Goal: Task Accomplishment & Management: Manage account settings

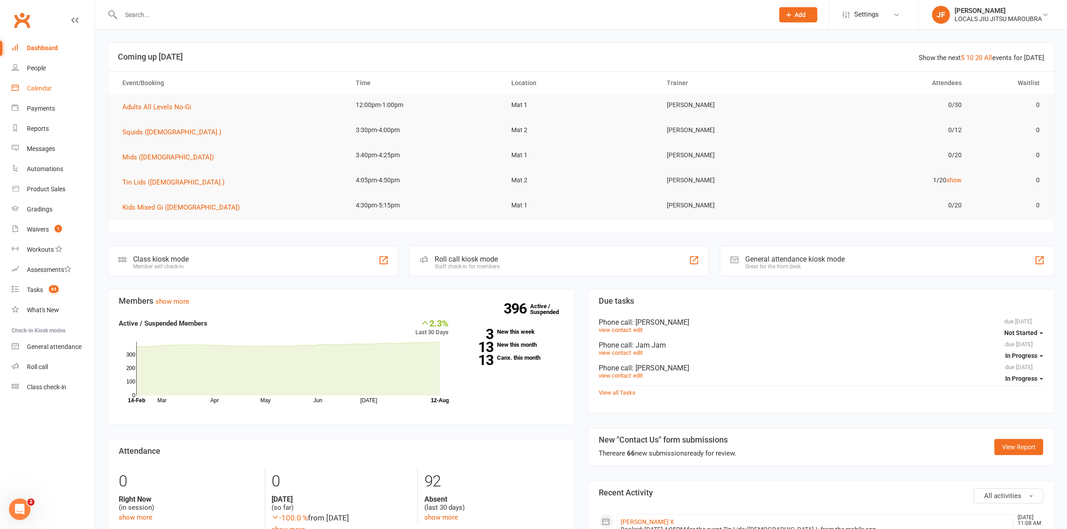
click at [35, 93] on link "Calendar" at bounding box center [53, 88] width 83 height 20
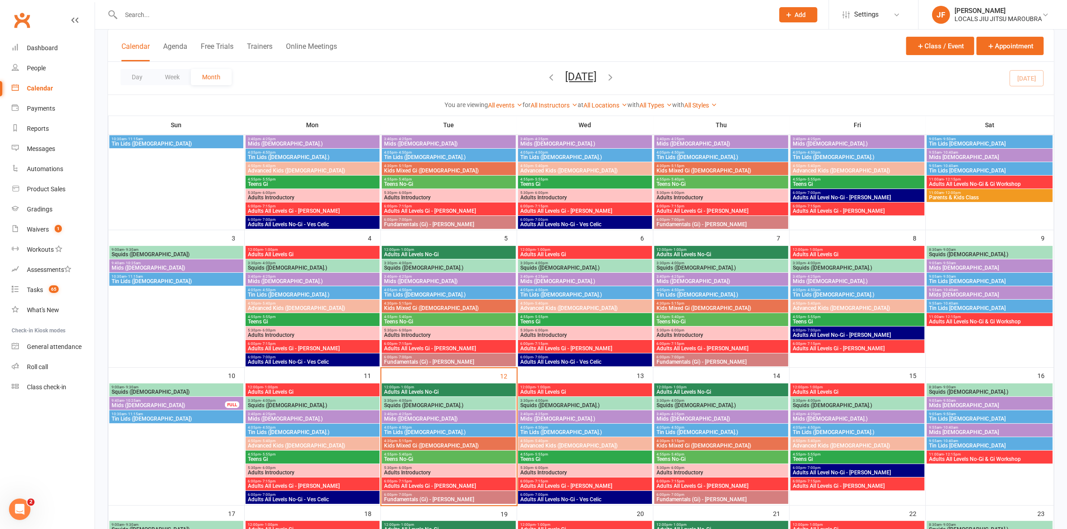
scroll to position [280, 0]
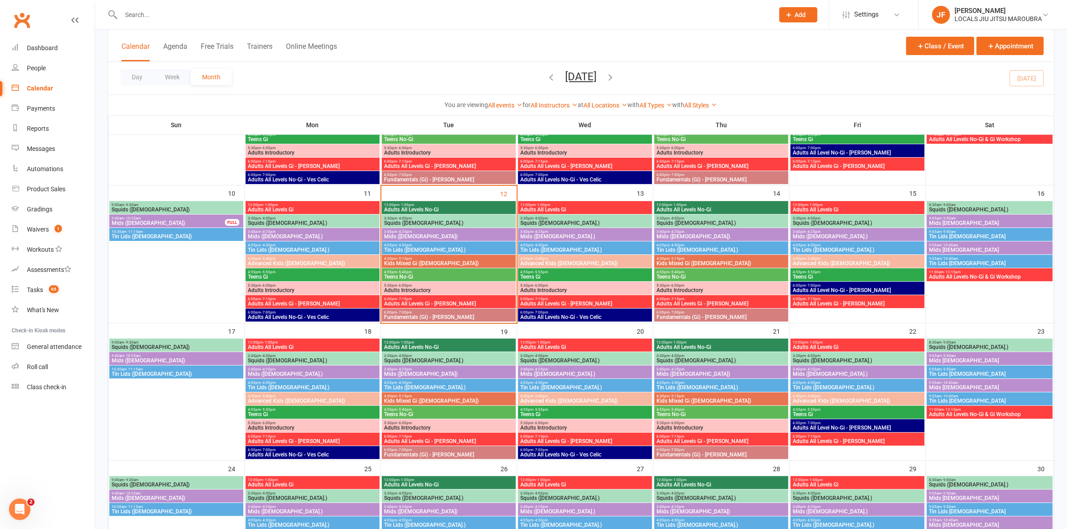
click at [398, 207] on span "Adults All Levels No-Gi" at bounding box center [449, 209] width 130 height 5
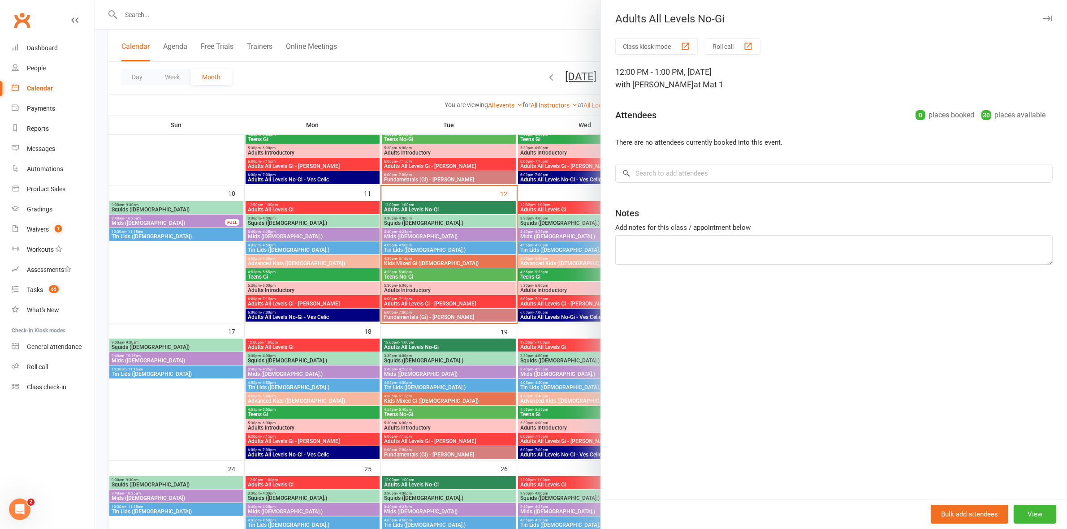
click at [317, 211] on div at bounding box center [581, 264] width 972 height 529
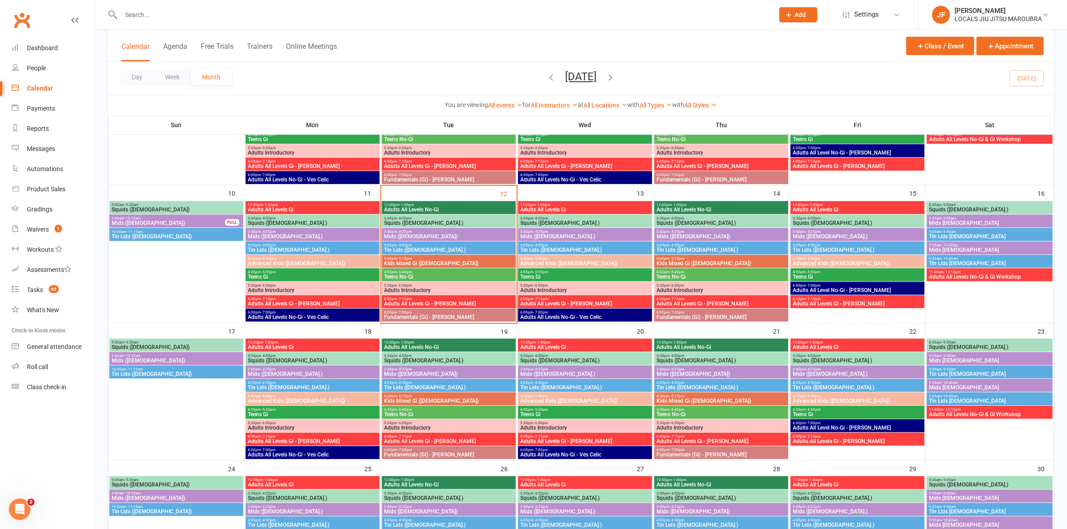
click at [393, 220] on span "Squids (3-5 y.o.)" at bounding box center [449, 222] width 130 height 5
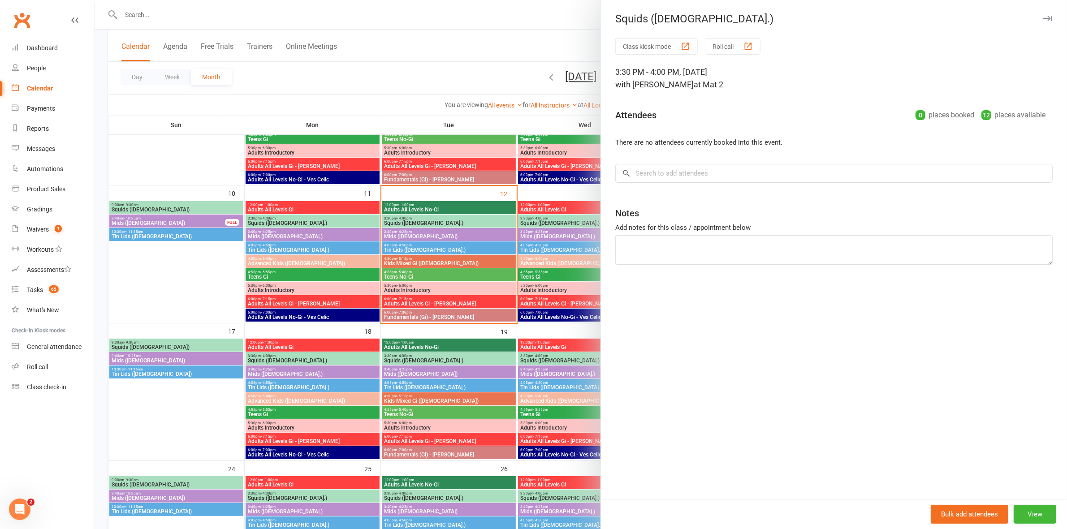
click at [319, 227] on div at bounding box center [581, 264] width 972 height 529
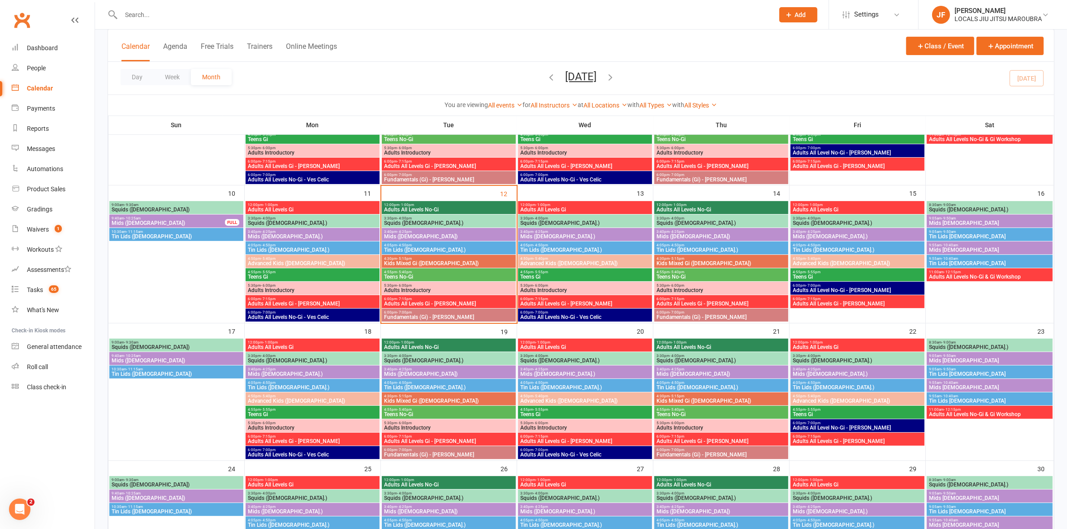
click at [397, 235] on span "Mids ([DEMOGRAPHIC_DATA])" at bounding box center [449, 236] width 130 height 5
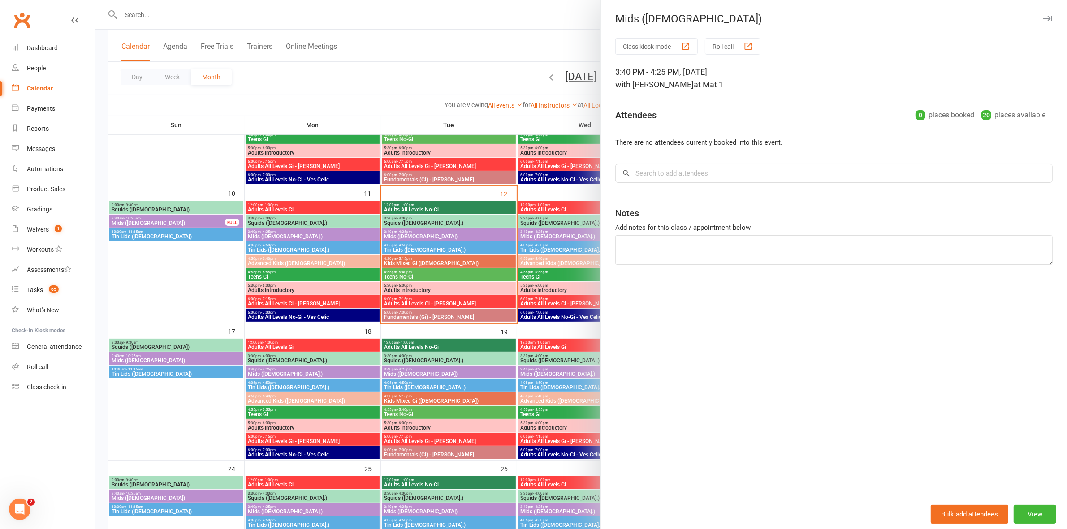
click at [320, 232] on div at bounding box center [581, 264] width 972 height 529
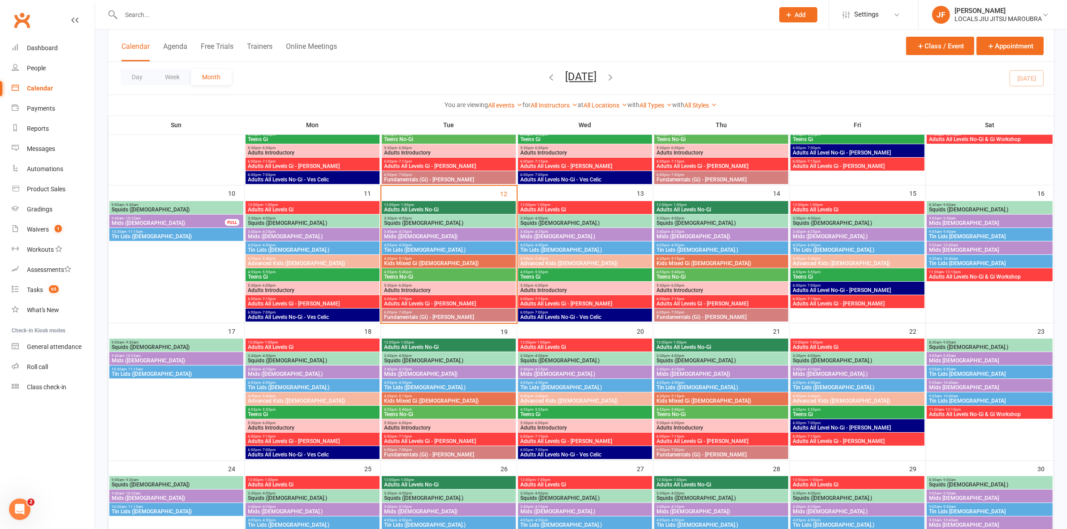
click at [401, 245] on span "- 4:50pm" at bounding box center [404, 245] width 15 height 4
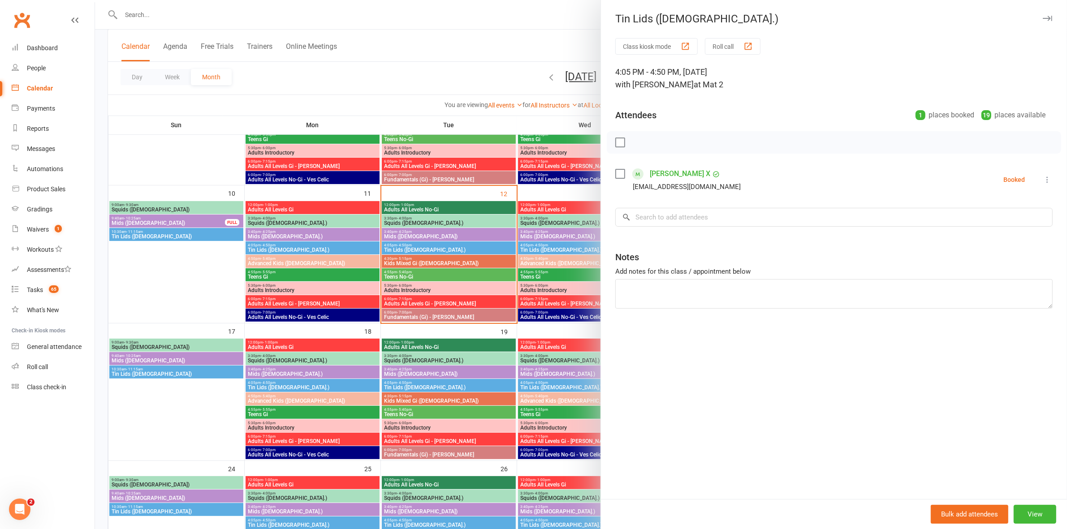
click at [292, 241] on div at bounding box center [581, 264] width 972 height 529
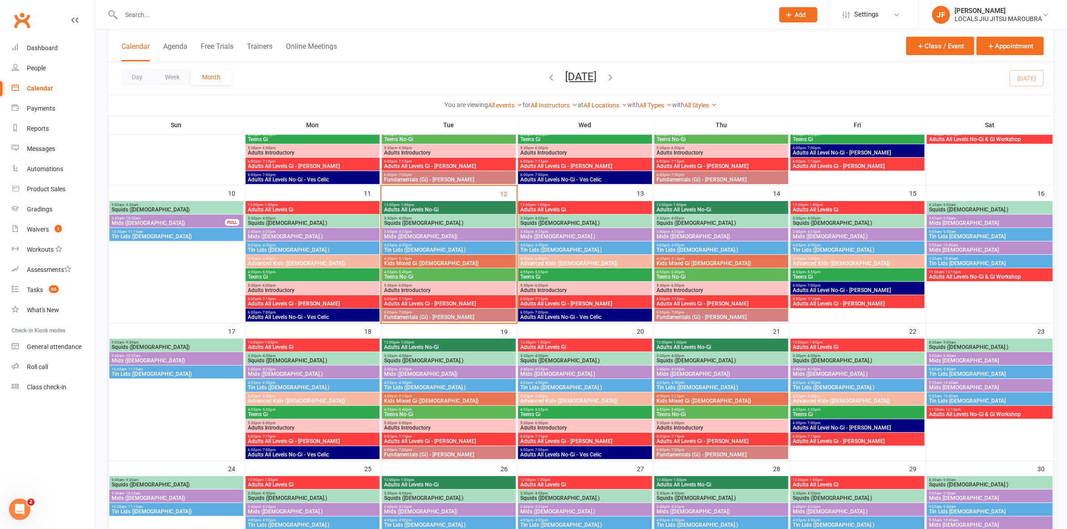
click at [411, 261] on span "Kids Mixed Gi (5 - 12 y.o)" at bounding box center [449, 263] width 130 height 5
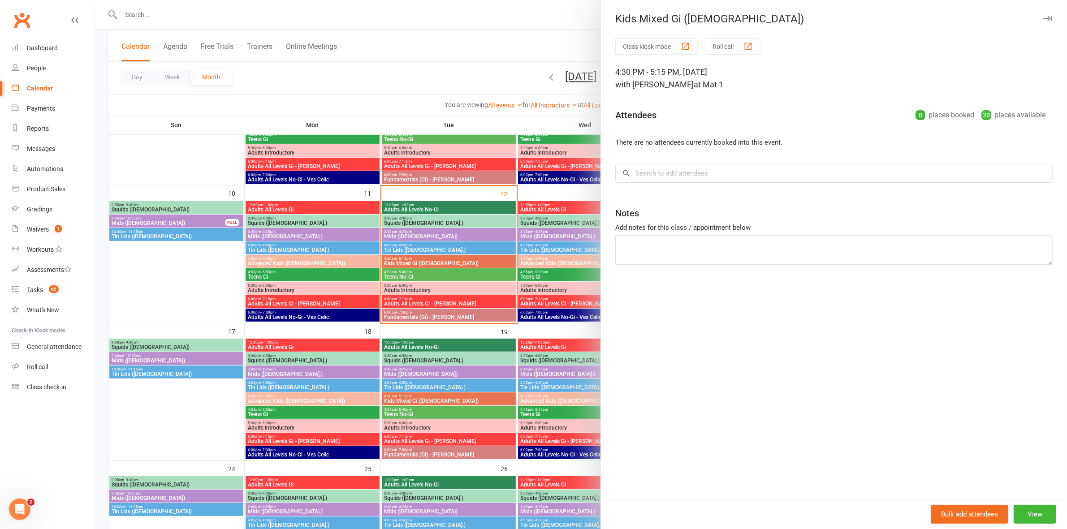
click at [287, 243] on div at bounding box center [581, 264] width 972 height 529
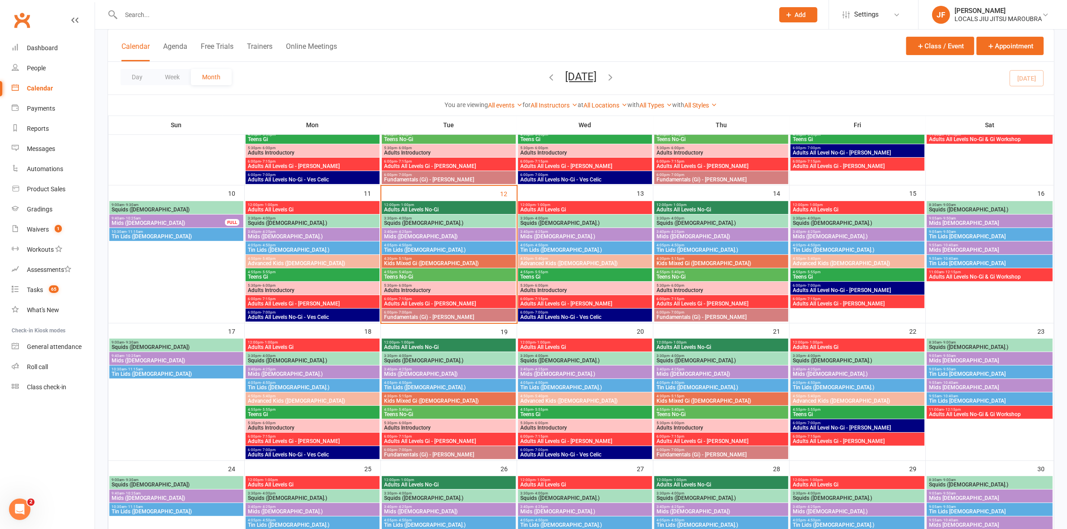
click at [406, 274] on span "Teens No-Gi" at bounding box center [449, 276] width 130 height 5
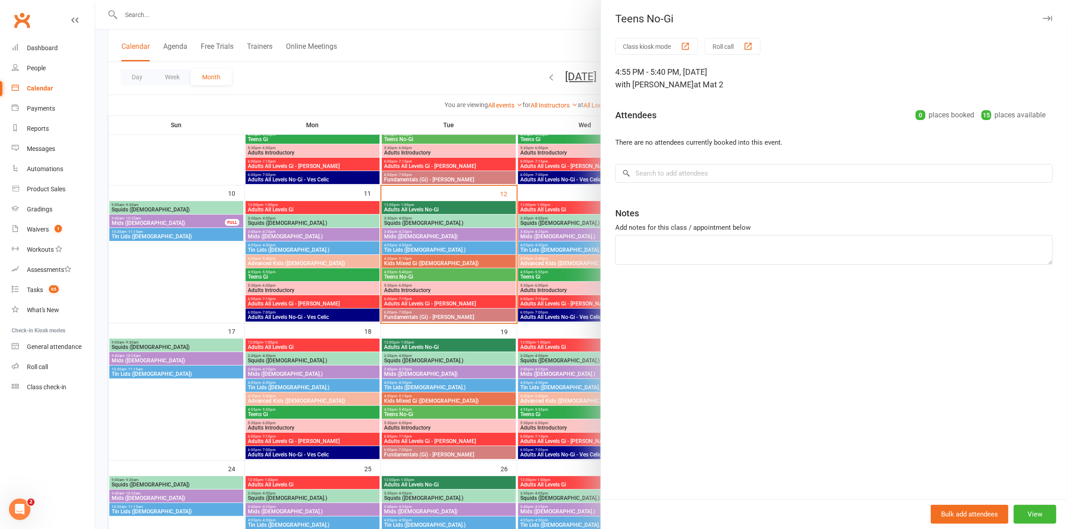
click at [315, 267] on div at bounding box center [581, 264] width 972 height 529
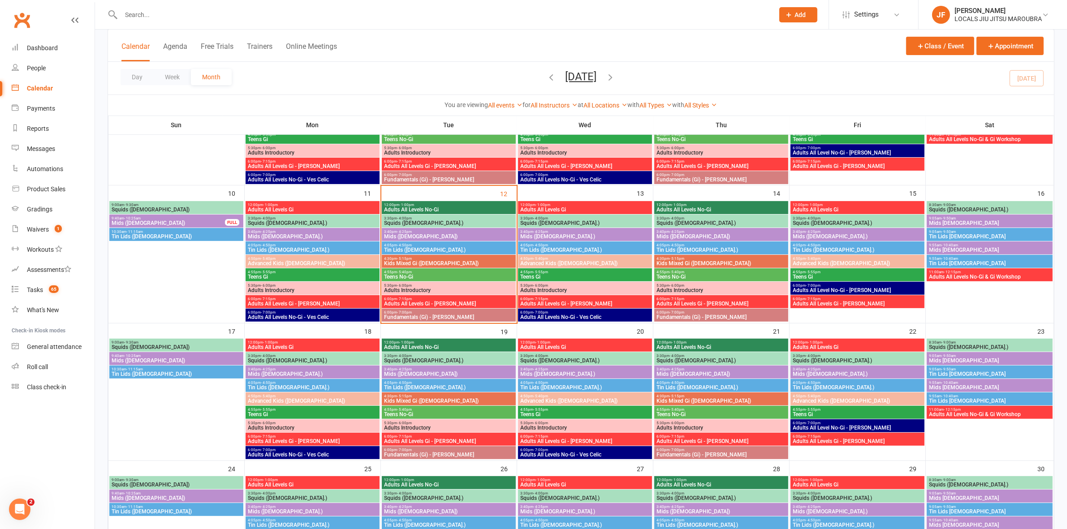
click at [402, 291] on span "Adults Introductory" at bounding box center [449, 290] width 130 height 5
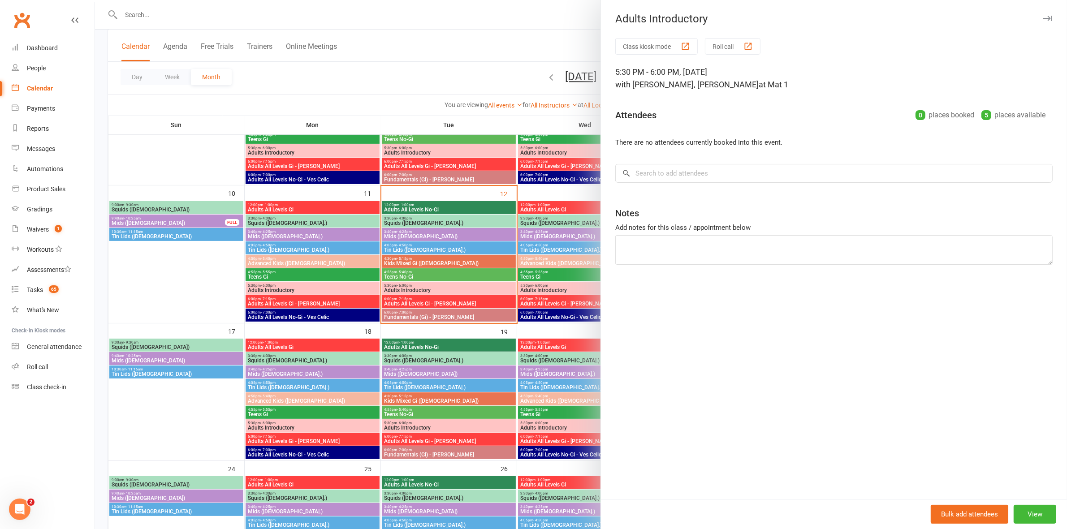
click at [294, 274] on div at bounding box center [581, 264] width 972 height 529
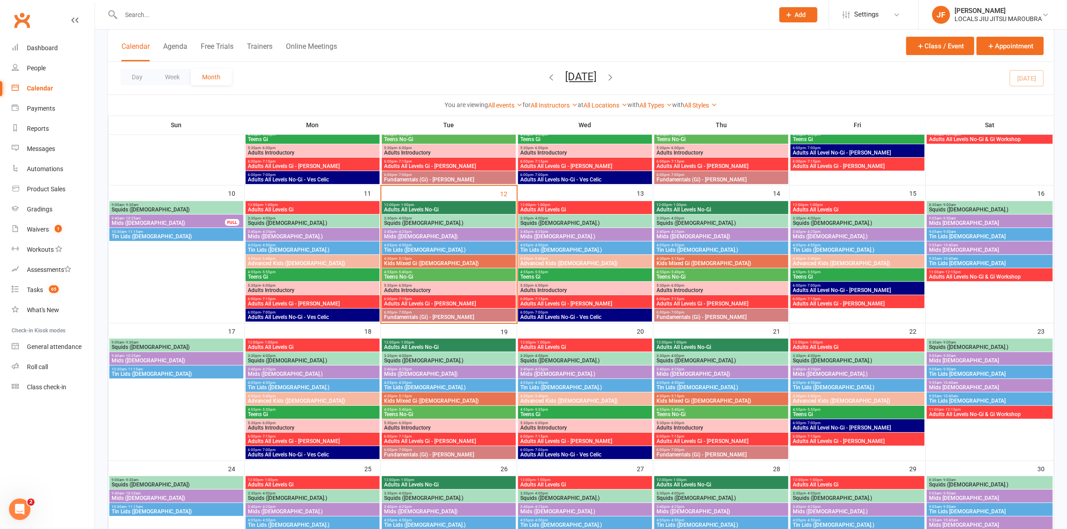
click at [410, 301] on span "Adults All Levels Gi - Daniel Moeller" at bounding box center [449, 303] width 130 height 5
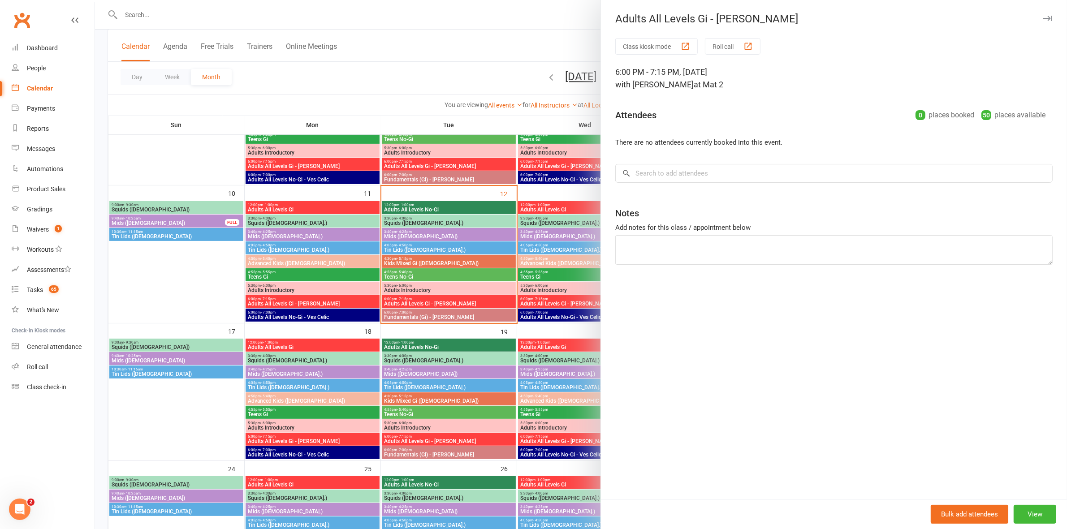
click at [312, 262] on div at bounding box center [581, 264] width 972 height 529
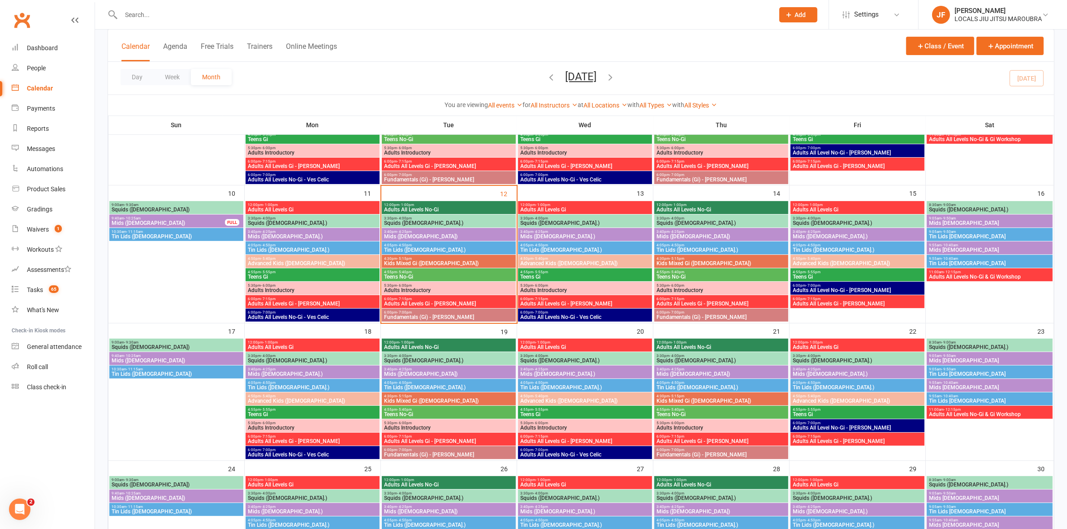
click at [411, 319] on span "Fundamentals (Gi) - Ben Walton" at bounding box center [449, 317] width 130 height 5
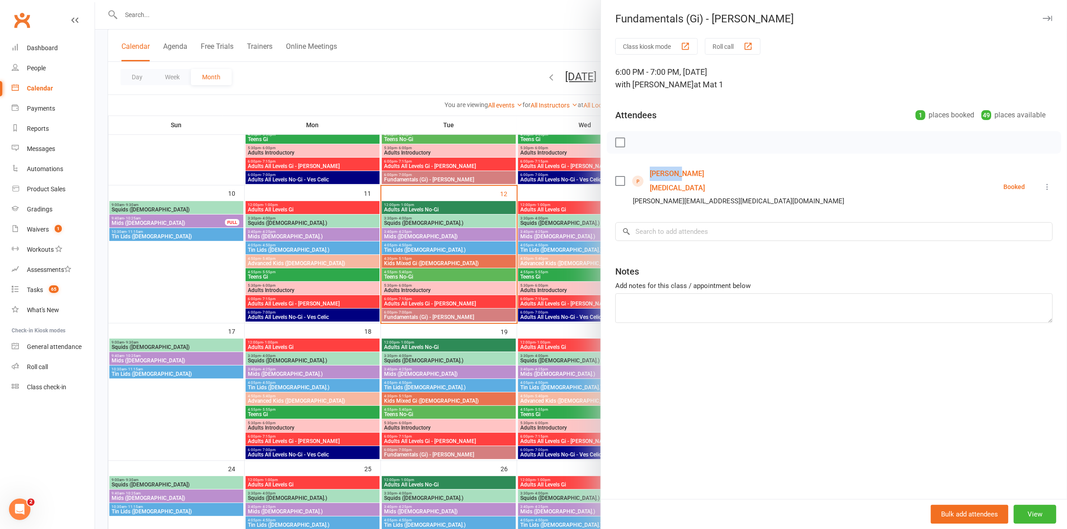
drag, startPoint x: 691, startPoint y: 173, endPoint x: 644, endPoint y: 172, distance: 47.1
click at [644, 172] on div "Tim Mili tim.mili@hotmail.com" at bounding box center [731, 187] width 233 height 40
copy link "Tim Mili"
click at [1043, 16] on icon "button" at bounding box center [1047, 18] width 9 height 5
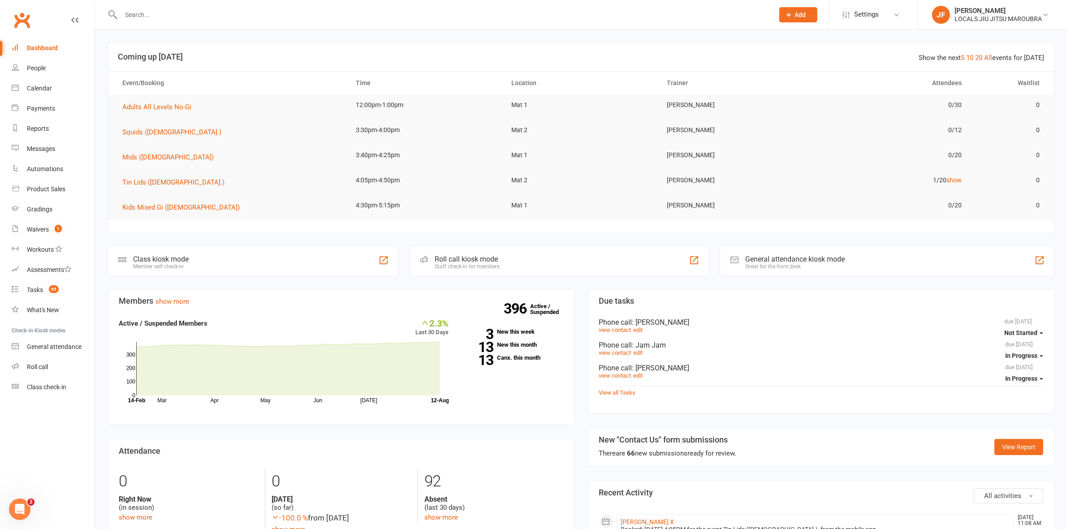
click at [262, 10] on input "text" at bounding box center [442, 15] width 649 height 13
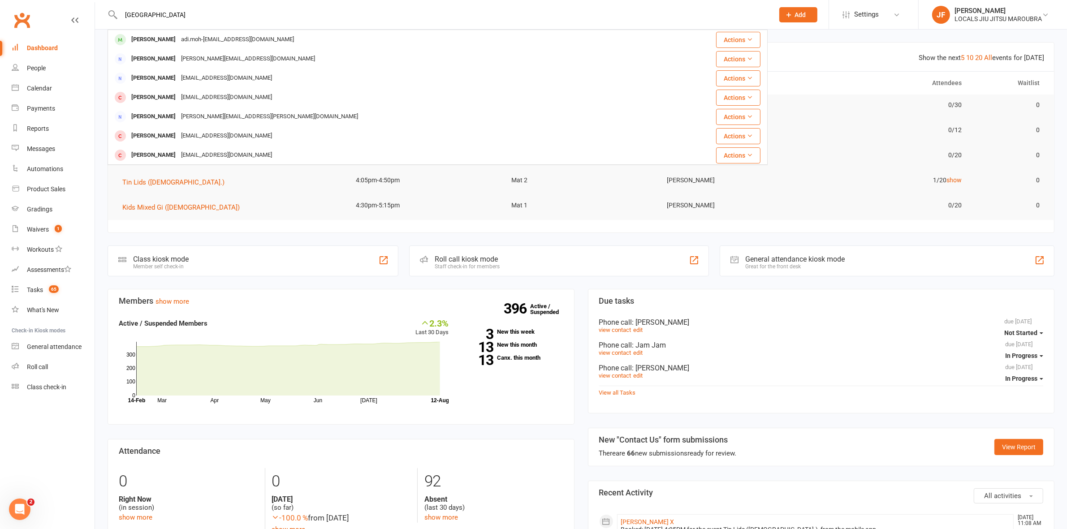
type input "hampshire"
drag, startPoint x: 790, startPoint y: 16, endPoint x: 798, endPoint y: 50, distance: 35.0
click at [791, 16] on icon at bounding box center [789, 15] width 8 height 8
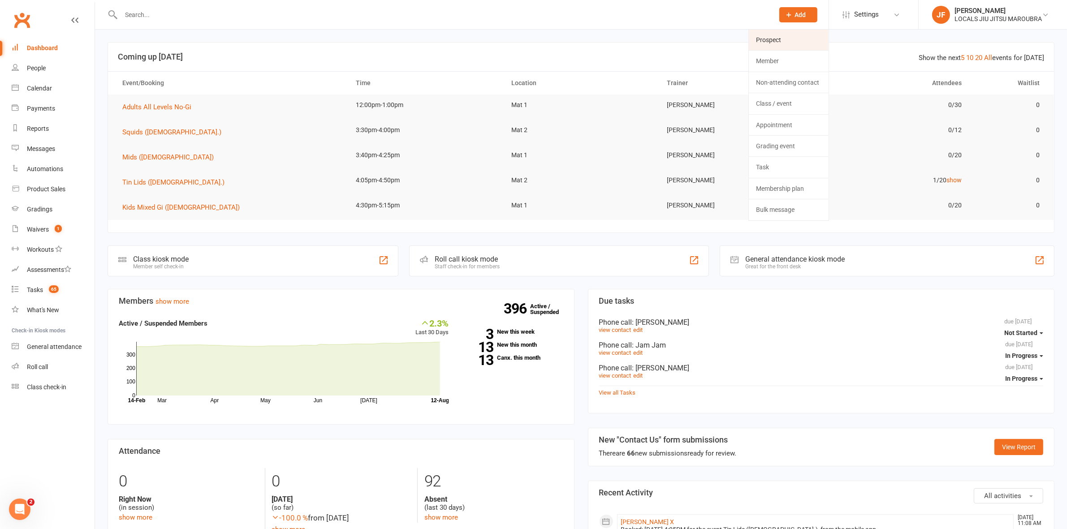
click at [773, 46] on link "Prospect" at bounding box center [789, 40] width 80 height 21
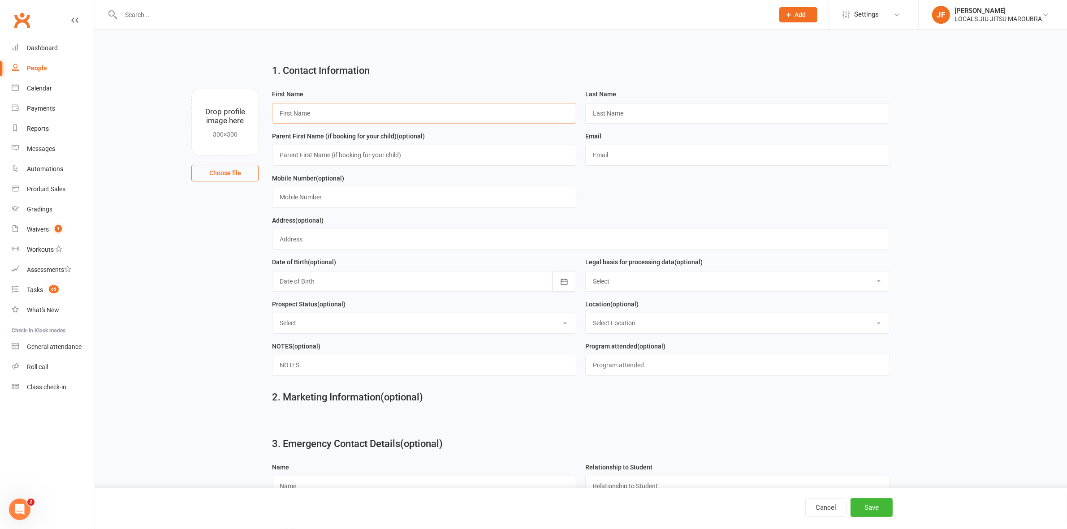
click at [395, 117] on input "text" at bounding box center [424, 113] width 304 height 21
type input "Brandon"
paste input "Hampshire"
type input "Hampshire"
click at [643, 153] on input "text" at bounding box center [737, 155] width 304 height 21
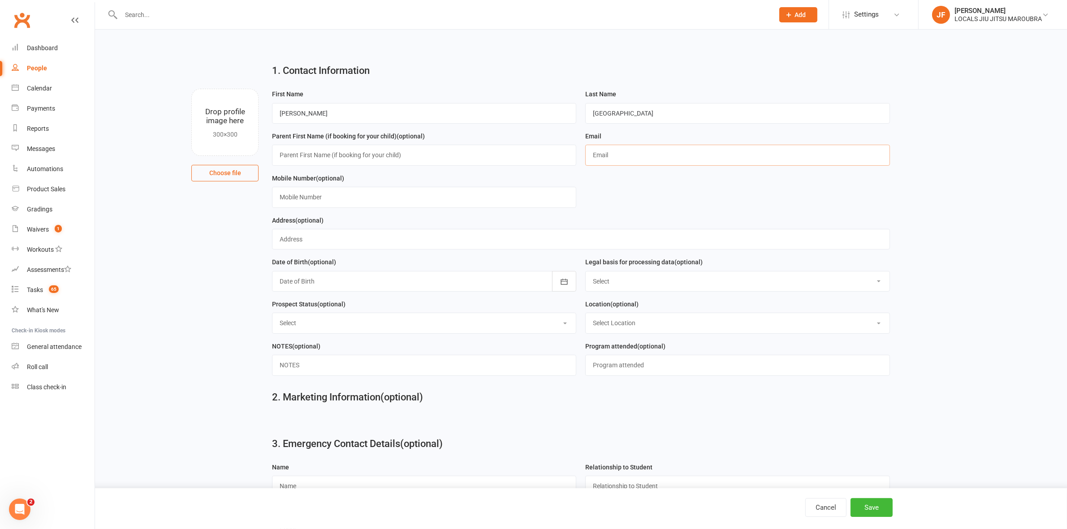
paste input "brandonhampshire@outlook.com"
type input "brandonhampshire@outlook.com"
click at [453, 205] on input "text" at bounding box center [424, 197] width 304 height 21
paste input "+61 423 536 573"
type input "+61 423 536 573"
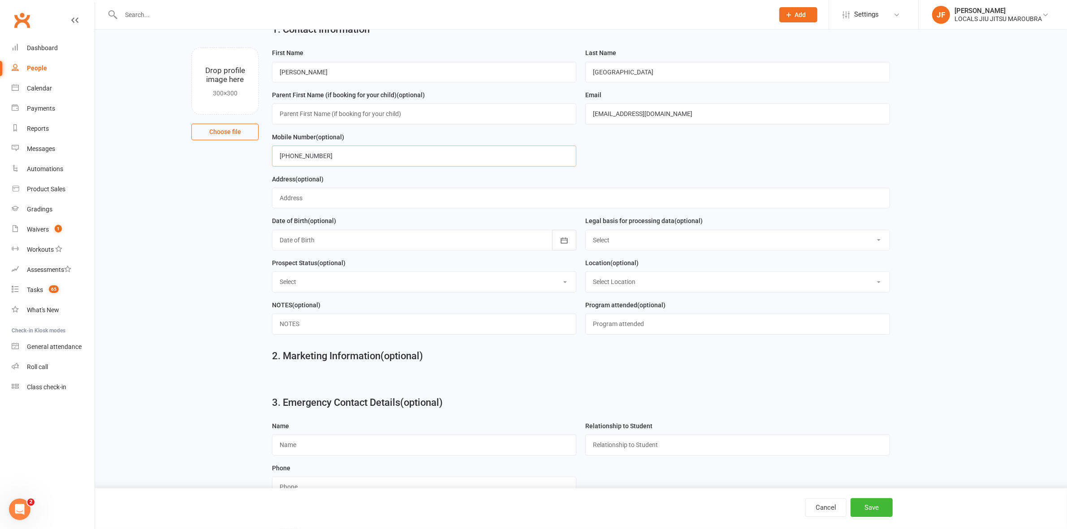
scroll to position [111, 0]
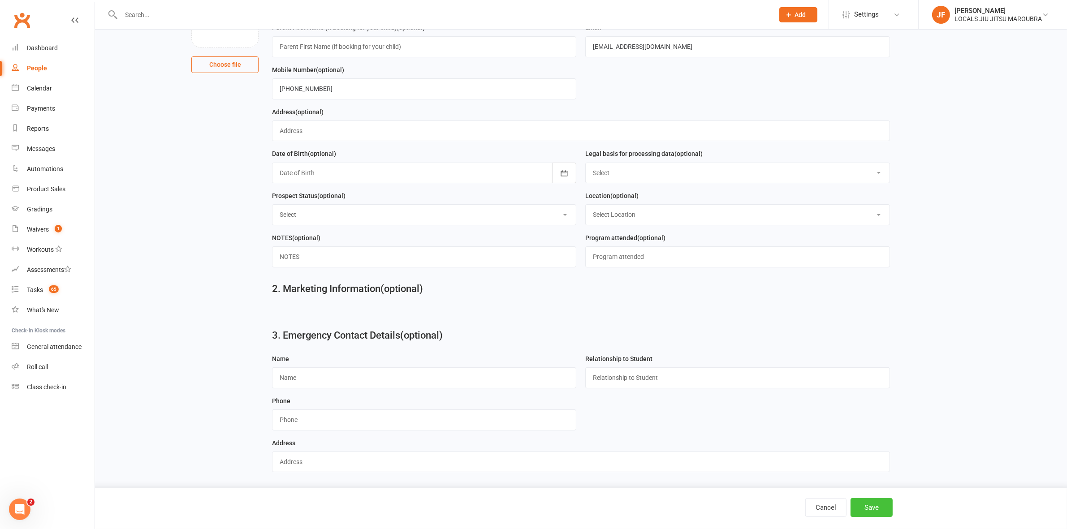
click at [870, 501] on button "Save" at bounding box center [872, 507] width 42 height 19
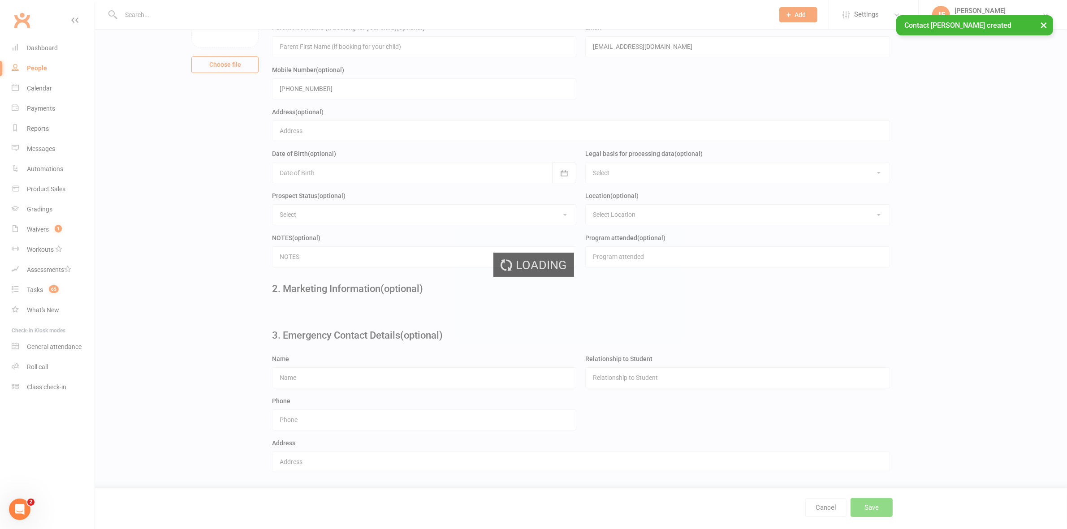
scroll to position [0, 0]
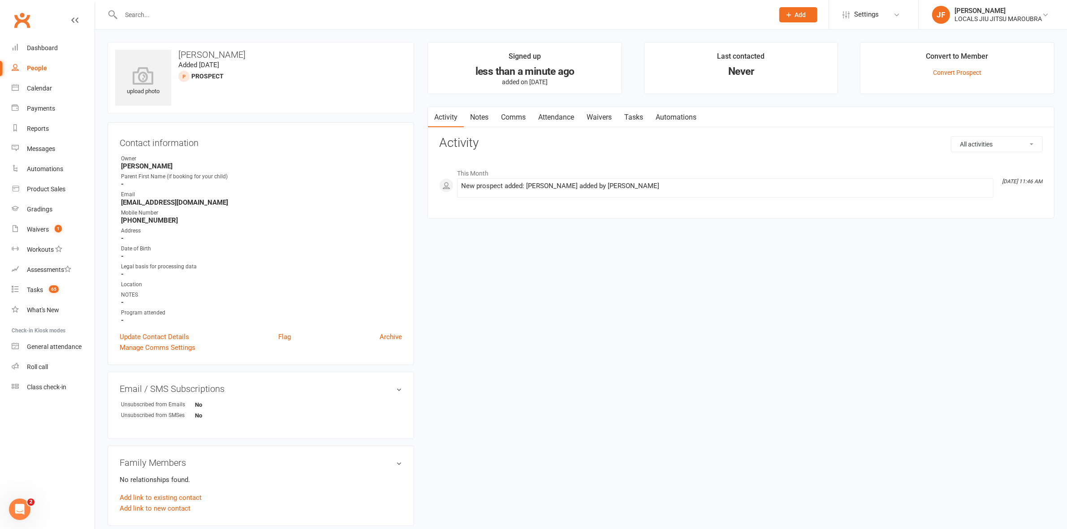
click at [697, 110] on link "Automations" at bounding box center [675, 117] width 53 height 21
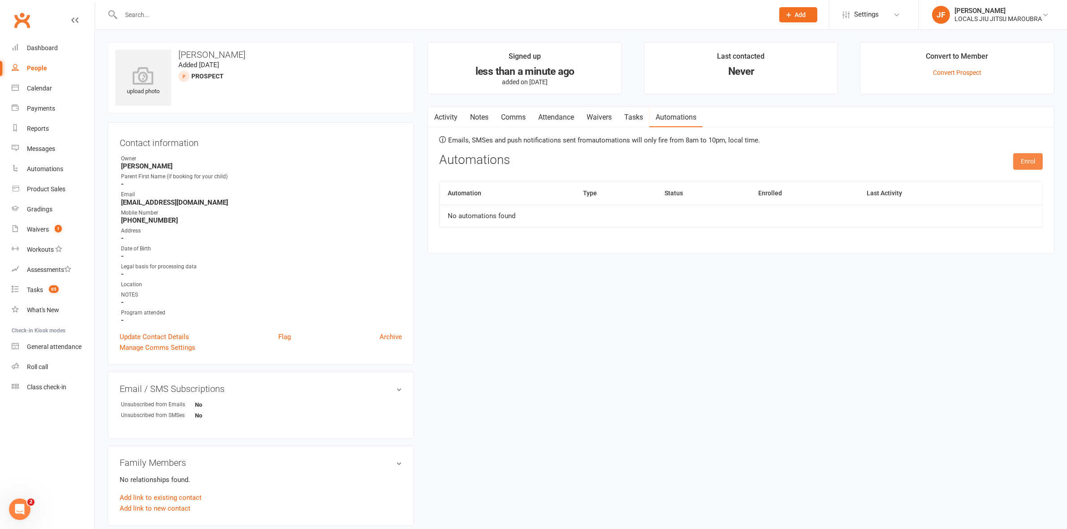
click at [1020, 160] on button "Enrol" at bounding box center [1028, 161] width 30 height 16
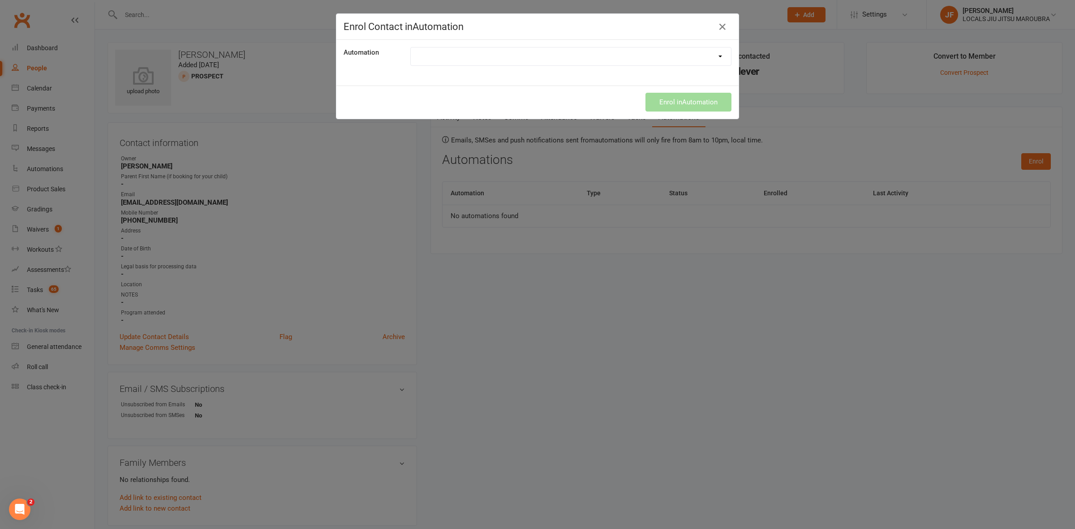
click at [698, 54] on select "EMAIL: Cancellation Confirmation EMAIL: New prospects waiver form for free tria…" at bounding box center [571, 56] width 320 height 18
select select "7571"
click at [411, 47] on select "EMAIL: Cancellation Confirmation EMAIL: New prospects waiver form for free tria…" at bounding box center [571, 56] width 320 height 18
click at [677, 104] on button "Enrol in Automation" at bounding box center [689, 102] width 86 height 19
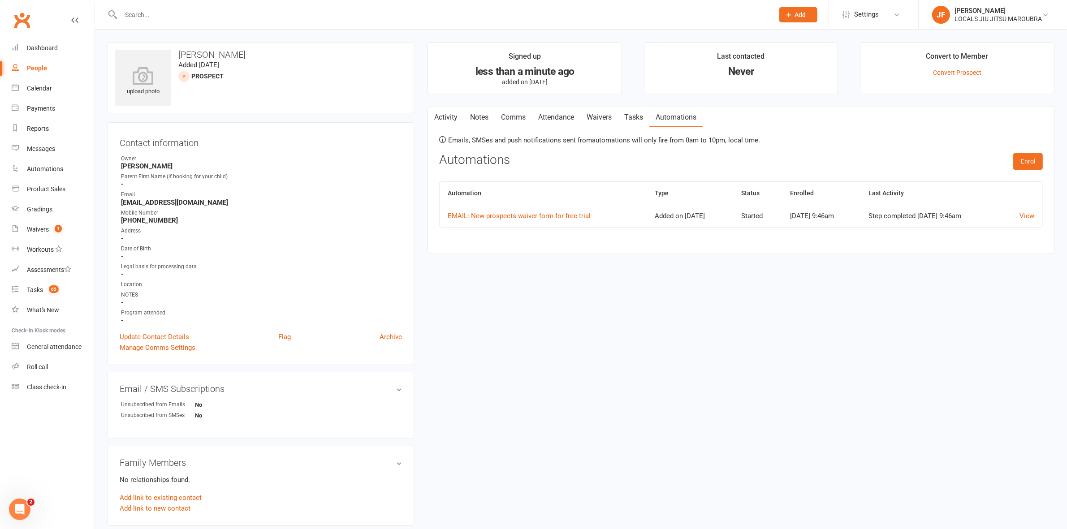
click at [457, 118] on link "Activity" at bounding box center [446, 117] width 36 height 21
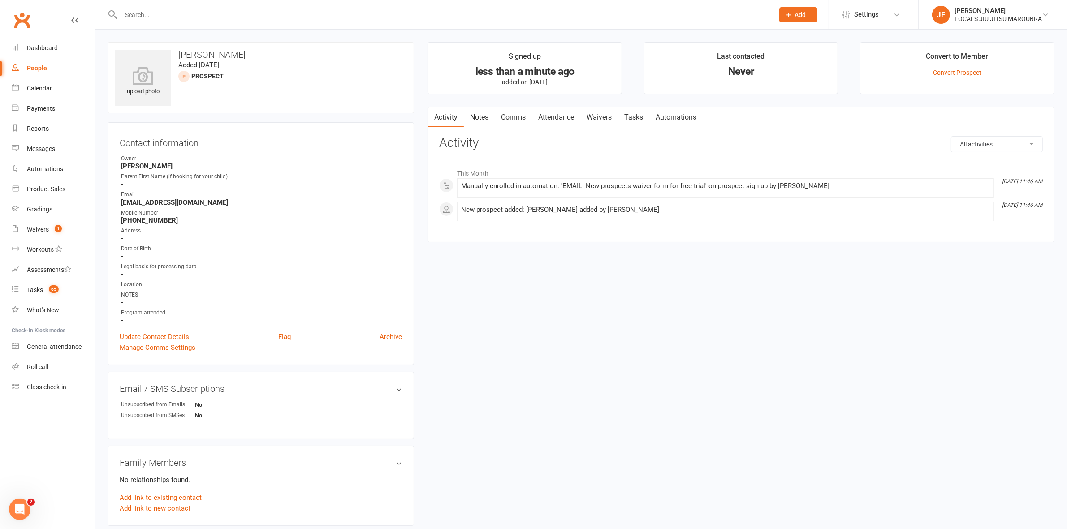
click at [558, 13] on input "text" at bounding box center [442, 15] width 649 height 13
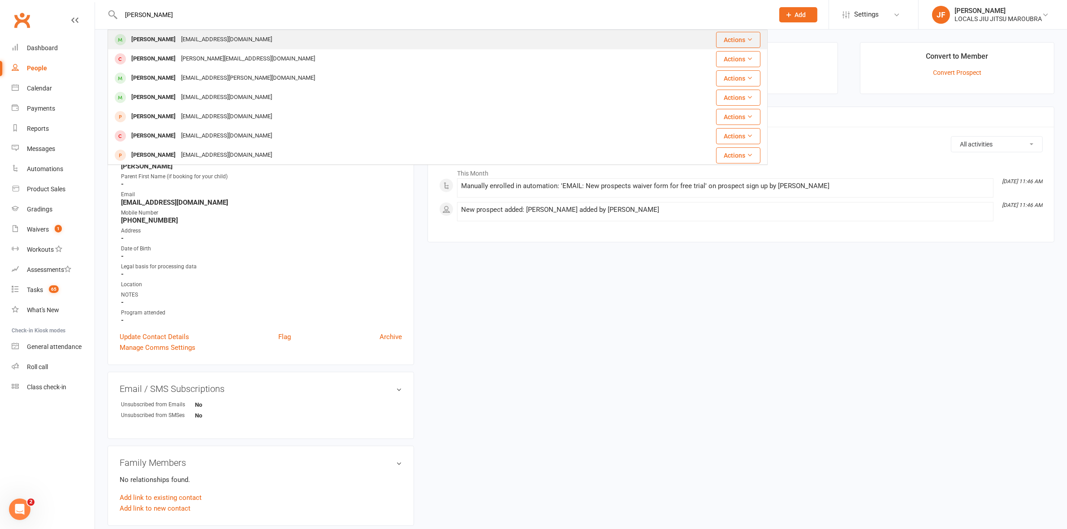
type input "luke stalker"
click at [321, 44] on div "Luke Stalker luke.stalk@gmail.com" at bounding box center [392, 39] width 569 height 18
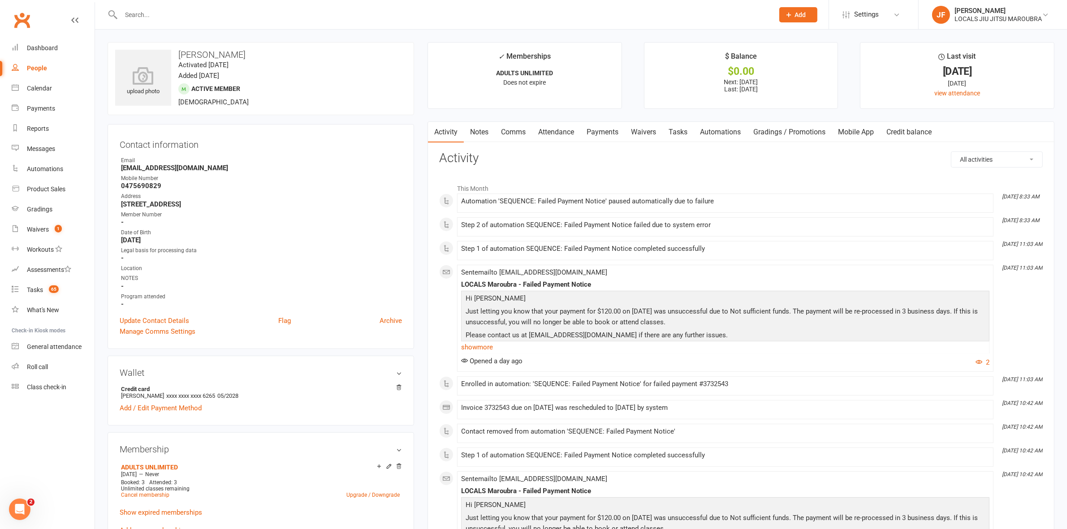
click at [602, 133] on link "Payments" at bounding box center [602, 132] width 44 height 21
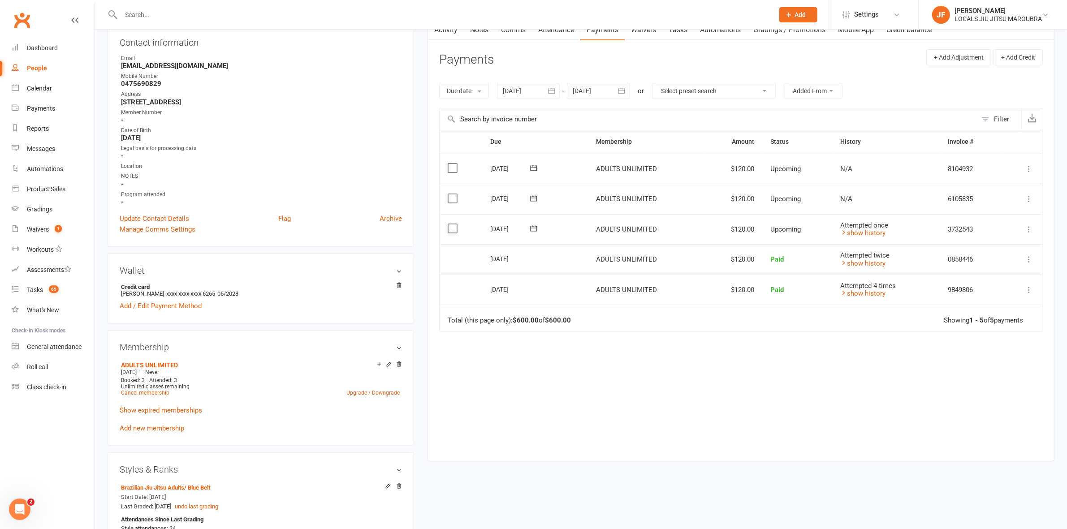
scroll to position [112, 0]
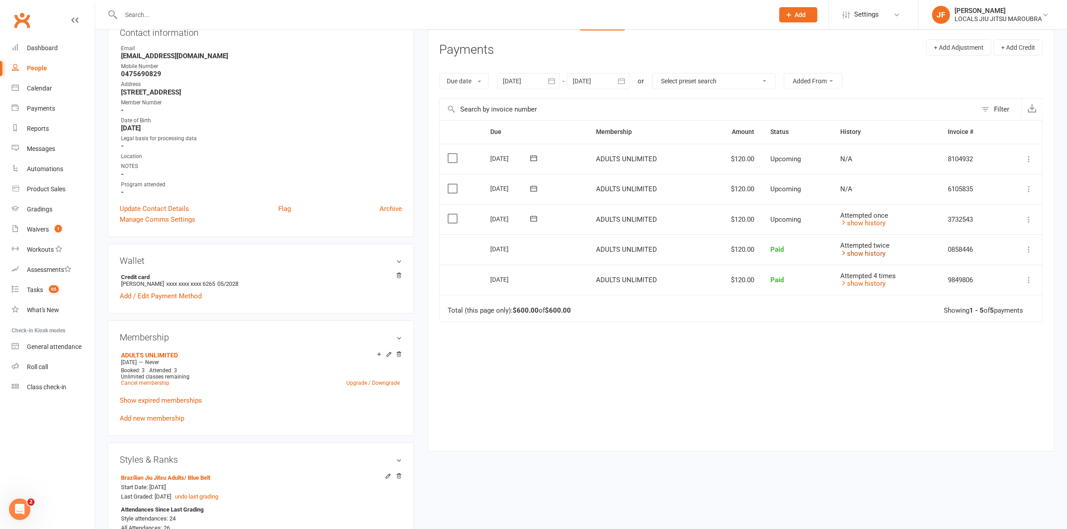
click at [848, 252] on link "show history" at bounding box center [862, 254] width 45 height 8
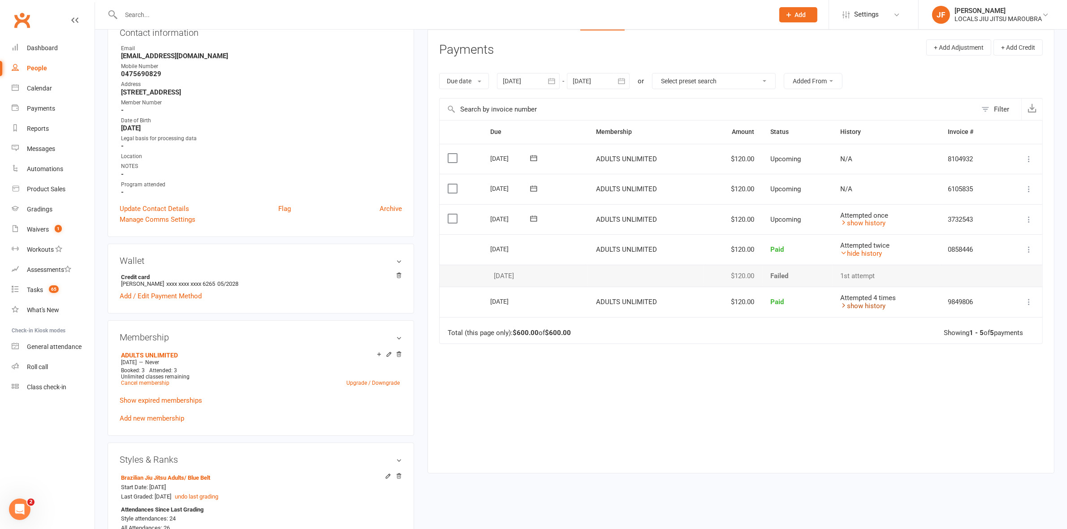
click at [864, 307] on link "show history" at bounding box center [862, 306] width 45 height 8
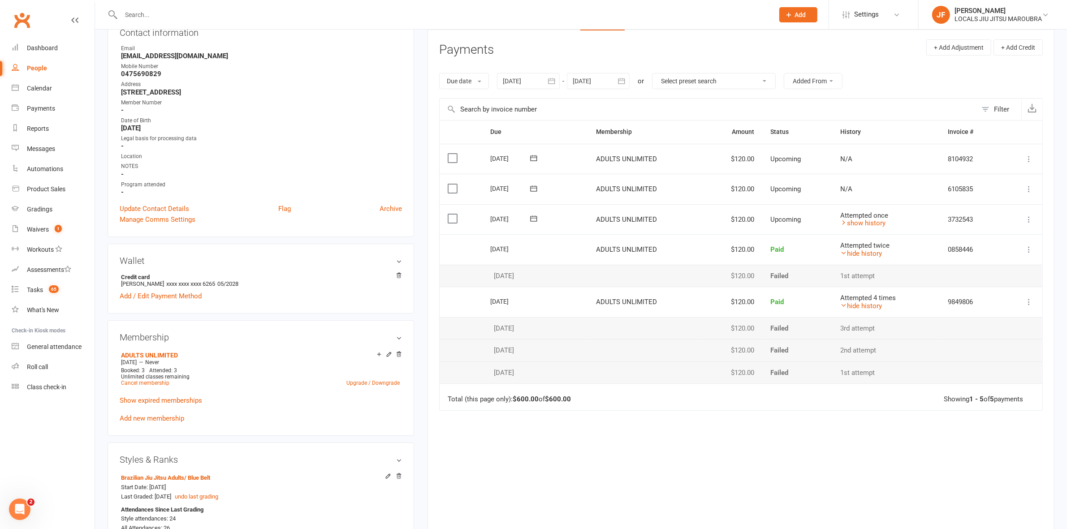
click at [800, 18] on span "Add" at bounding box center [800, 14] width 11 height 7
click at [794, 18] on button "Add" at bounding box center [798, 14] width 38 height 15
click at [796, 36] on link "Prospect" at bounding box center [789, 40] width 80 height 21
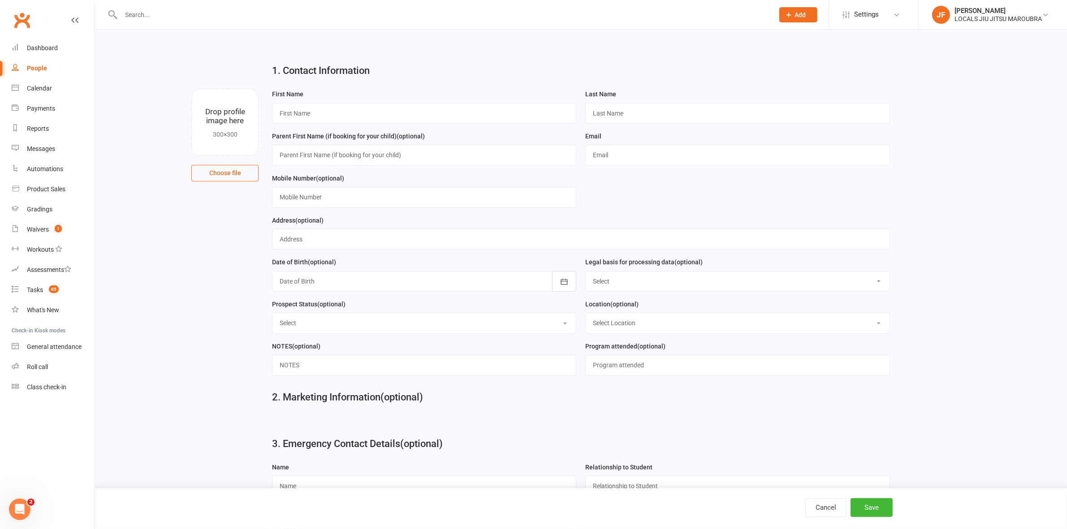
click at [39, 67] on div "People" at bounding box center [37, 68] width 20 height 7
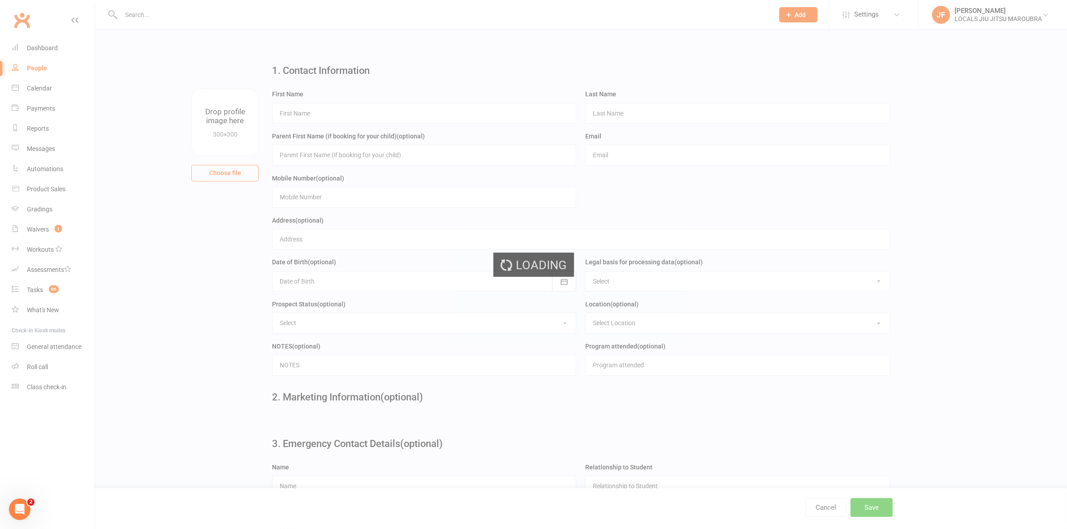
select select "25"
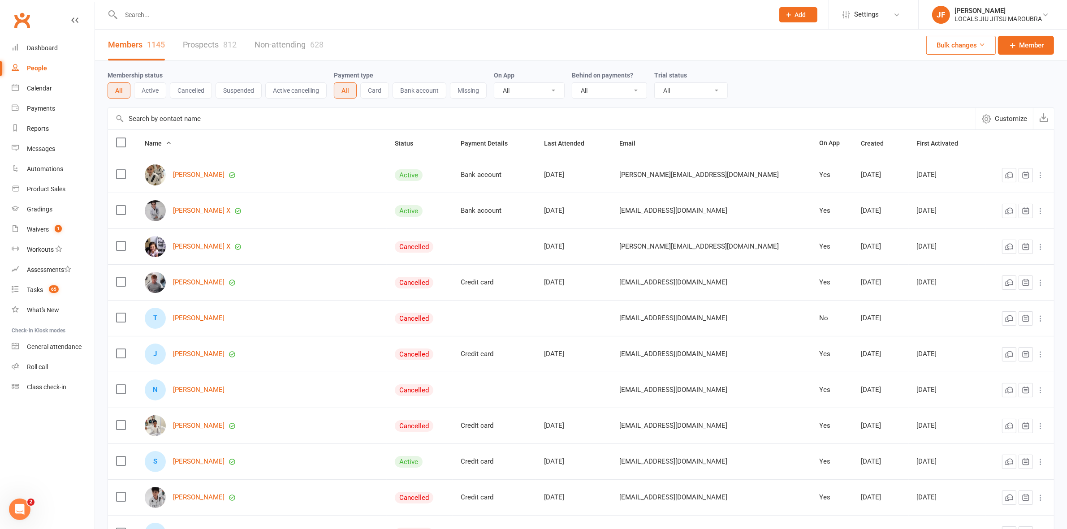
click at [195, 39] on link "Prospects 812" at bounding box center [210, 45] width 54 height 31
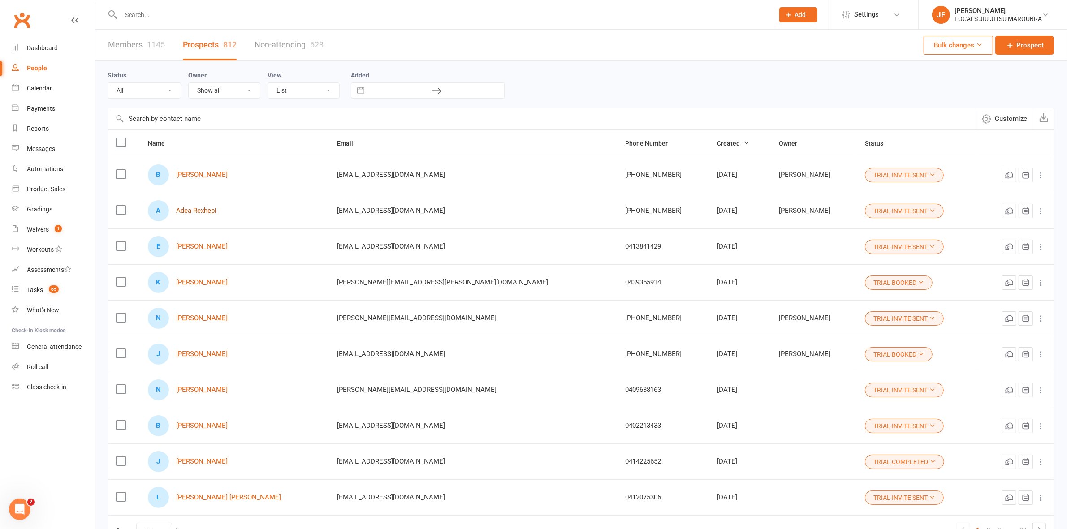
drag, startPoint x: 223, startPoint y: 176, endPoint x: 196, endPoint y: 207, distance: 41.3
click at [39, 301] on link "What's New" at bounding box center [53, 310] width 83 height 20
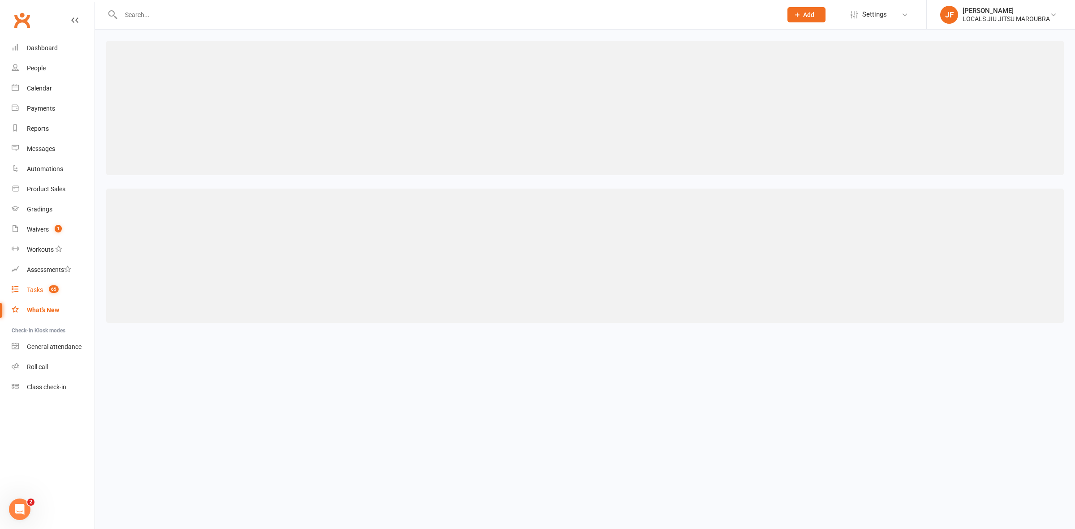
click at [43, 291] on link "Tasks 65" at bounding box center [53, 290] width 83 height 20
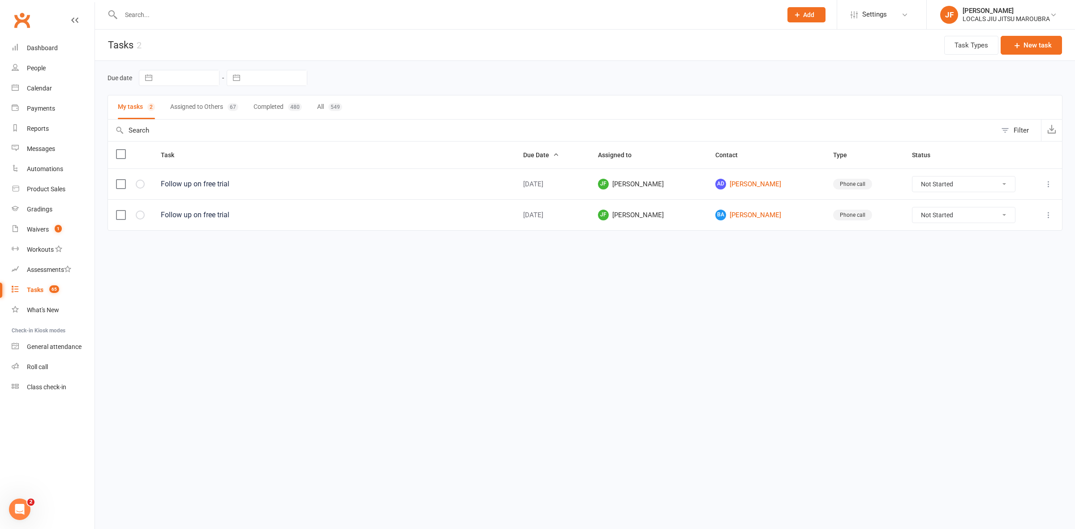
click at [198, 115] on button "Assigned to Others 67" at bounding box center [204, 107] width 68 height 24
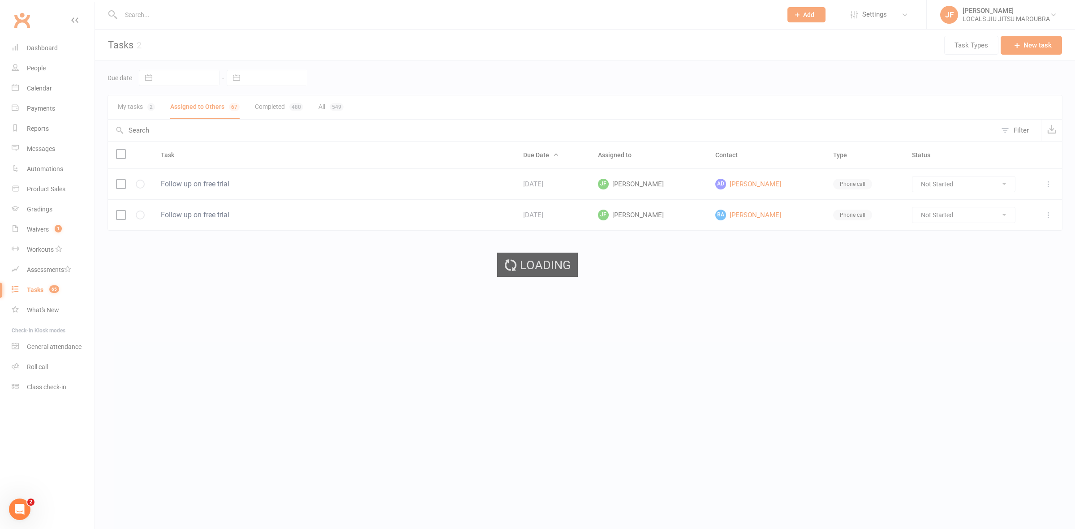
select select "started"
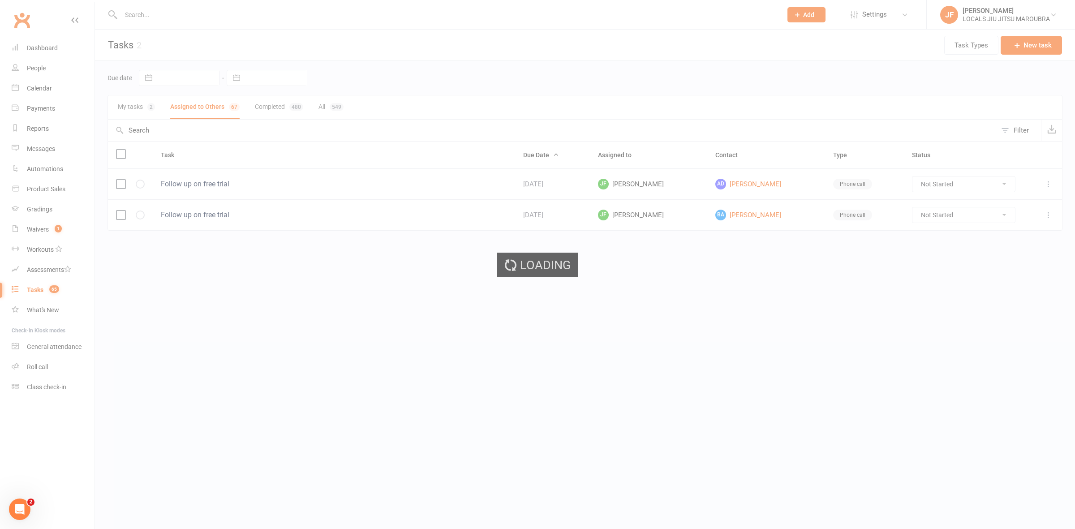
select select "started"
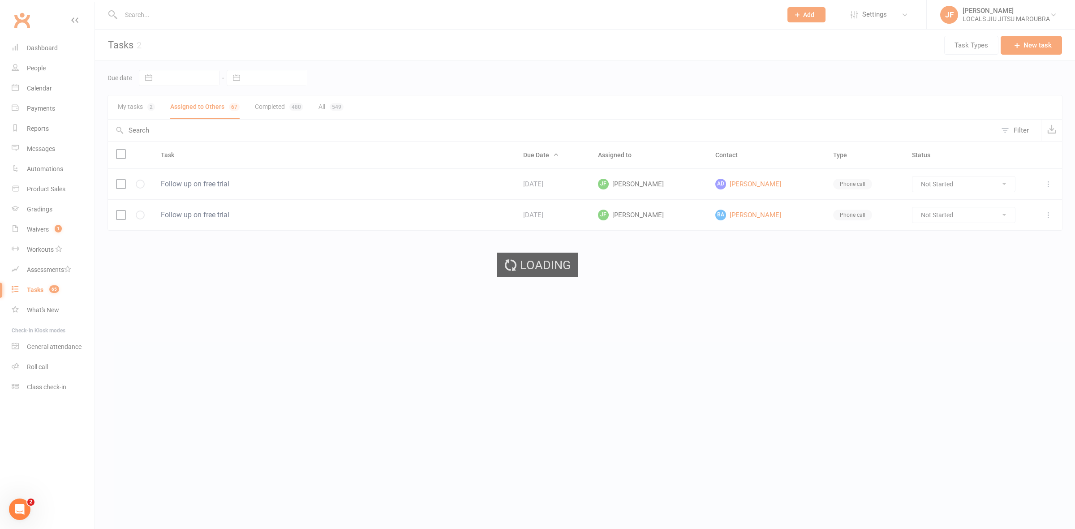
select select "started"
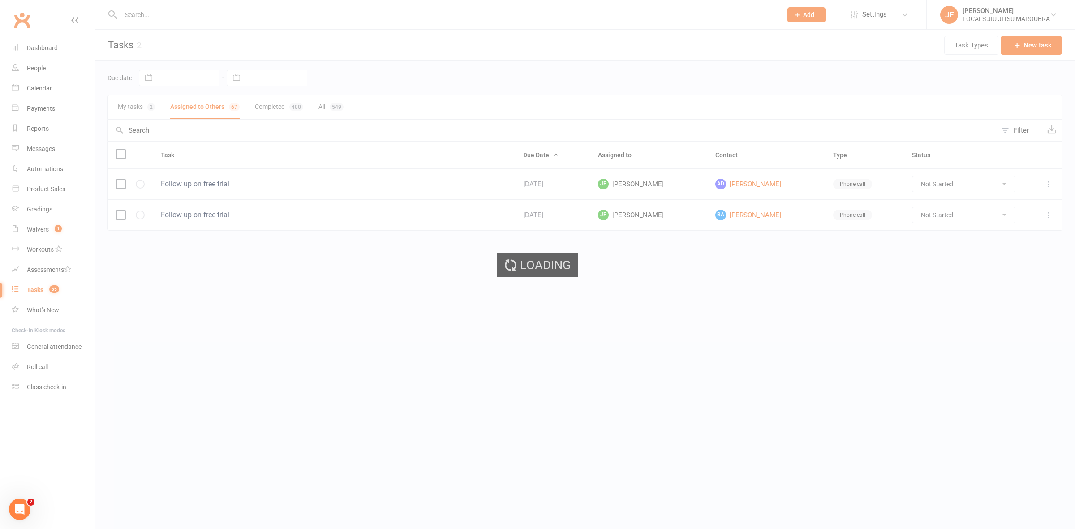
select select "started"
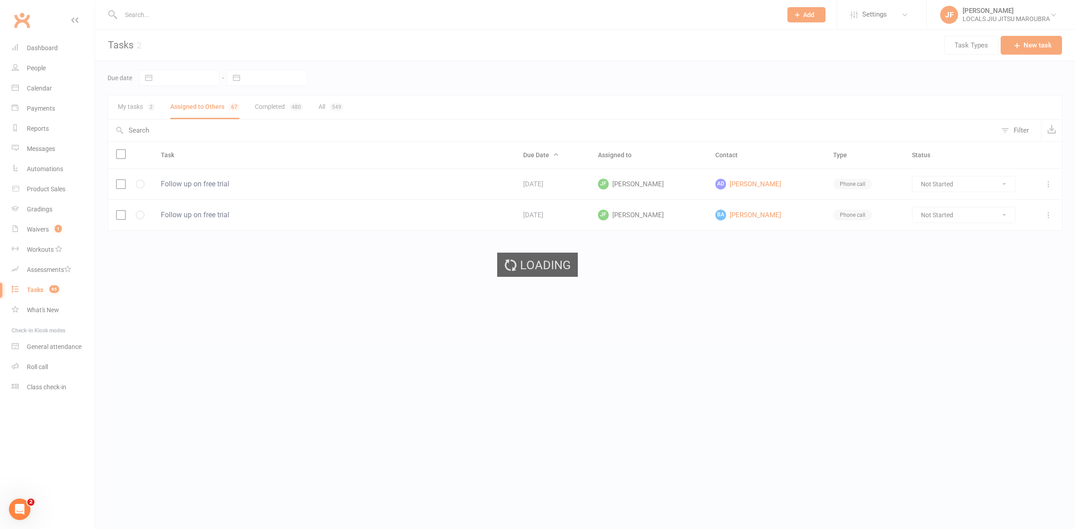
select select "started"
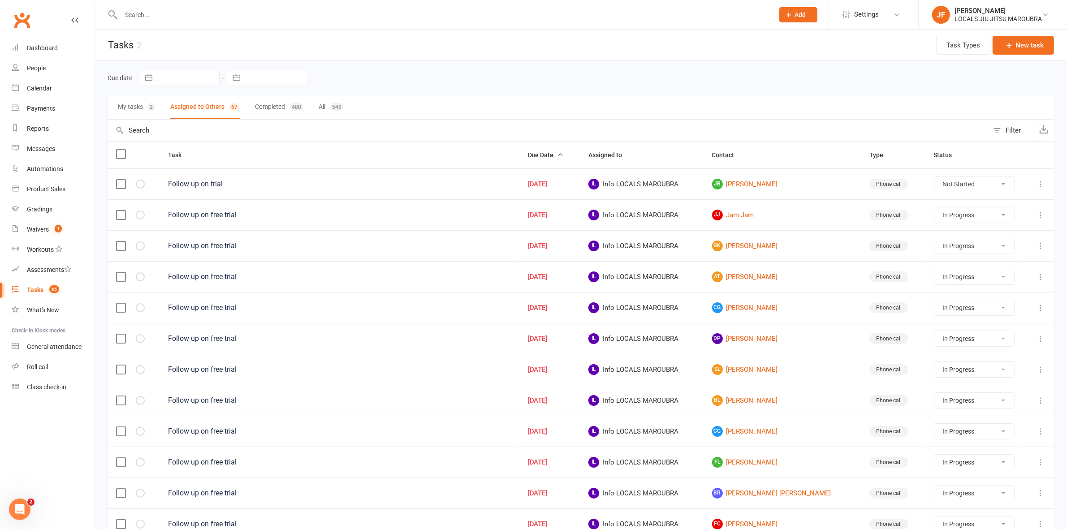
select select "started"
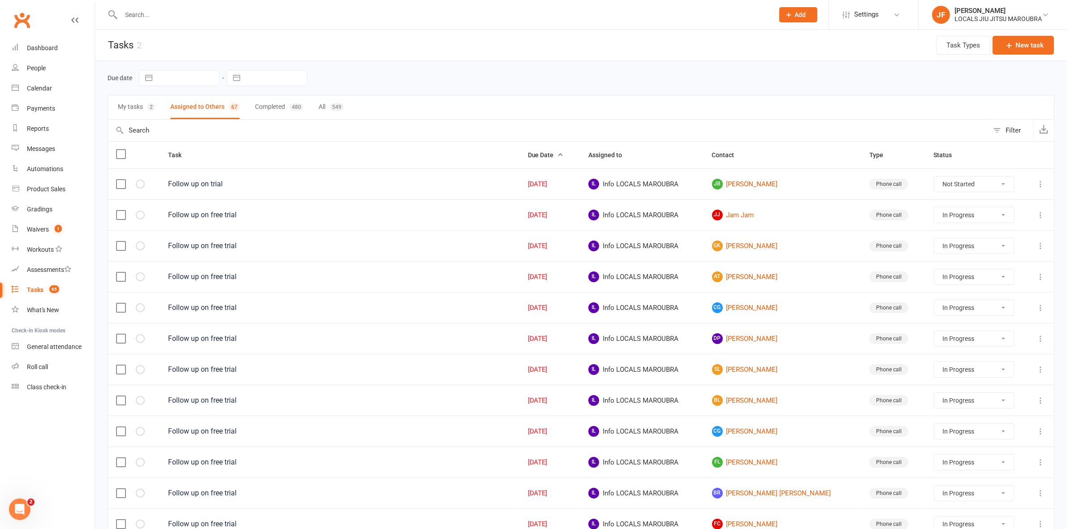
select select "started"
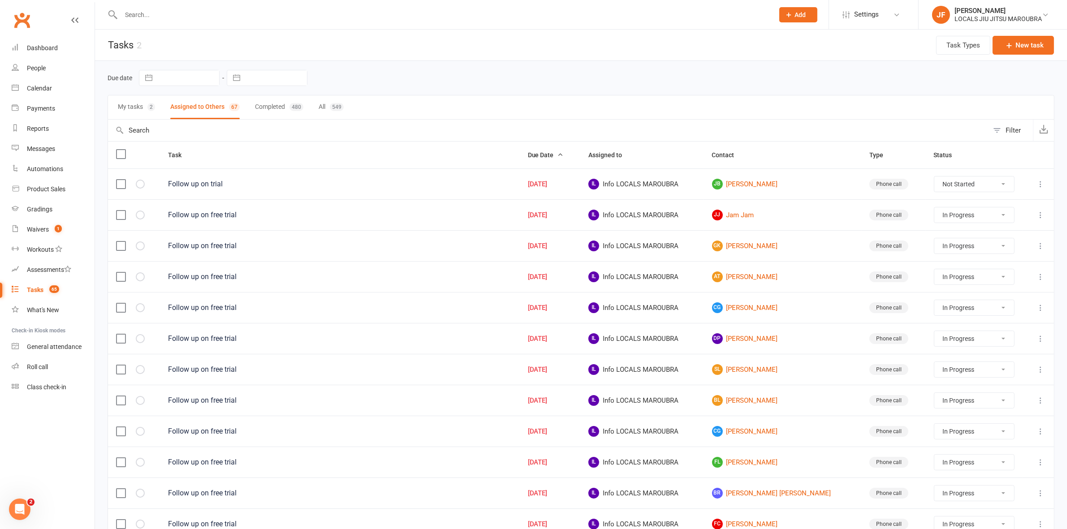
select select "started"
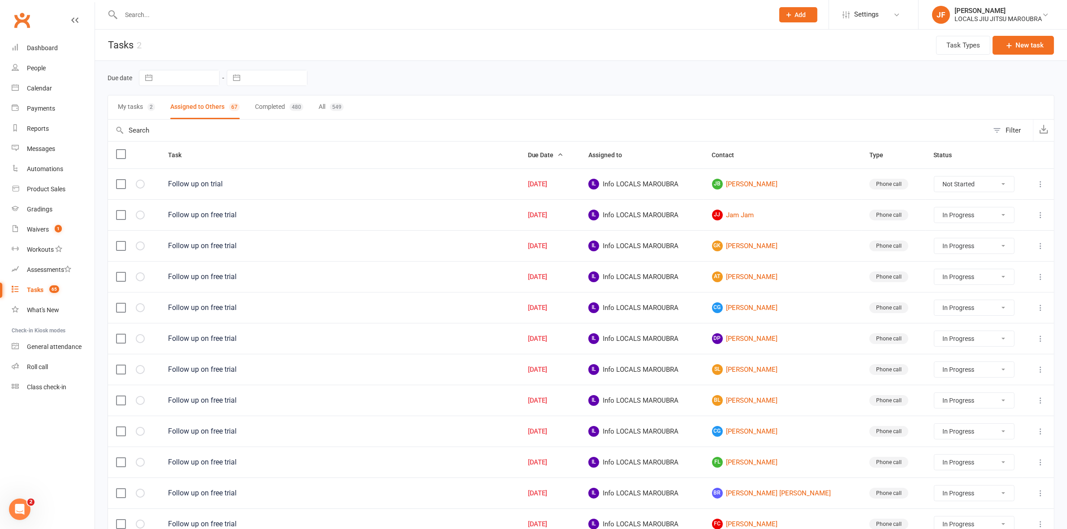
select select "started"
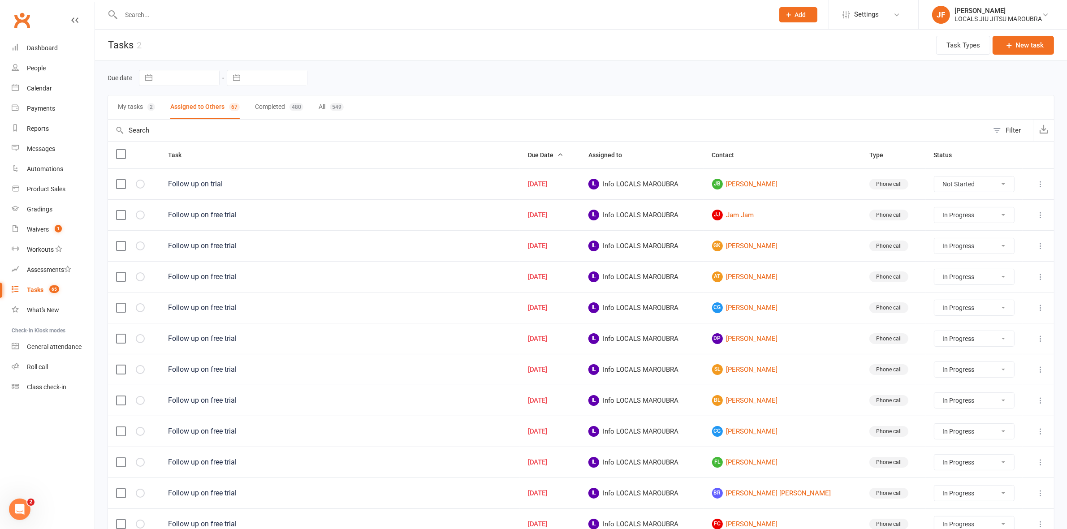
select select "started"
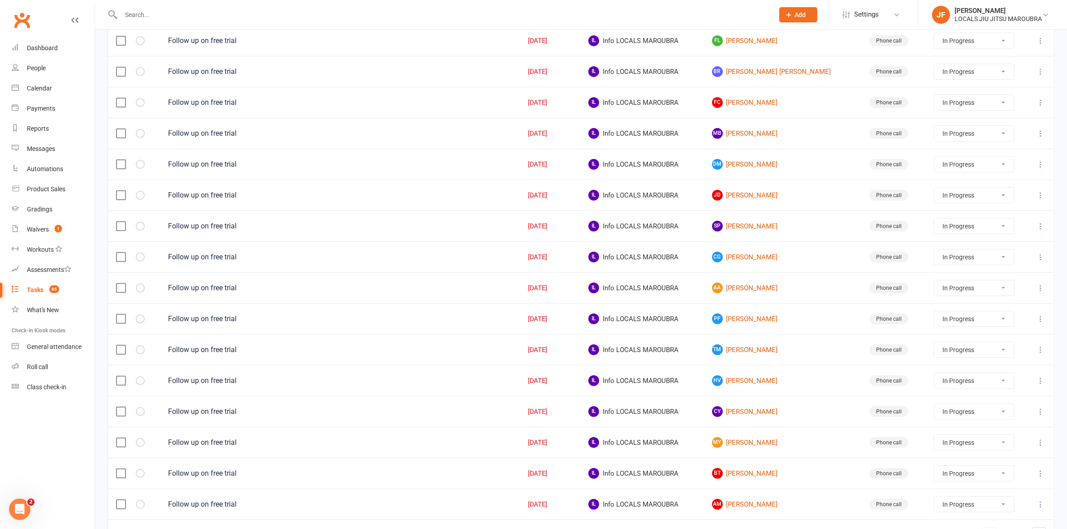
scroll to position [489, 0]
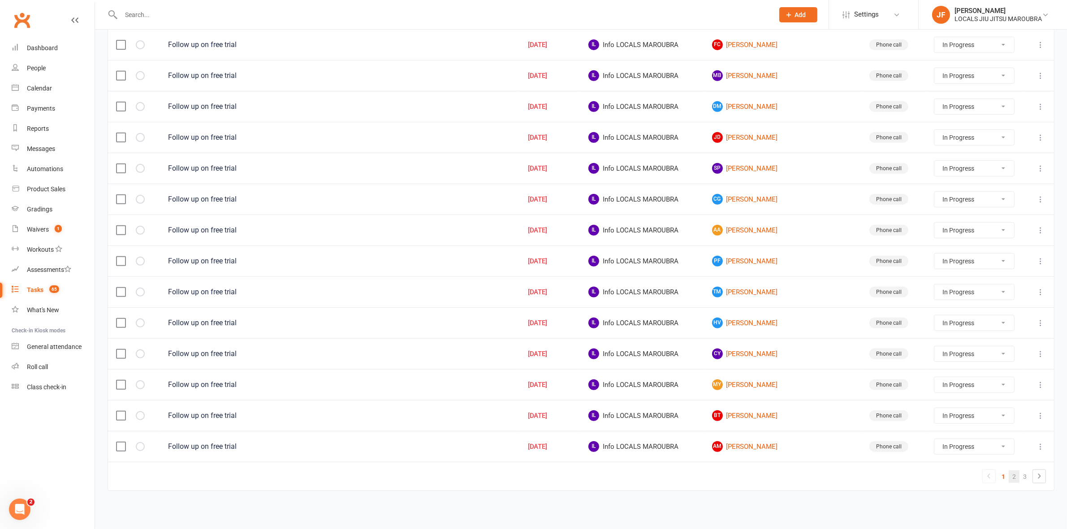
click at [1014, 480] on link "2" at bounding box center [1014, 477] width 11 height 13
select select "started"
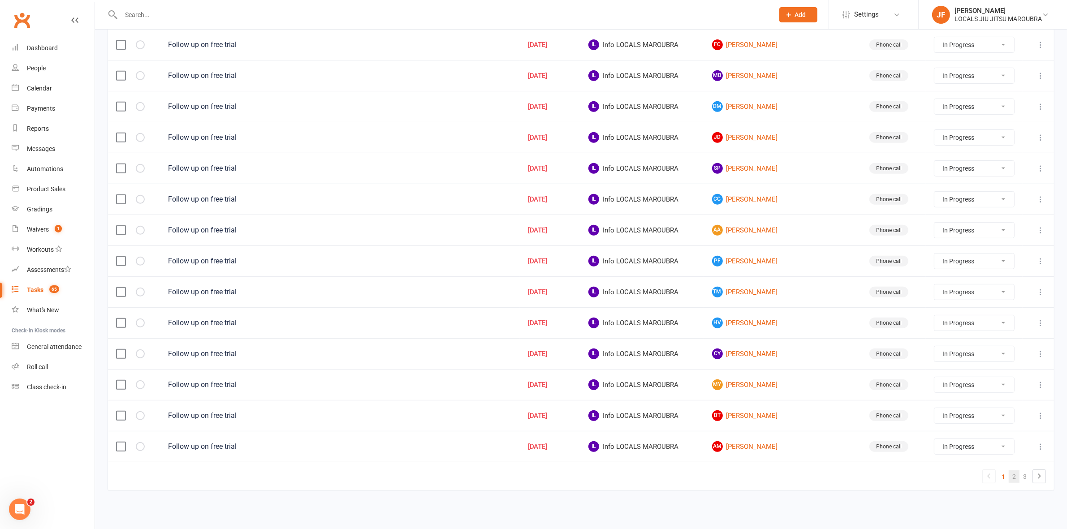
select select "started"
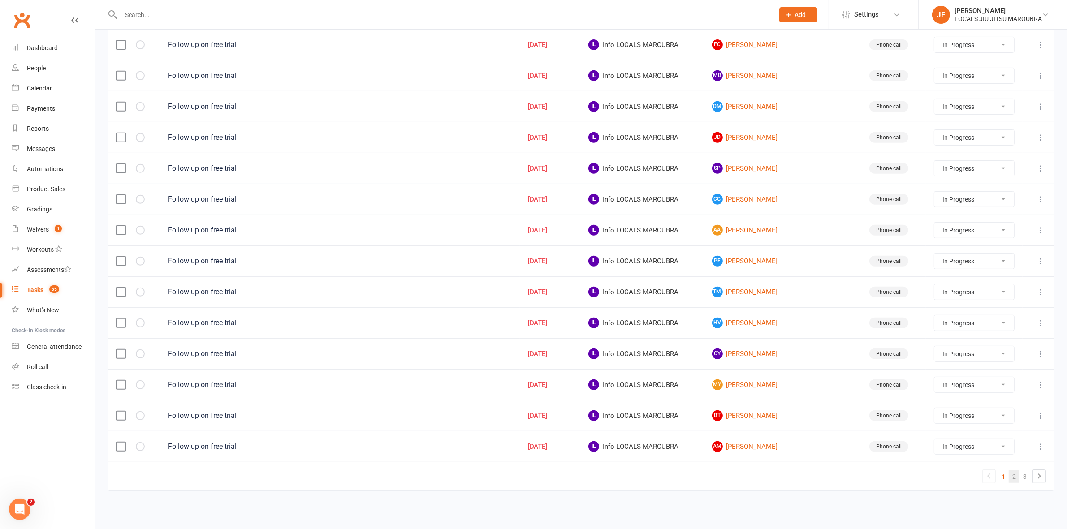
select select "started"
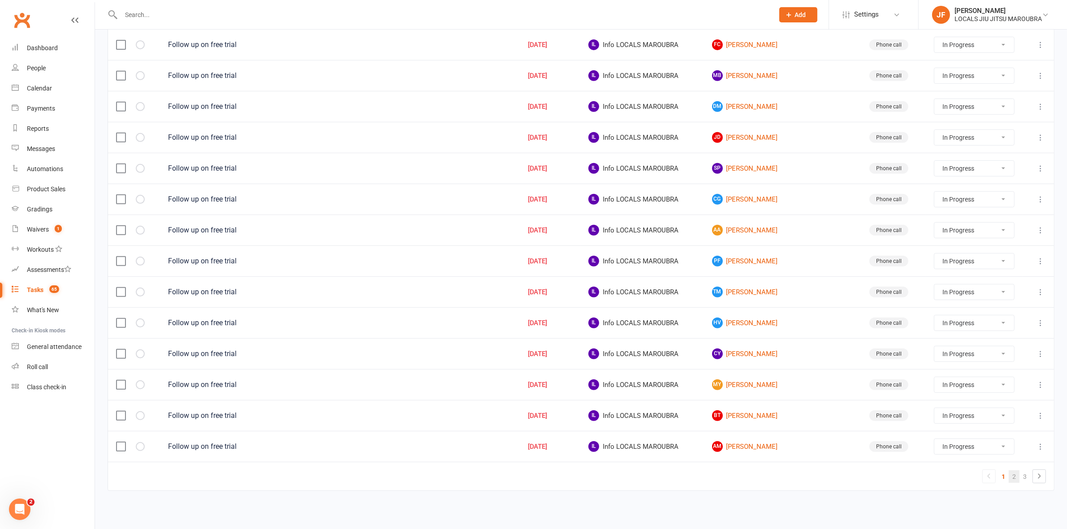
select select "started"
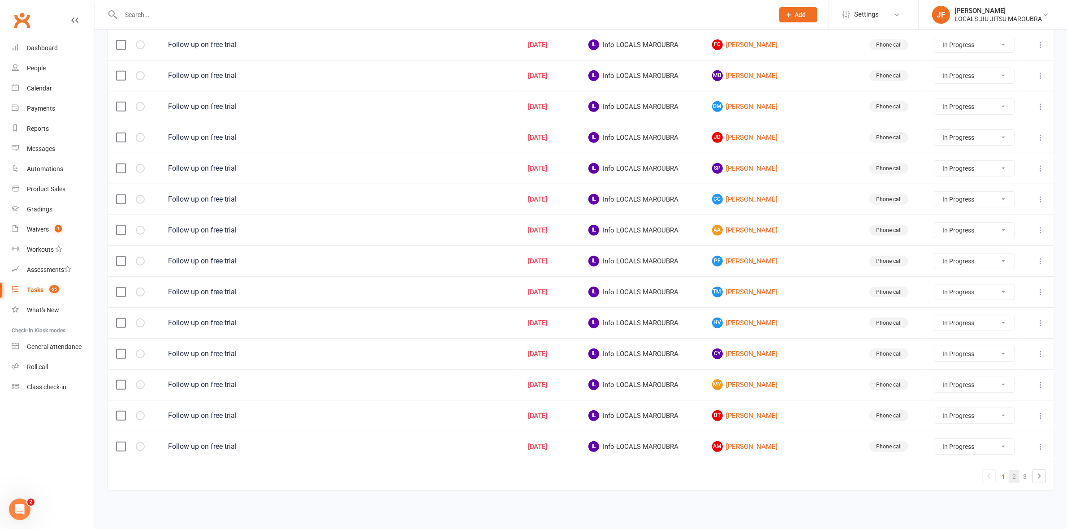
select select "started"
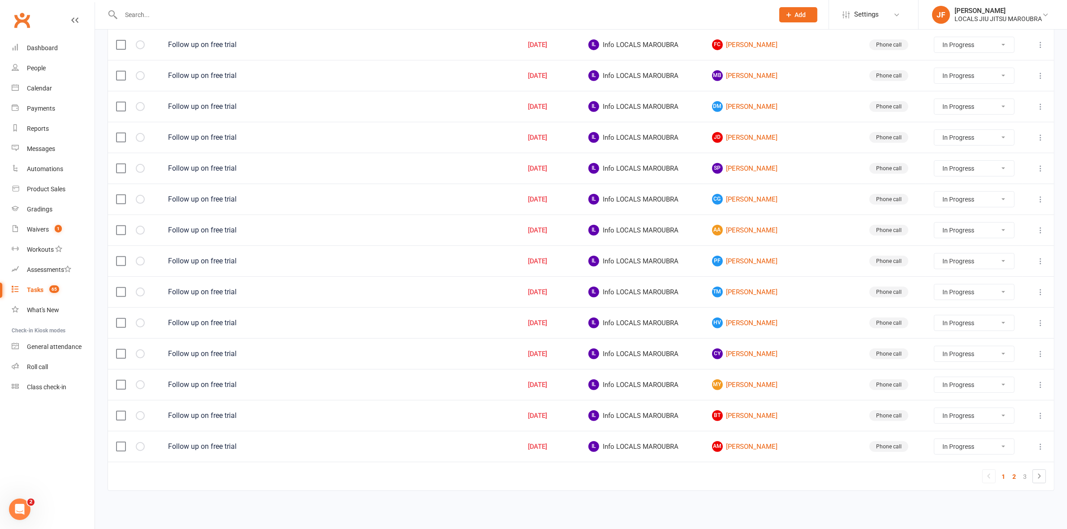
select select "started"
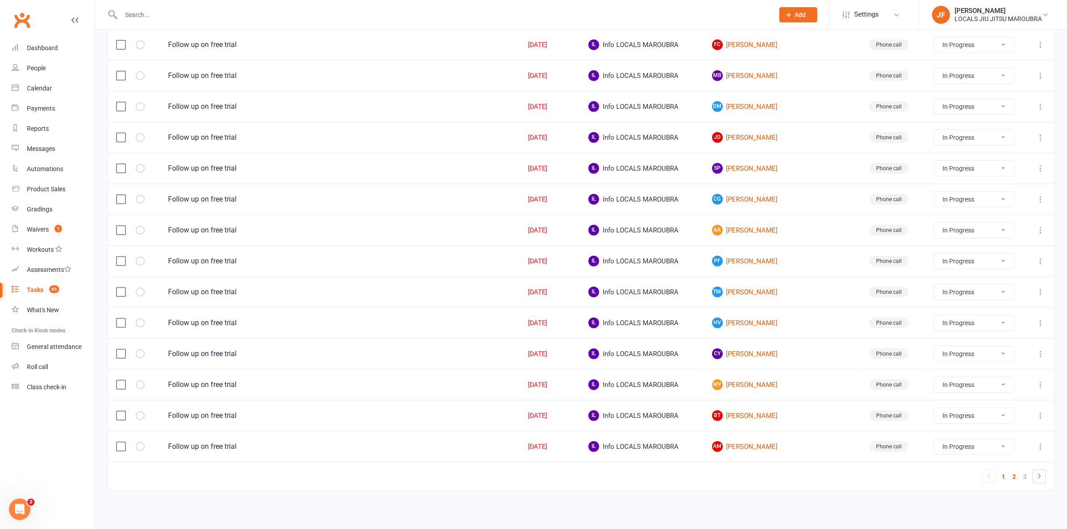
select select "started"
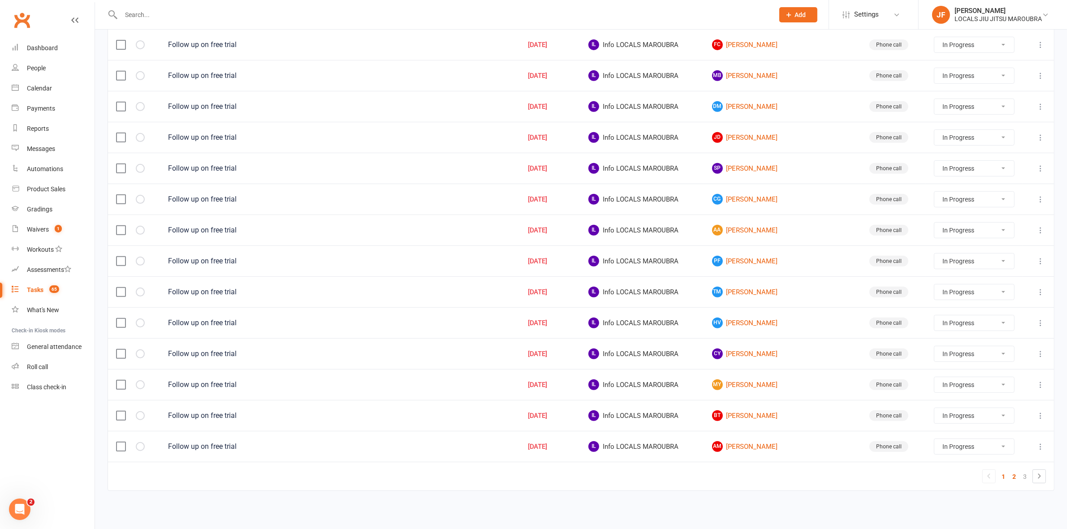
select select "started"
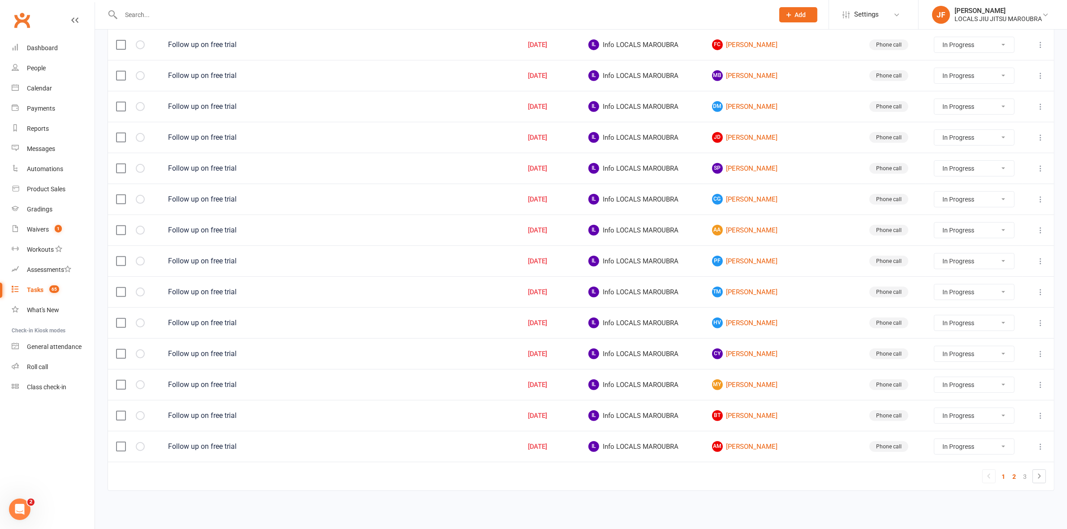
select select "started"
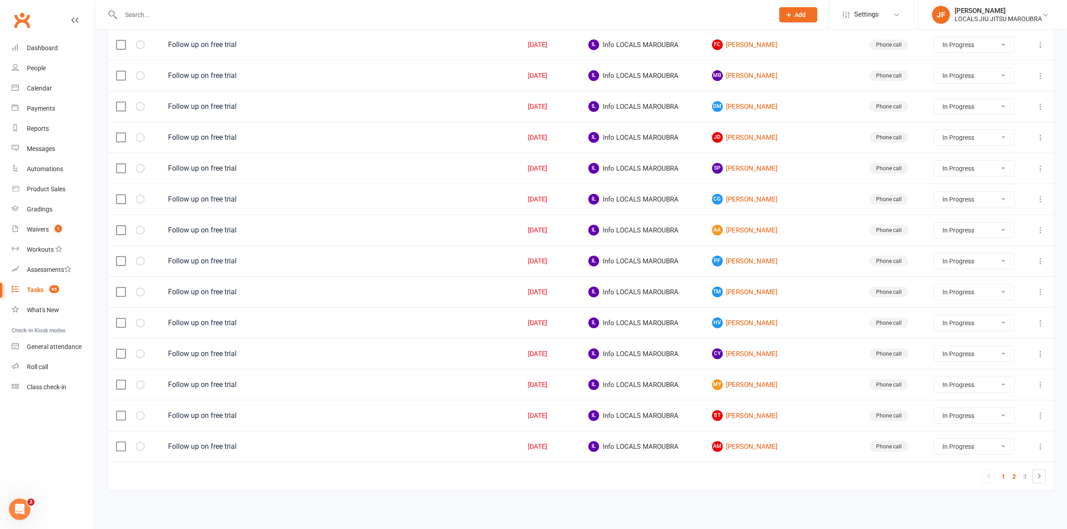
select select "started"
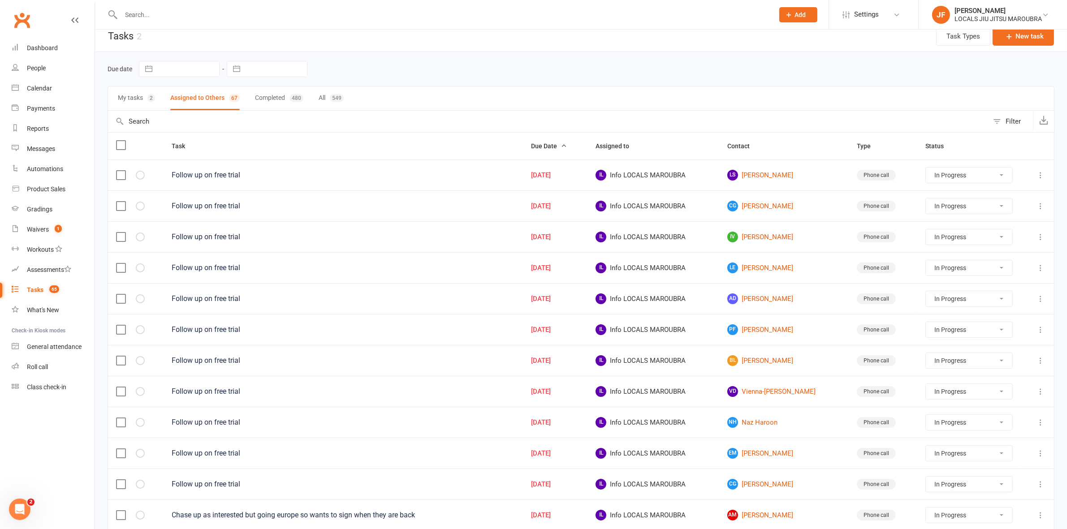
scroll to position [0, 0]
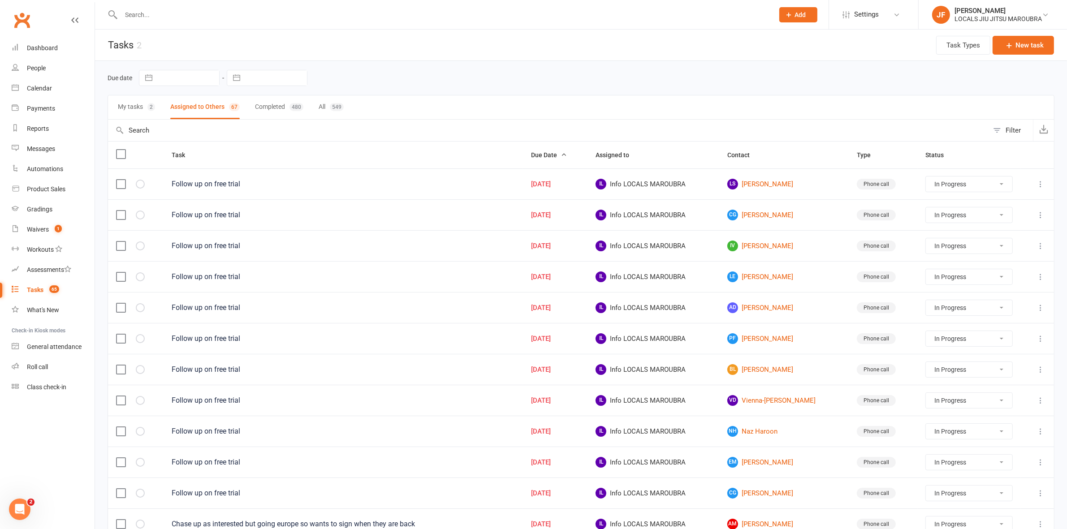
click at [793, 12] on icon at bounding box center [789, 15] width 8 height 8
click at [790, 41] on link "Prospect" at bounding box center [789, 40] width 80 height 21
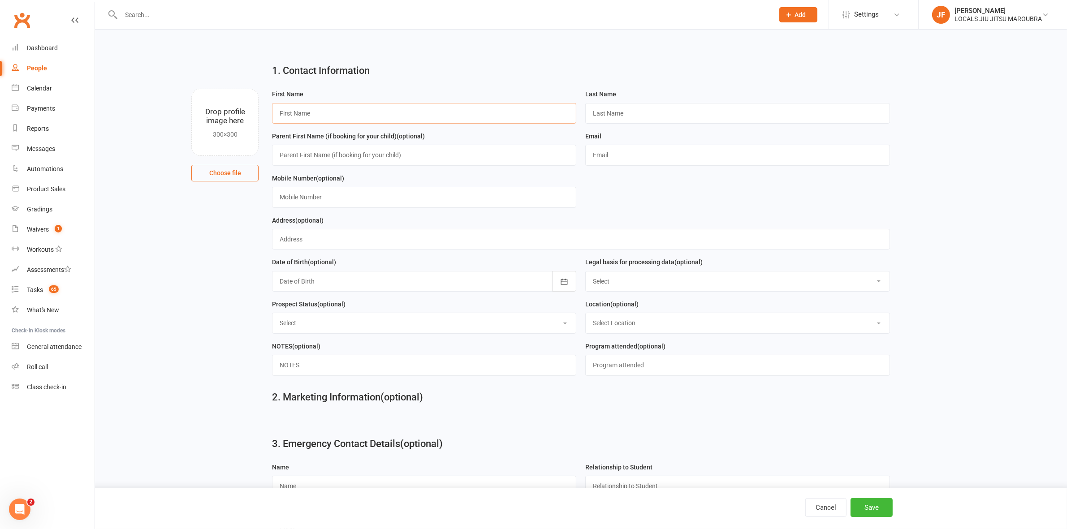
click at [308, 109] on input "text" at bounding box center [424, 113] width 304 height 21
type input "Mel"
paste input "Szasz"
type input "Szasz"
click at [660, 164] on input "text" at bounding box center [737, 155] width 304 height 21
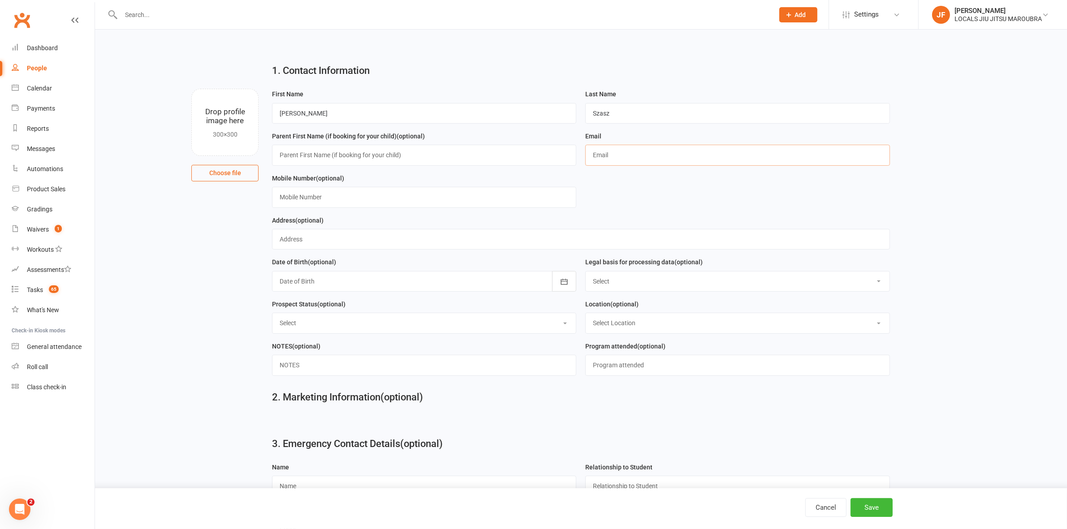
paste input "[PERSON_NAME][EMAIL_ADDRESS][DOMAIN_NAME]"
type input "[PERSON_NAME][EMAIL_ADDRESS][DOMAIN_NAME]"
click at [879, 506] on button "Save" at bounding box center [872, 507] width 42 height 19
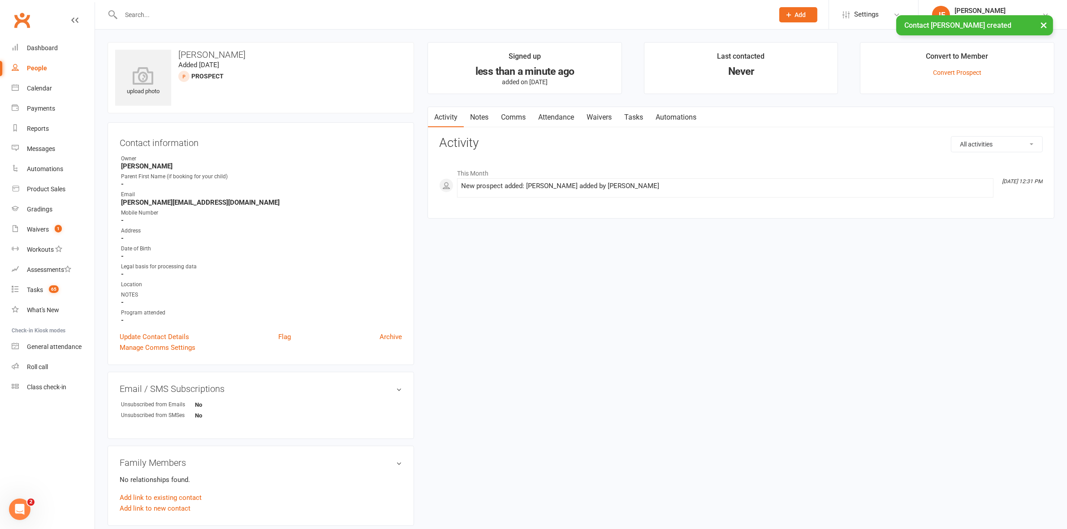
click at [678, 117] on link "Automations" at bounding box center [675, 117] width 53 height 21
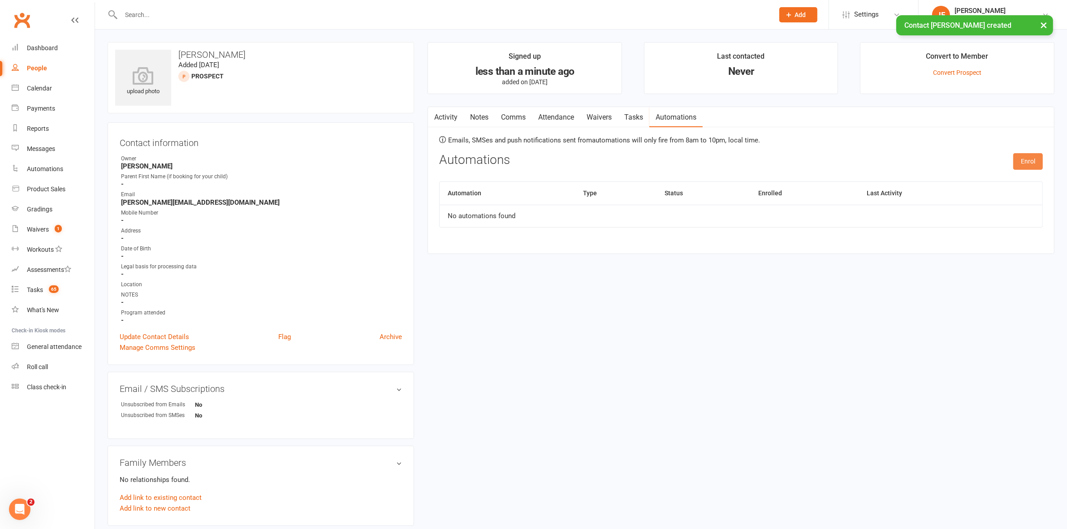
click at [1034, 162] on button "Enrol" at bounding box center [1028, 161] width 30 height 16
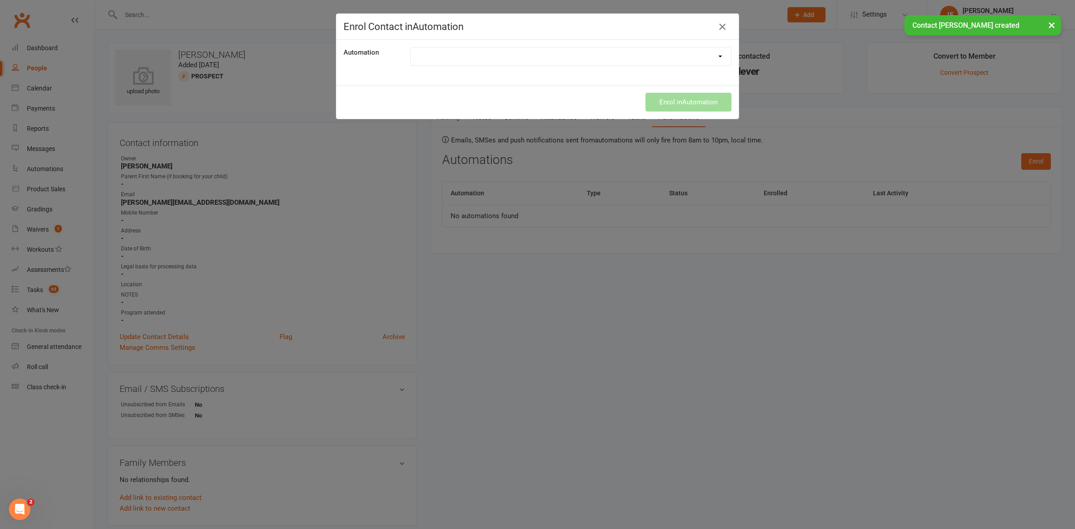
click at [692, 56] on select "EMAIL: Cancellation Confirmation EMAIL: New prospects waiver form for free tria…" at bounding box center [571, 56] width 320 height 18
select select "7571"
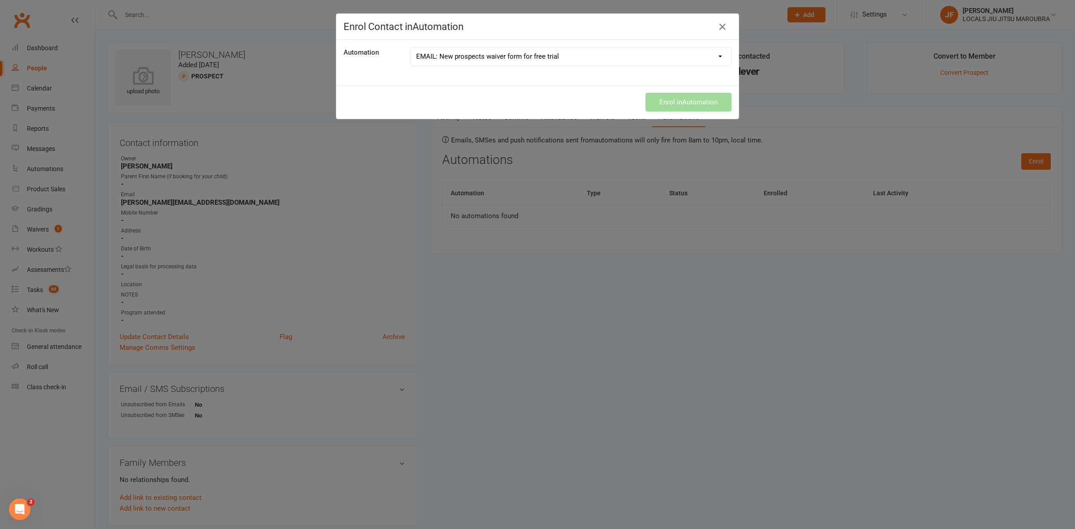
click at [411, 47] on select "EMAIL: Cancellation Confirmation EMAIL: New prospects waiver form for free tria…" at bounding box center [571, 56] width 320 height 18
click at [691, 104] on button "Enrol in Automation" at bounding box center [689, 102] width 86 height 19
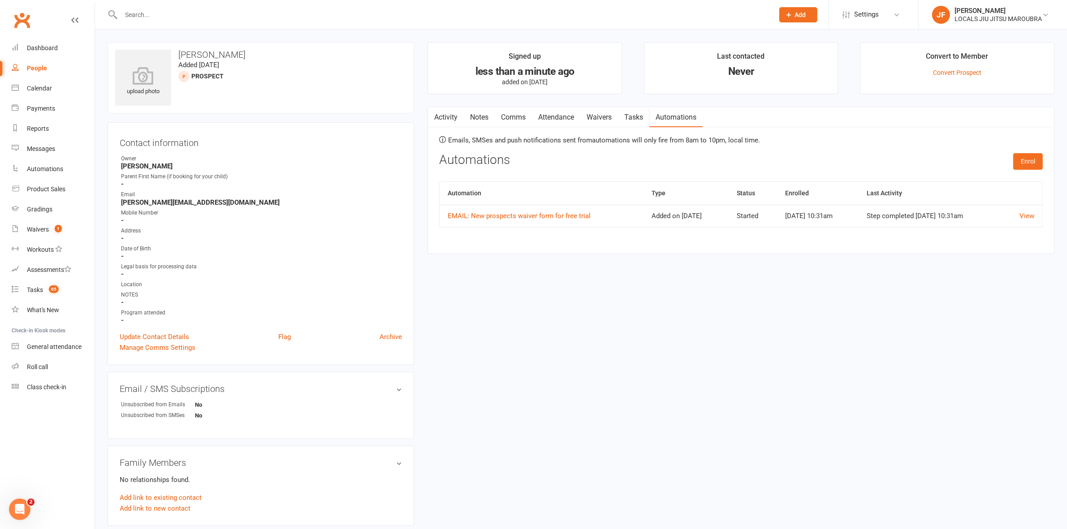
click at [450, 118] on link "Activity" at bounding box center [446, 117] width 36 height 21
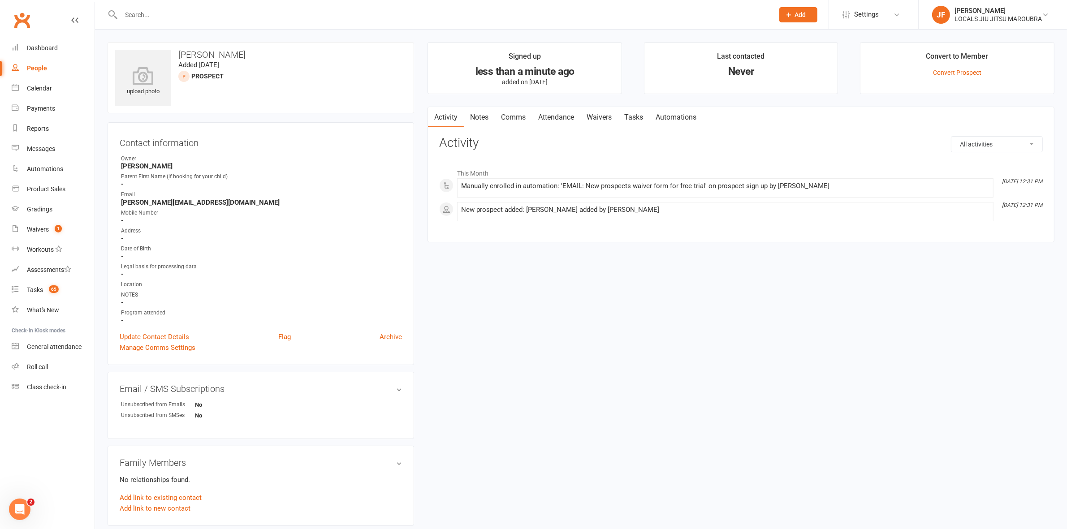
click at [175, 18] on input "text" at bounding box center [442, 15] width 649 height 13
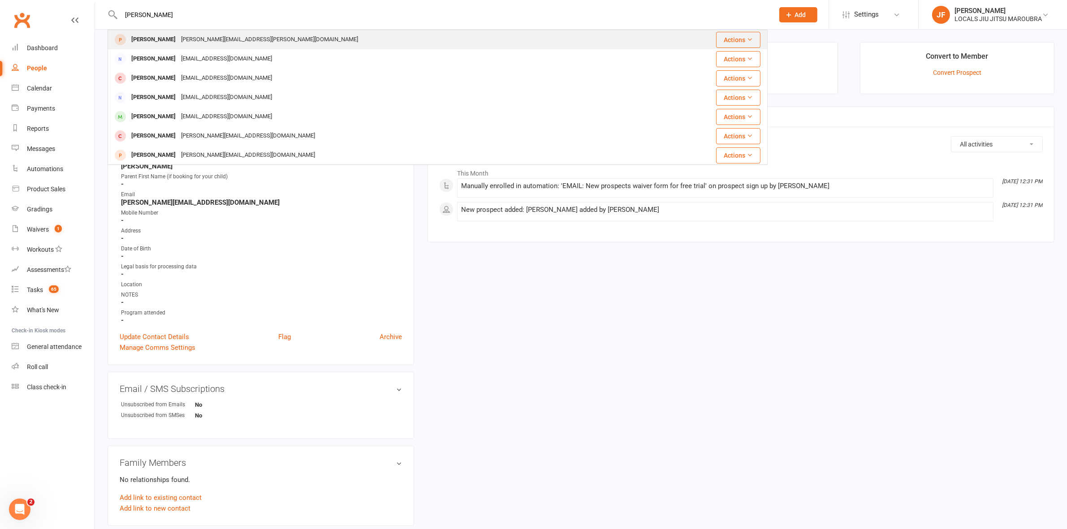
type input "sackel"
click at [182, 36] on div "Kurt.sackel@outlook.com" at bounding box center [269, 39] width 182 height 13
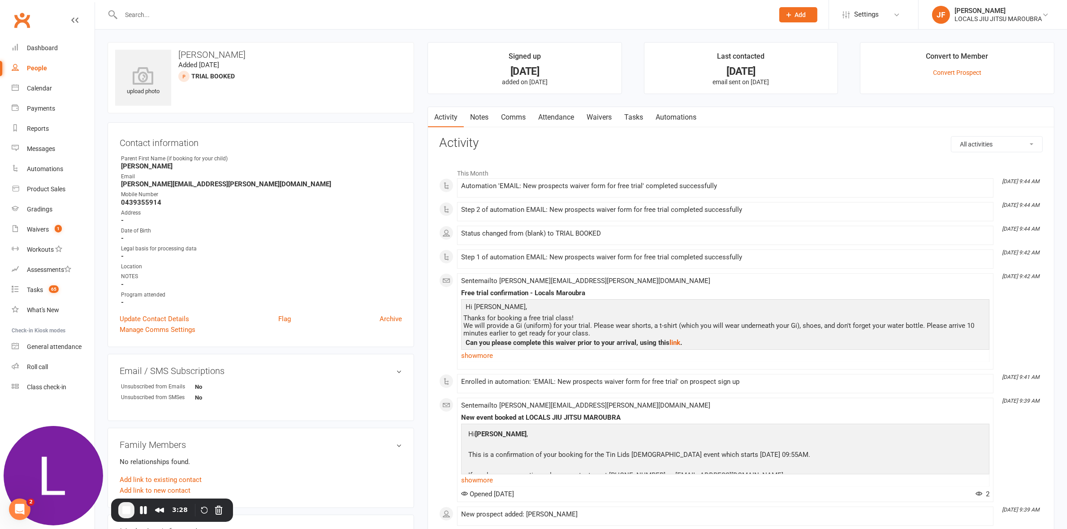
click at [422, 10] on input "text" at bounding box center [442, 15] width 649 height 13
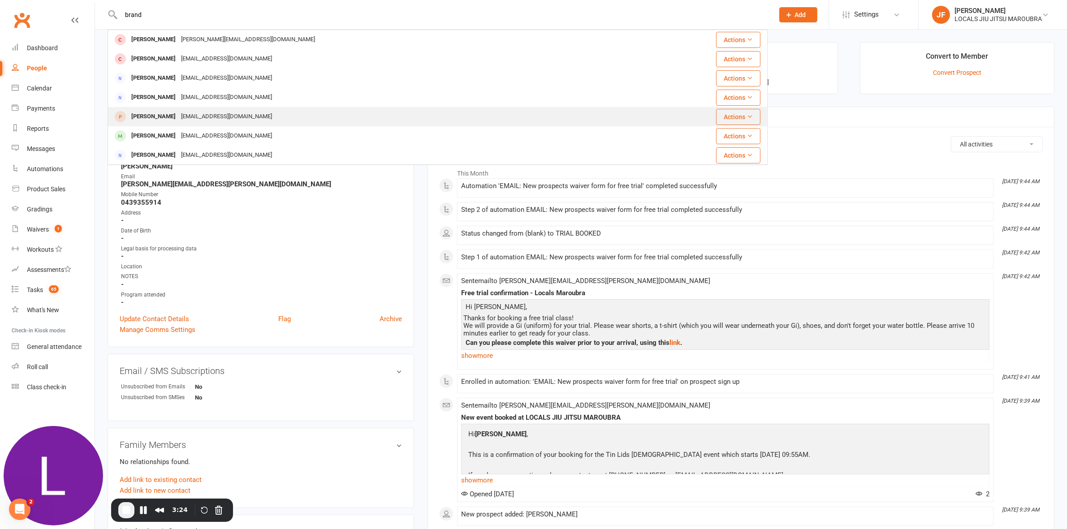
type input "brand"
click at [166, 109] on div "Brandon Hampshire brandonhampshire@outlook.com" at bounding box center [382, 117] width 548 height 18
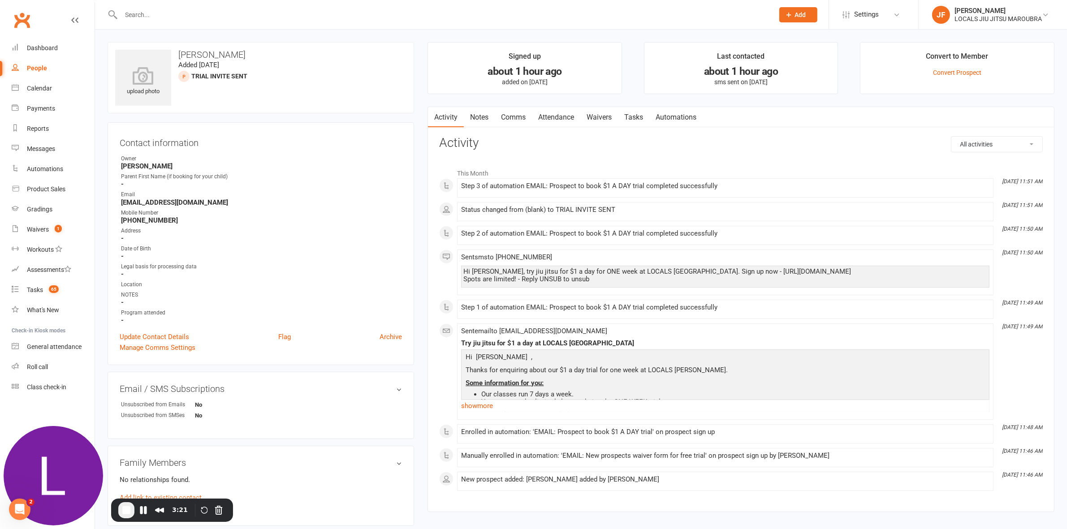
click at [795, 12] on span "Add" at bounding box center [800, 14] width 11 height 7
click at [687, 112] on link "Automations" at bounding box center [675, 117] width 53 height 21
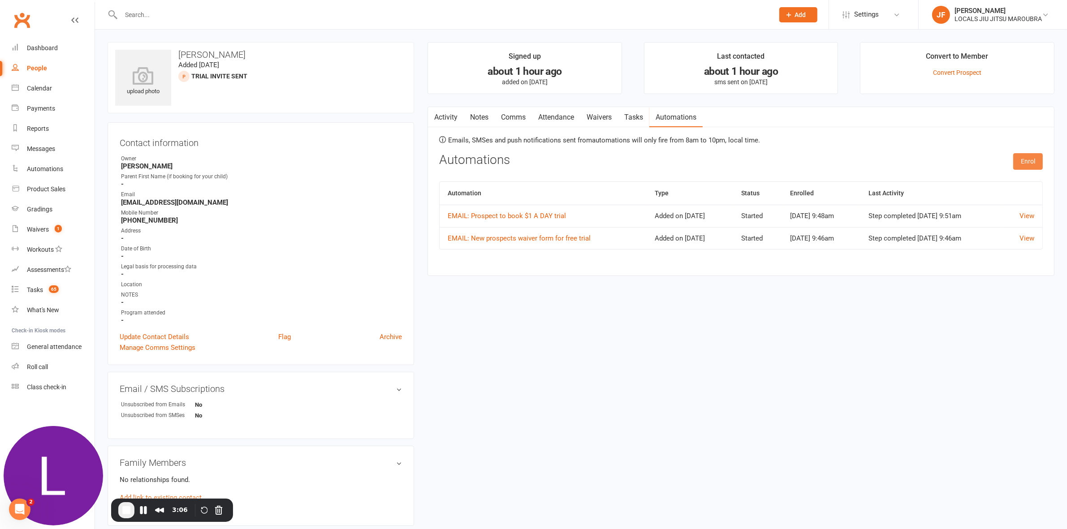
click at [1039, 164] on button "Enrol" at bounding box center [1028, 161] width 30 height 16
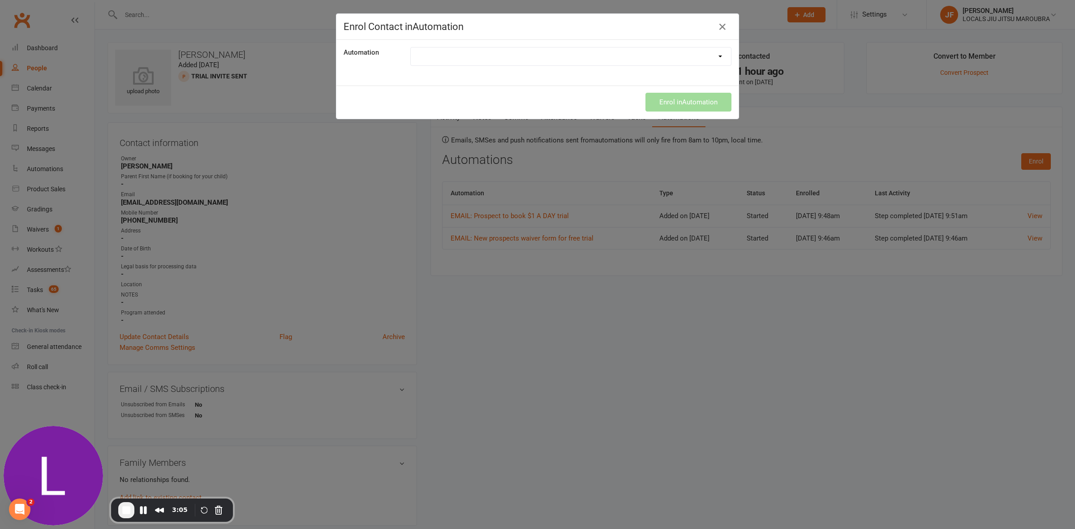
click at [671, 53] on select "EMAIL: Cancellation Confirmation EMAIL: New prospects waiver form for free tria…" at bounding box center [571, 56] width 320 height 18
click at [720, 26] on icon "button" at bounding box center [722, 27] width 11 height 11
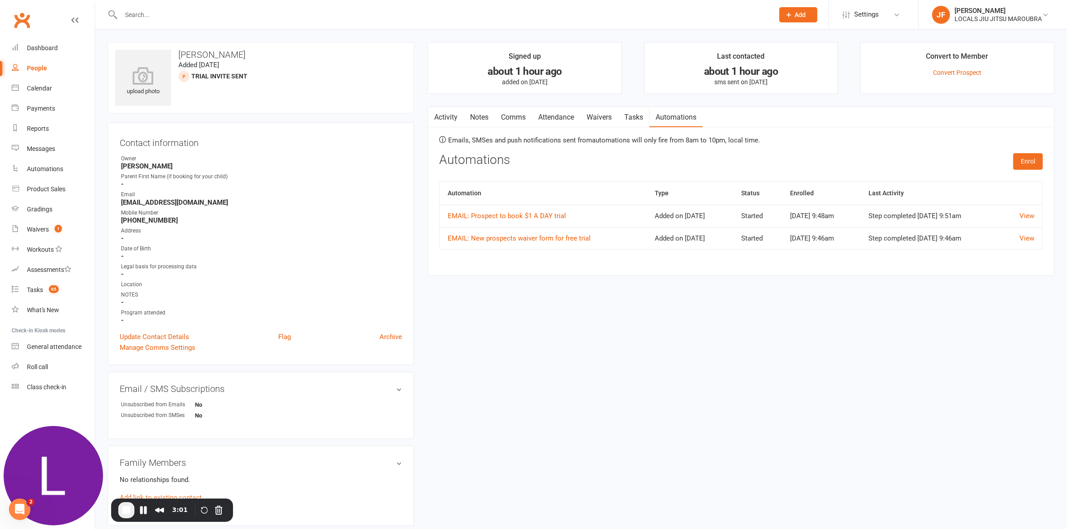
click at [436, 116] on icon "button" at bounding box center [433, 115] width 5 height 9
click at [449, 121] on link "Activity" at bounding box center [446, 117] width 36 height 21
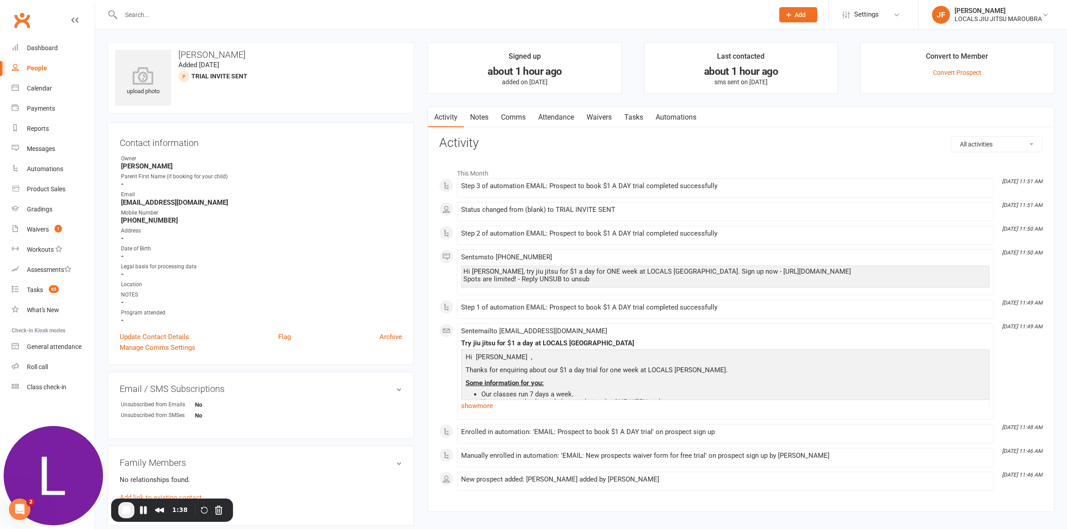
click at [567, 122] on link "Attendance" at bounding box center [556, 117] width 48 height 21
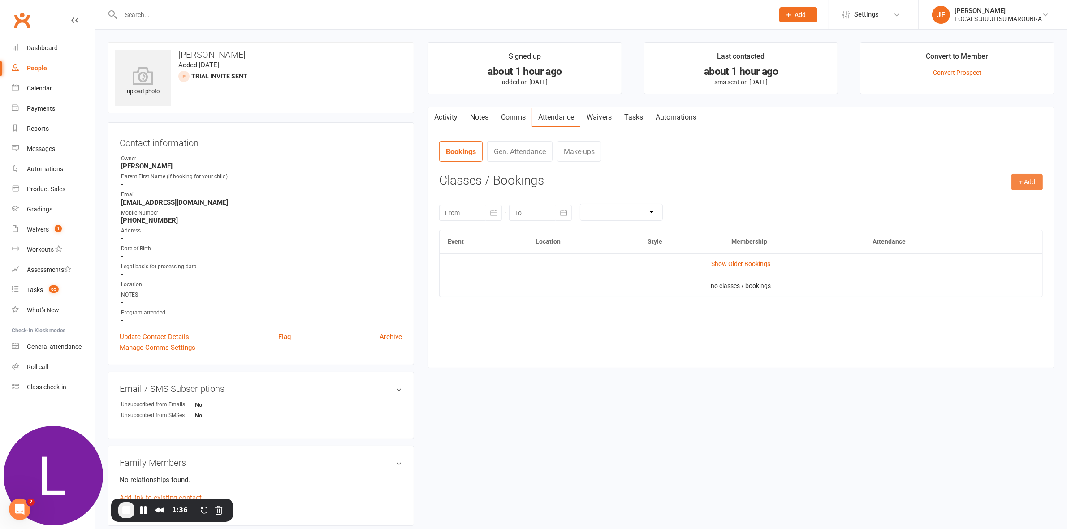
click at [1016, 184] on button "+ Add" at bounding box center [1026, 182] width 31 height 16
click at [986, 207] on link "Book Event" at bounding box center [998, 203] width 89 height 18
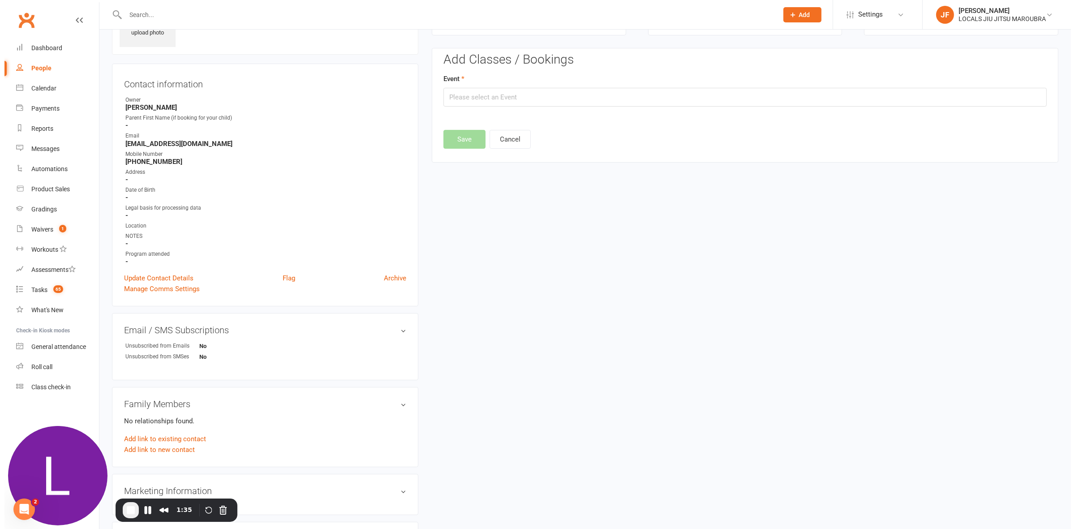
scroll to position [61, 0]
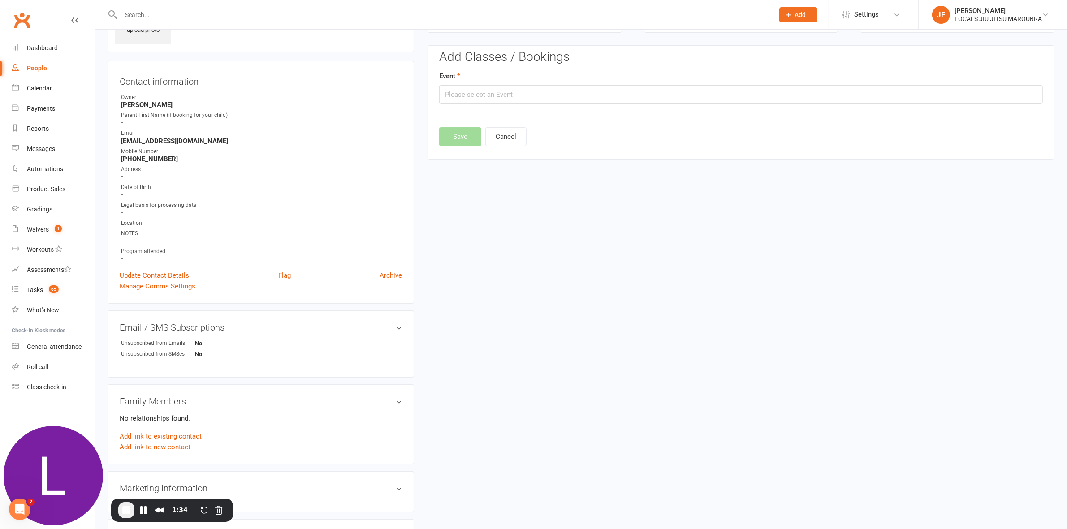
click at [628, 84] on div "Event" at bounding box center [741, 87] width 604 height 33
click at [541, 92] on input "text" at bounding box center [741, 94] width 604 height 19
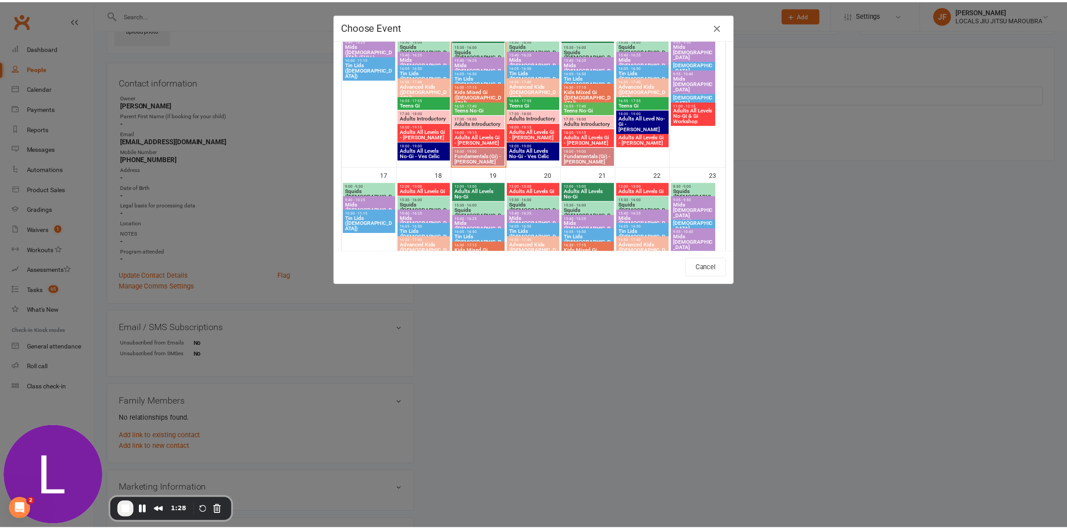
scroll to position [392, 0]
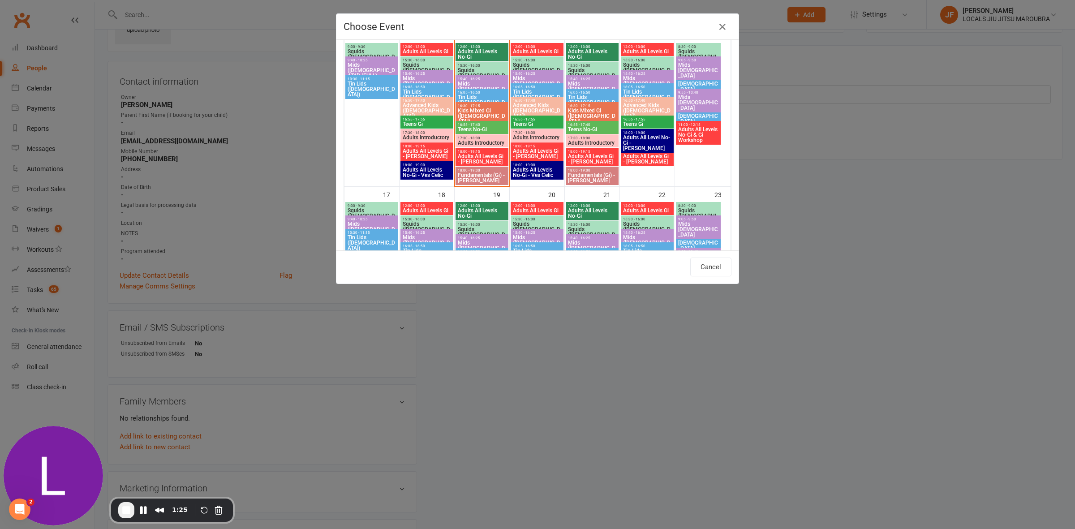
click at [471, 138] on span "17:30 - 18:00" at bounding box center [482, 138] width 49 height 4
type input "Adults Introductory - Aug 12, 2025 5:30:00 PM"
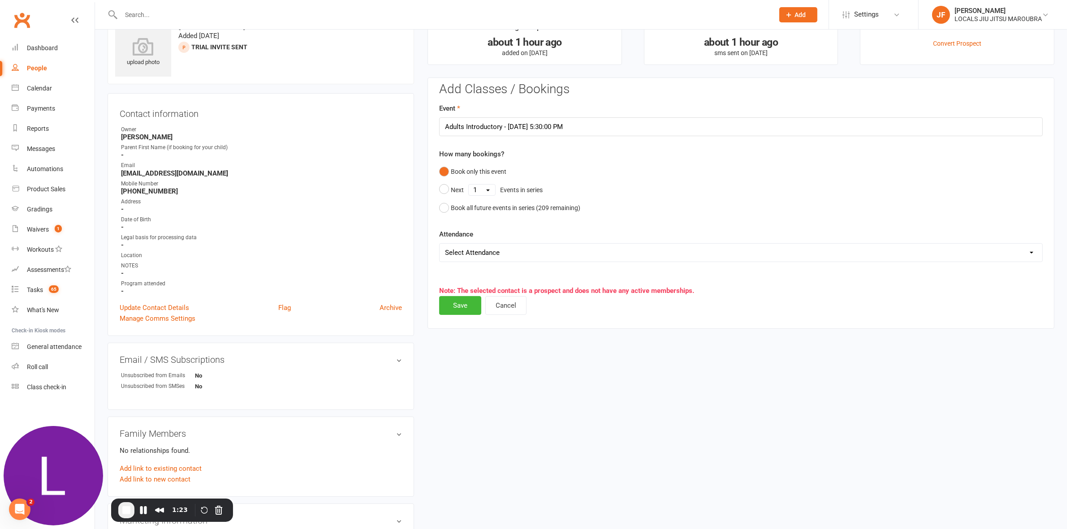
scroll to position [0, 0]
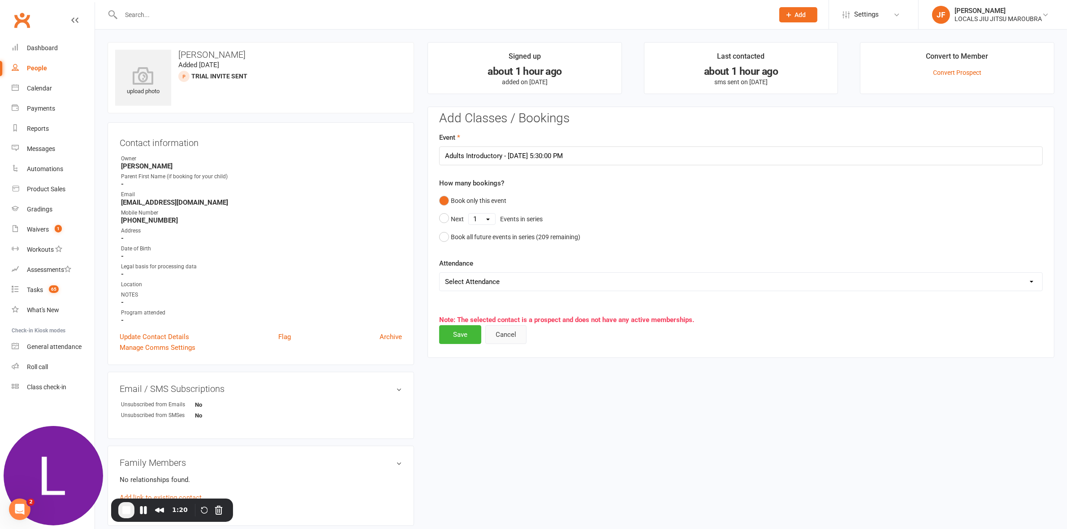
click at [506, 336] on button "Cancel" at bounding box center [505, 334] width 41 height 19
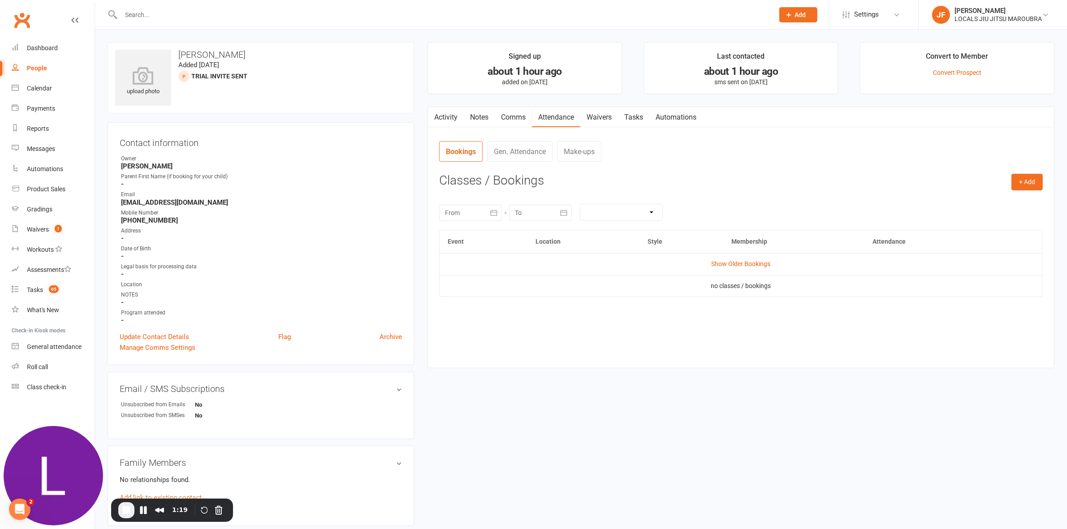
click at [445, 117] on link "Activity" at bounding box center [446, 117] width 36 height 21
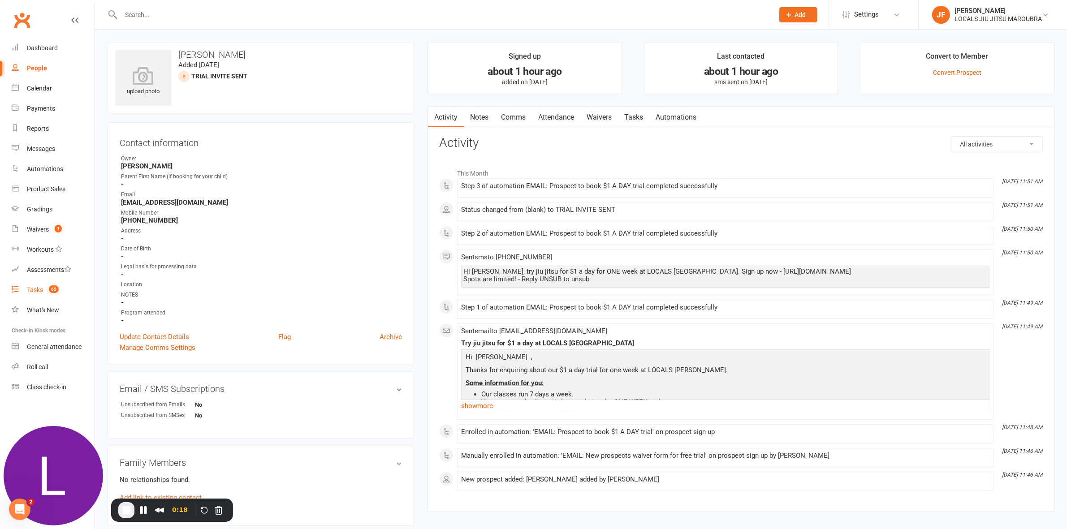
click at [30, 294] on div "Tasks" at bounding box center [35, 289] width 16 height 7
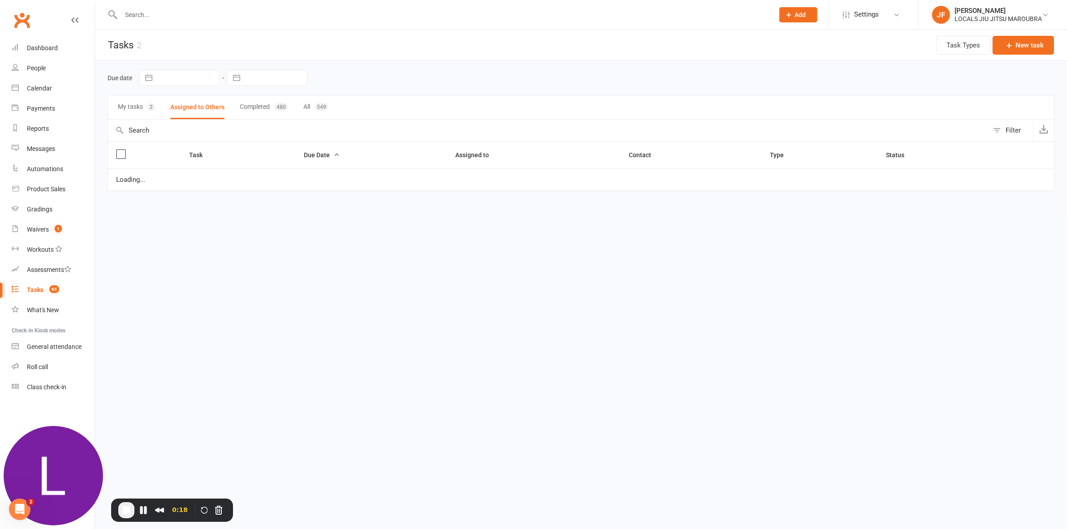
select select "started"
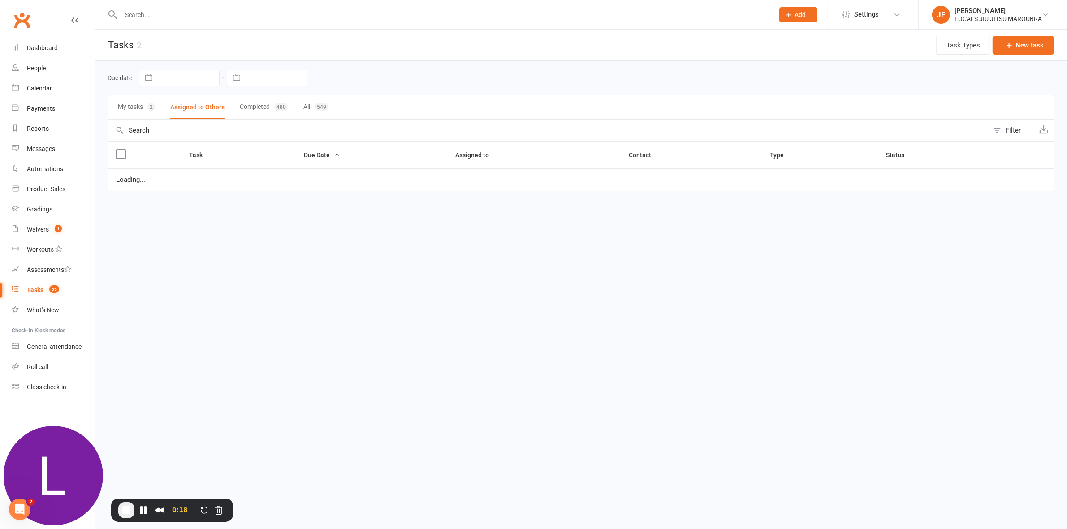
select select "started"
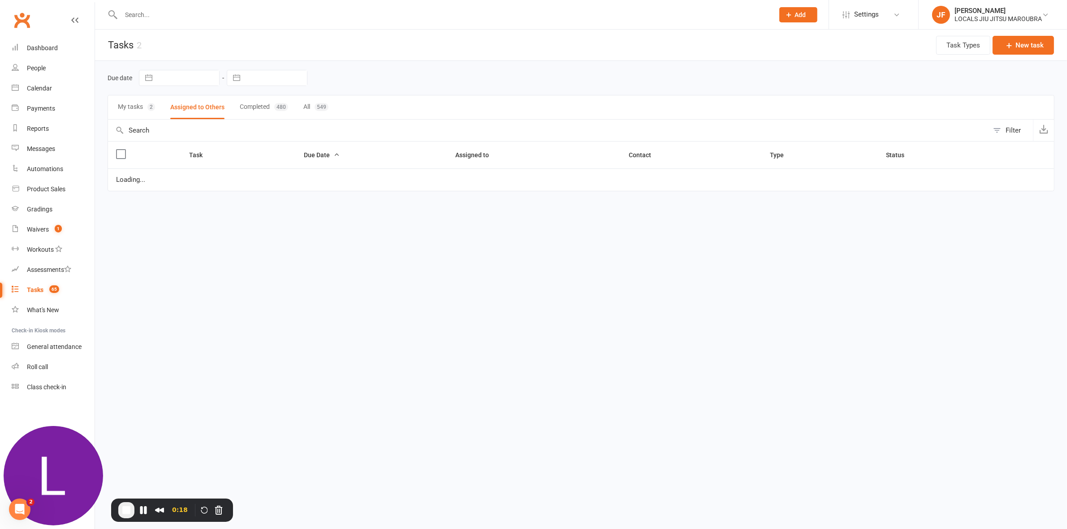
select select "started"
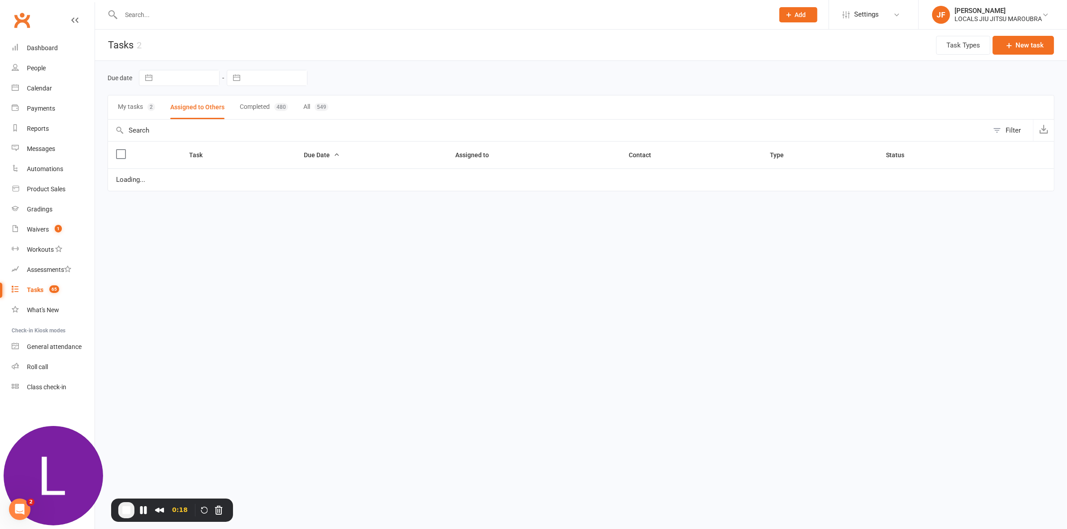
select select "started"
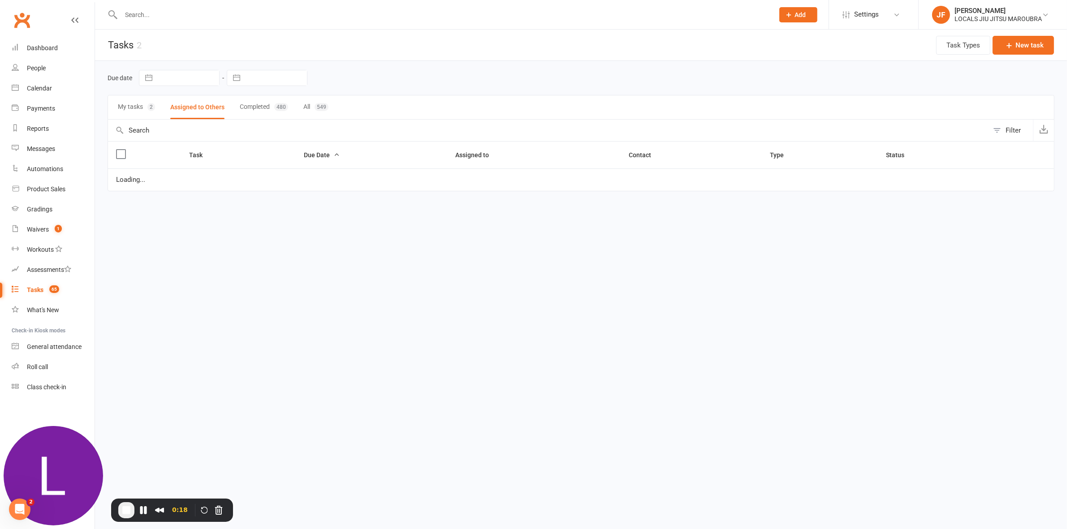
select select "started"
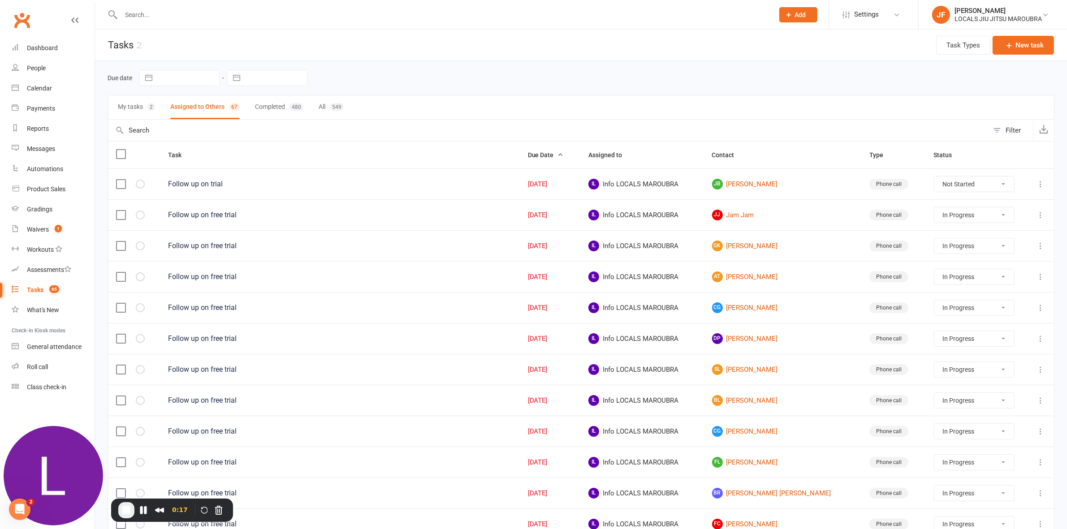
click at [136, 111] on button "My tasks 2" at bounding box center [136, 107] width 37 height 24
select select "started"
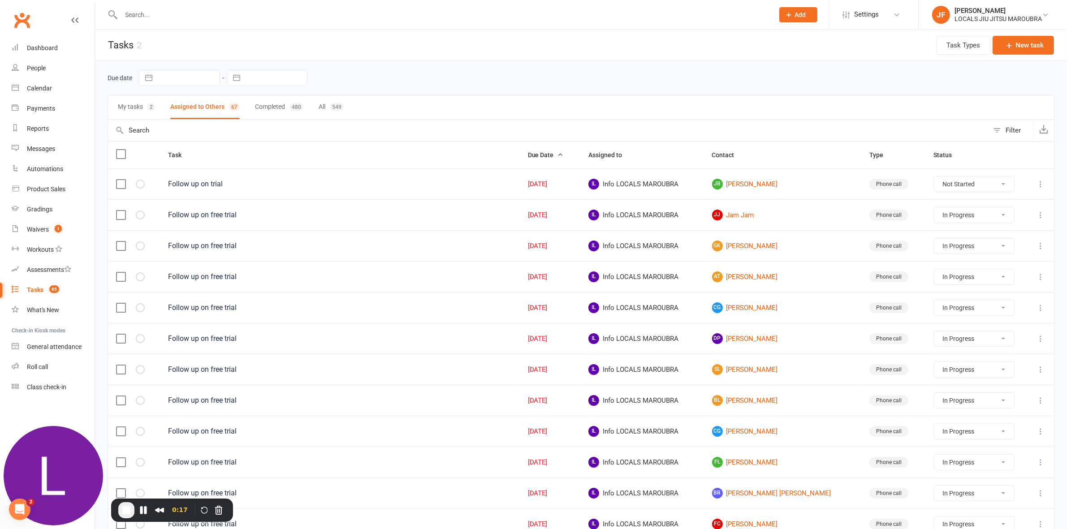
select select "started"
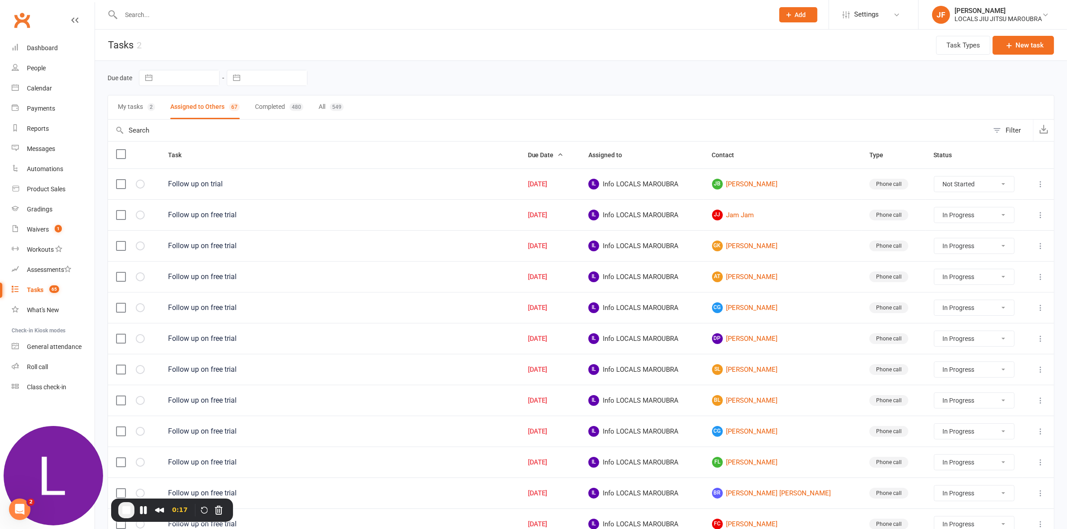
select select "started"
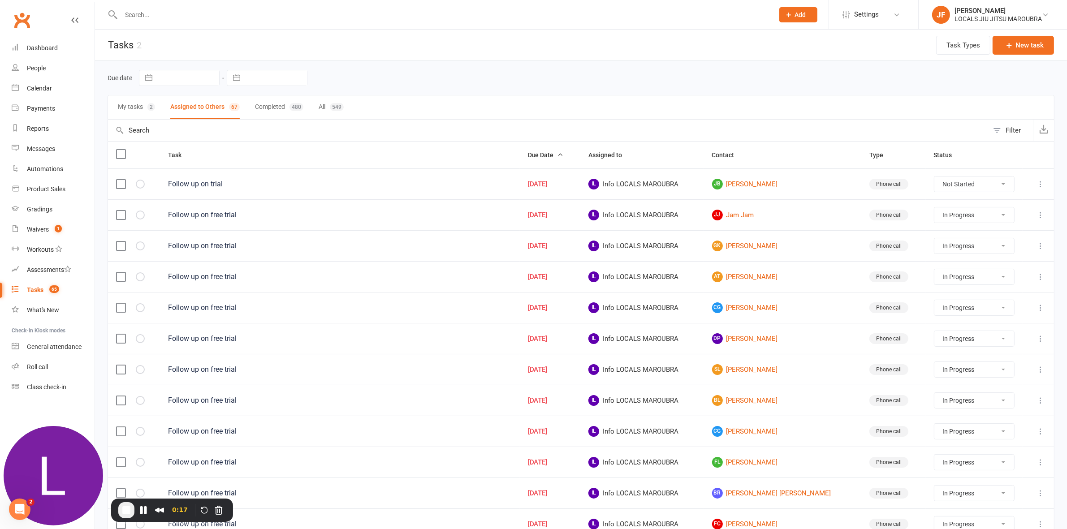
select select "started"
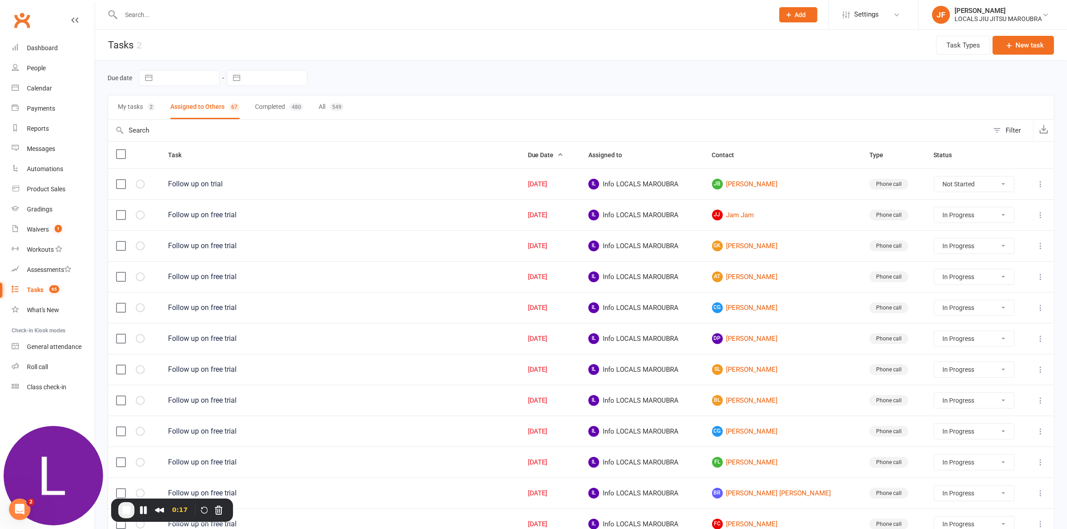
select select "started"
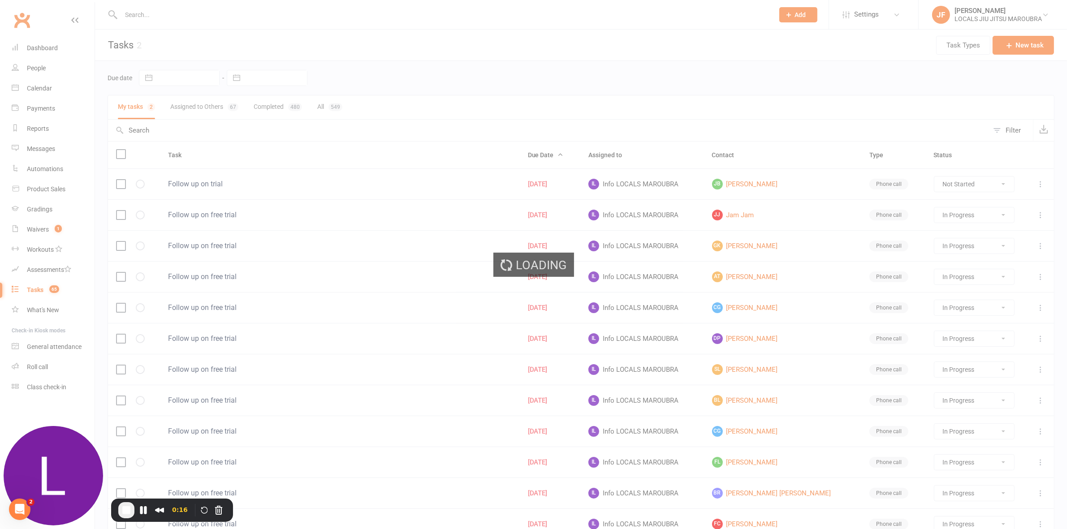
select select "started"
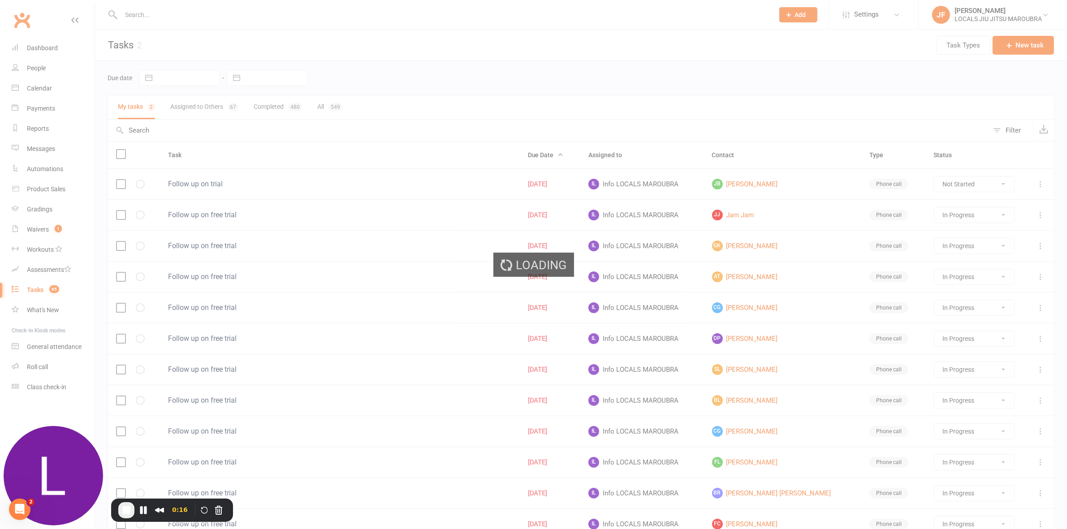
select select "started"
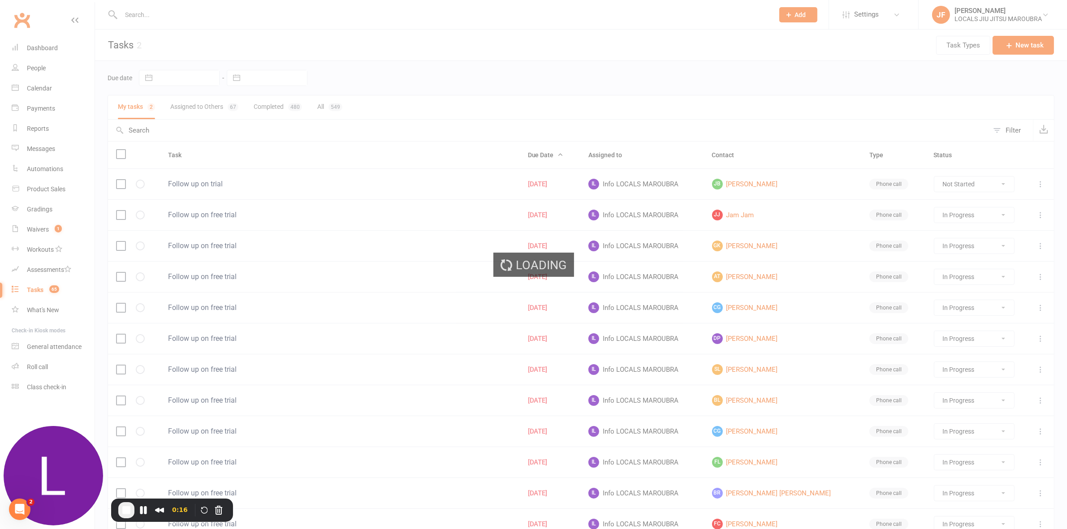
select select "started"
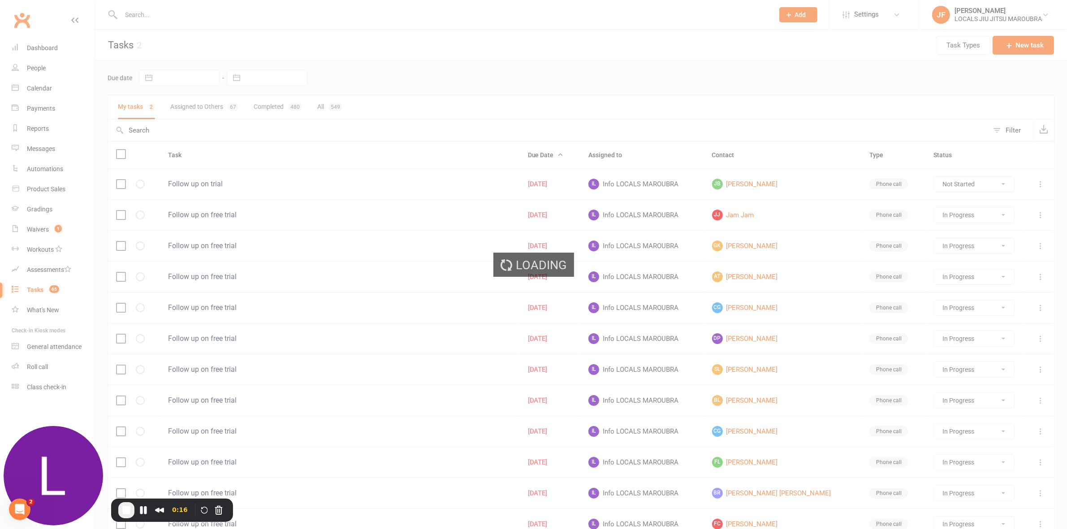
select select "started"
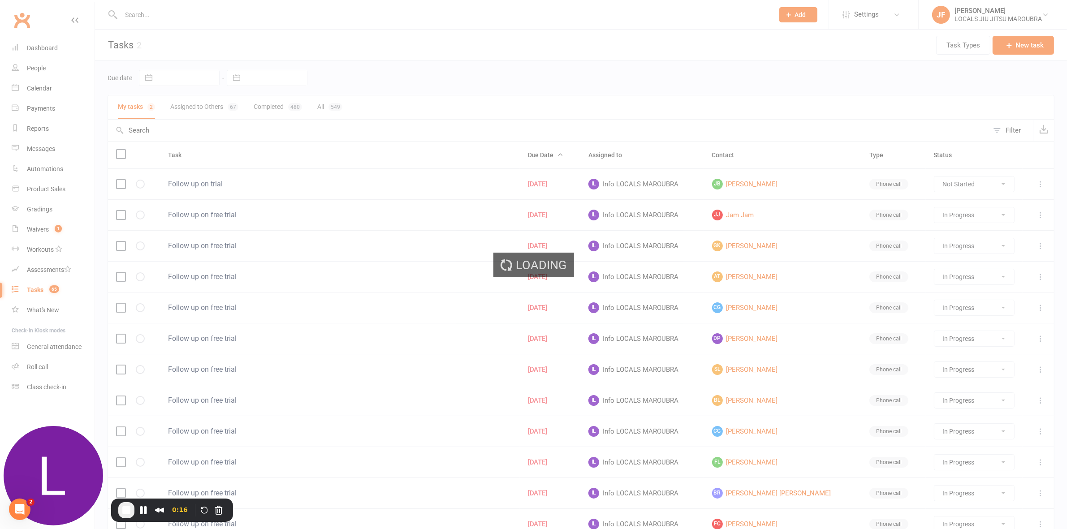
select select "started"
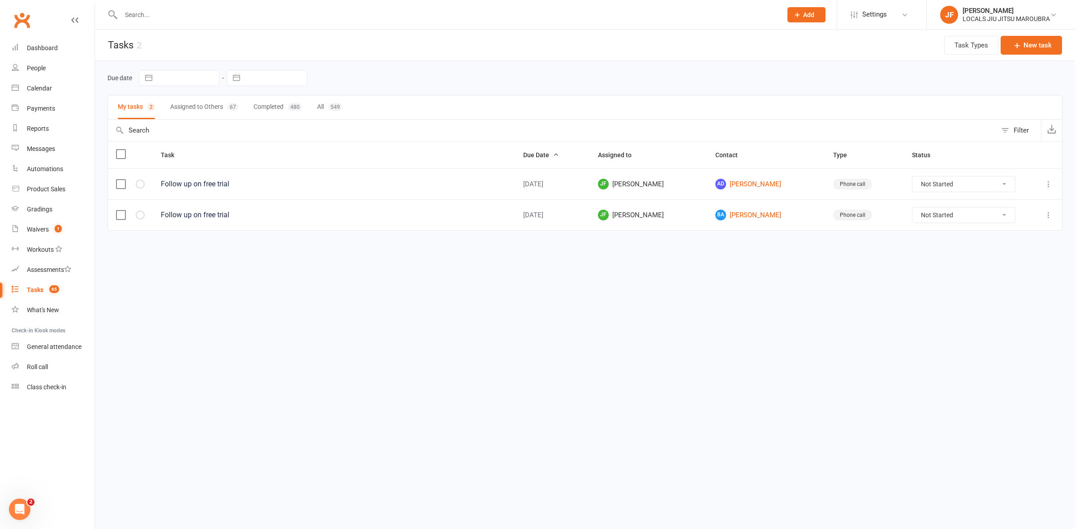
drag, startPoint x: 989, startPoint y: 182, endPoint x: 983, endPoint y: 185, distance: 6.8
click at [989, 182] on select "Not Started In Progress Waiting Complete" at bounding box center [964, 184] width 103 height 15
click at [198, 102] on button "Assigned to Others 67" at bounding box center [204, 107] width 68 height 24
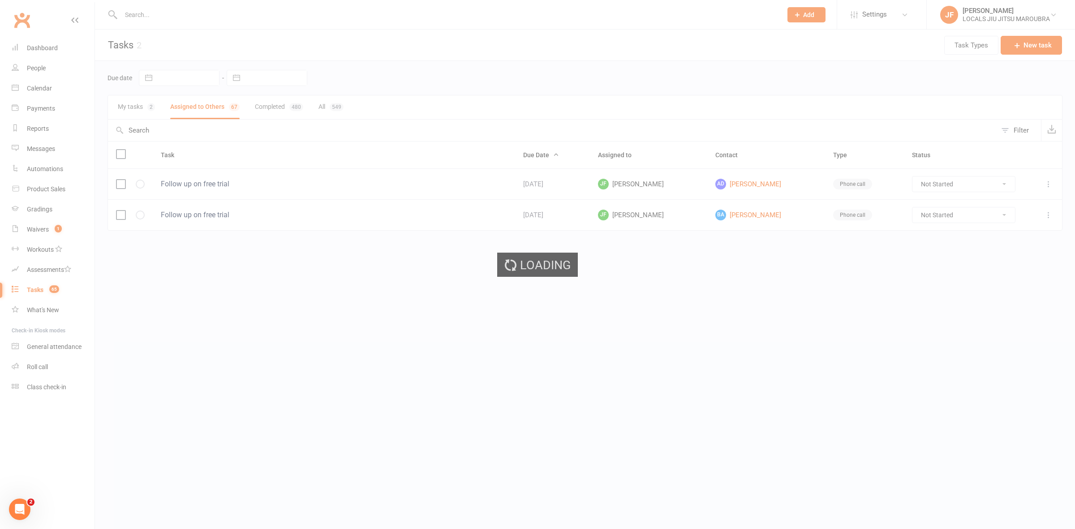
select select "started"
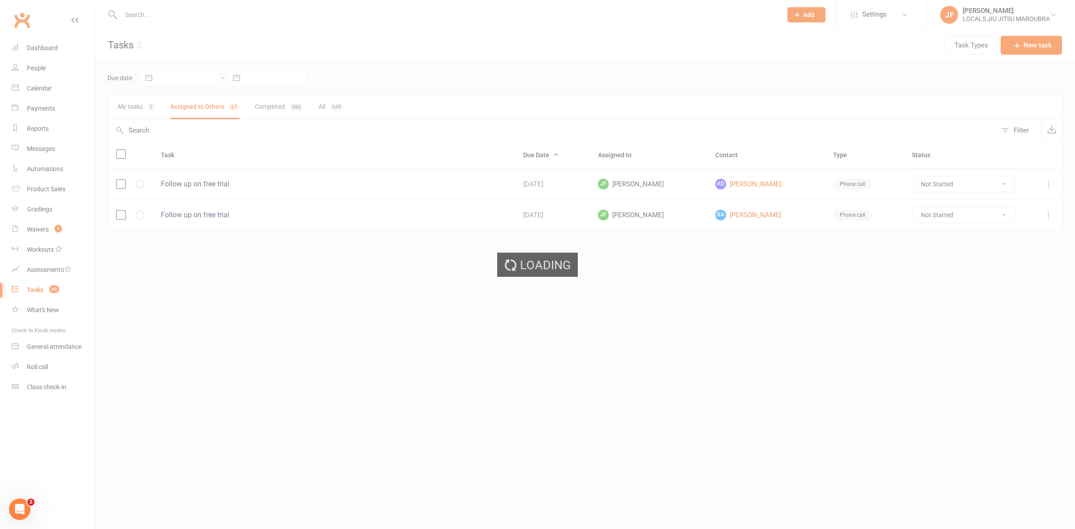
select select "started"
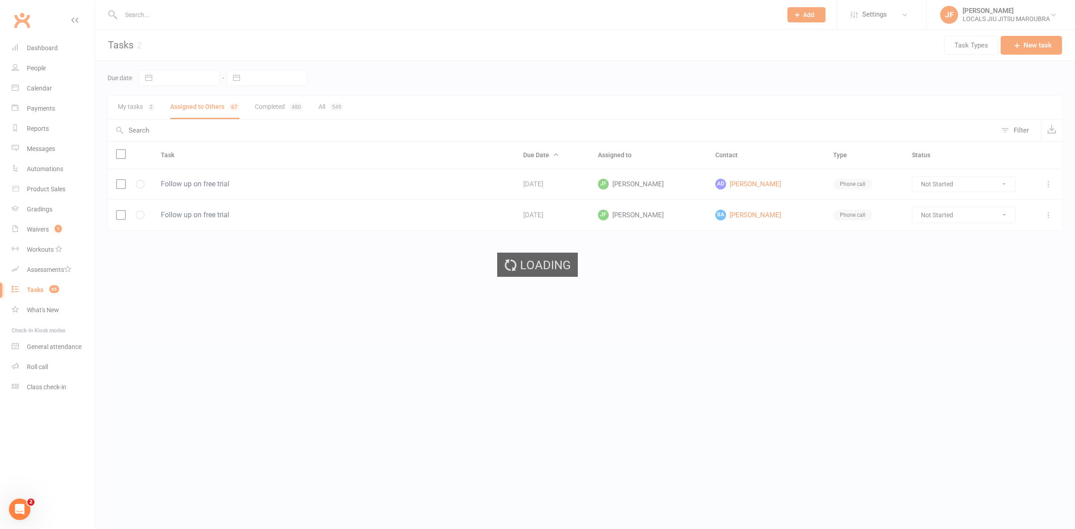
select select "started"
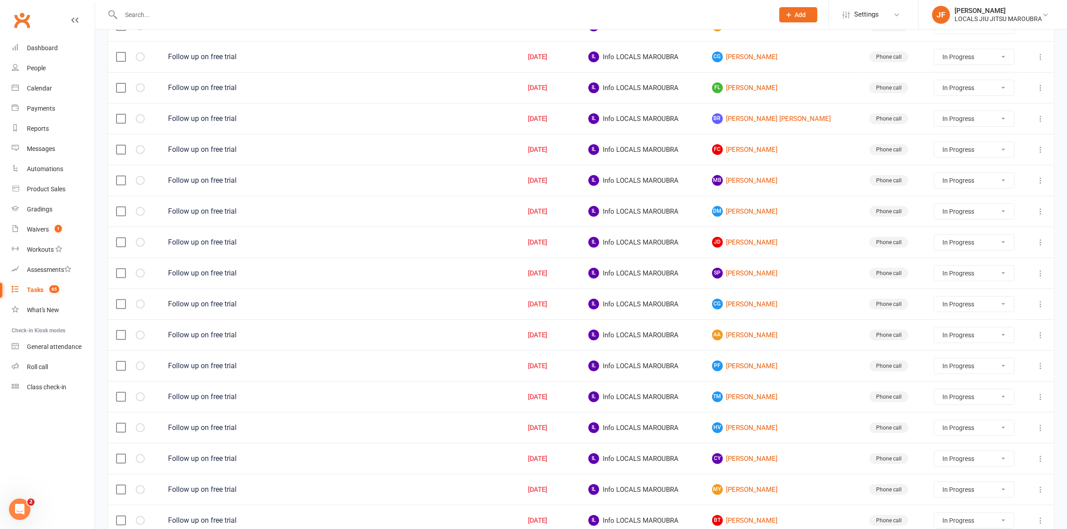
scroll to position [489, 0]
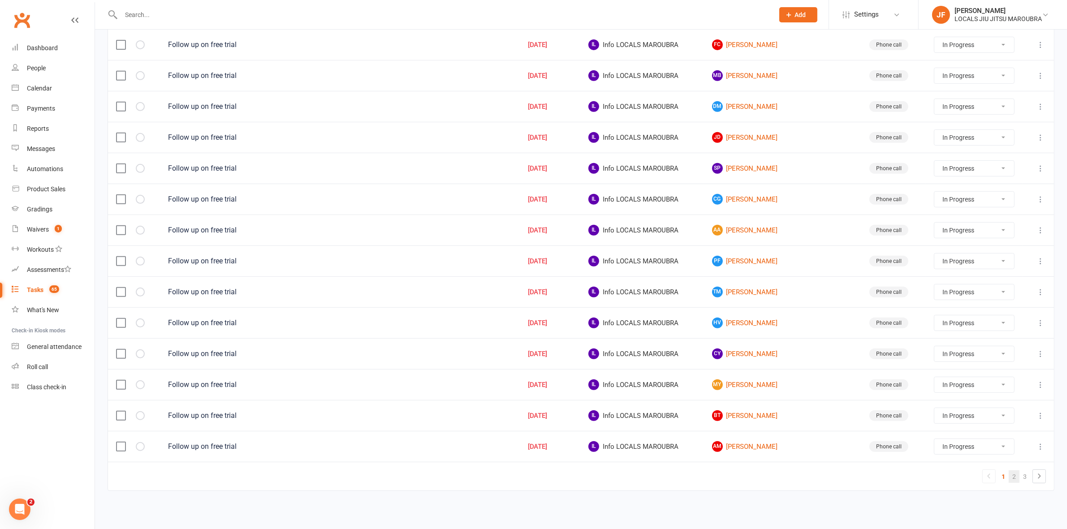
click at [1013, 479] on link "2" at bounding box center [1014, 477] width 11 height 13
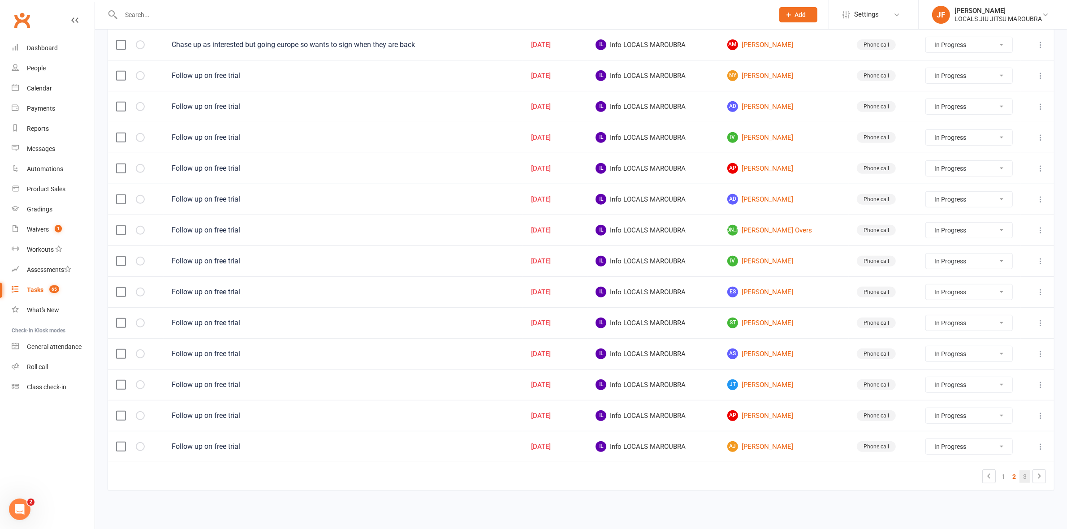
click at [1020, 478] on link "3" at bounding box center [1024, 477] width 11 height 13
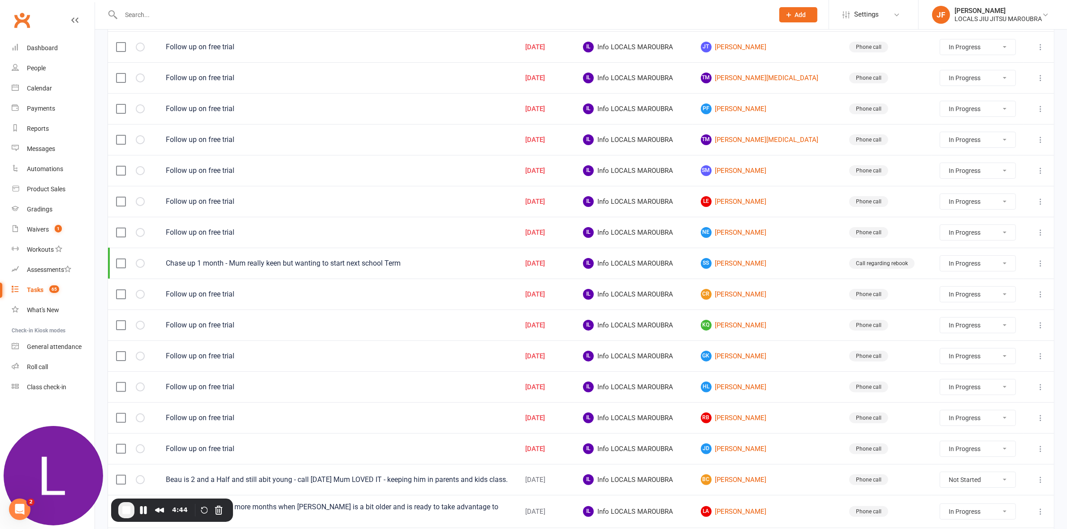
scroll to position [241, 0]
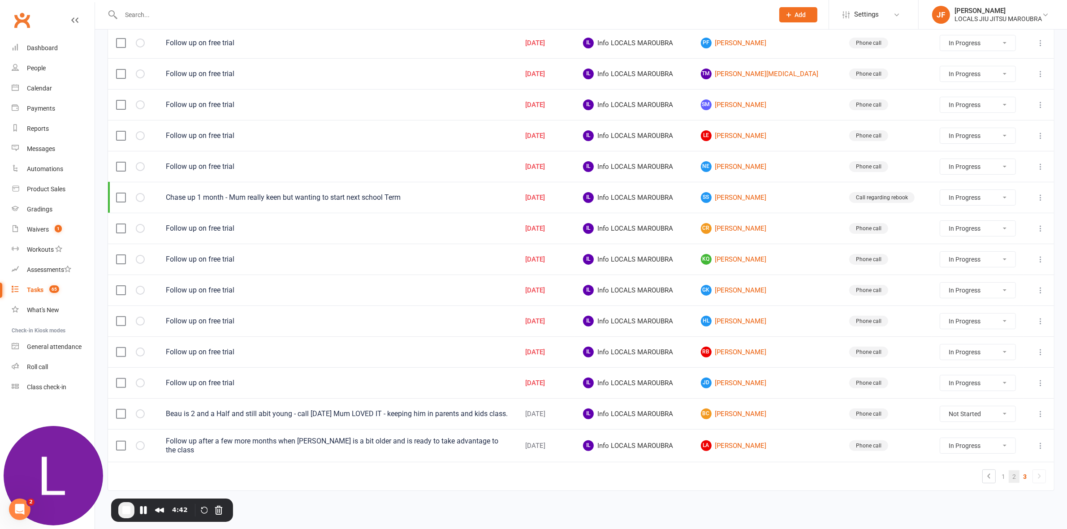
click at [1015, 477] on link "2" at bounding box center [1014, 477] width 11 height 13
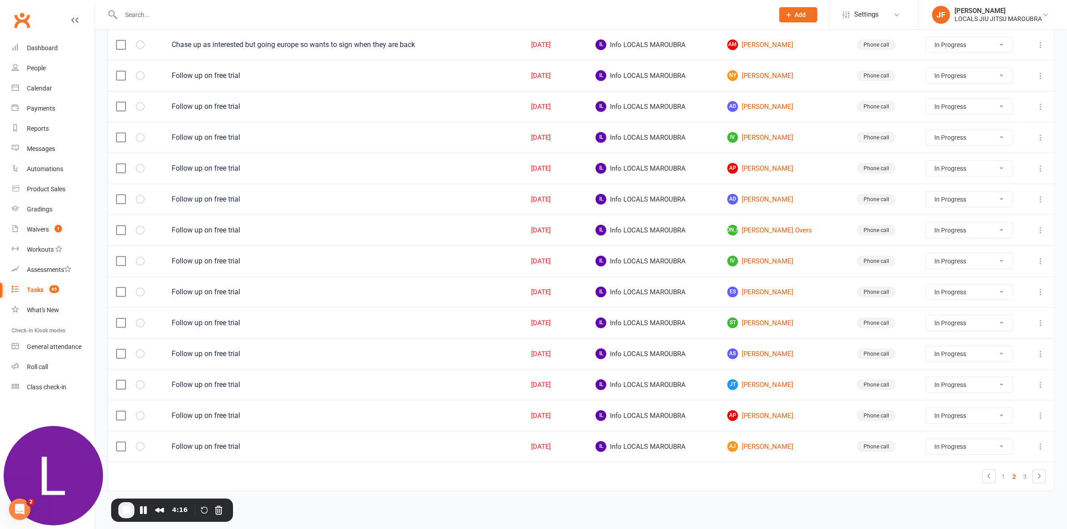
scroll to position [489, 0]
click at [1001, 418] on select "Not Started In Progress Waiting Complete" at bounding box center [969, 415] width 86 height 15
click at [1002, 386] on select "Not Started In Progress Waiting Complete" at bounding box center [969, 384] width 86 height 15
click at [756, 497] on div "Task Due Date Assigned to Contact Type Status Follow up on free trial Jun 20, 2…" at bounding box center [581, 83] width 947 height 842
click at [124, 511] on span "End Recording" at bounding box center [126, 510] width 11 height 11
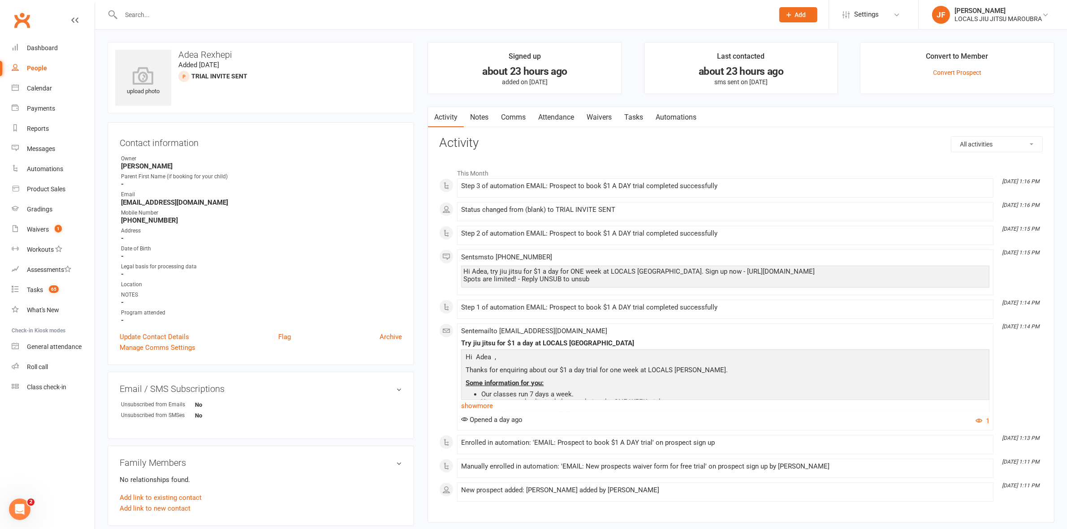
click at [558, 115] on link "Attendance" at bounding box center [556, 117] width 48 height 21
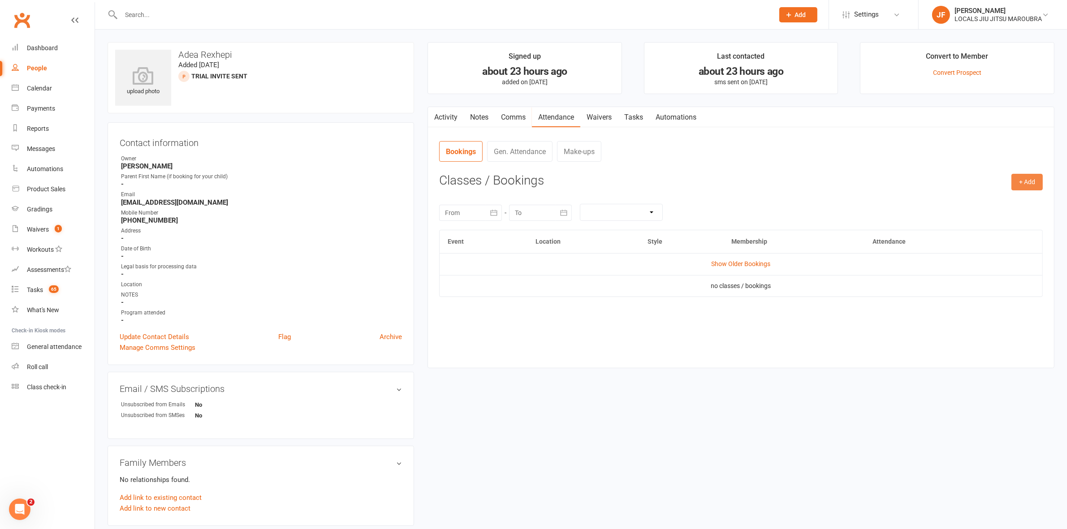
click at [1016, 182] on button "+ Add" at bounding box center [1026, 182] width 31 height 16
drag, startPoint x: 986, startPoint y: 205, endPoint x: 975, endPoint y: 213, distance: 14.2
click at [984, 206] on link "Book Event" at bounding box center [998, 203] width 89 height 18
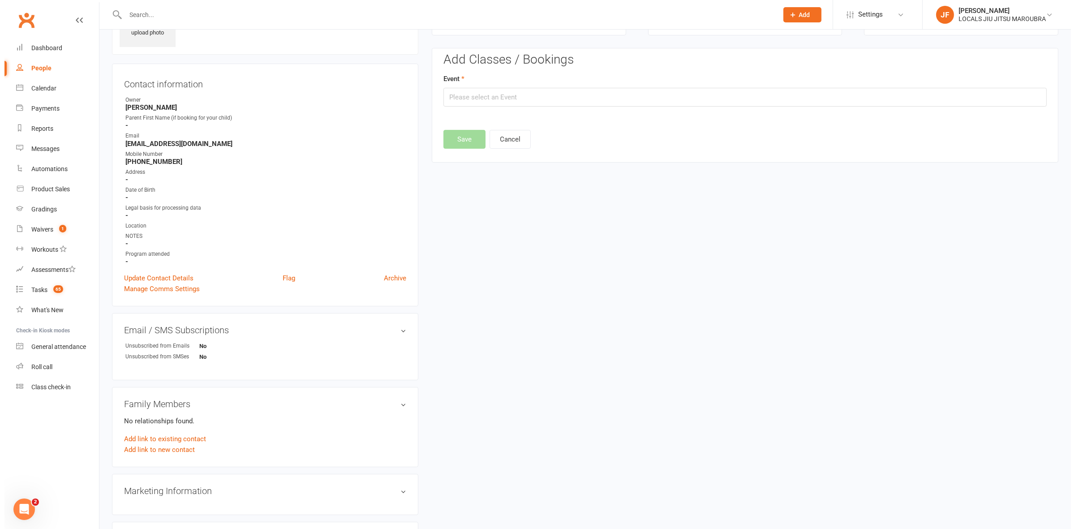
scroll to position [61, 0]
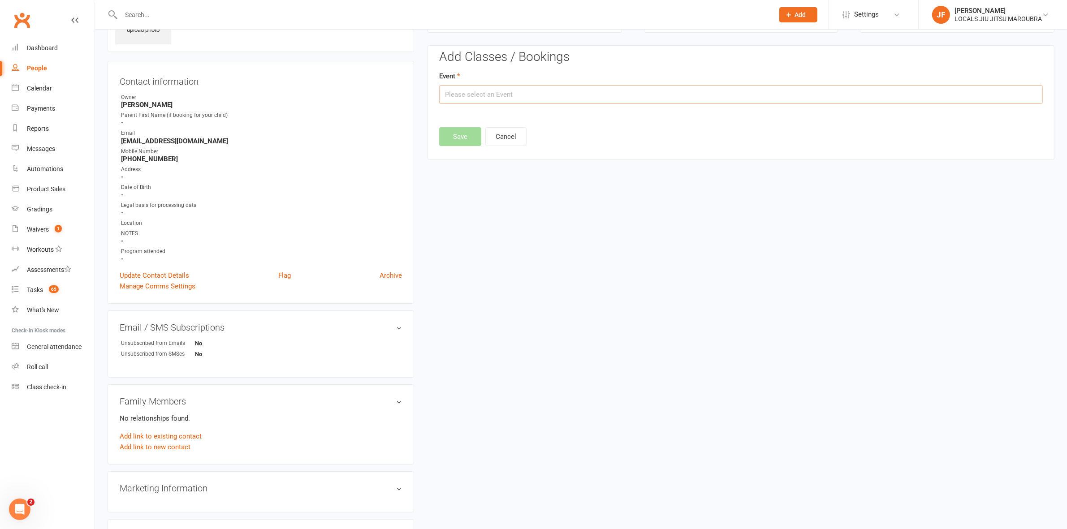
click at [572, 103] on input "text" at bounding box center [741, 94] width 604 height 19
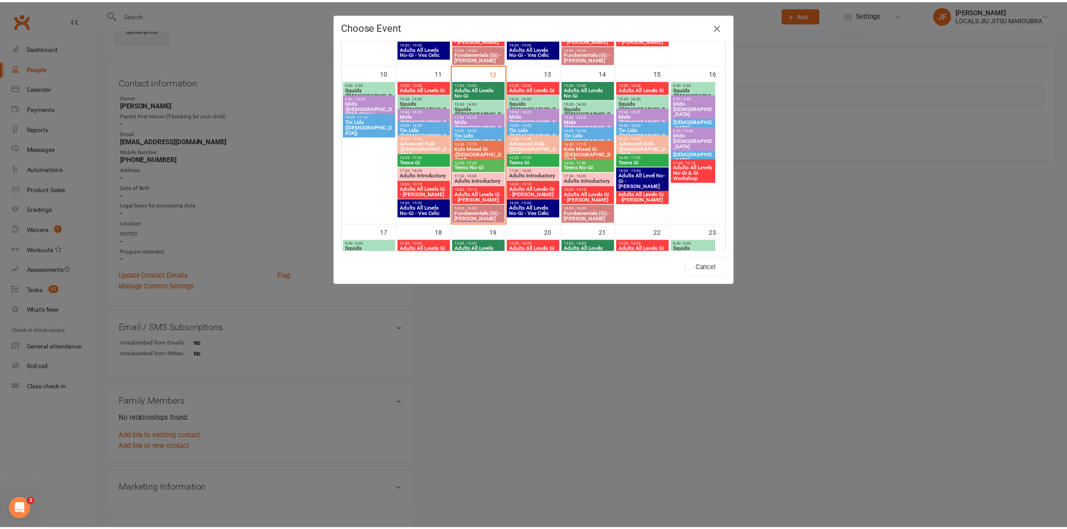
scroll to position [336, 0]
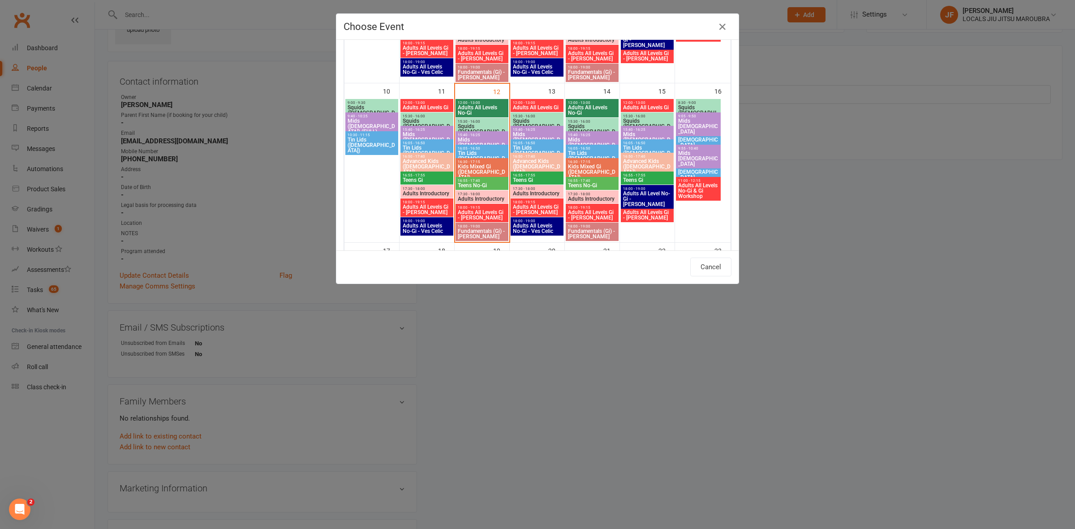
click at [460, 125] on span "Squids ([DEMOGRAPHIC_DATA].)" at bounding box center [482, 132] width 49 height 16
type input "Squids (3-5 y.o.) - Aug 12, 2025 3:30:00 PM"
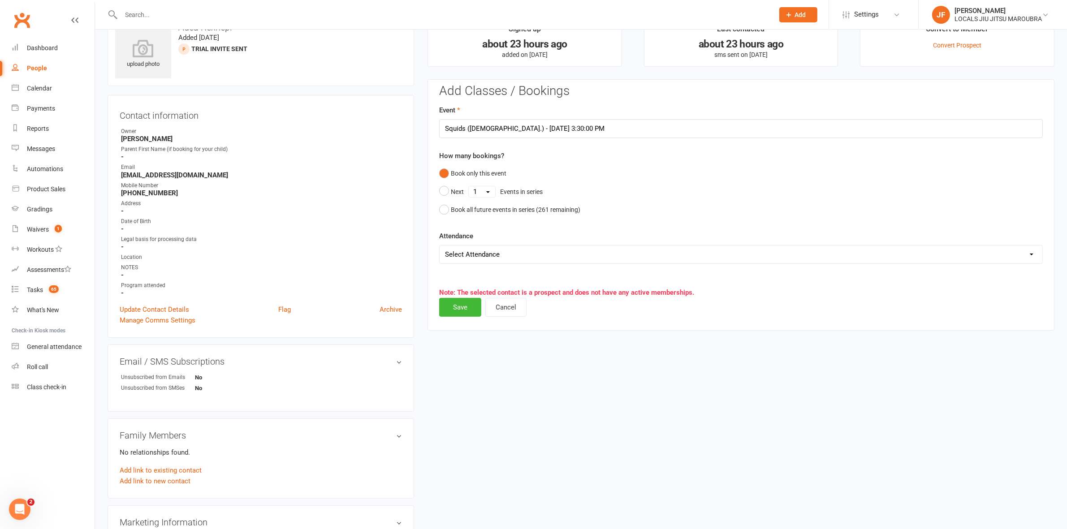
scroll to position [0, 0]
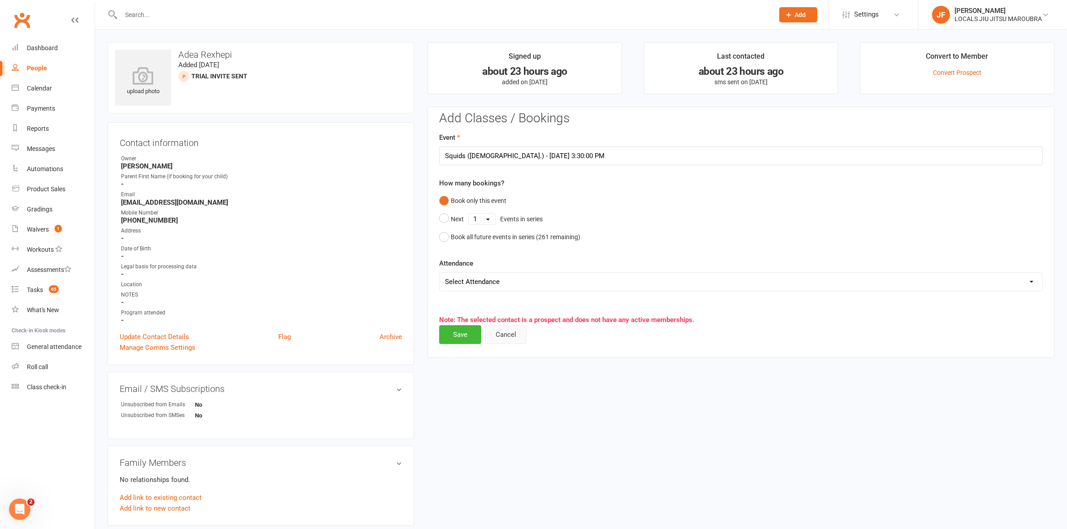
click at [502, 325] on div "Note: The selected contact is a prospect and does not have any active membershi…" at bounding box center [741, 315] width 604 height 22
click at [507, 338] on button "Cancel" at bounding box center [505, 334] width 41 height 19
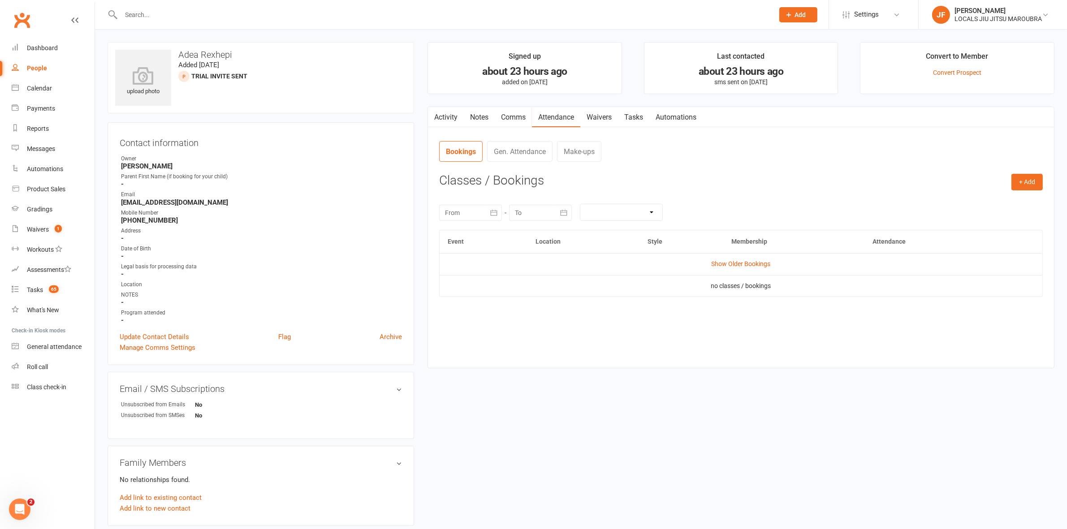
click at [440, 112] on link "Activity" at bounding box center [446, 117] width 36 height 21
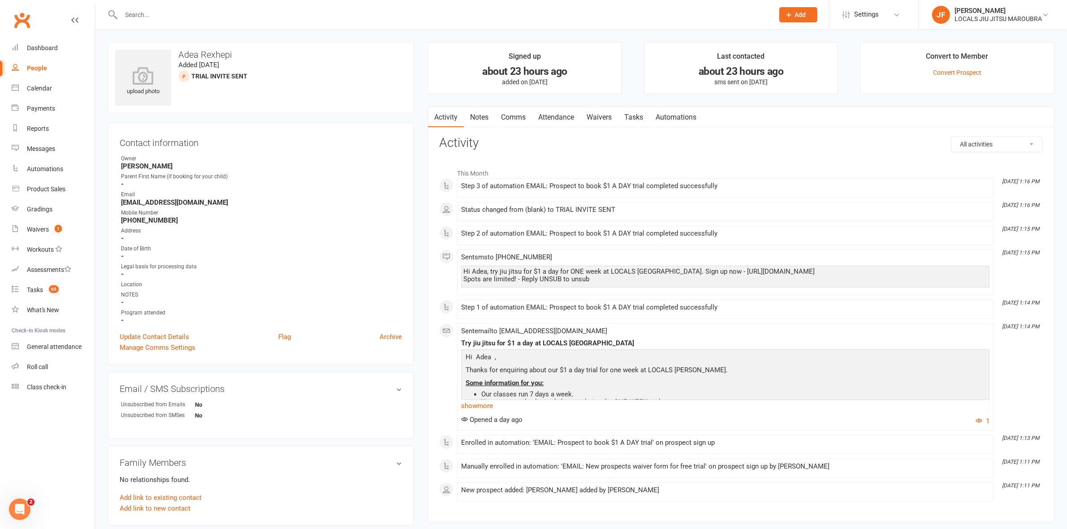
drag, startPoint x: 45, startPoint y: 63, endPoint x: 129, endPoint y: 70, distance: 83.7
click at [45, 63] on link "People" at bounding box center [53, 68] width 83 height 20
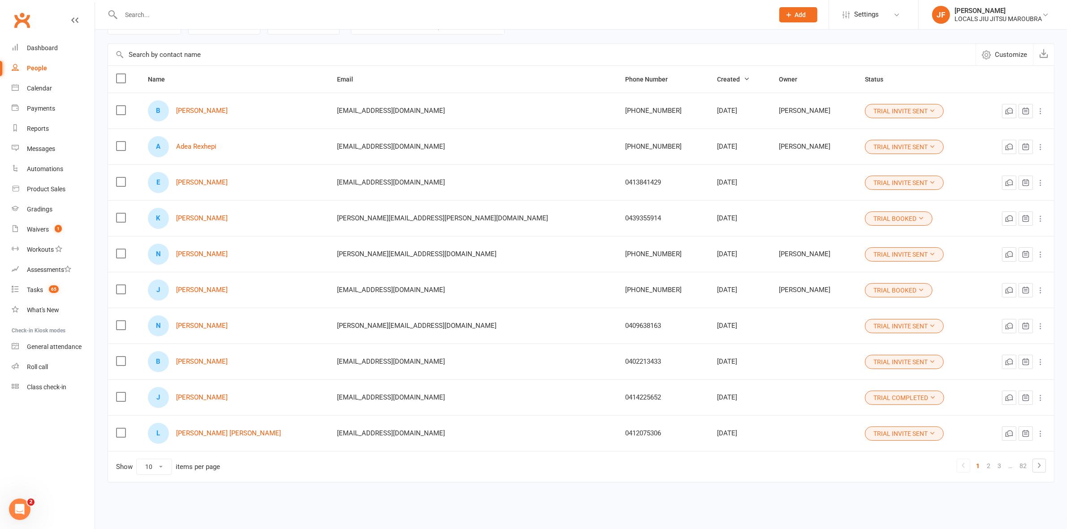
scroll to position [67, 0]
click at [187, 288] on link "Jacob T" at bounding box center [202, 289] width 52 height 8
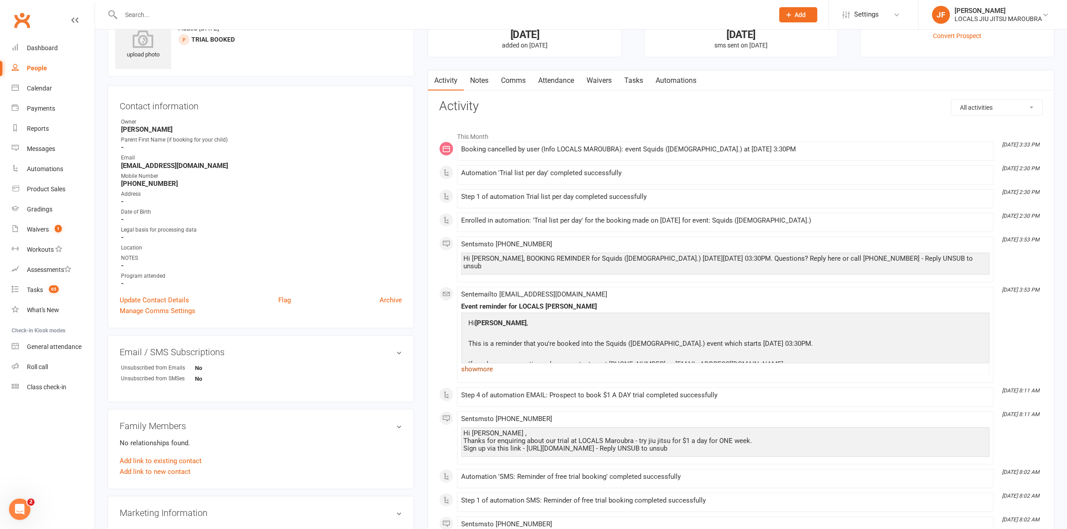
scroll to position [56, 0]
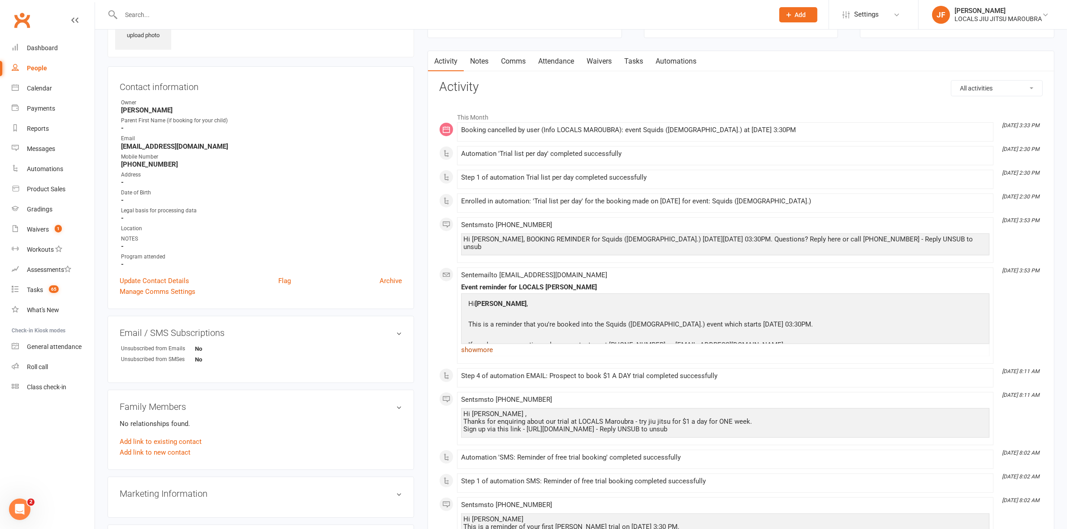
click at [475, 344] on link "show more" at bounding box center [725, 350] width 528 height 13
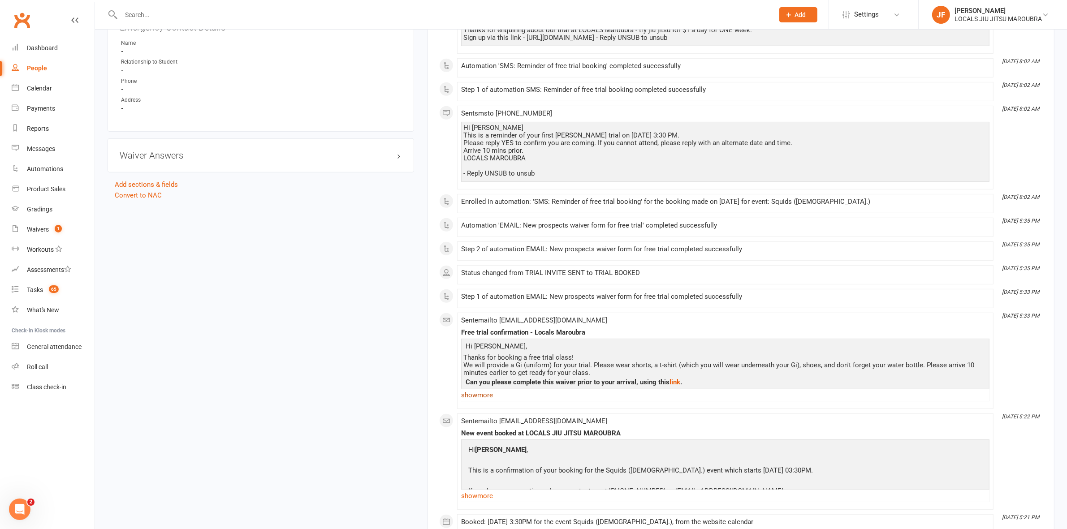
scroll to position [616, 0]
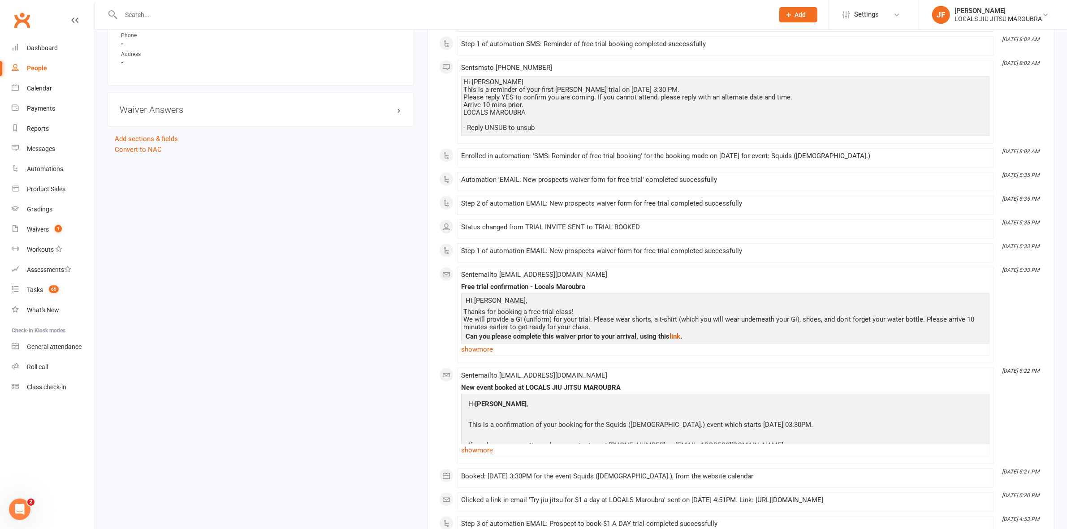
click at [480, 346] on link "show more" at bounding box center [725, 349] width 528 height 13
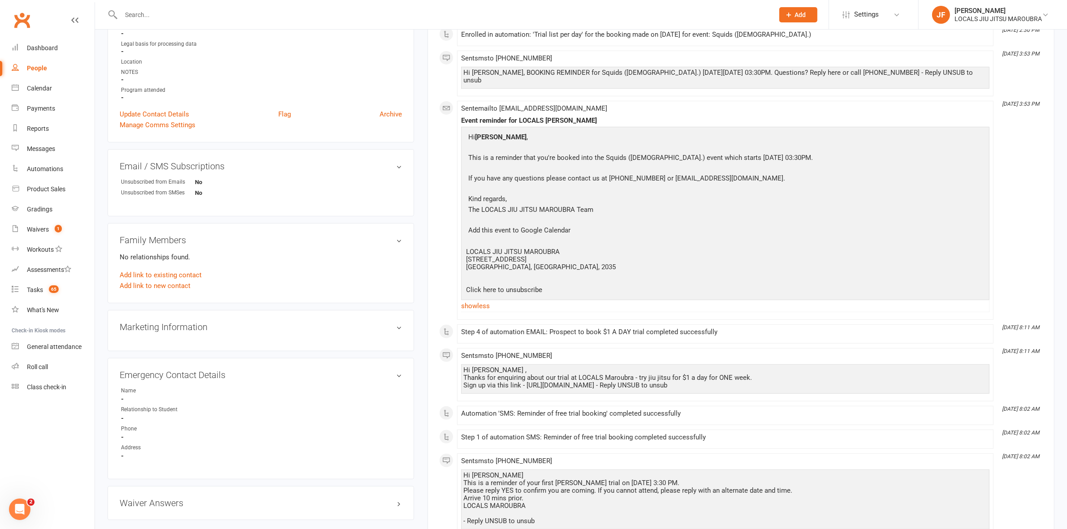
scroll to position [224, 0]
click at [31, 66] on div "People" at bounding box center [37, 68] width 20 height 7
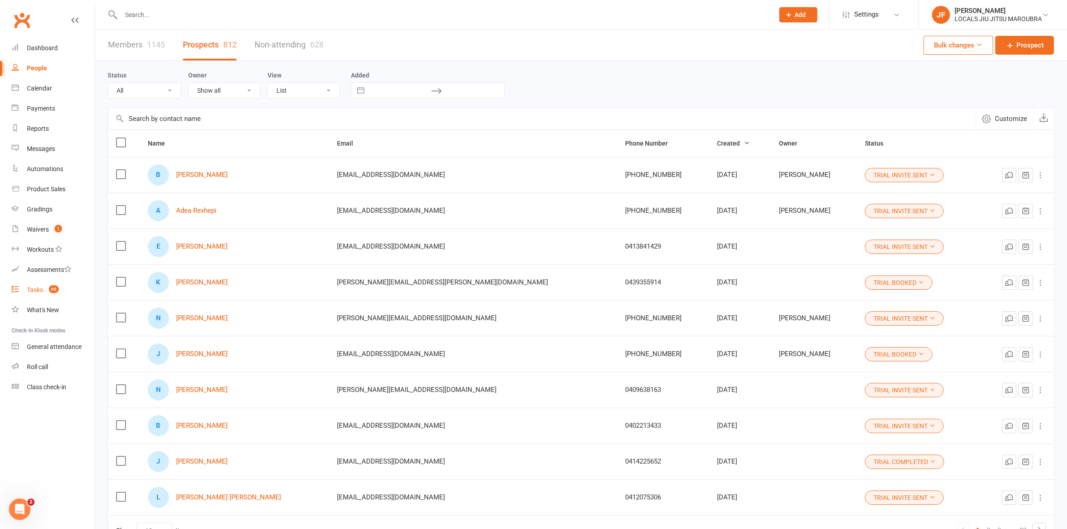
click at [40, 291] on div "Tasks" at bounding box center [35, 289] width 16 height 7
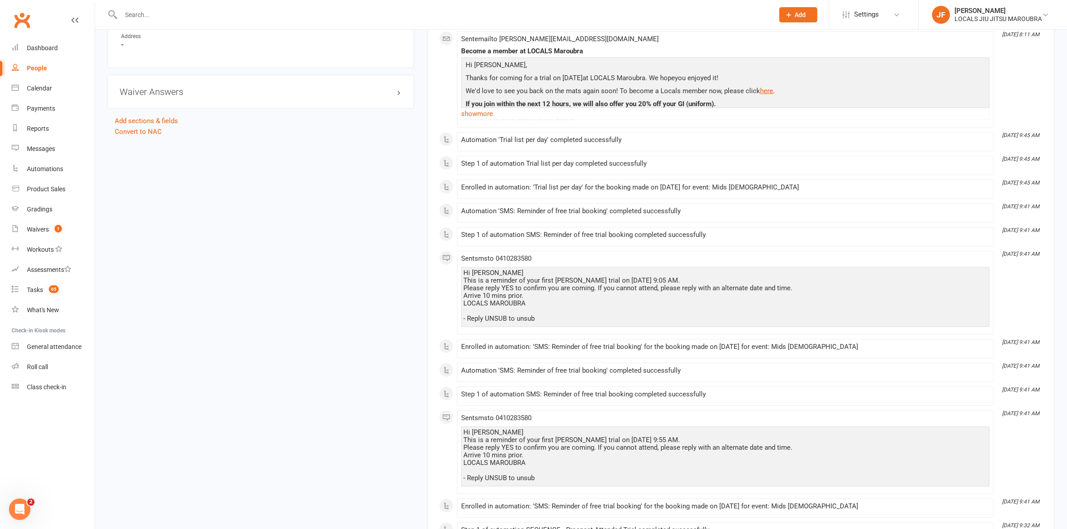
scroll to position [560, 0]
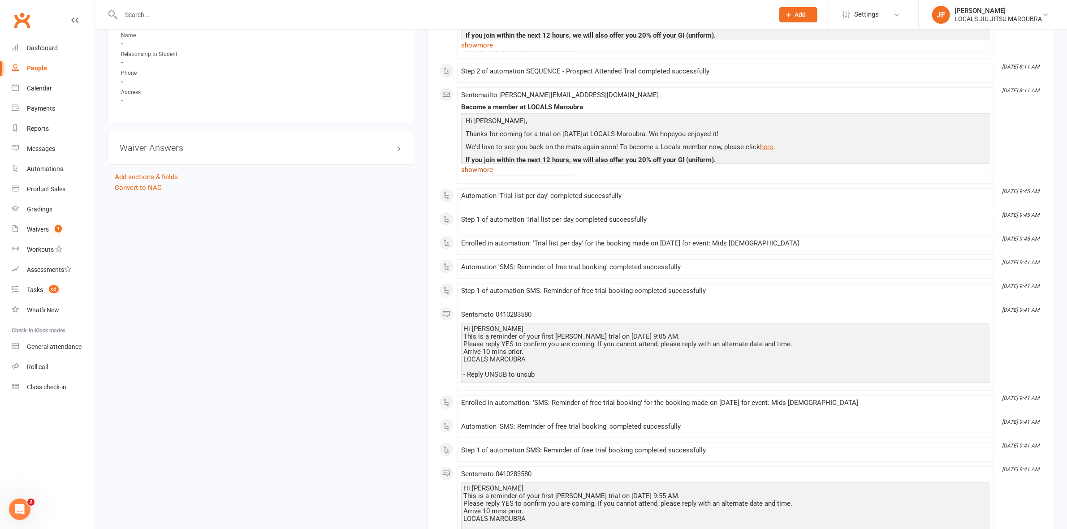
click at [469, 173] on link "show more" at bounding box center [725, 170] width 528 height 13
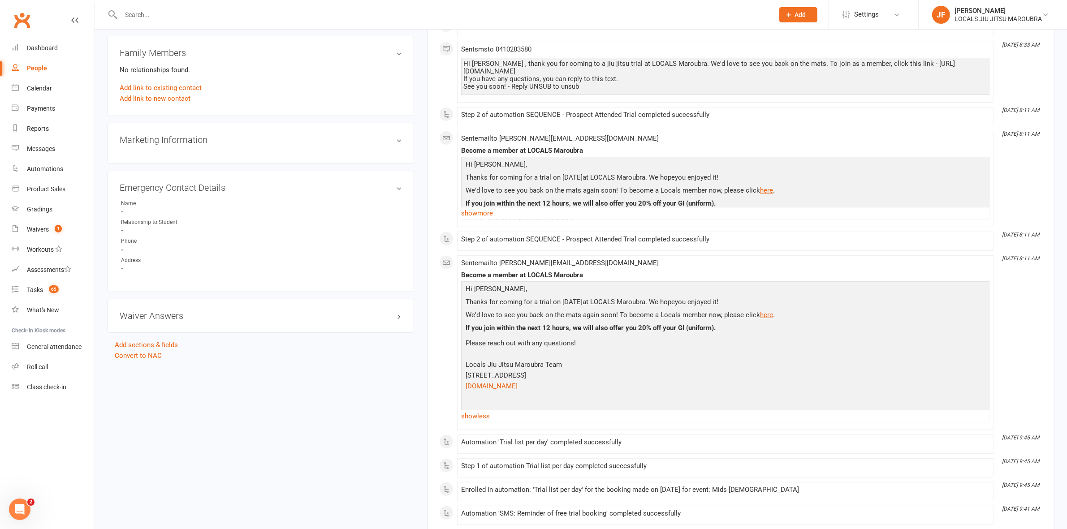
scroll to position [336, 0]
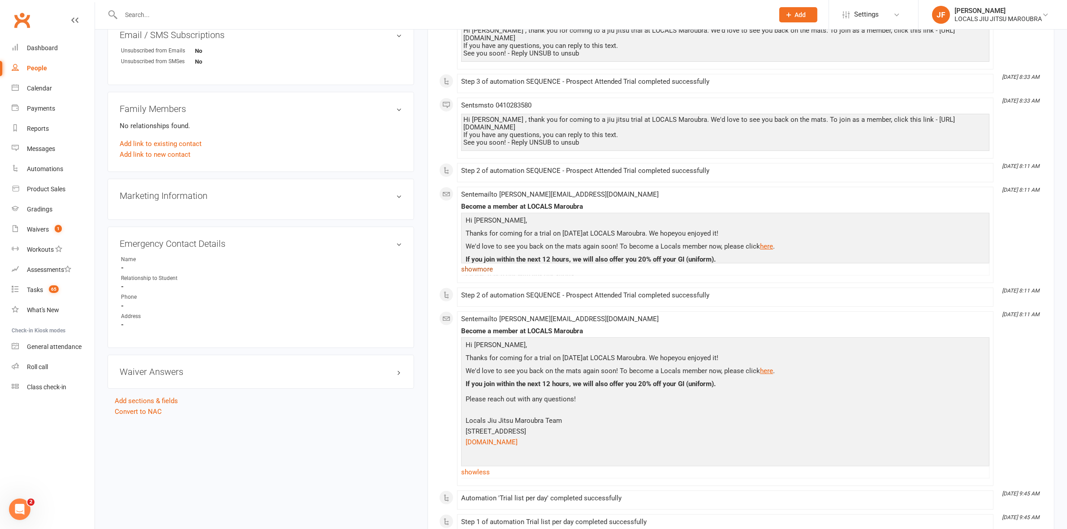
click at [483, 270] on link "show more" at bounding box center [725, 269] width 528 height 13
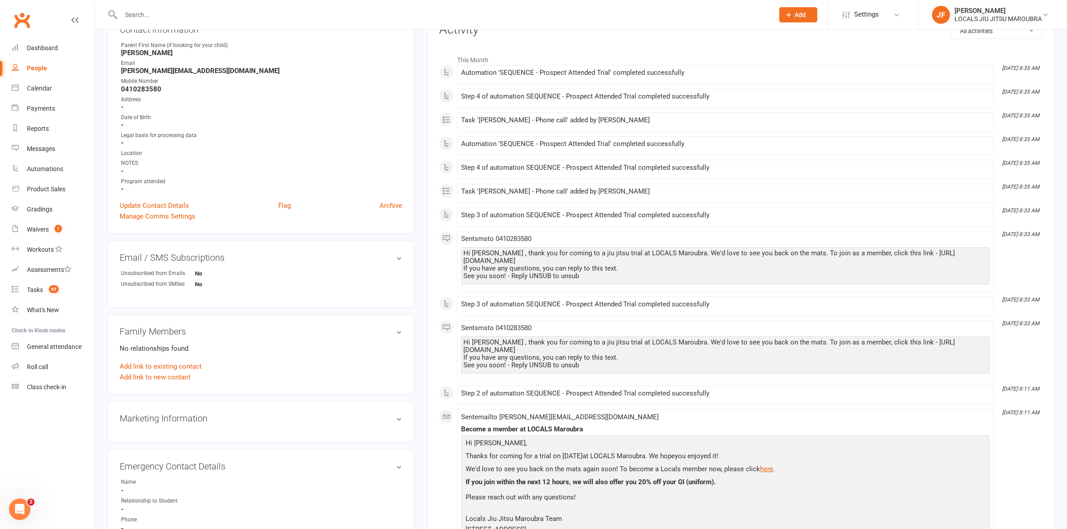
scroll to position [112, 0]
click at [877, 18] on span "Settings" at bounding box center [866, 14] width 25 height 20
click at [883, 39] on link "Membership Plans" at bounding box center [873, 40] width 89 height 21
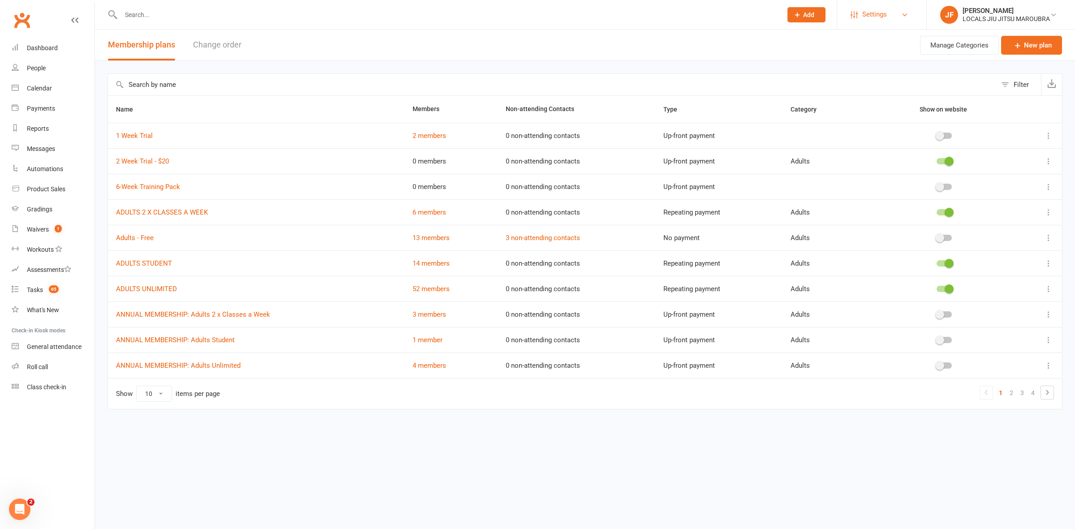
click at [884, 17] on span "Settings" at bounding box center [875, 14] width 25 height 20
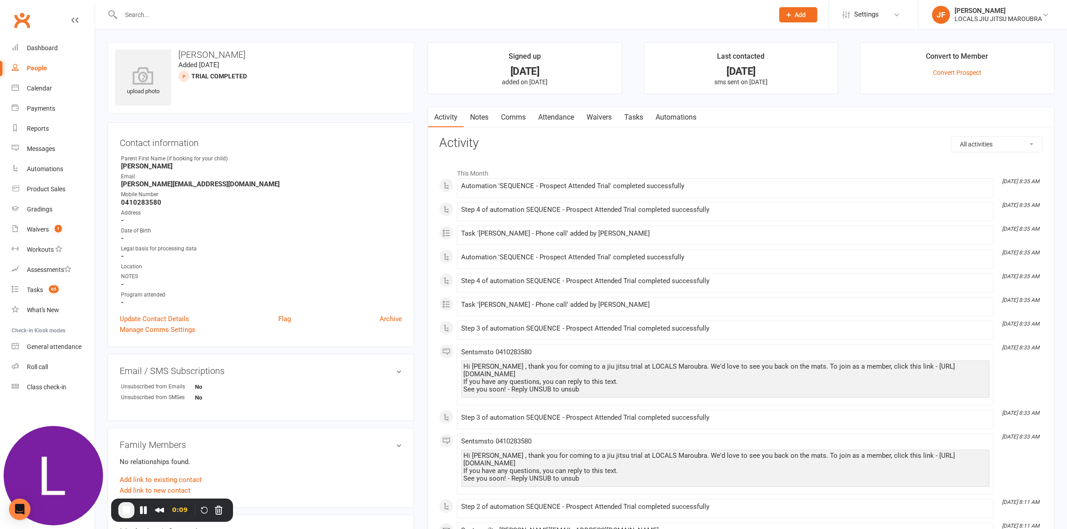
click at [512, 117] on link "Comms" at bounding box center [513, 117] width 37 height 21
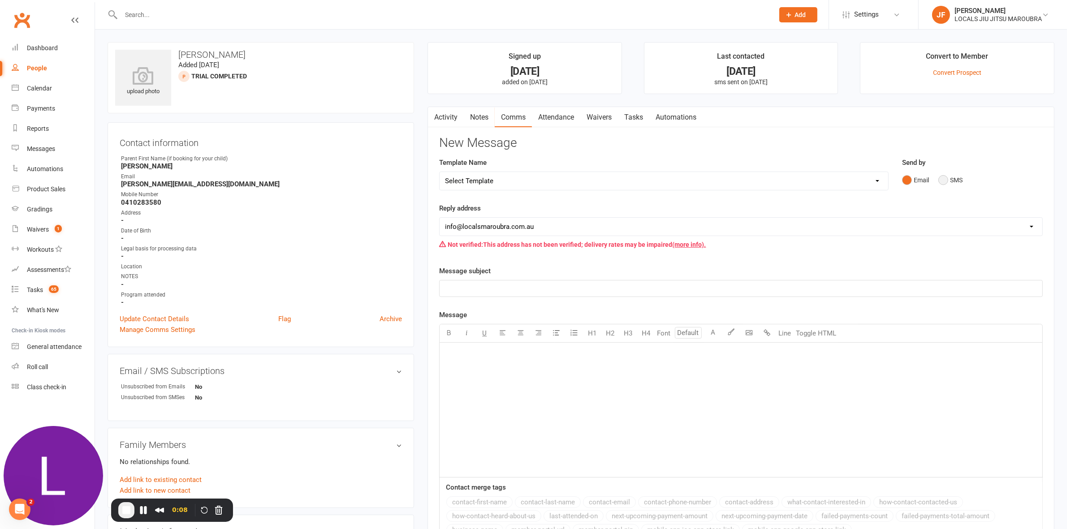
click at [948, 177] on button "SMS" at bounding box center [950, 180] width 24 height 17
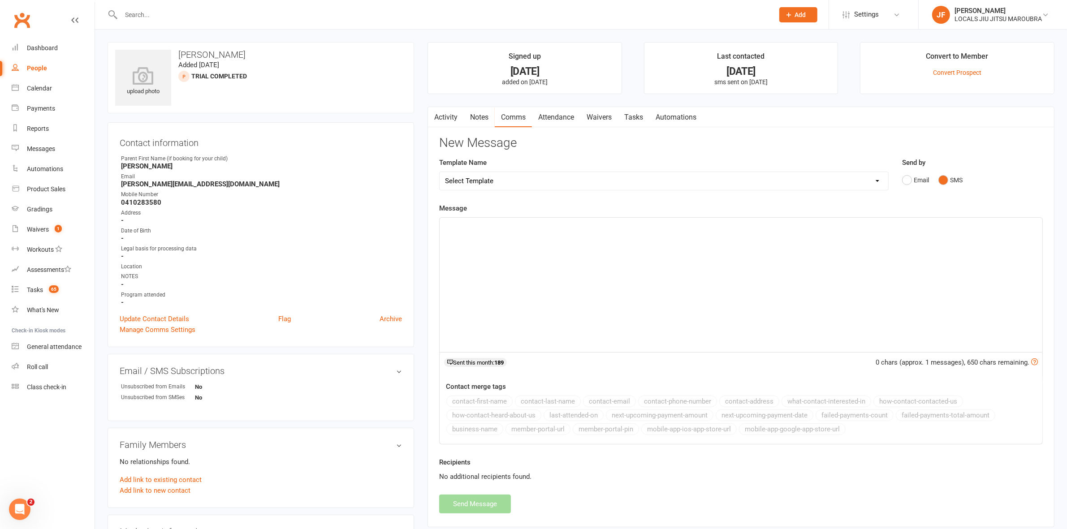
click at [524, 245] on div "﻿" at bounding box center [741, 285] width 603 height 134
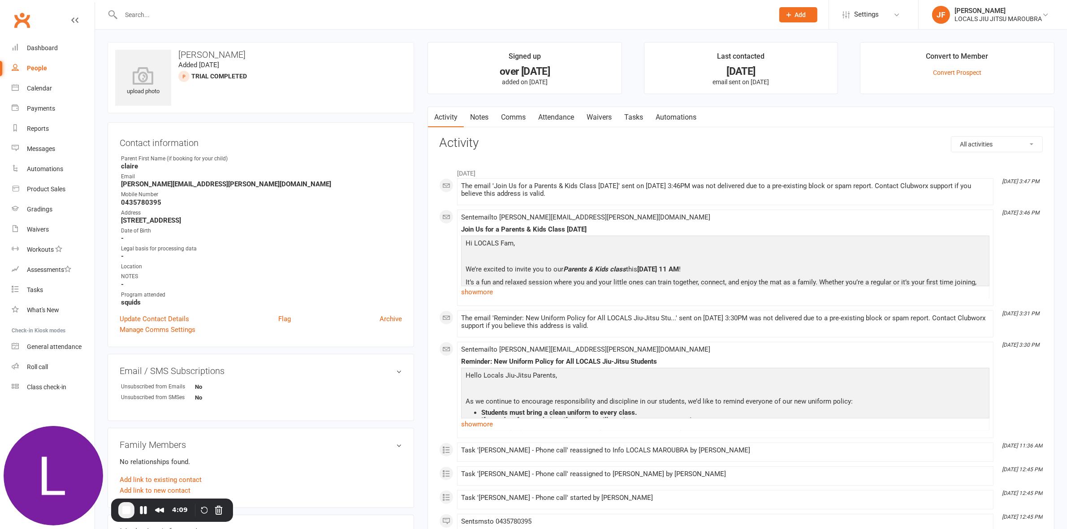
click at [477, 120] on link "Notes" at bounding box center [479, 117] width 31 height 21
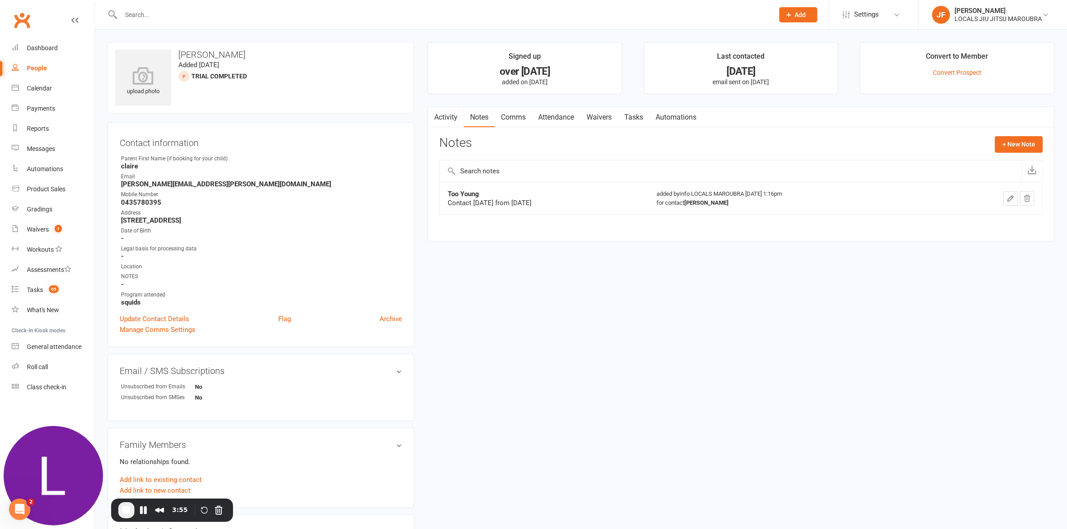
drag, startPoint x: 570, startPoint y: 209, endPoint x: 576, endPoint y: 213, distance: 7.1
click at [572, 218] on div "Too Young Contact [DATE] from [DATE] added by Info LOCALS MAROUBRA [DATE] 1:16p…" at bounding box center [741, 205] width 604 height 46
click at [577, 207] on div "Contact [DATE] from [DATE]" at bounding box center [544, 203] width 193 height 9
drag, startPoint x: 565, startPoint y: 209, endPoint x: 442, endPoint y: 200, distance: 123.6
click at [442, 200] on td "Too Young Contact [DATE] from [DATE]" at bounding box center [544, 198] width 209 height 33
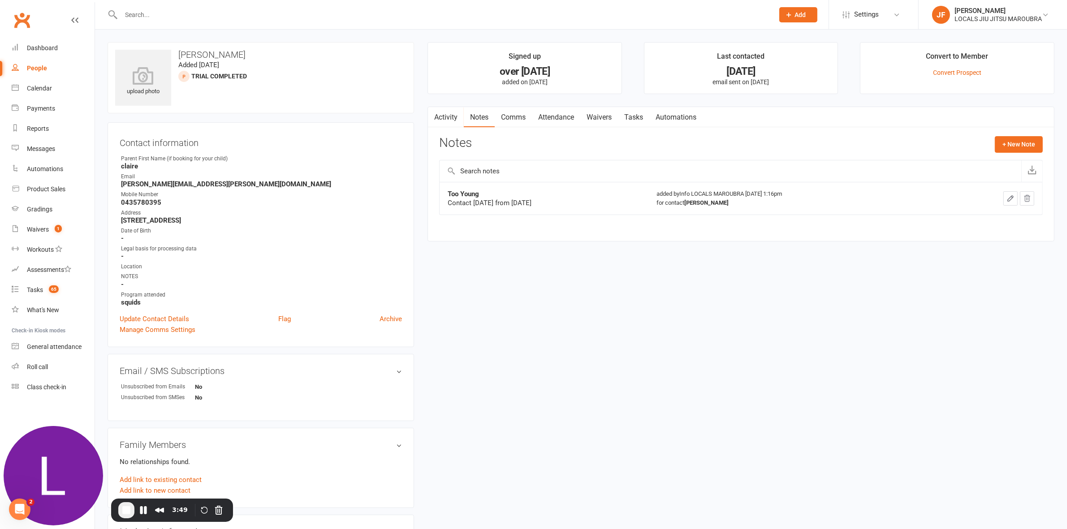
click at [550, 237] on div "Activity Notes Comms Attendance Waivers Tasks Automations Notes + New Note Too …" at bounding box center [740, 174] width 627 height 135
drag, startPoint x: 451, startPoint y: 204, endPoint x: 566, endPoint y: 206, distance: 114.7
click at [566, 206] on div "Contact [DATE] from [DATE]" at bounding box center [544, 203] width 193 height 9
click at [550, 204] on div "Contact [DATE] from [DATE]" at bounding box center [544, 203] width 193 height 9
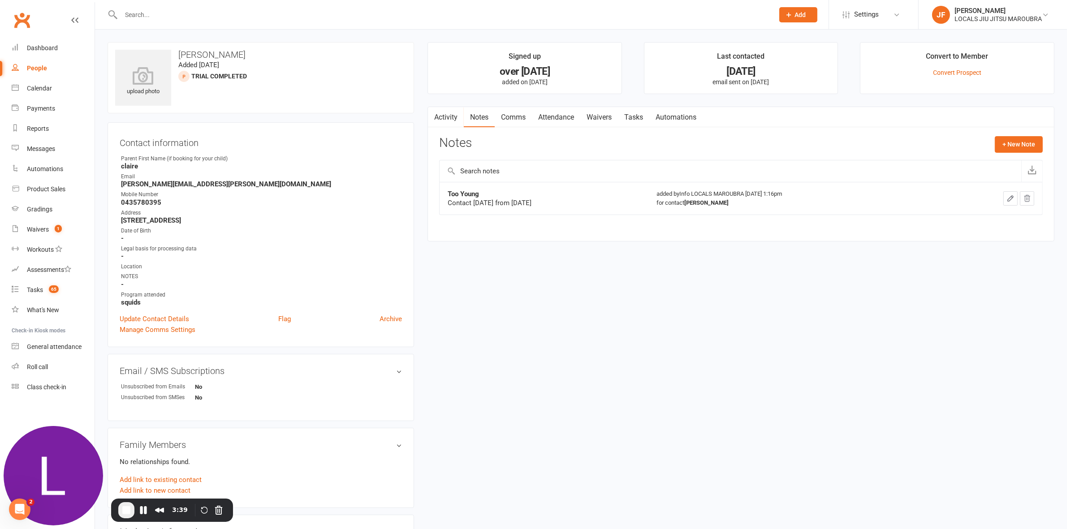
click at [450, 123] on link "Activity" at bounding box center [446, 117] width 36 height 21
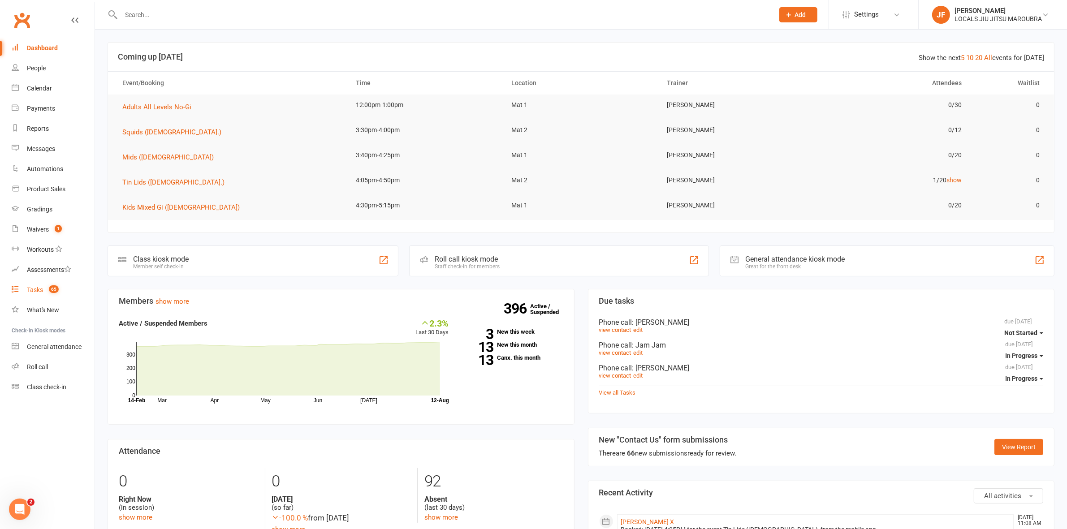
click at [39, 289] on div "Tasks" at bounding box center [35, 289] width 16 height 7
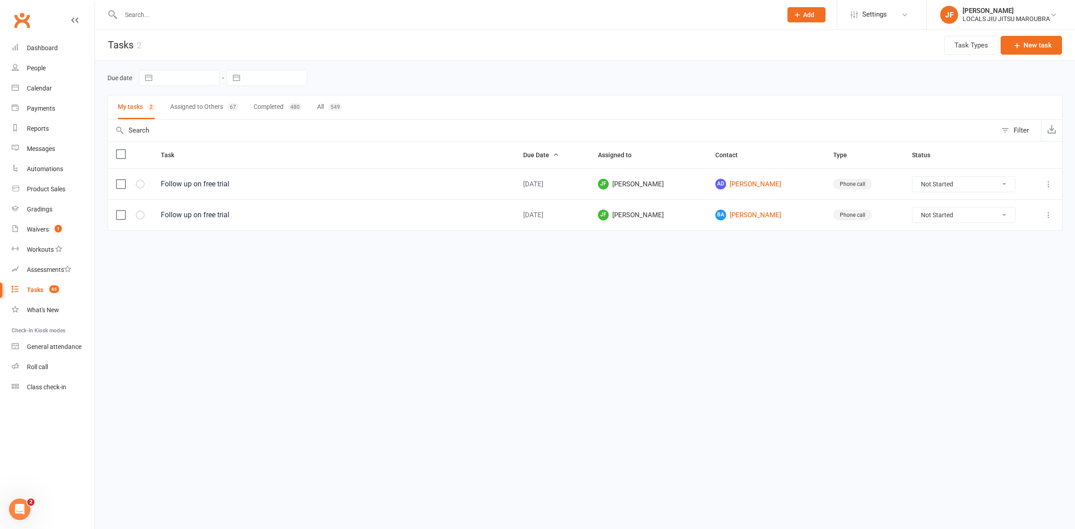
click at [202, 106] on button "Assigned to Others 67" at bounding box center [204, 107] width 68 height 24
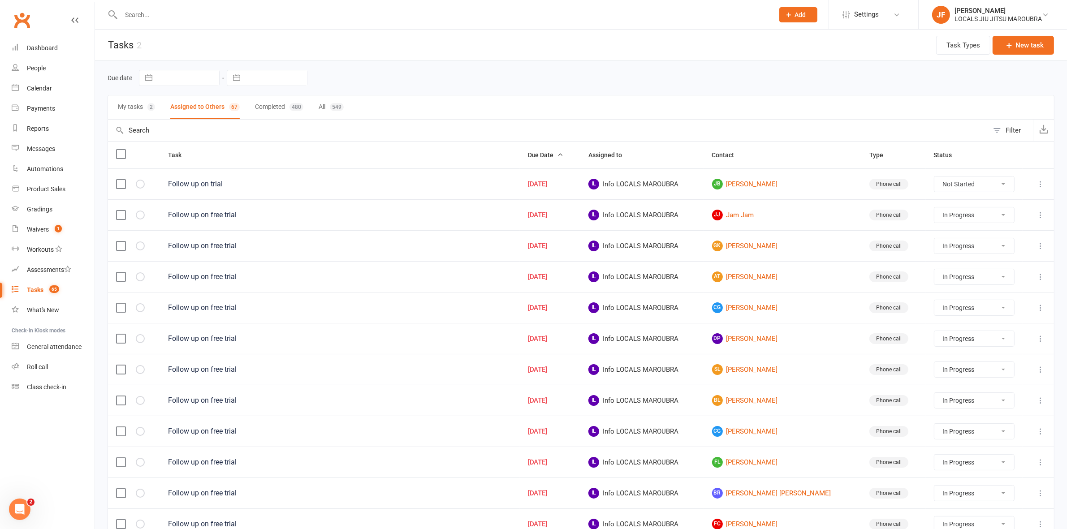
select select "started"
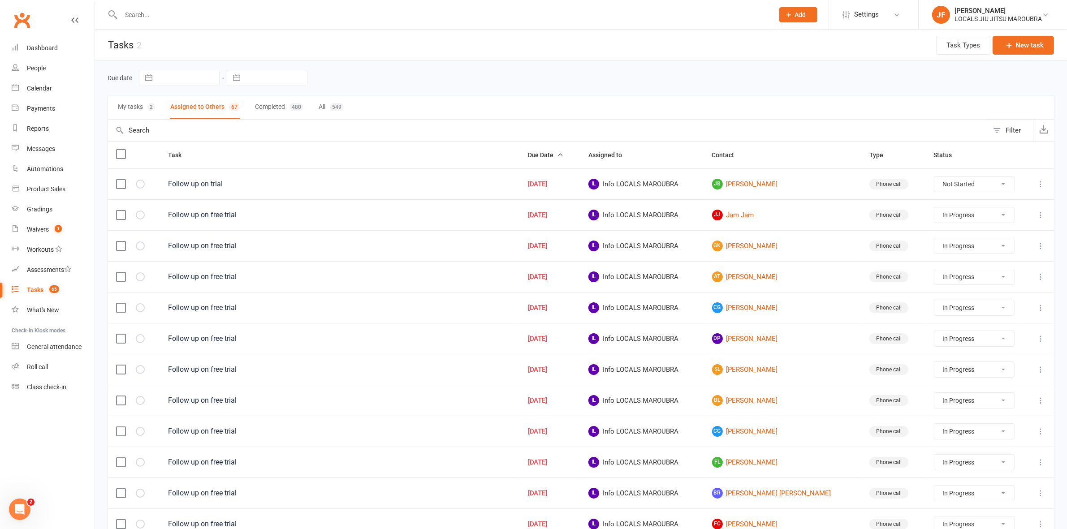
select select "started"
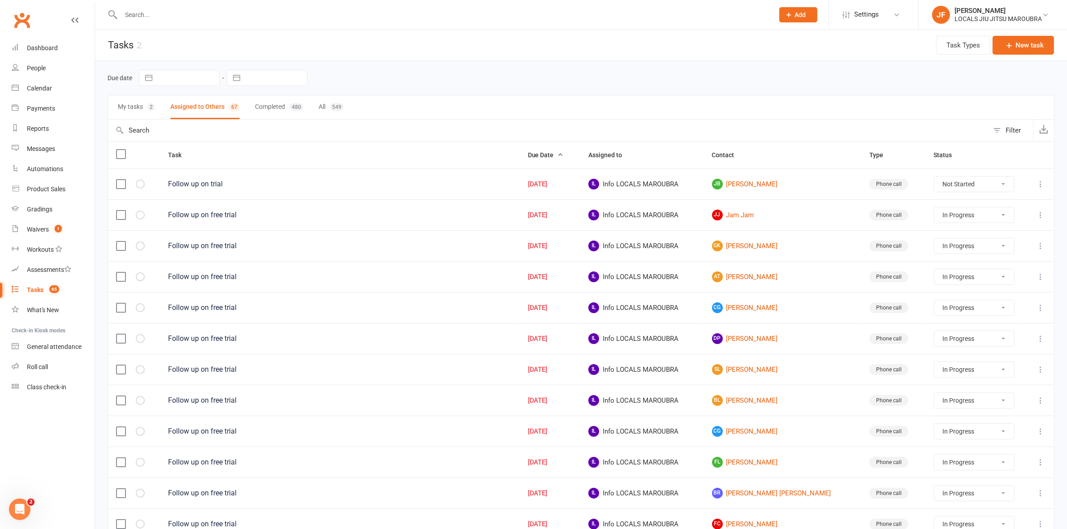
select select "started"
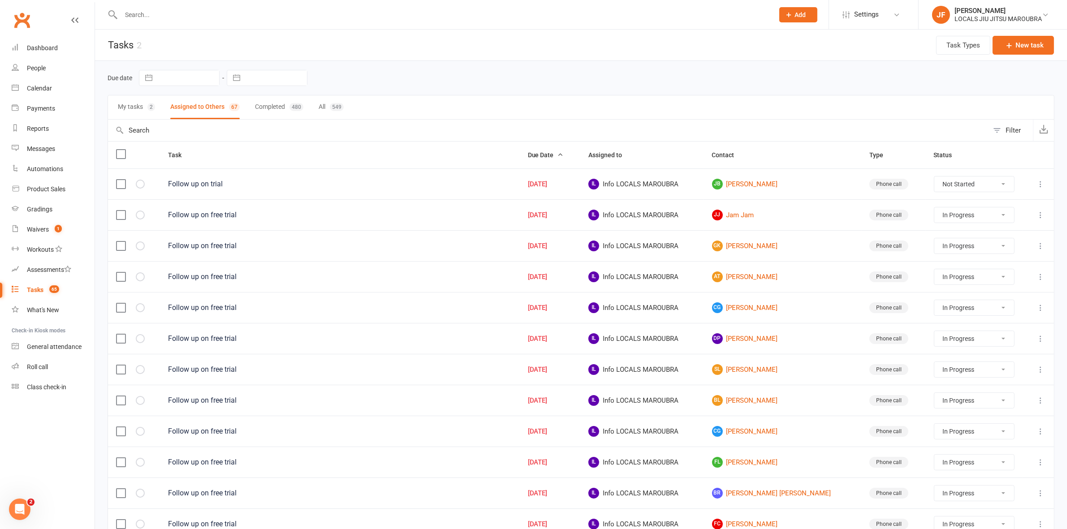
select select "started"
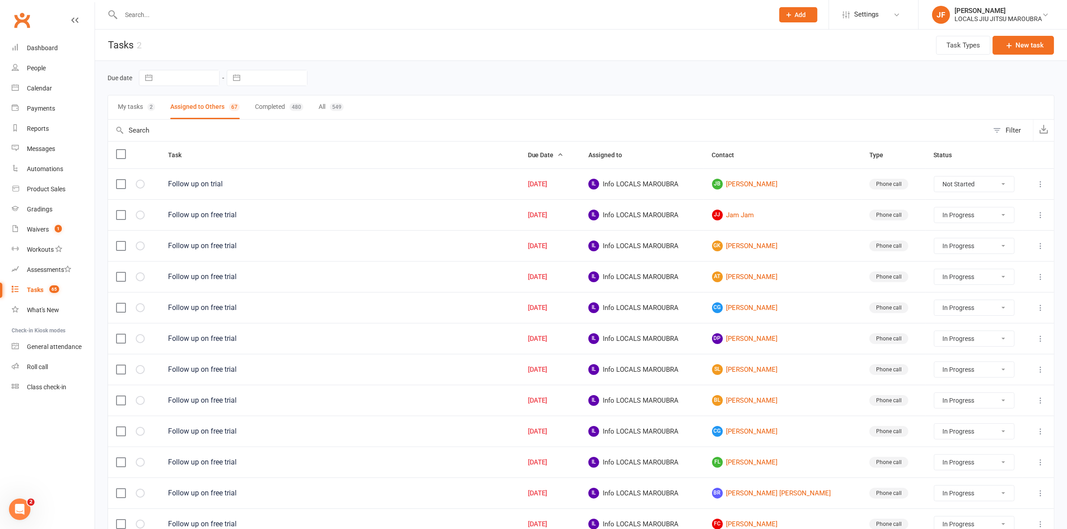
select select "started"
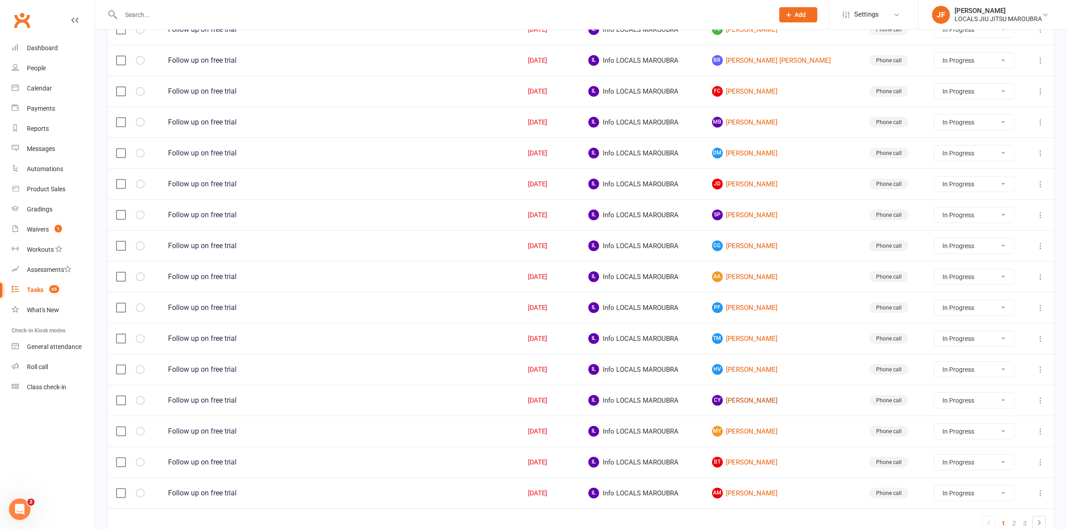
scroll to position [489, 0]
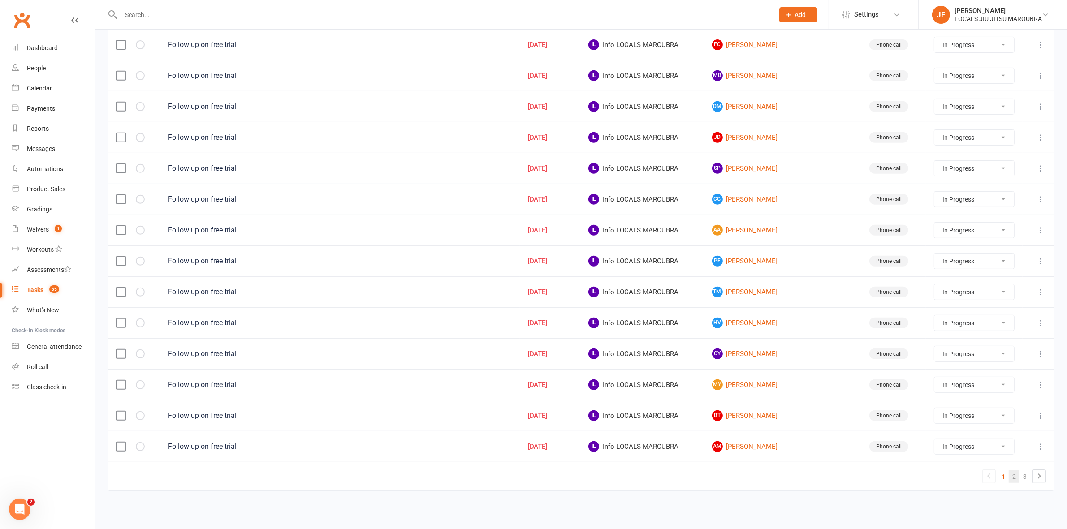
click at [1009, 476] on link "2" at bounding box center [1014, 477] width 11 height 13
select select "started"
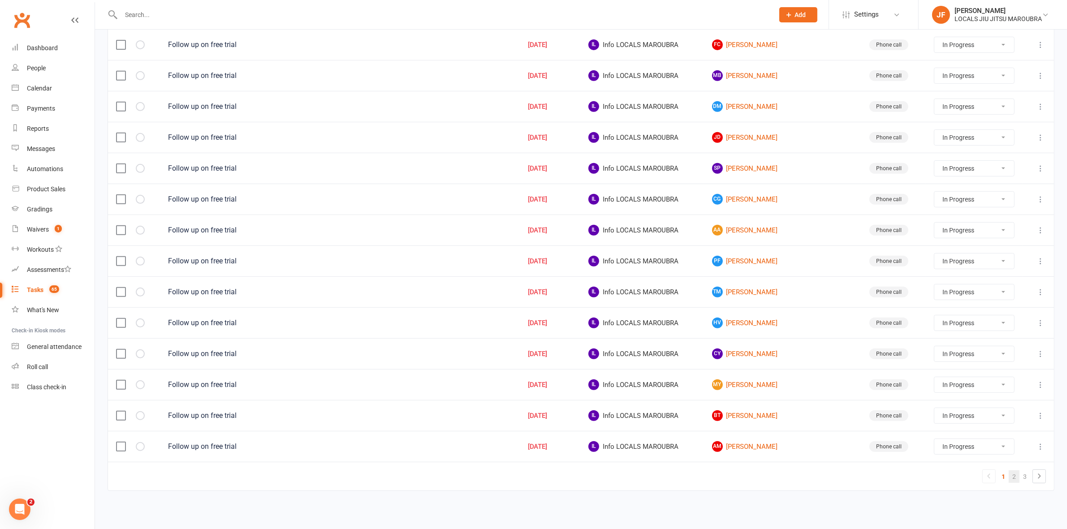
select select "started"
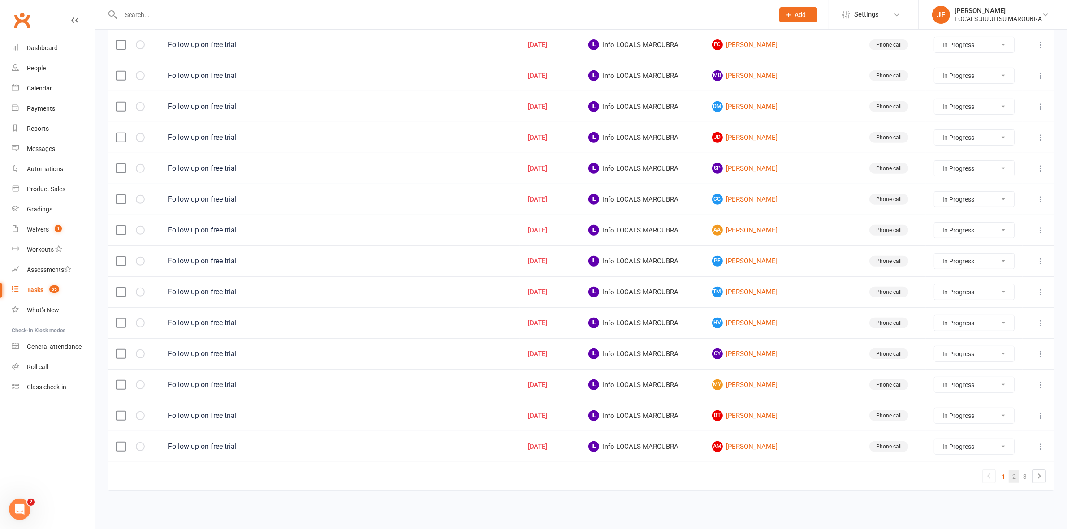
select select "started"
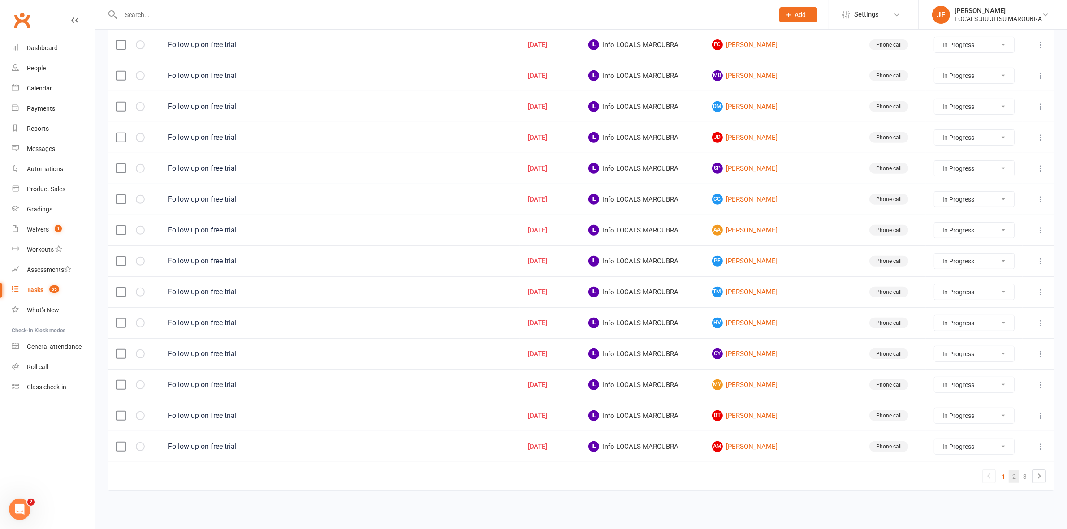
select select "started"
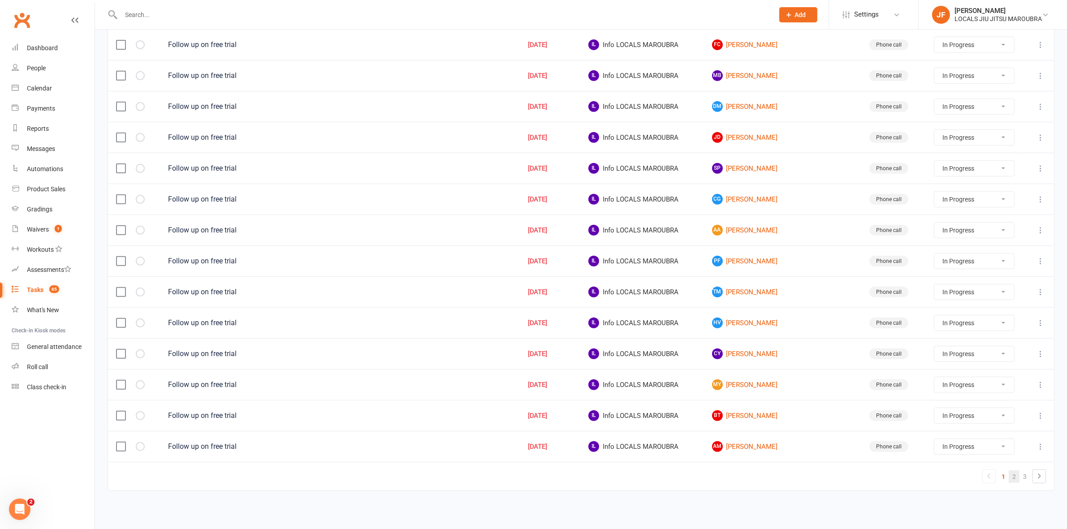
select select "started"
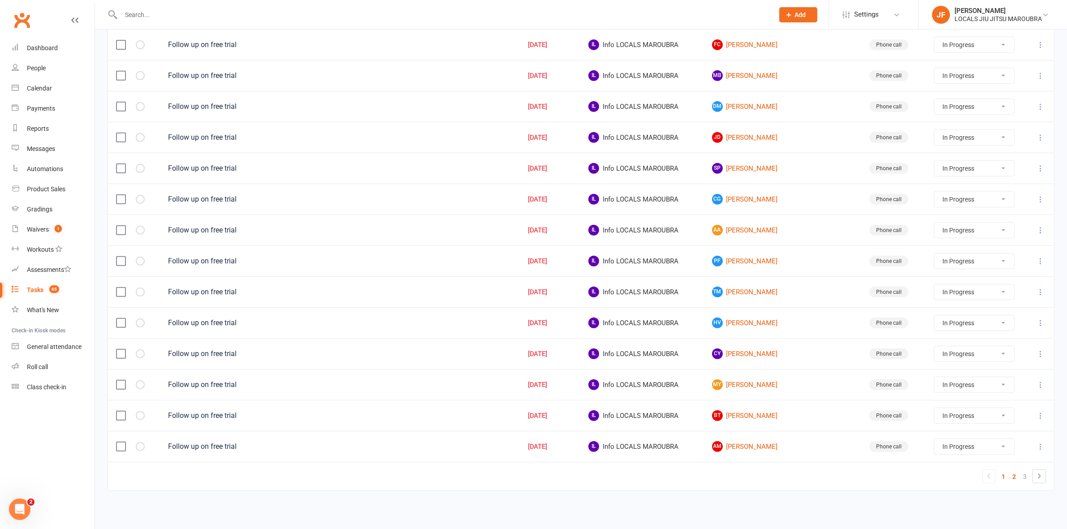
select select "started"
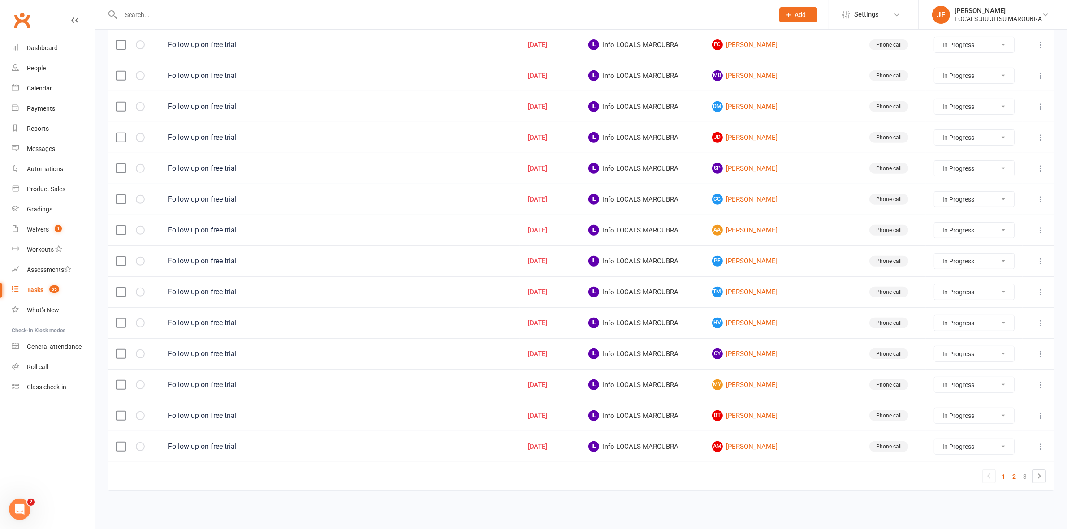
select select "started"
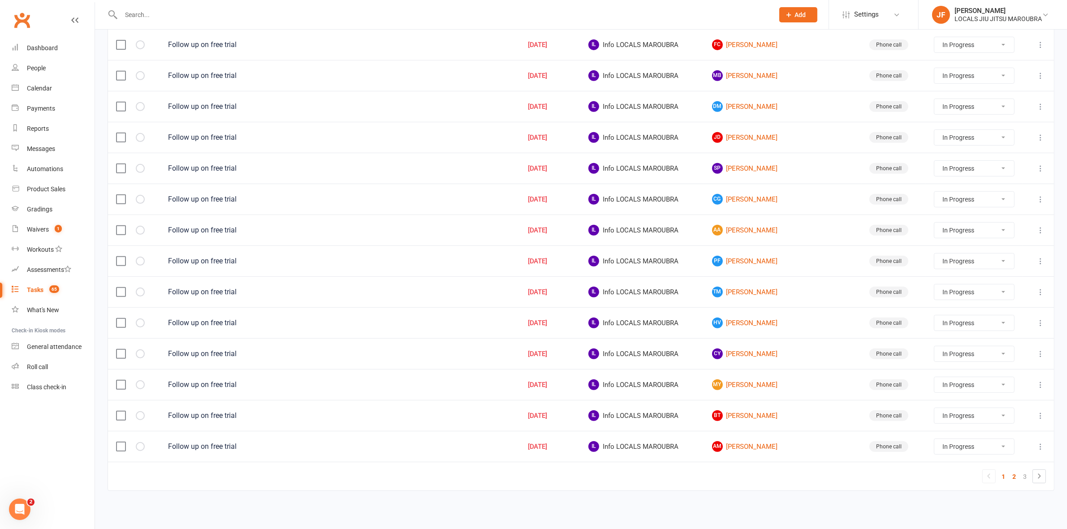
select select "started"
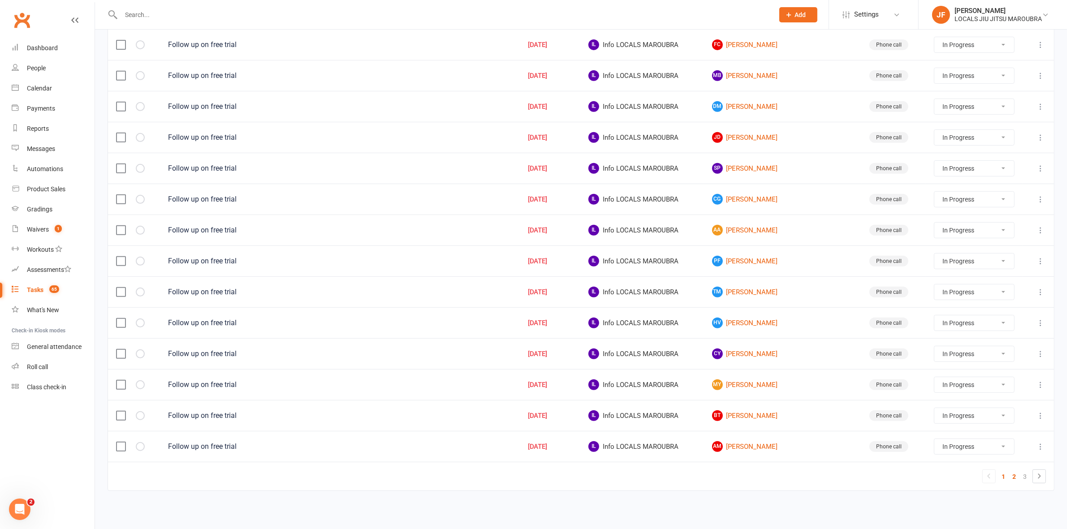
select select "started"
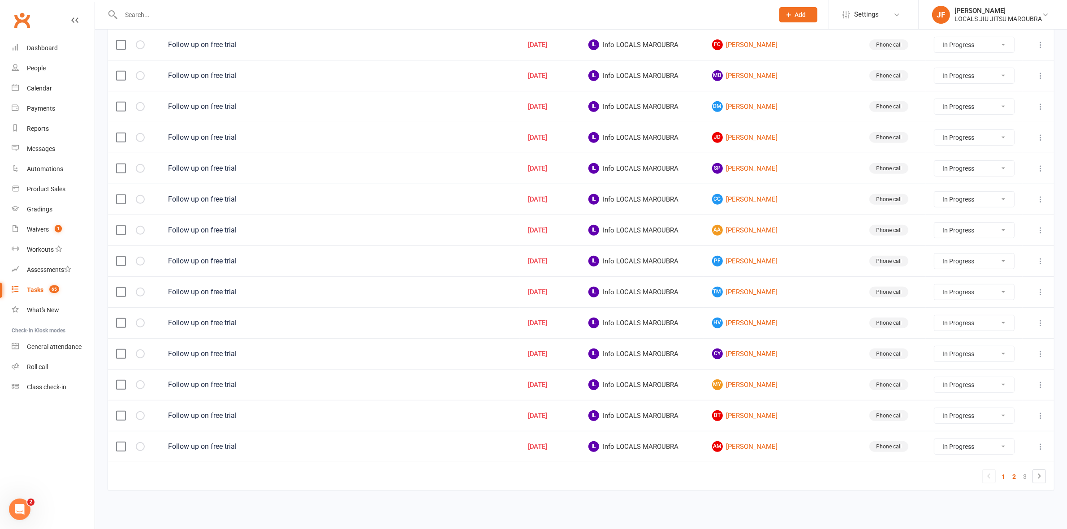
select select "started"
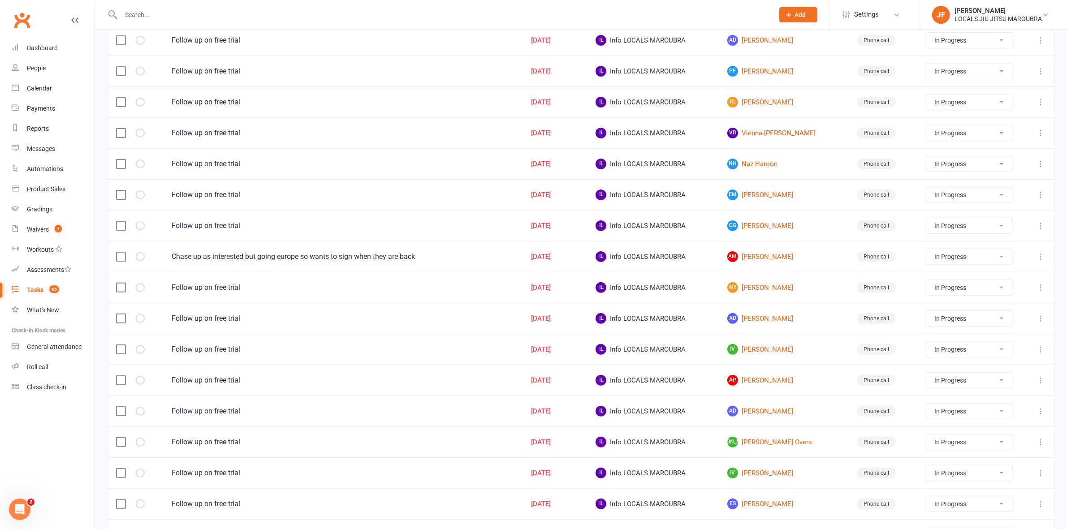
scroll to position [209, 0]
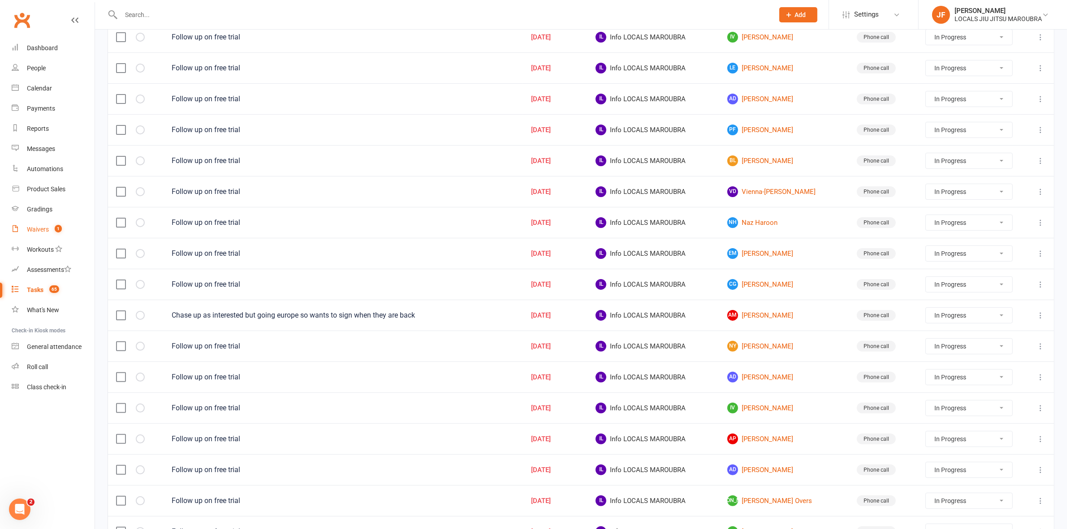
drag, startPoint x: 44, startPoint y: 229, endPoint x: 52, endPoint y: 227, distance: 8.4
click at [45, 229] on div "Waivers" at bounding box center [38, 229] width 22 height 7
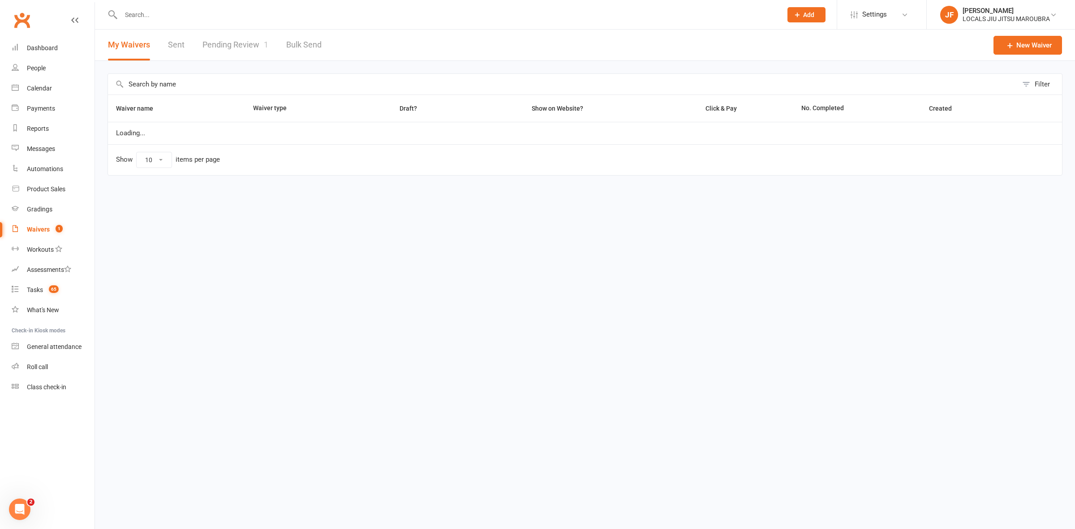
select select "100"
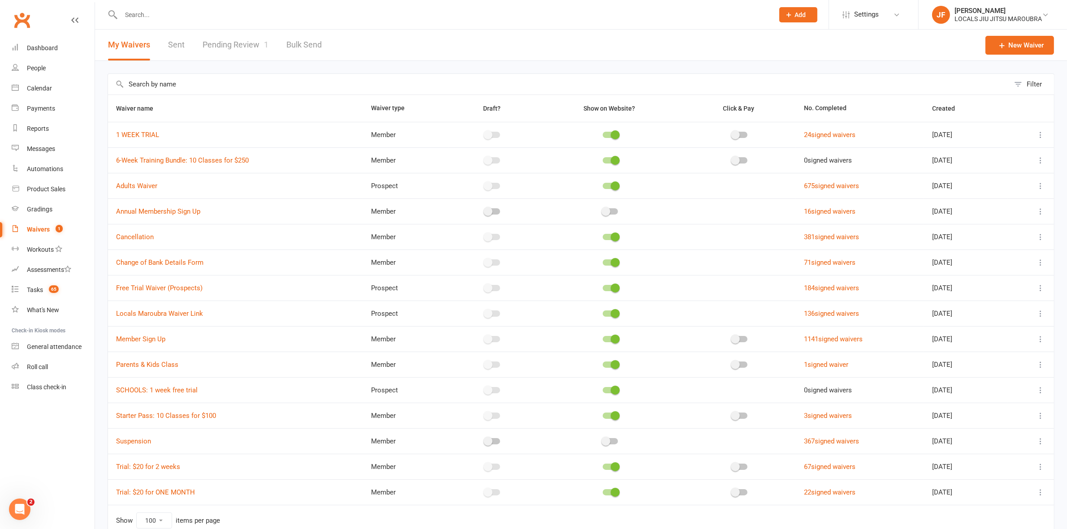
click at [229, 46] on link "Pending Review 1" at bounding box center [236, 45] width 66 height 31
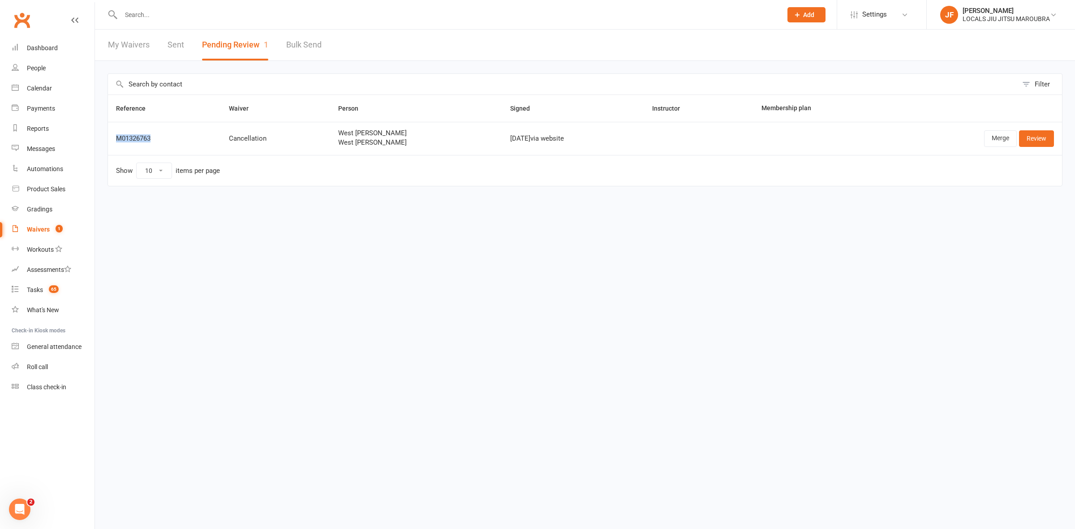
drag, startPoint x: 167, startPoint y: 138, endPoint x: 111, endPoint y: 141, distance: 55.7
click at [111, 141] on td "M01326763" at bounding box center [164, 138] width 113 height 33
copy div "M01326763"
drag, startPoint x: 382, startPoint y: 144, endPoint x: 345, endPoint y: 144, distance: 37.2
click at [345, 144] on span "West [PERSON_NAME]" at bounding box center [416, 143] width 156 height 8
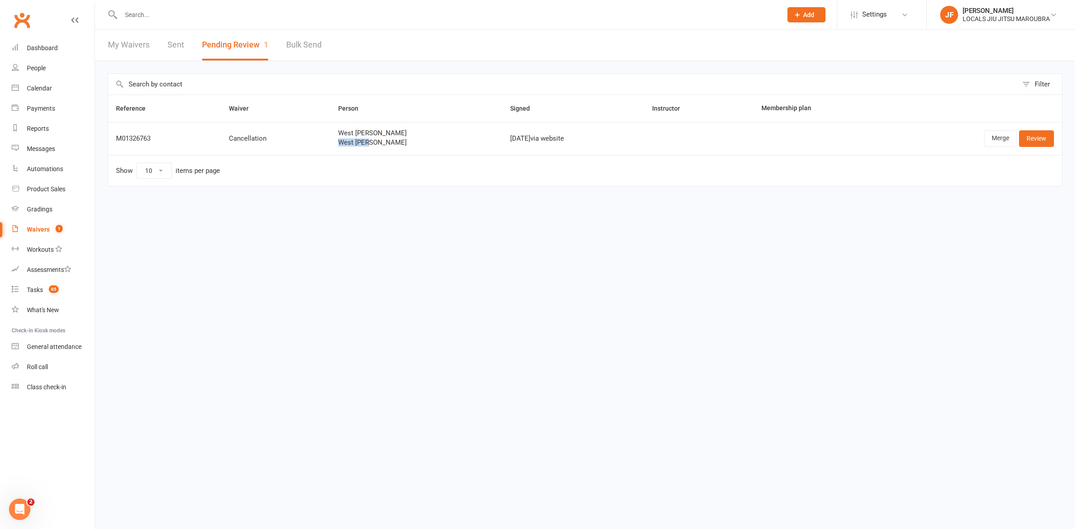
copy span "West [PERSON_NAME]"
click at [989, 143] on link "Merge" at bounding box center [1000, 138] width 33 height 16
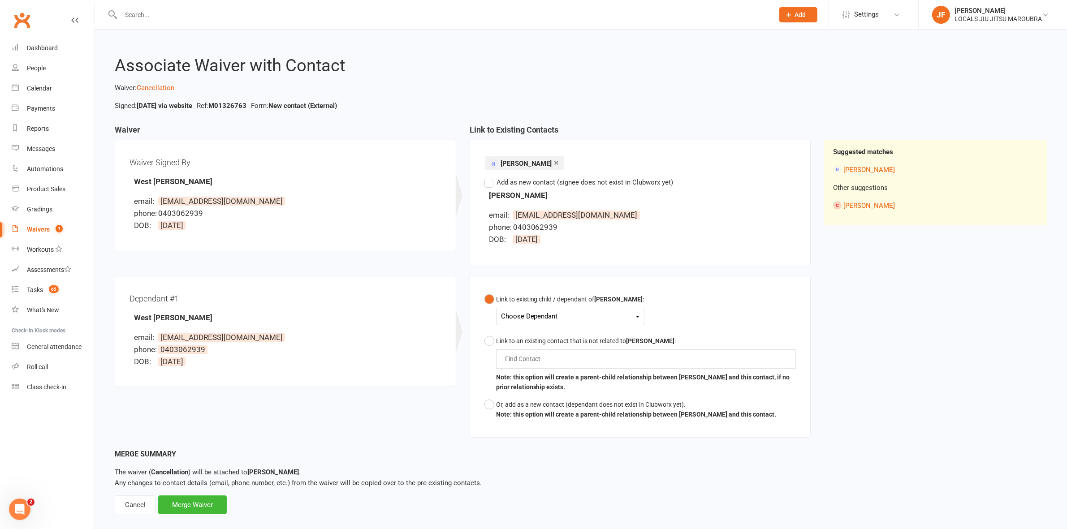
click at [511, 314] on div "Choose Dependant" at bounding box center [570, 317] width 138 height 12
click at [527, 335] on link "West [PERSON_NAME]" at bounding box center [553, 337] width 104 height 19
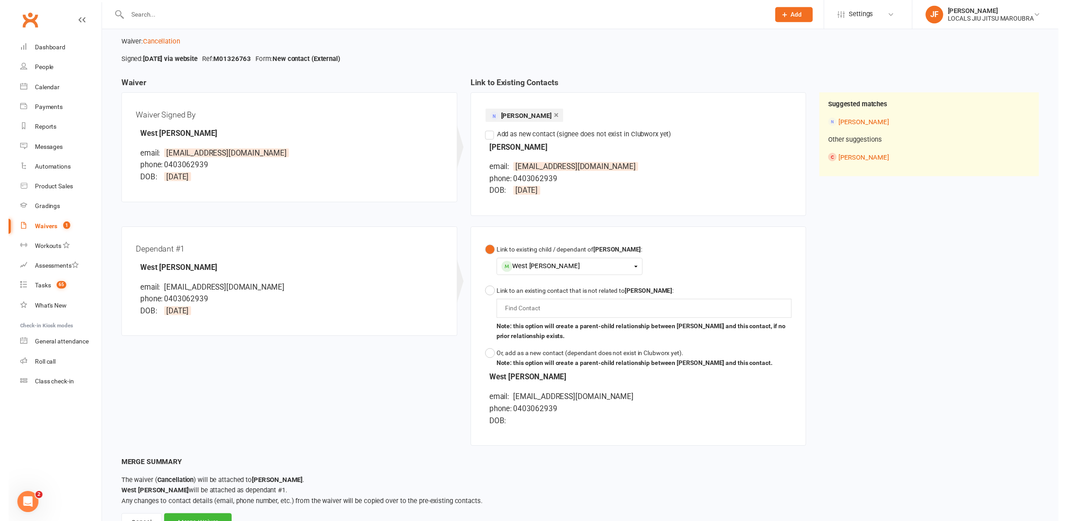
scroll to position [84, 0]
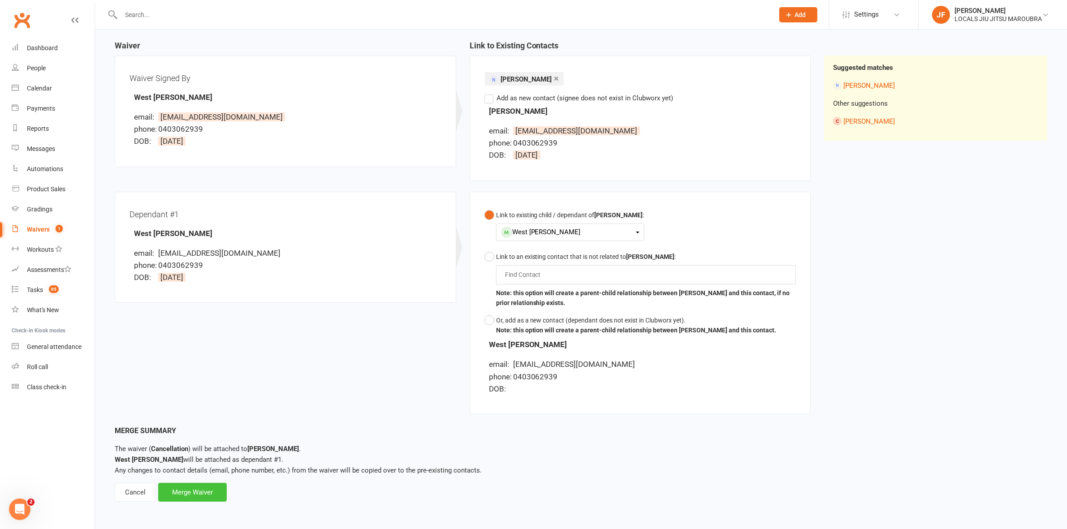
click at [181, 500] on div "Merge Waiver" at bounding box center [192, 492] width 69 height 19
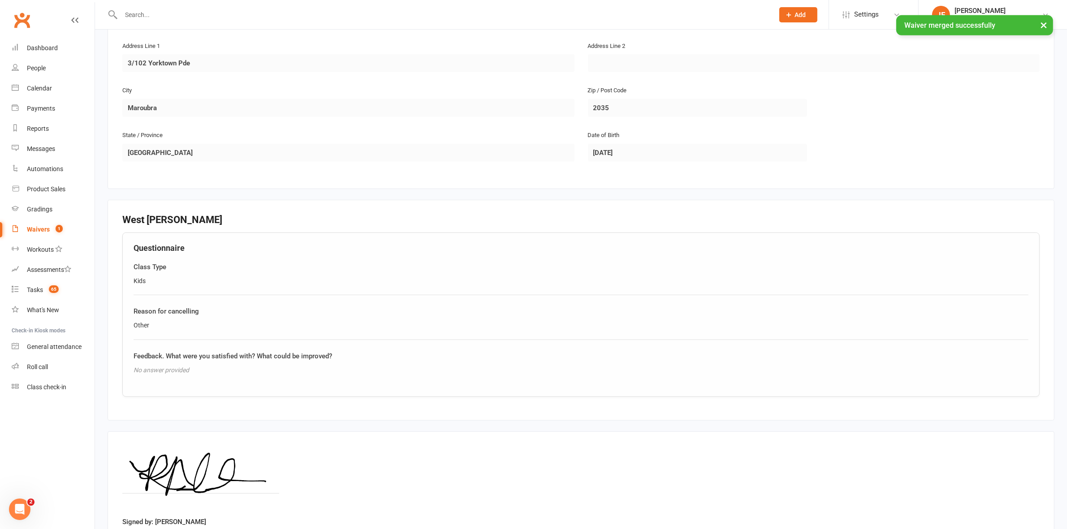
scroll to position [642, 0]
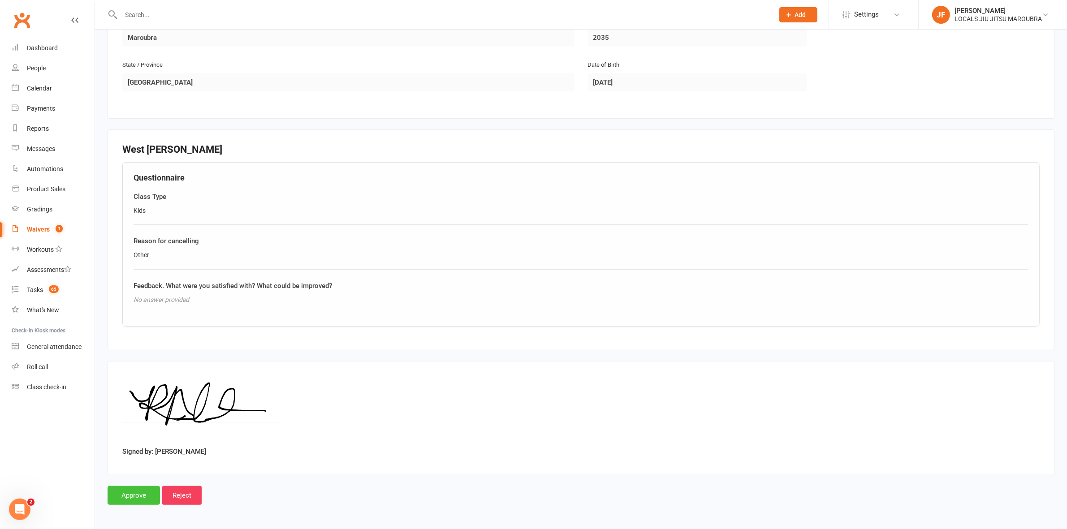
drag, startPoint x: 131, startPoint y: 494, endPoint x: 151, endPoint y: 483, distance: 22.9
click at [131, 494] on input "Approve" at bounding box center [134, 495] width 52 height 19
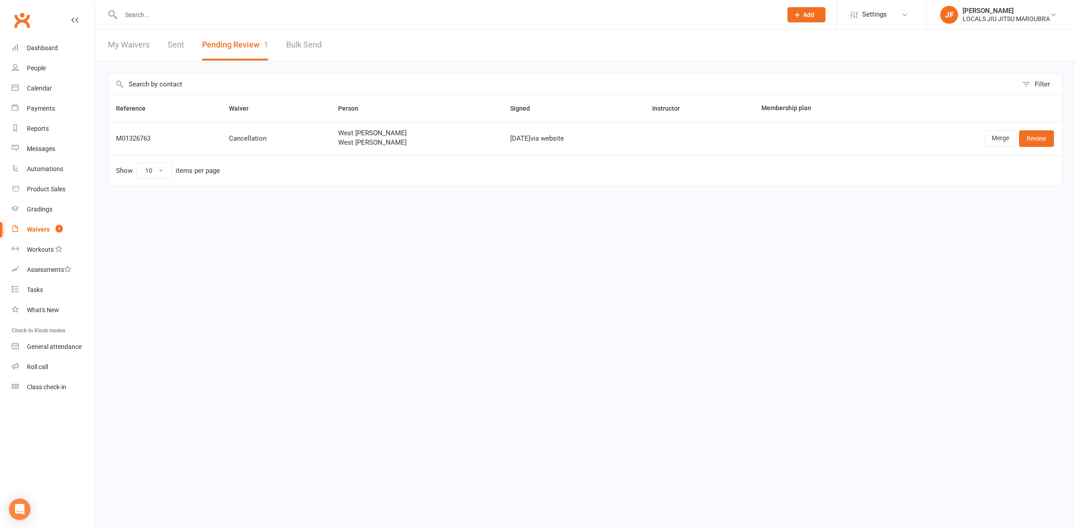
click at [289, 17] on input "text" at bounding box center [447, 15] width 658 height 13
paste input "West [PERSON_NAME]"
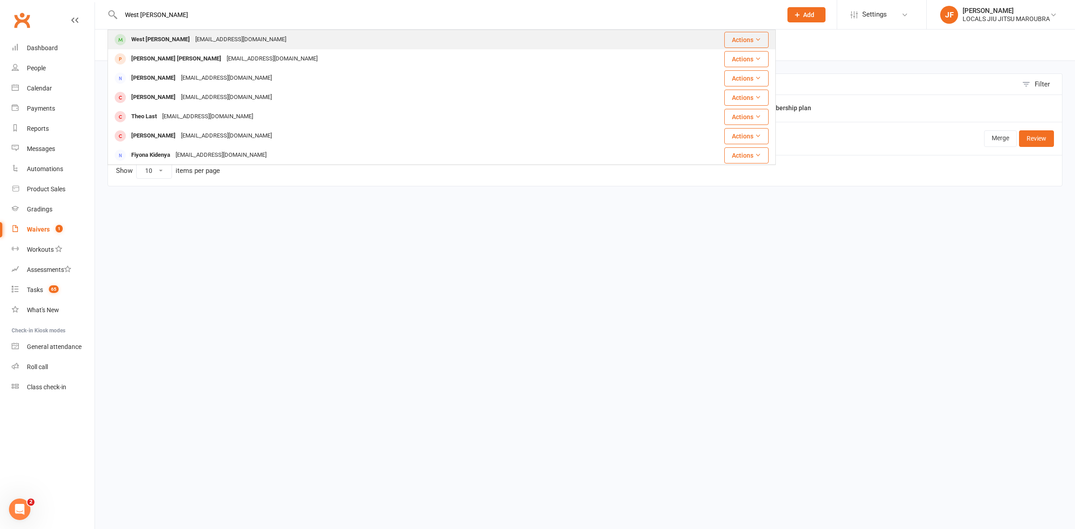
type input "West [PERSON_NAME]"
click at [152, 43] on div "West [PERSON_NAME]" at bounding box center [161, 39] width 64 height 13
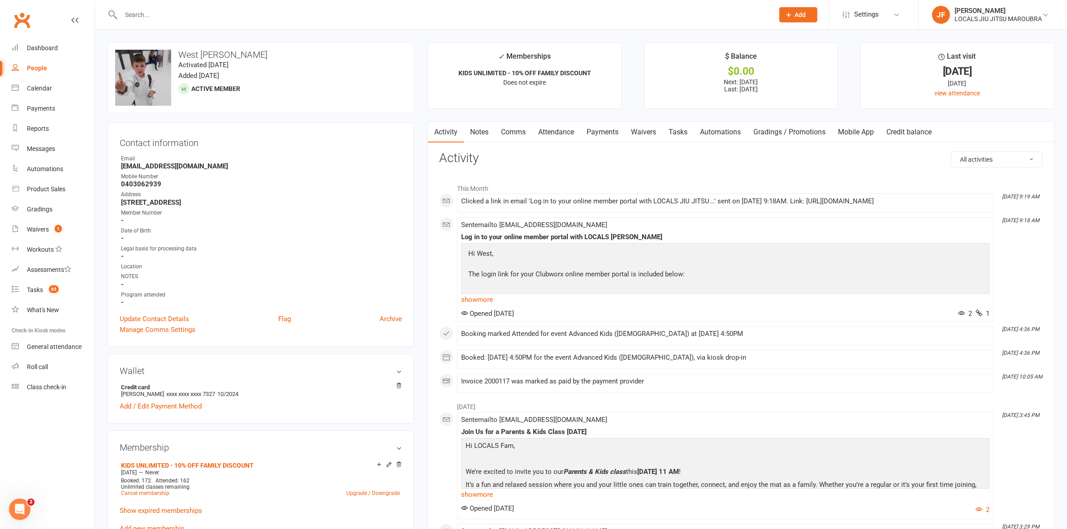
click at [601, 131] on link "Payments" at bounding box center [602, 132] width 44 height 21
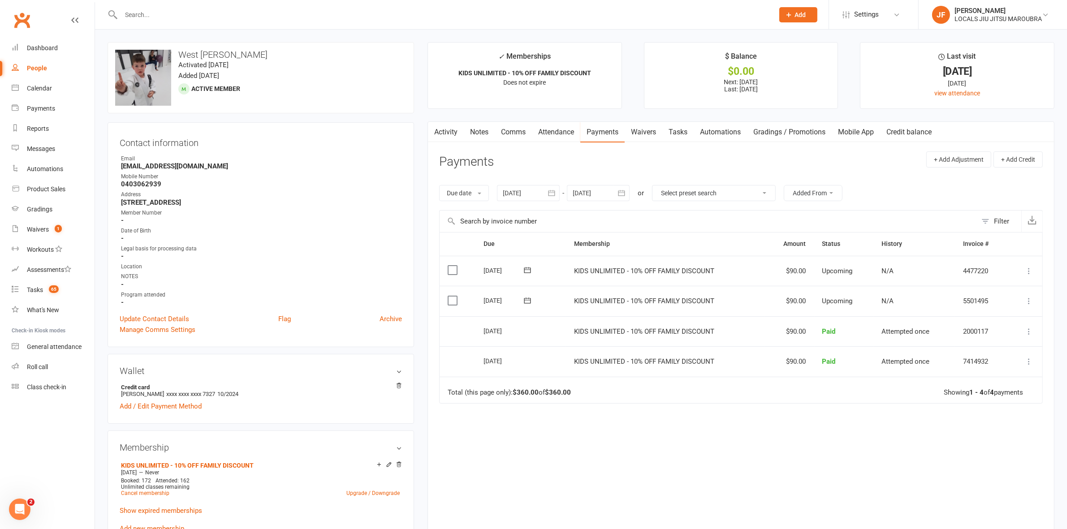
click at [624, 191] on icon "button" at bounding box center [621, 193] width 7 height 6
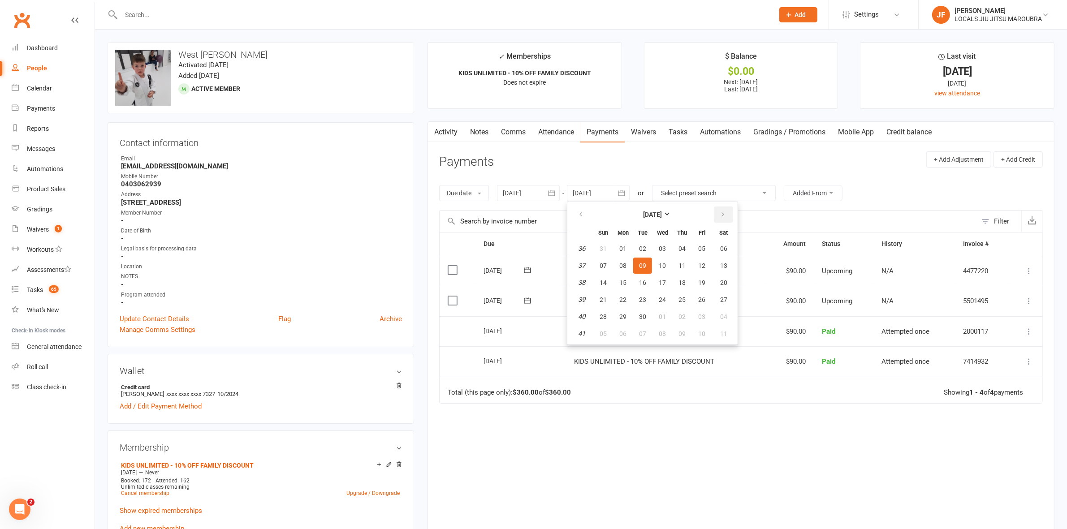
click at [720, 216] on icon "button" at bounding box center [723, 214] width 6 height 7
click at [686, 280] on button "18" at bounding box center [682, 283] width 19 height 16
type input "18 Dec 2025"
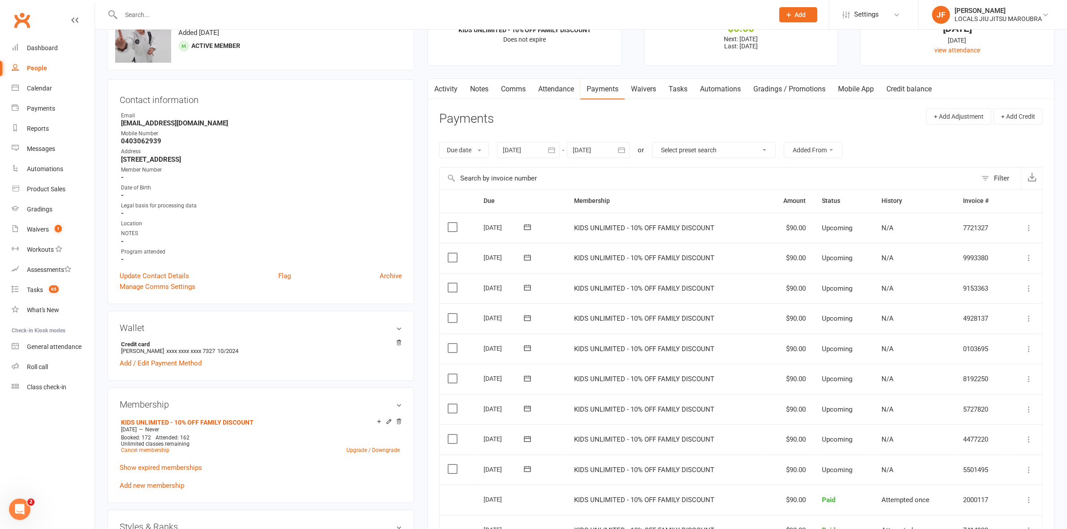
scroll to position [112, 0]
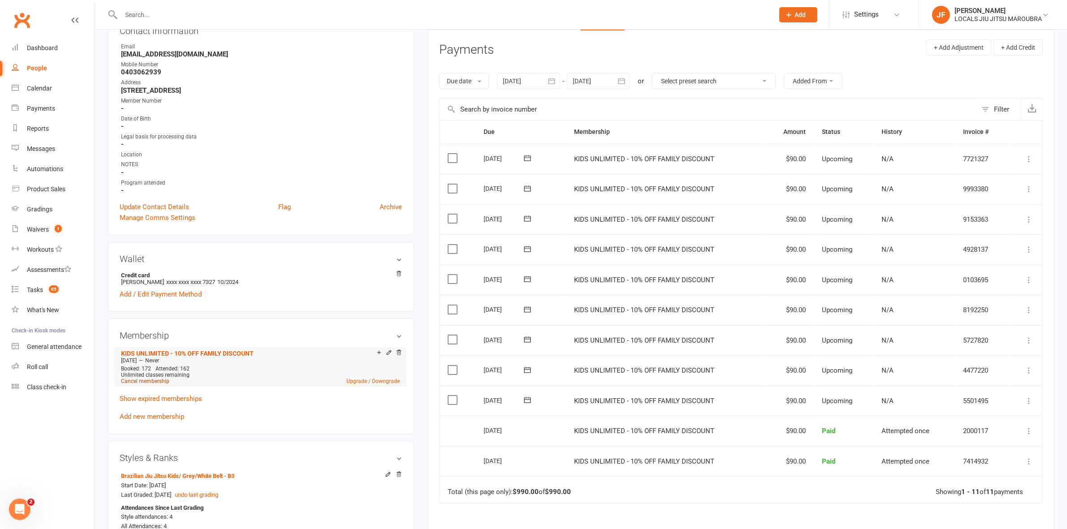
click at [149, 381] on link "Cancel membership" at bounding box center [145, 381] width 48 height 6
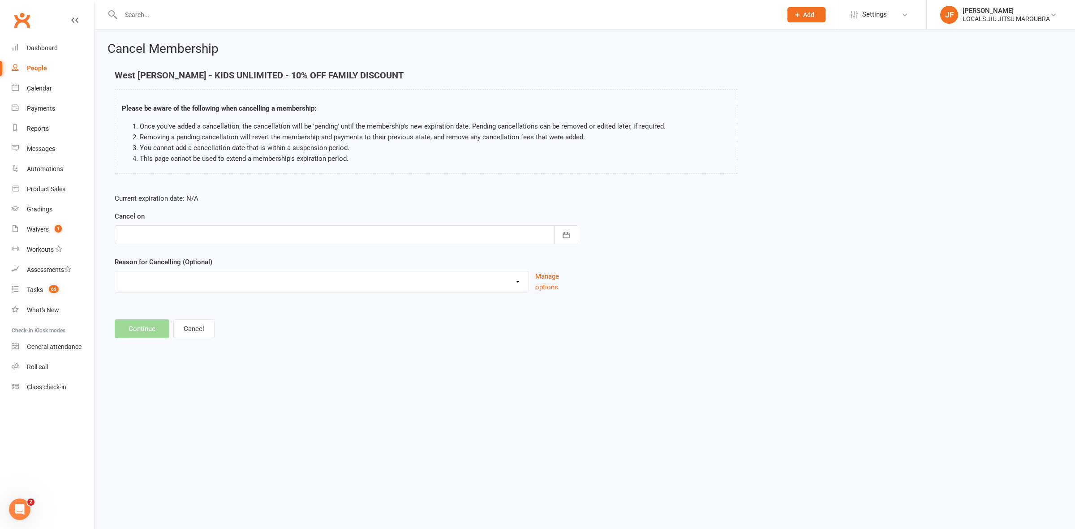
click at [303, 232] on div at bounding box center [347, 234] width 464 height 19
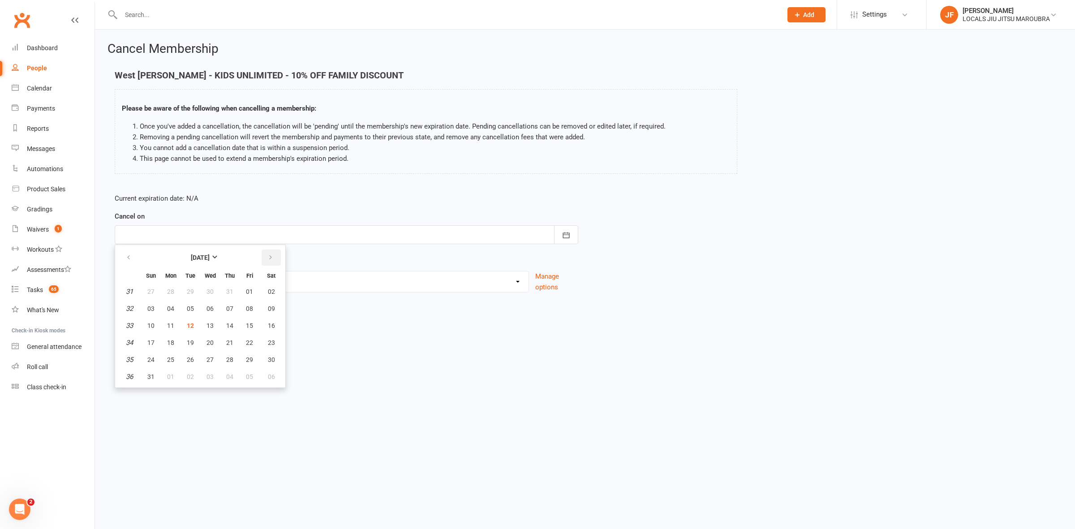
click at [269, 255] on icon "button" at bounding box center [271, 257] width 6 height 7
click at [246, 307] on span "10" at bounding box center [249, 308] width 7 height 7
type input "10 Oct 2025"
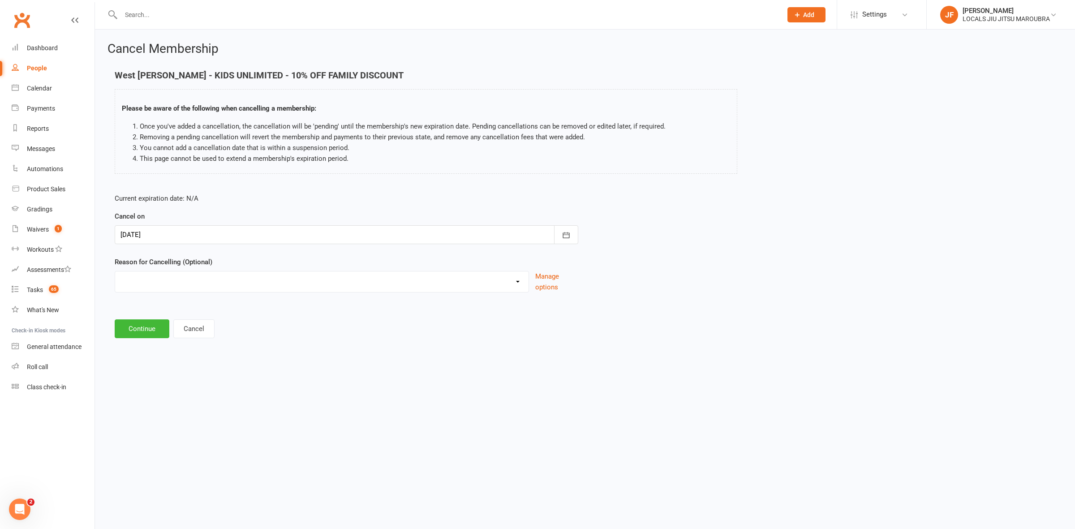
drag, startPoint x: 212, startPoint y: 284, endPoint x: 210, endPoint y: 288, distance: 4.6
click at [212, 284] on select "Downgrade Financial Holiday Injury Lost motivation Relocation Schedule school c…" at bounding box center [322, 281] width 414 height 18
select select "9"
click at [115, 272] on select "Downgrade Financial Holiday Injury Lost motivation Relocation Schedule school c…" at bounding box center [322, 281] width 414 height 18
click at [156, 326] on input at bounding box center [347, 329] width 464 height 19
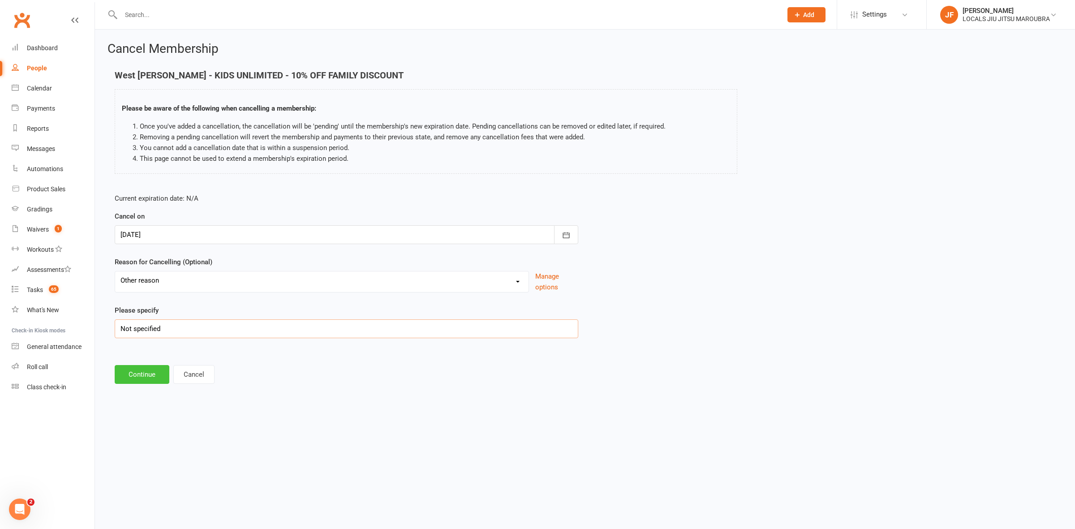
type input "Not specified"
drag, startPoint x: 156, startPoint y: 378, endPoint x: 155, endPoint y: 373, distance: 4.9
click at [155, 377] on button "Continue" at bounding box center [142, 374] width 55 height 19
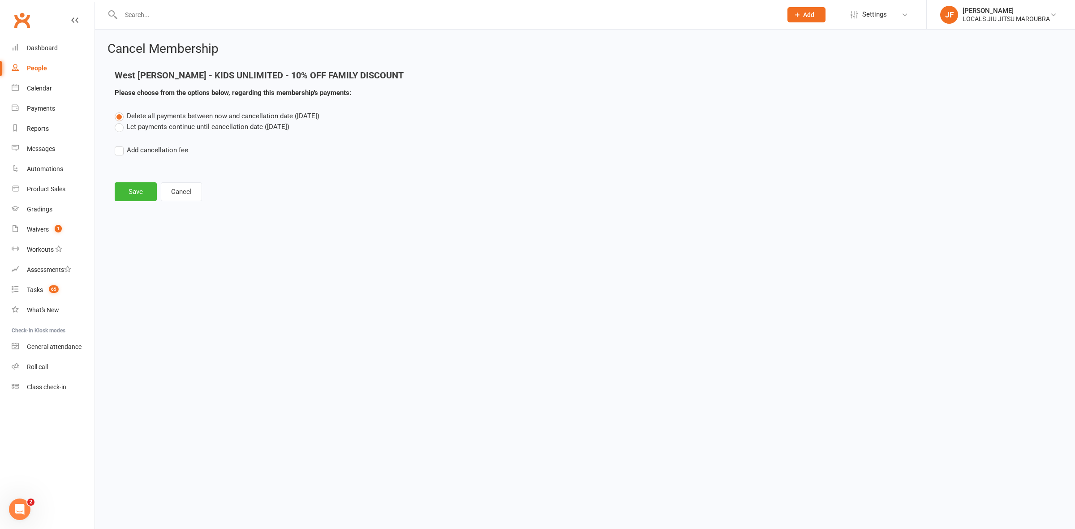
click at [226, 127] on label "Let payments continue until cancellation date (Oct 10, 2025)" at bounding box center [202, 126] width 175 height 11
click at [121, 121] on input "Let payments continue until cancellation date (Oct 10, 2025)" at bounding box center [118, 121] width 6 height 0
drag, startPoint x: 129, startPoint y: 195, endPoint x: 133, endPoint y: 189, distance: 7.5
click at [129, 195] on button "Save" at bounding box center [136, 191] width 42 height 19
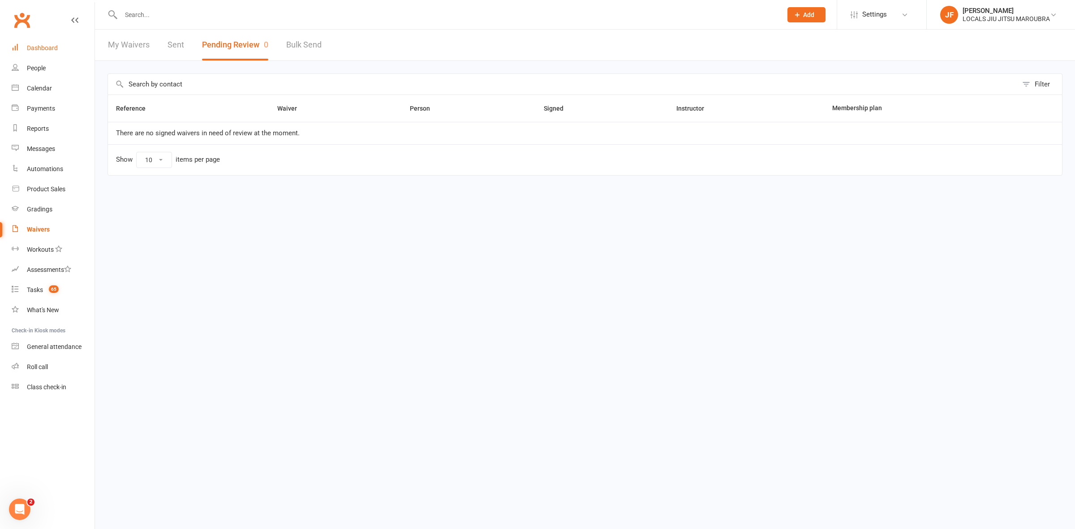
click at [37, 50] on div "Dashboard" at bounding box center [42, 47] width 31 height 7
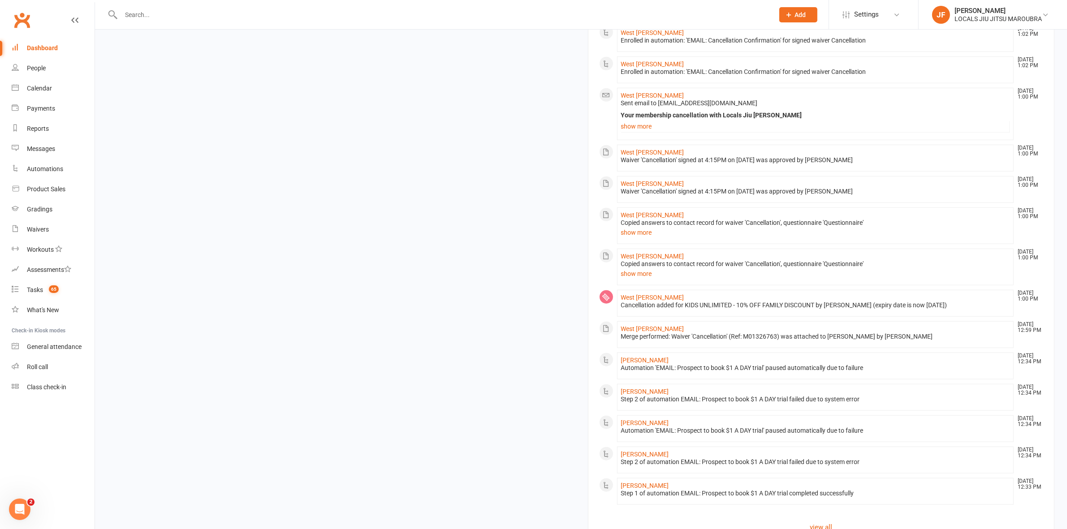
scroll to position [783, 0]
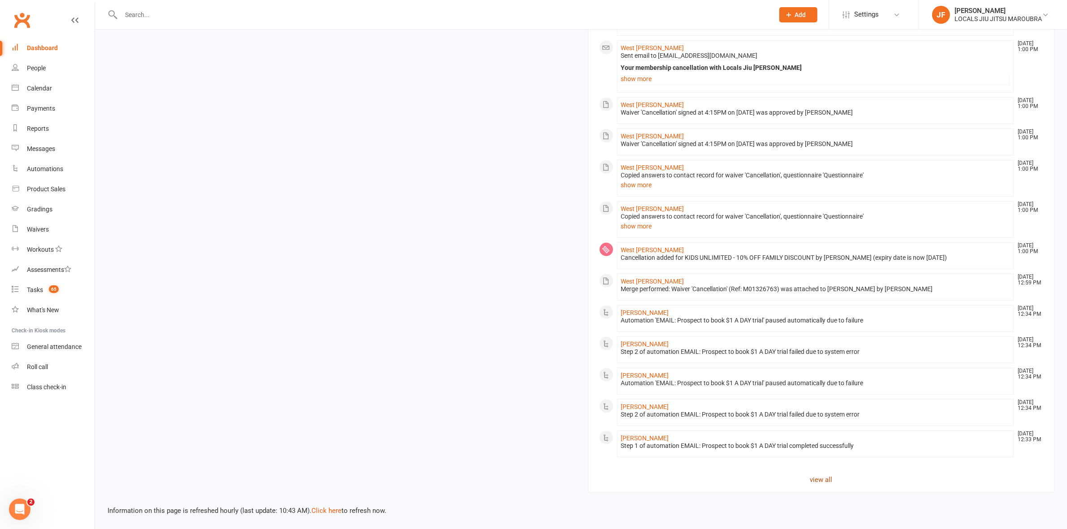
click at [820, 476] on link "view all" at bounding box center [821, 480] width 445 height 11
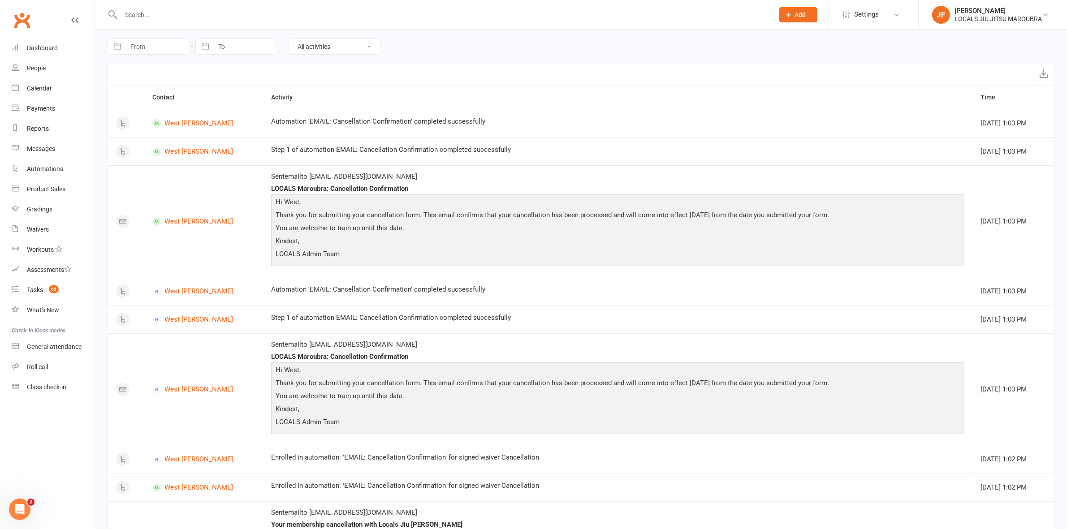
click at [299, 18] on input "text" at bounding box center [442, 15] width 649 height 13
paste input "[PERSON_NAME]"
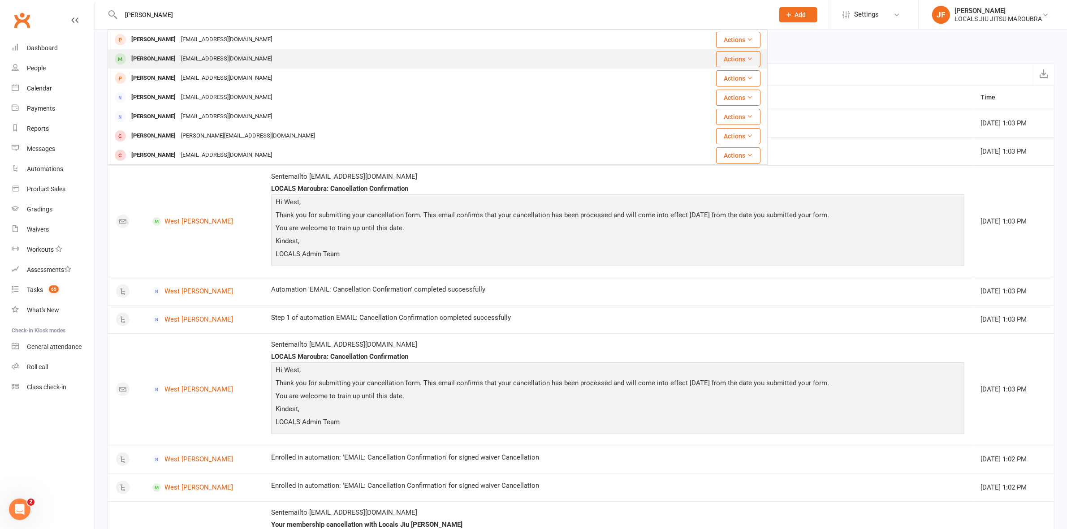
type input "[PERSON_NAME]"
click at [159, 55] on div "[PERSON_NAME]" at bounding box center [154, 58] width 50 height 13
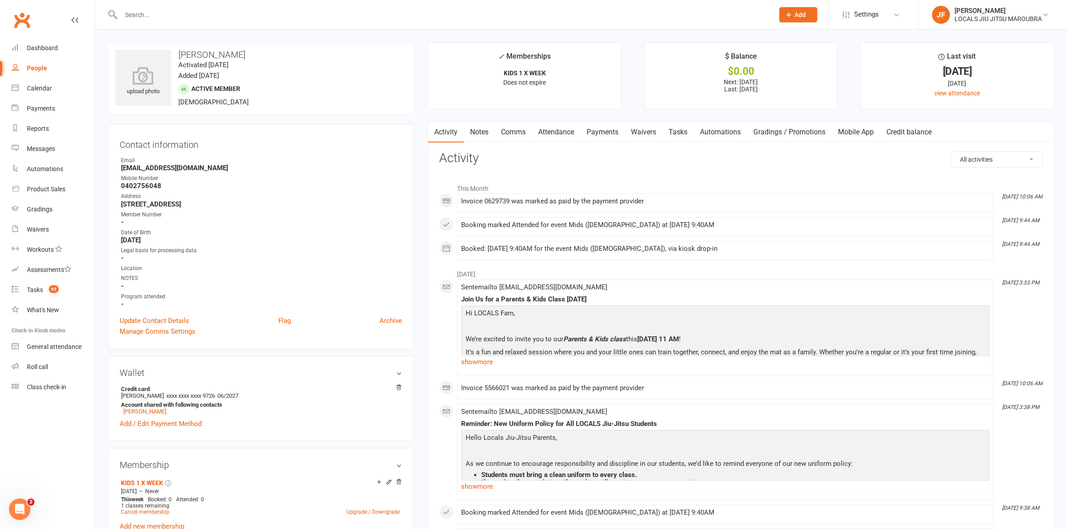
click at [597, 130] on link "Payments" at bounding box center [602, 132] width 44 height 21
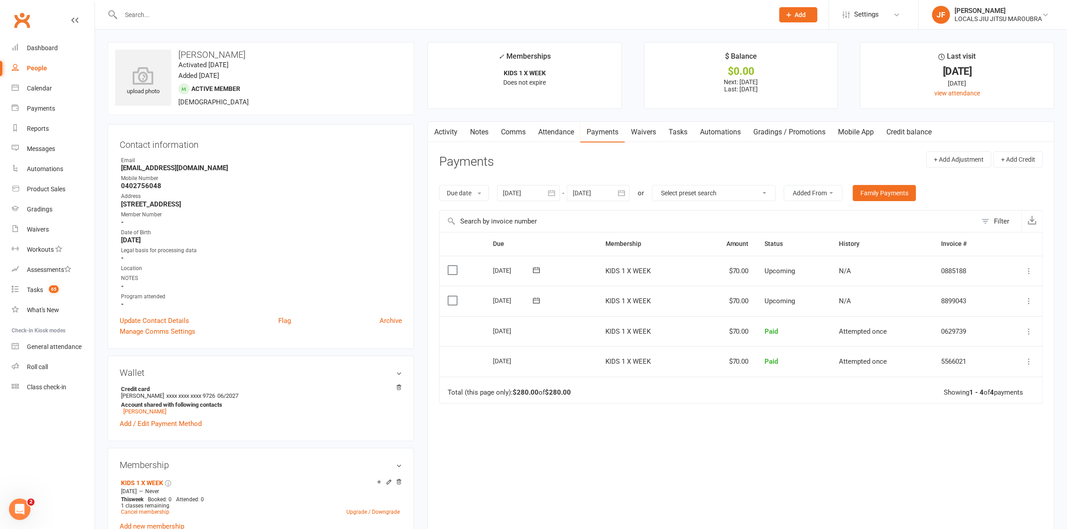
click at [630, 193] on button "button" at bounding box center [621, 193] width 16 height 16
click at [724, 215] on icon "button" at bounding box center [723, 214] width 6 height 7
click at [692, 285] on button "19" at bounding box center [701, 283] width 19 height 16
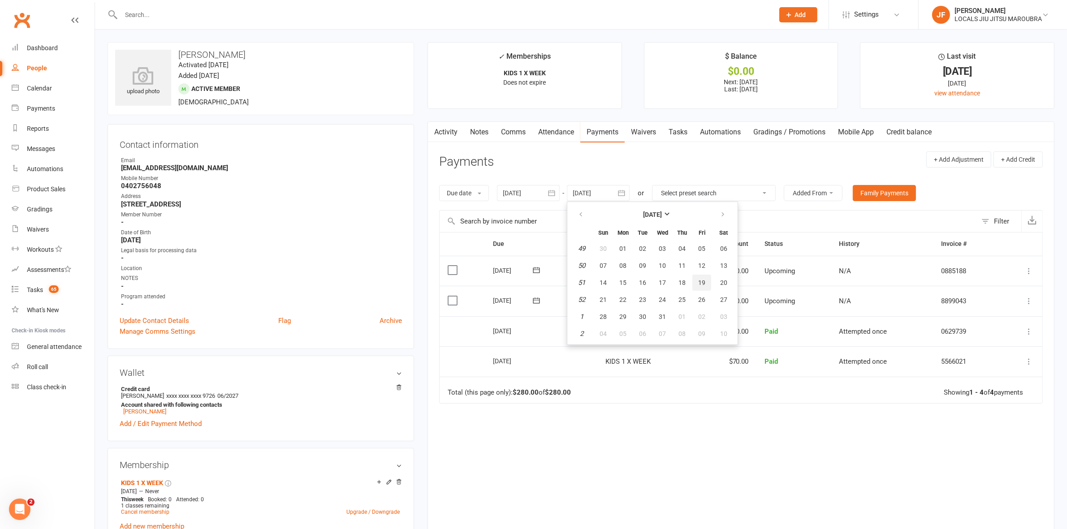
type input "[DATE]"
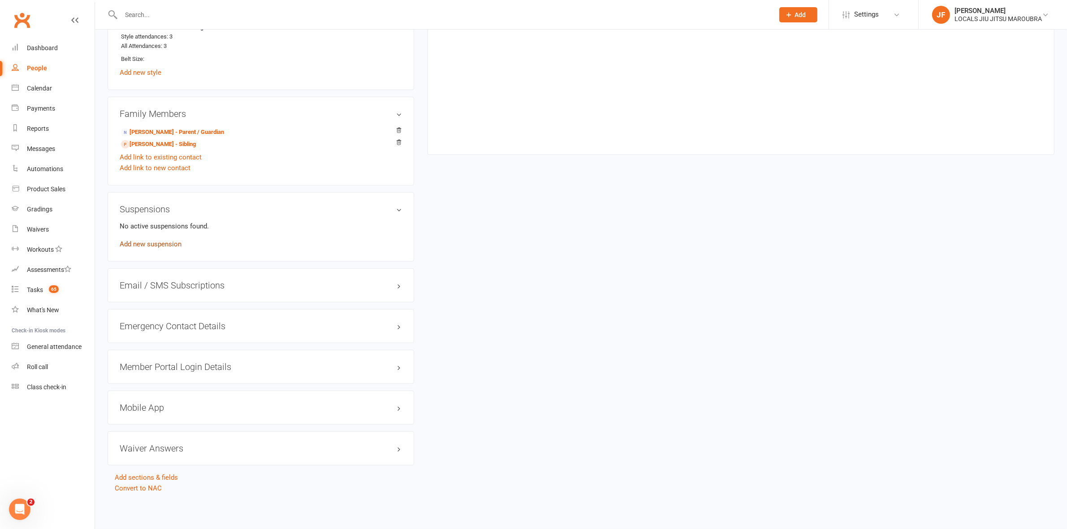
scroll to position [593, 0]
click at [153, 243] on link "Add new suspension" at bounding box center [151, 244] width 62 height 8
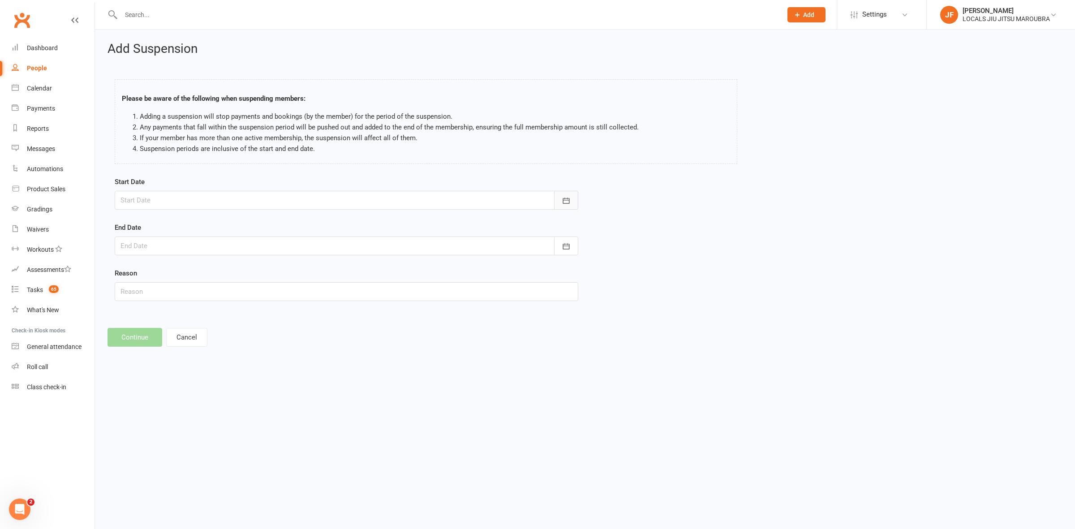
drag, startPoint x: 577, startPoint y: 199, endPoint x: 452, endPoint y: 258, distance: 138.3
click at [574, 199] on button "button" at bounding box center [566, 200] width 24 height 19
click at [193, 287] on button "12" at bounding box center [190, 291] width 19 height 16
type input "[DATE]"
click at [229, 235] on div "End Date [DATE] Sun Mon Tue Wed Thu Fri Sat 31 27 28 29 30 31 01 02 32 03 04 05…" at bounding box center [347, 238] width 464 height 33
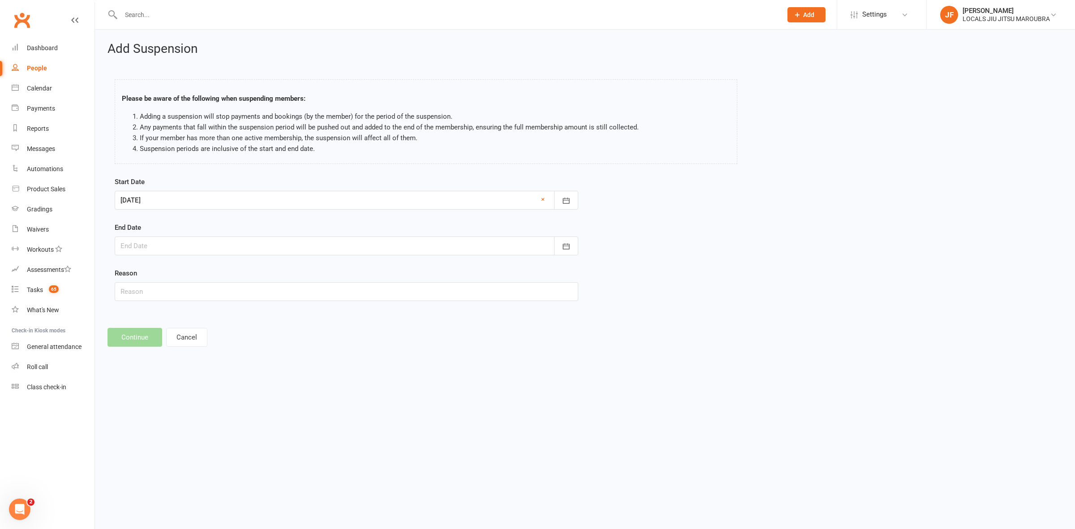
click at [246, 245] on div at bounding box center [347, 246] width 464 height 19
click at [268, 267] on icon "button" at bounding box center [271, 268] width 6 height 7
click at [247, 322] on span "12" at bounding box center [249, 319] width 7 height 7
type input "[DATE]"
drag, startPoint x: 256, startPoint y: 298, endPoint x: 240, endPoint y: 298, distance: 16.6
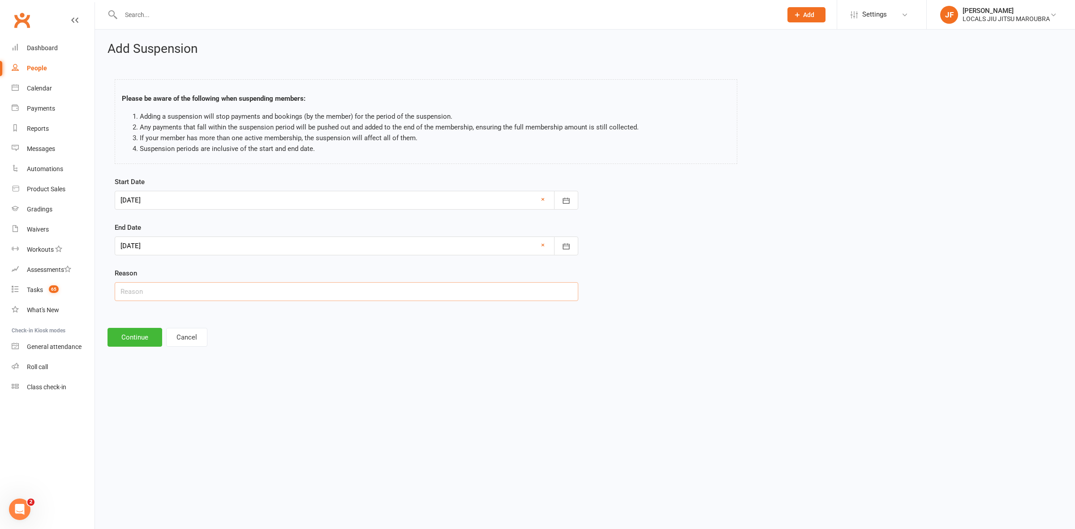
click at [256, 298] on input "text" at bounding box center [347, 291] width 464 height 19
type input "Holiday"
drag, startPoint x: 130, startPoint y: 339, endPoint x: 130, endPoint y: 332, distance: 7.2
click at [130, 339] on button "Continue" at bounding box center [135, 337] width 55 height 19
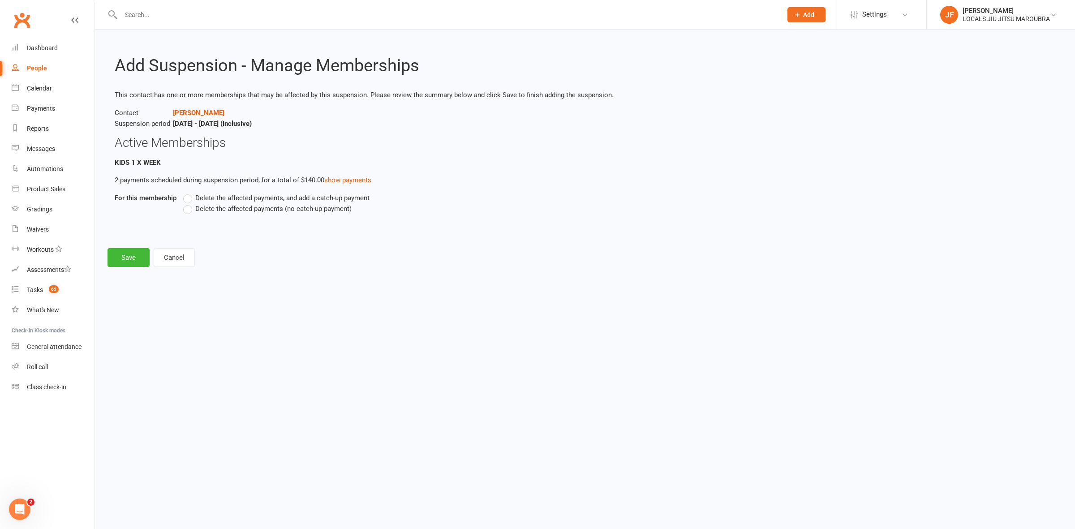
click at [218, 194] on span "Delete the affected payments, and add a catch-up payment" at bounding box center [282, 197] width 174 height 9
click at [189, 193] on input "Delete the affected payments, and add a catch-up payment" at bounding box center [186, 193] width 6 height 0
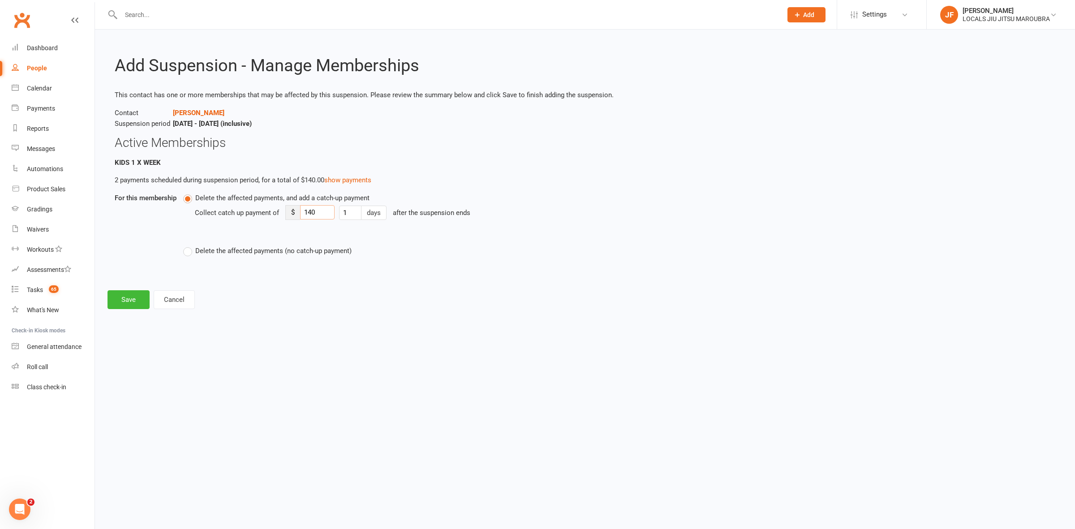
drag, startPoint x: 326, startPoint y: 212, endPoint x: 301, endPoint y: 214, distance: 25.2
click at [301, 214] on input "140" at bounding box center [317, 212] width 35 height 14
type input "50"
drag, startPoint x: 140, startPoint y: 295, endPoint x: 140, endPoint y: 284, distance: 11.2
click at [140, 294] on button "Save" at bounding box center [129, 299] width 42 height 19
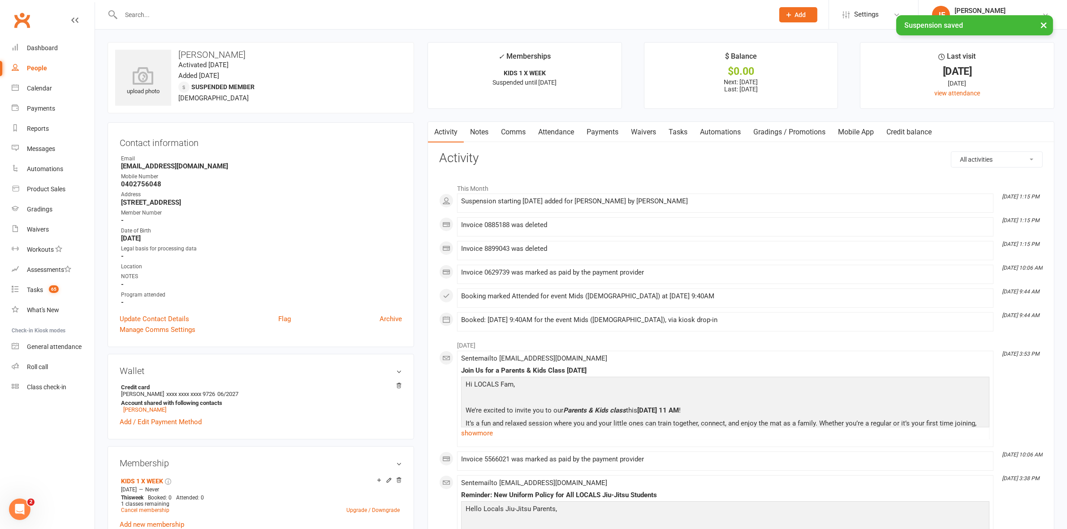
click at [592, 132] on link "Payments" at bounding box center [602, 132] width 44 height 21
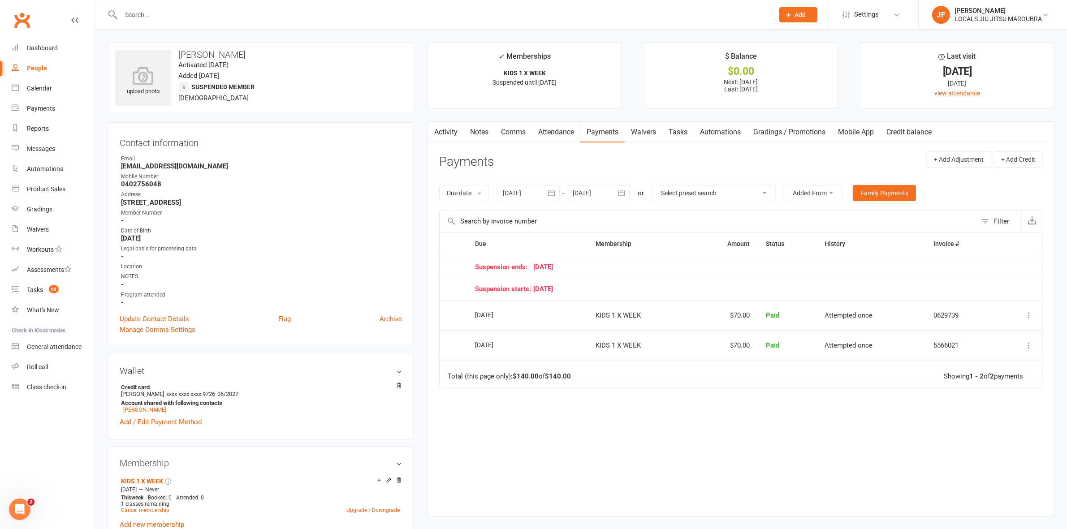
click at [618, 191] on icon "button" at bounding box center [621, 193] width 9 height 9
click at [716, 216] on button "button" at bounding box center [723, 215] width 19 height 16
drag, startPoint x: 716, startPoint y: 216, endPoint x: 712, endPoint y: 231, distance: 16.2
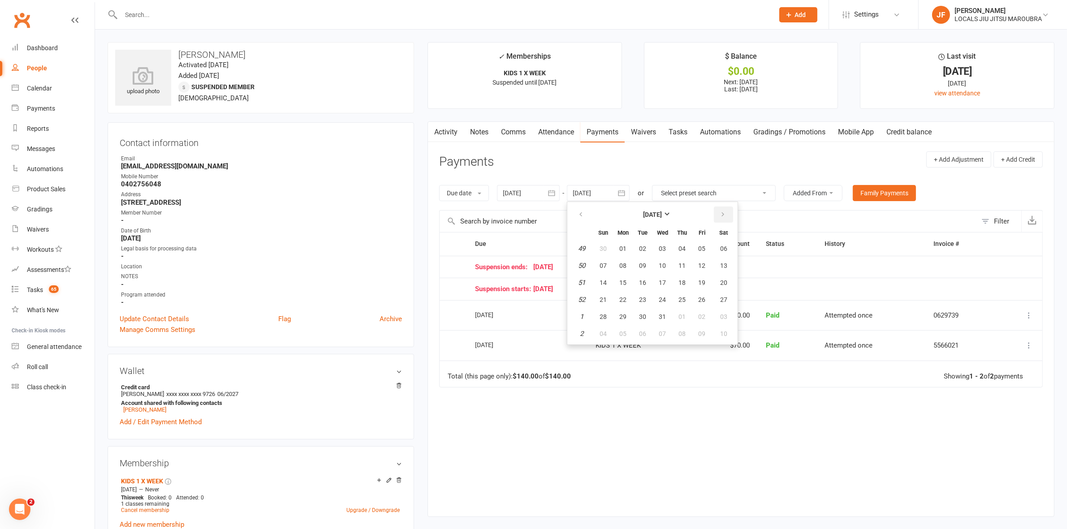
click at [716, 216] on button "button" at bounding box center [723, 215] width 19 height 16
drag, startPoint x: 712, startPoint y: 231, endPoint x: 699, endPoint y: 281, distance: 51.7
click at [704, 281] on button "16" at bounding box center [701, 283] width 19 height 16
type input "[DATE]"
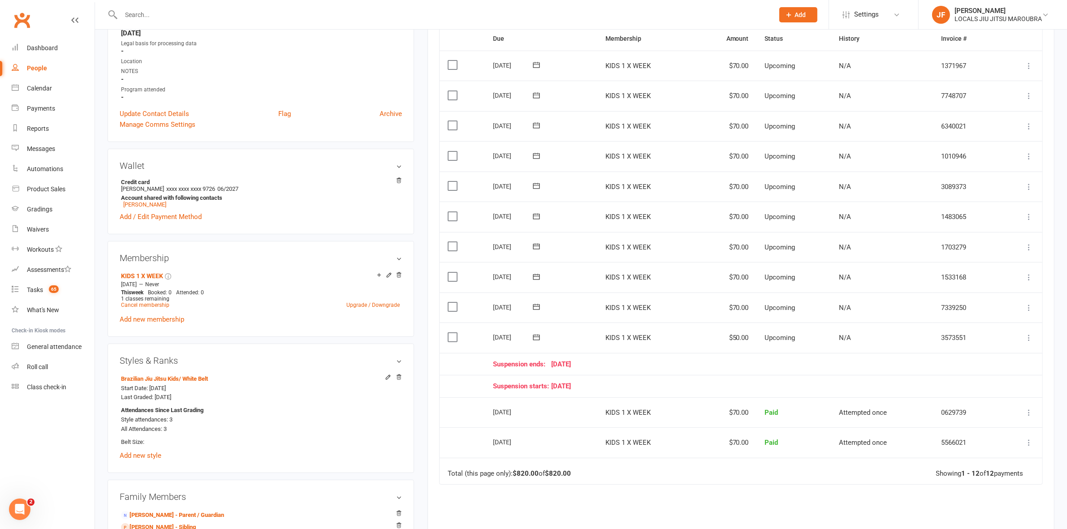
scroll to position [392, 0]
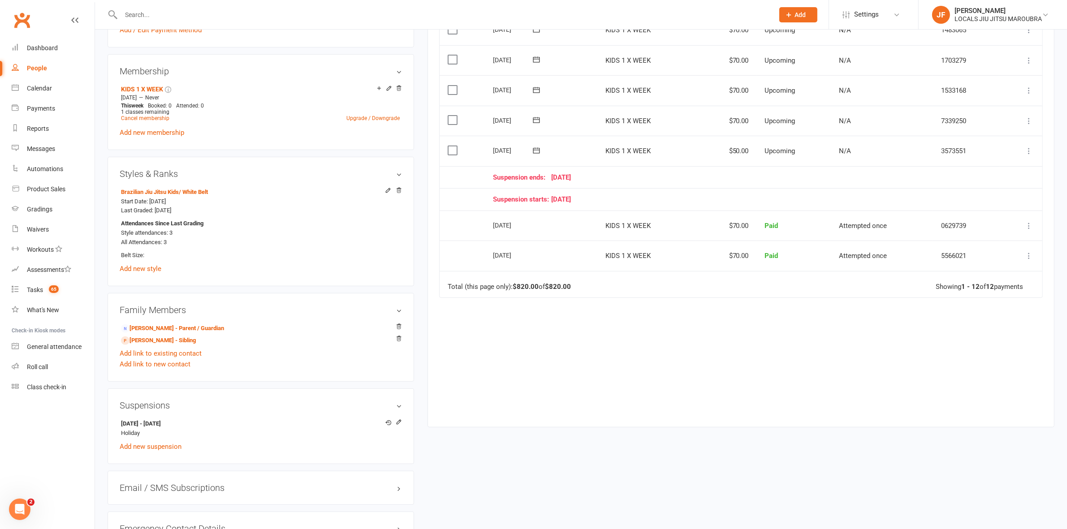
click at [1024, 155] on icon at bounding box center [1028, 151] width 9 height 9
click at [946, 242] on link "Change amount" at bounding box center [981, 240] width 106 height 18
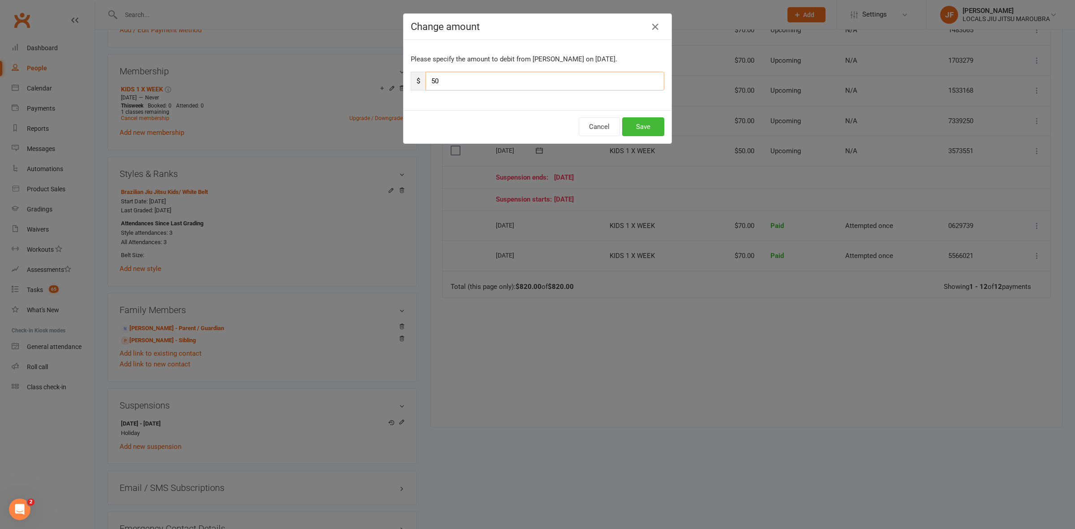
drag, startPoint x: 472, startPoint y: 78, endPoint x: 416, endPoint y: 80, distance: 56.1
click at [417, 80] on div "$ 50" at bounding box center [538, 81] width 254 height 19
type input "35"
drag, startPoint x: 626, startPoint y: 121, endPoint x: 592, endPoint y: 183, distance: 70.2
click at [626, 122] on button "Save" at bounding box center [643, 126] width 42 height 19
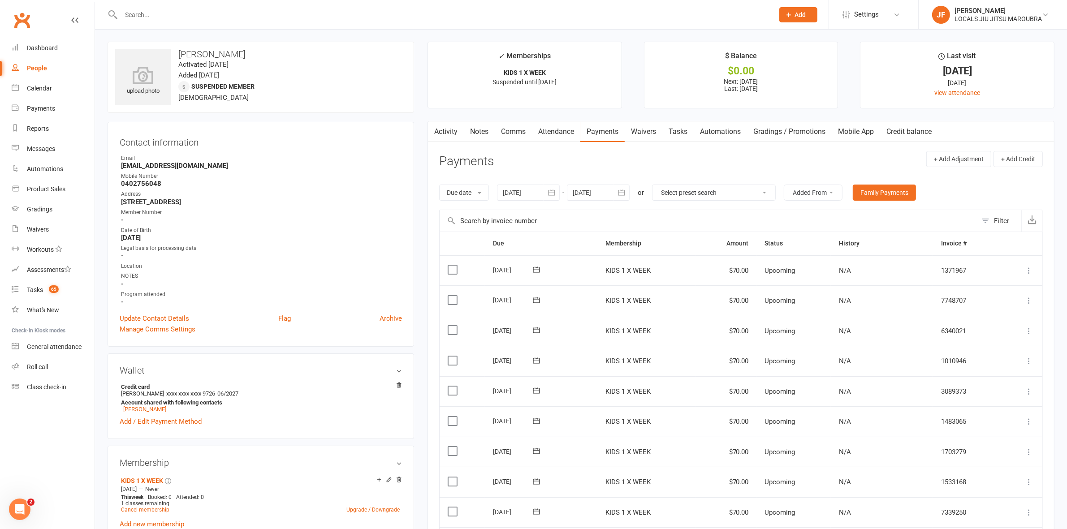
scroll to position [0, 0]
click at [456, 139] on link "Activity" at bounding box center [446, 132] width 36 height 21
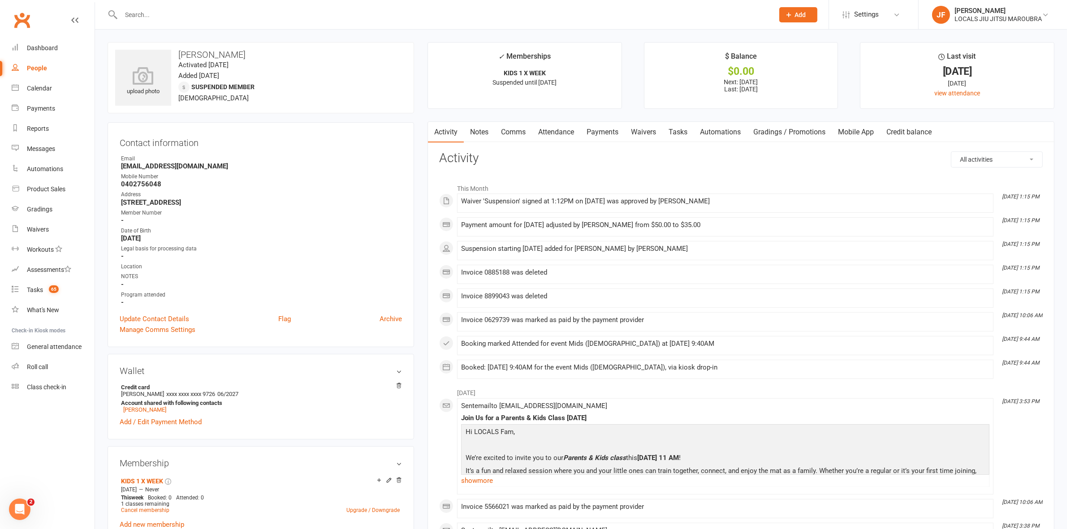
click at [799, 14] on span "Add" at bounding box center [800, 14] width 11 height 7
click at [781, 39] on link "Prospect" at bounding box center [789, 40] width 80 height 21
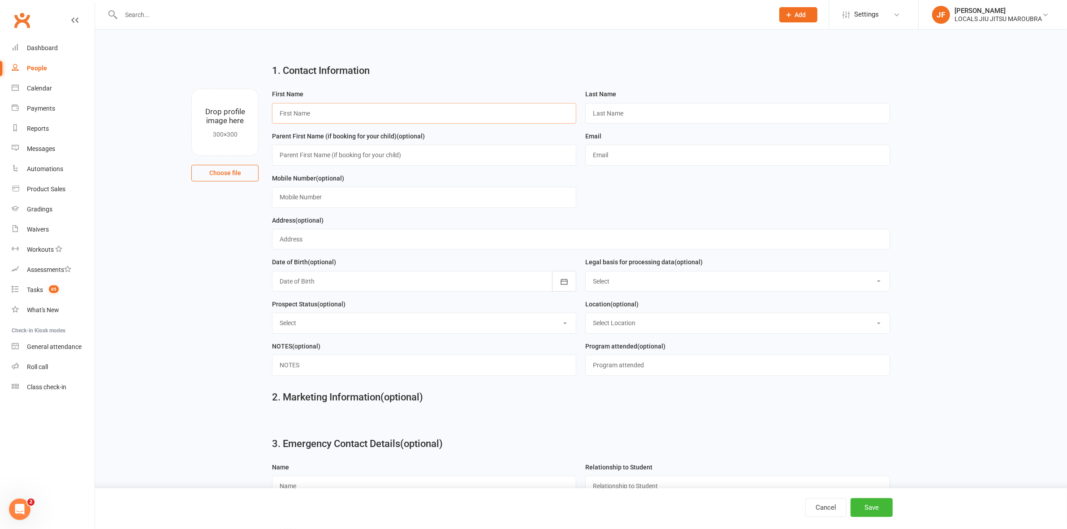
click at [386, 119] on input "text" at bounding box center [424, 113] width 304 height 21
paste input "Eamonn"
type input "Eamonn"
drag, startPoint x: 601, startPoint y: 112, endPoint x: 611, endPoint y: 111, distance: 9.9
click at [603, 113] on input "text" at bounding box center [737, 113] width 304 height 21
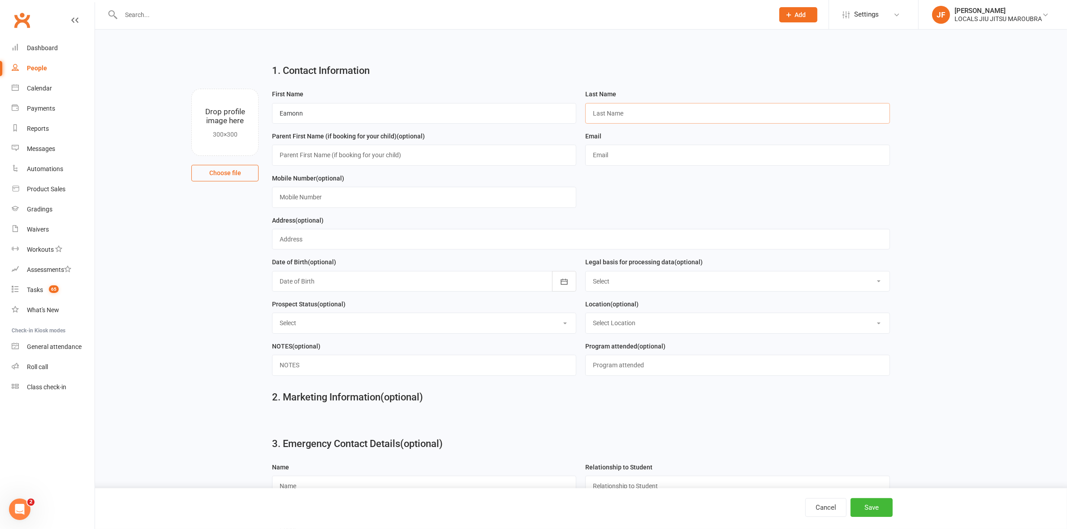
paste input "Mulheron"
type input "Mulheron"
click at [447, 153] on input "text" at bounding box center [424, 155] width 304 height 21
type input "[PERSON_NAME]"
paste input "[EMAIL_ADDRESS][DOMAIN_NAME]"
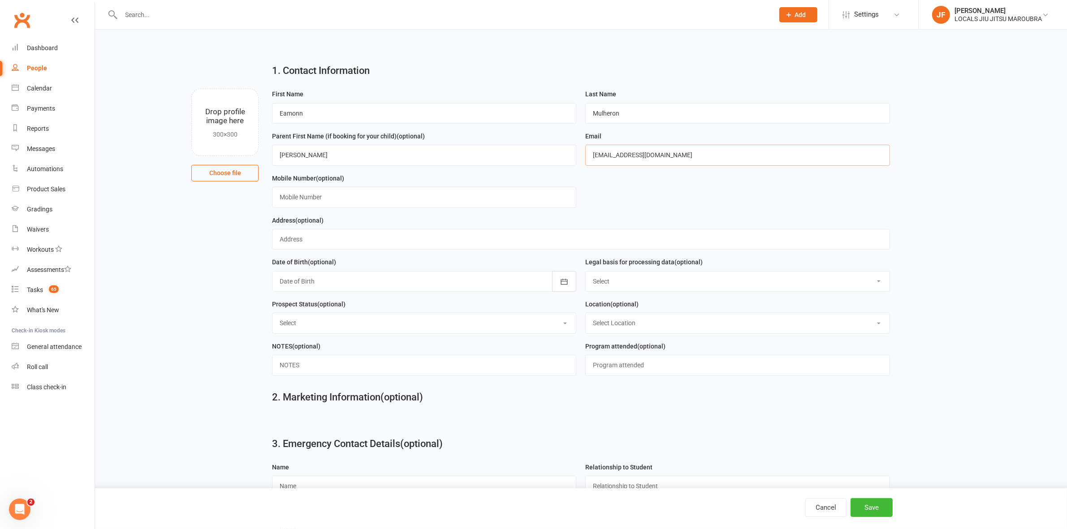
type input "[EMAIL_ADDRESS][DOMAIN_NAME]"
click at [421, 202] on input "text" at bounding box center [424, 197] width 304 height 21
paste input "[PHONE_NUMBER]"
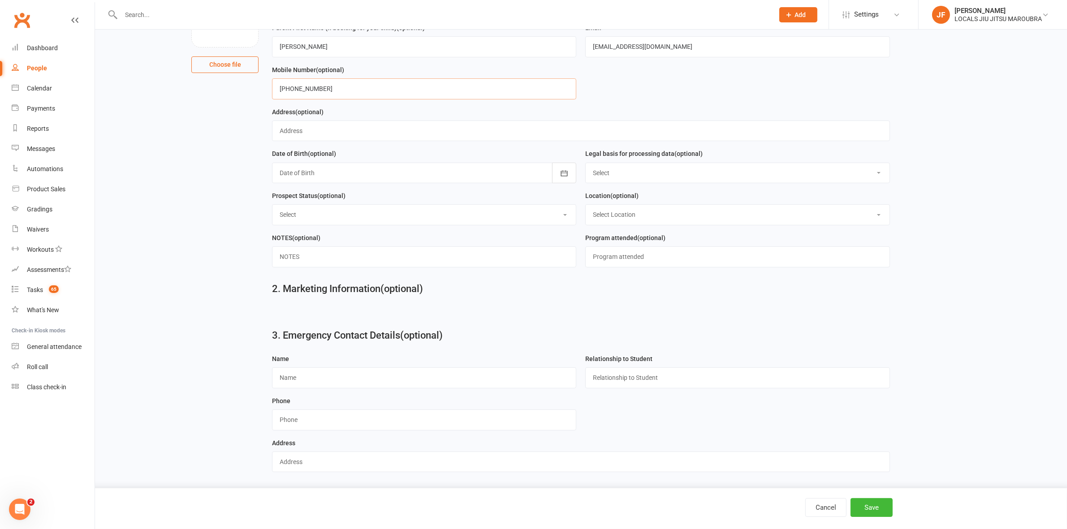
scroll to position [111, 0]
type input "[PHONE_NUMBER]"
click at [865, 503] on button "Save" at bounding box center [872, 507] width 42 height 19
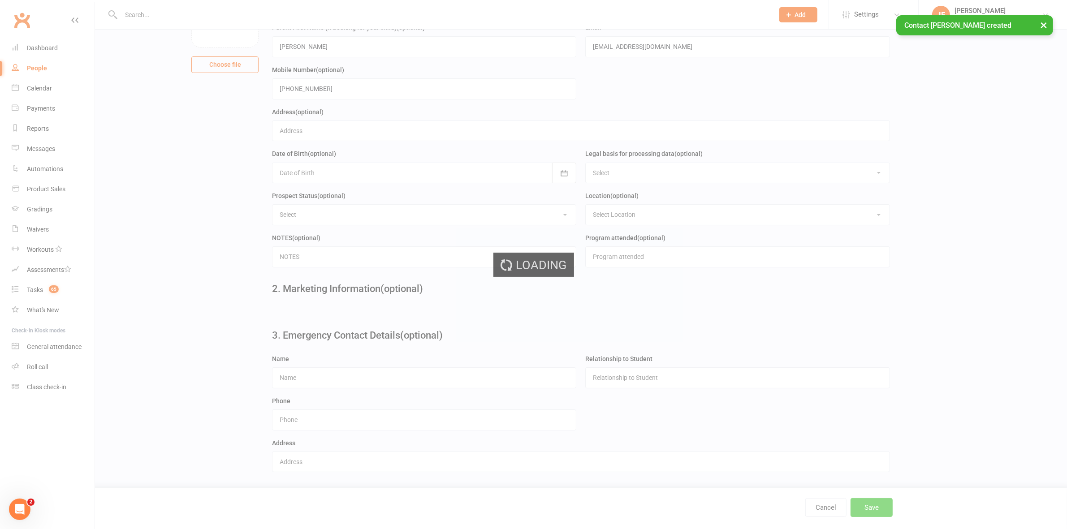
scroll to position [0, 0]
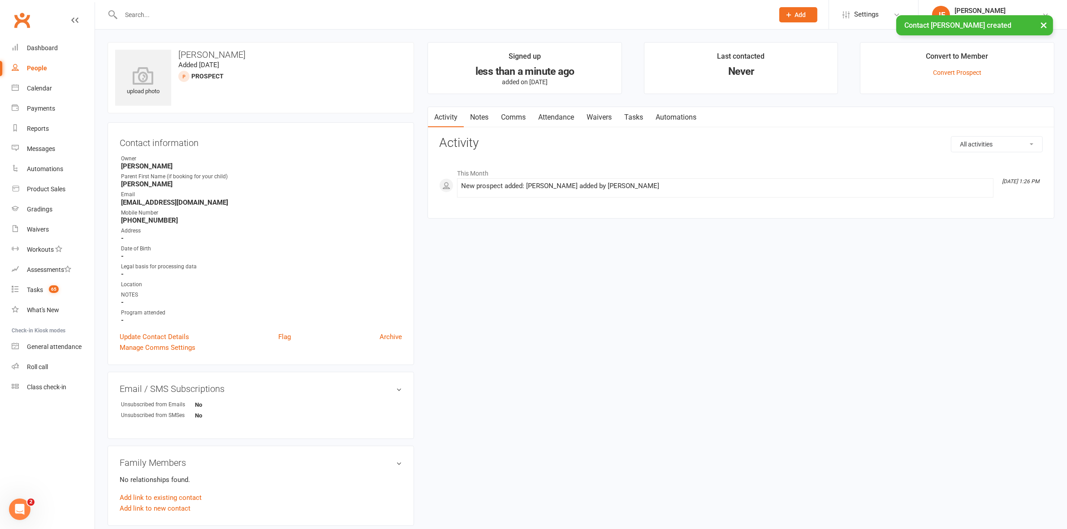
click at [653, 113] on link "Automations" at bounding box center [675, 117] width 53 height 21
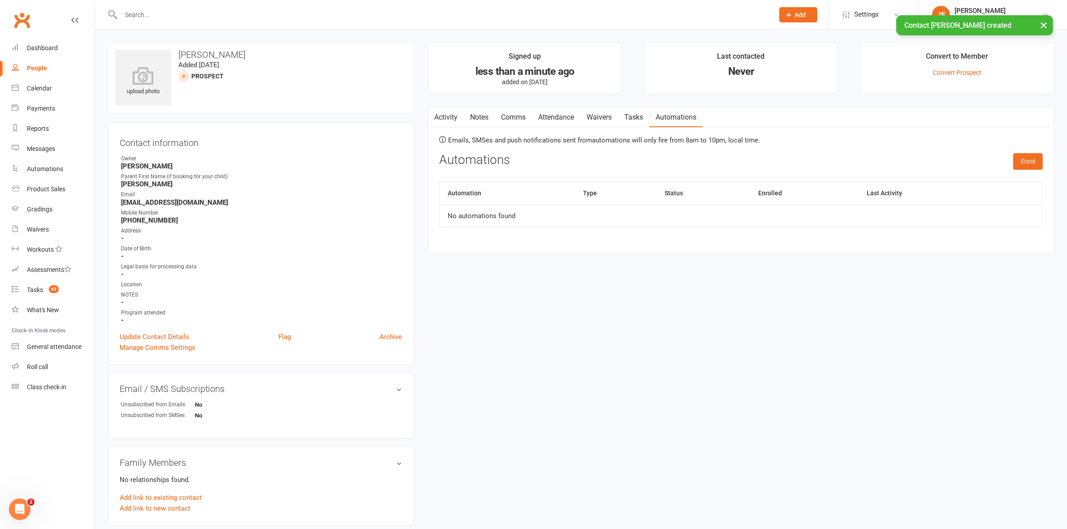
drag, startPoint x: 628, startPoint y: 355, endPoint x: 511, endPoint y: 191, distance: 201.3
click at [628, 354] on div "upload photo Eamonn Mulheron Added 12 August, 2025 prospect Contact information…" at bounding box center [581, 406] width 960 height 729
click at [447, 117] on link "Activity" at bounding box center [446, 117] width 36 height 21
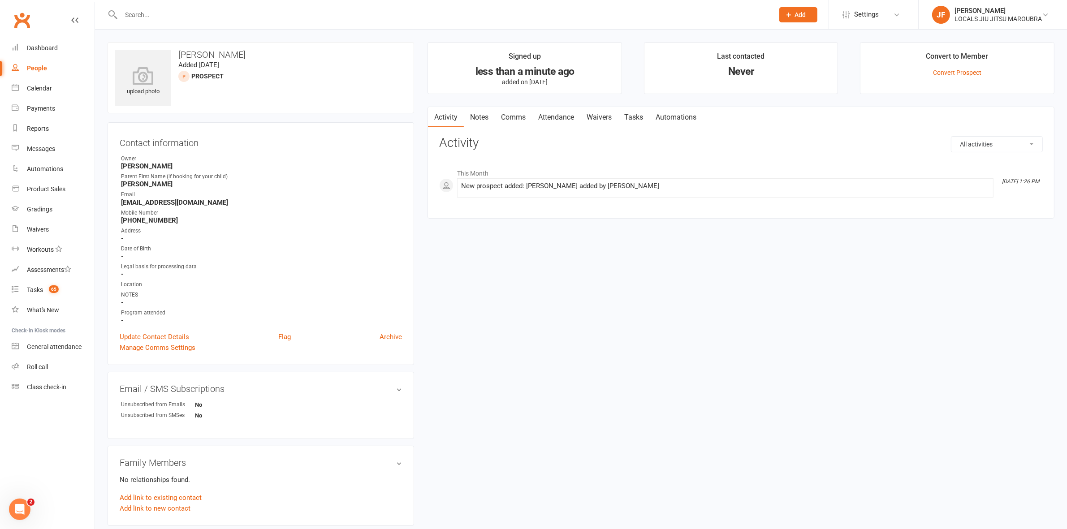
click at [558, 115] on link "Attendance" at bounding box center [556, 117] width 48 height 21
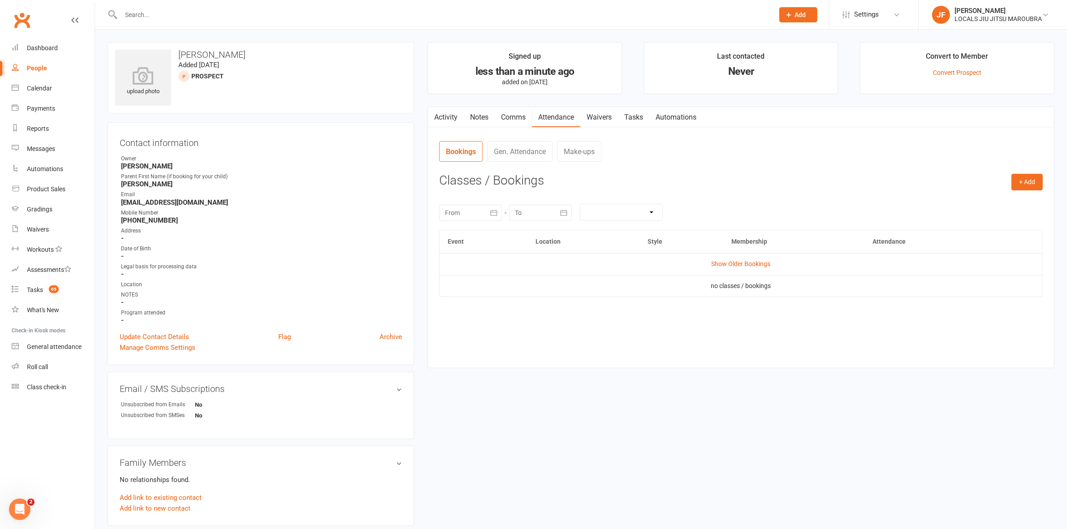
click at [440, 117] on link "Activity" at bounding box center [446, 117] width 36 height 21
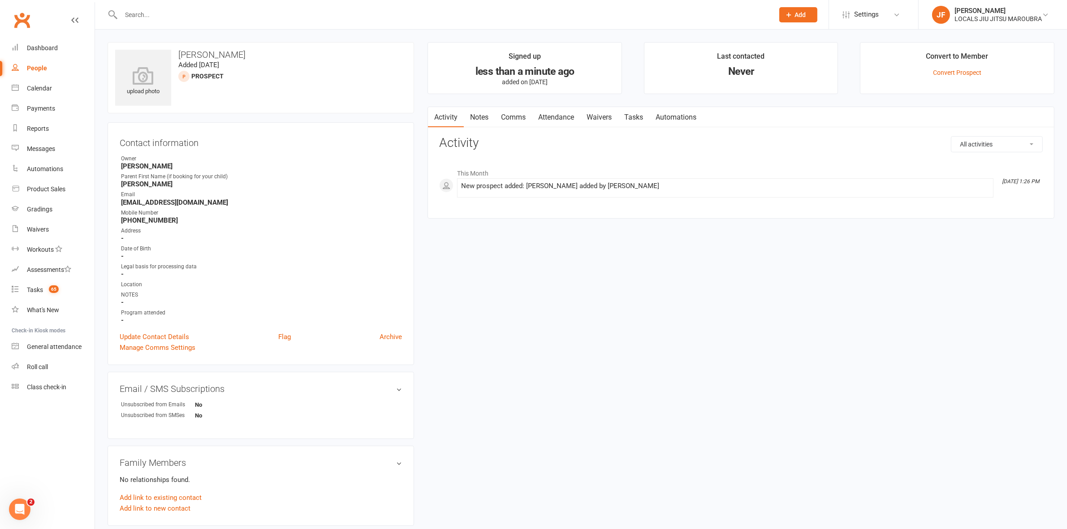
click at [554, 115] on link "Attendance" at bounding box center [556, 117] width 48 height 21
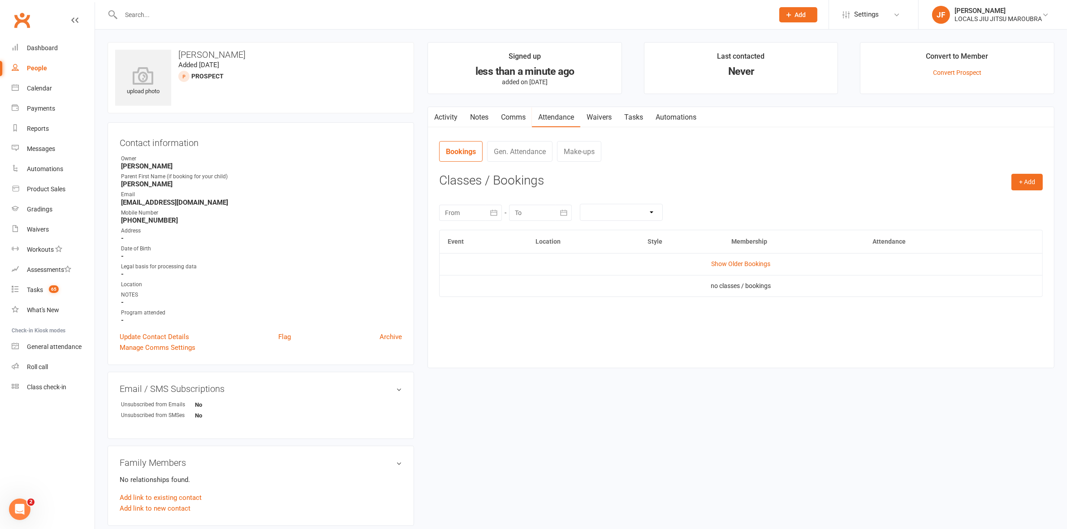
click at [452, 115] on link "Activity" at bounding box center [446, 117] width 36 height 21
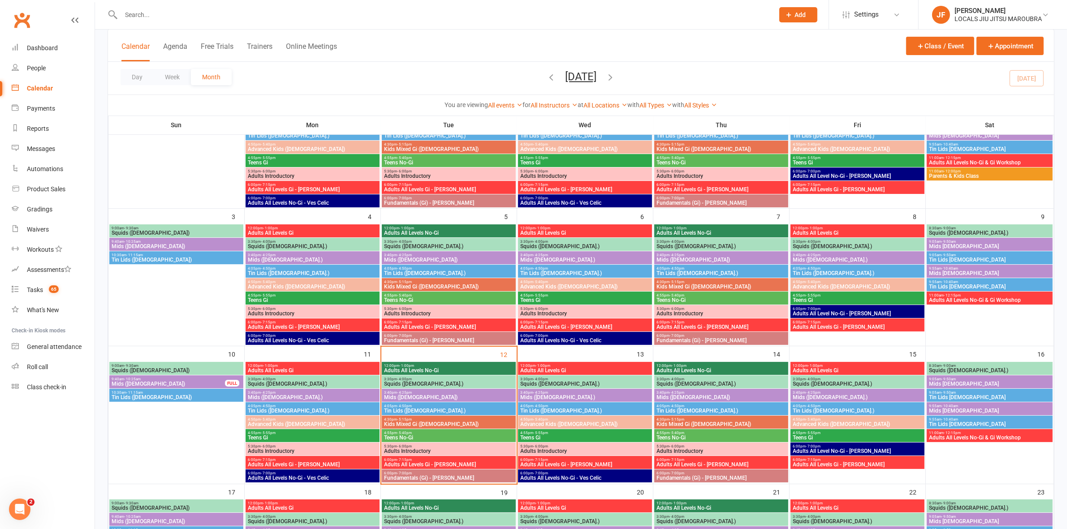
scroll to position [224, 0]
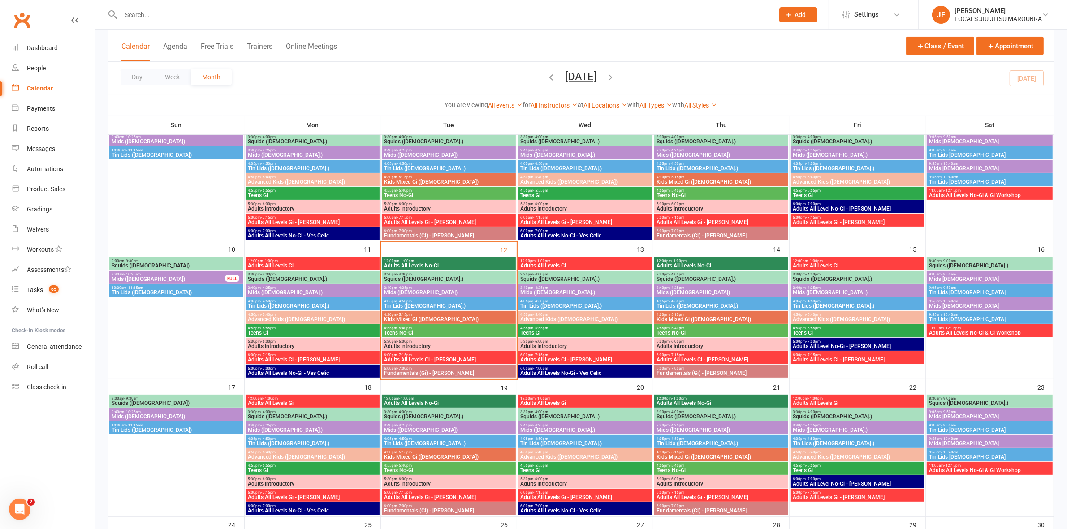
click at [424, 260] on span "12:00pm - 1:00pm" at bounding box center [449, 261] width 130 height 4
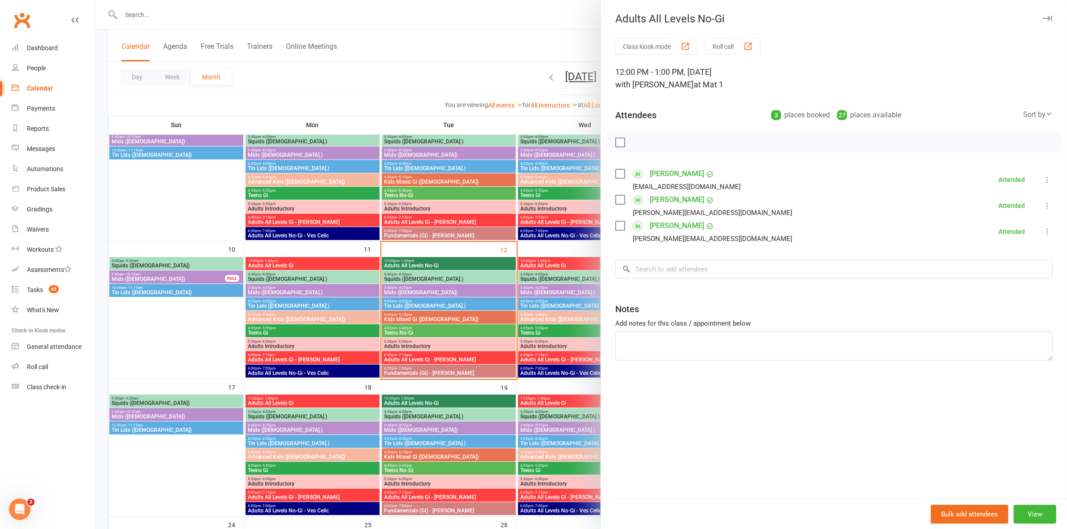
click at [424, 260] on div at bounding box center [581, 264] width 972 height 529
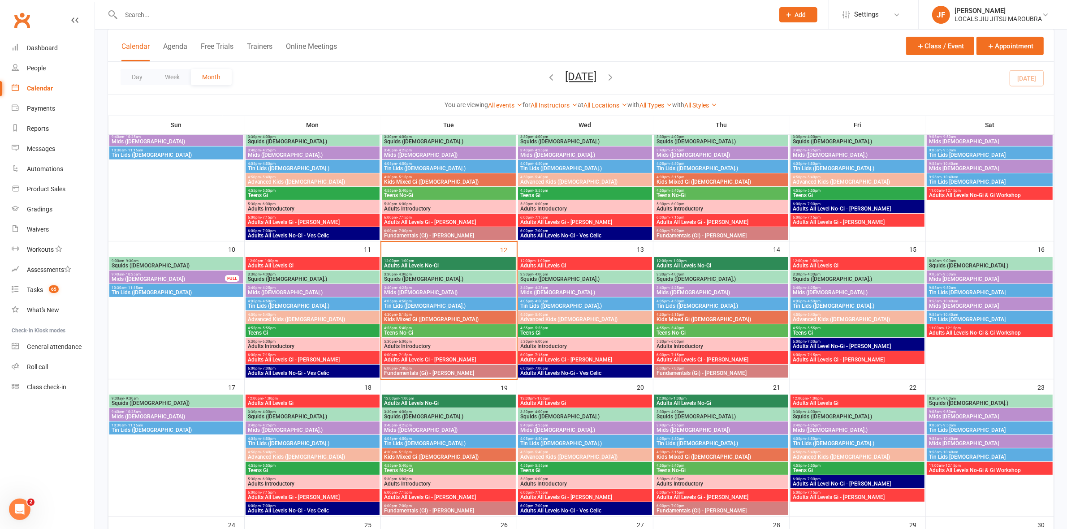
click at [426, 276] on span "Squids (3-5 y.o.)" at bounding box center [449, 278] width 130 height 5
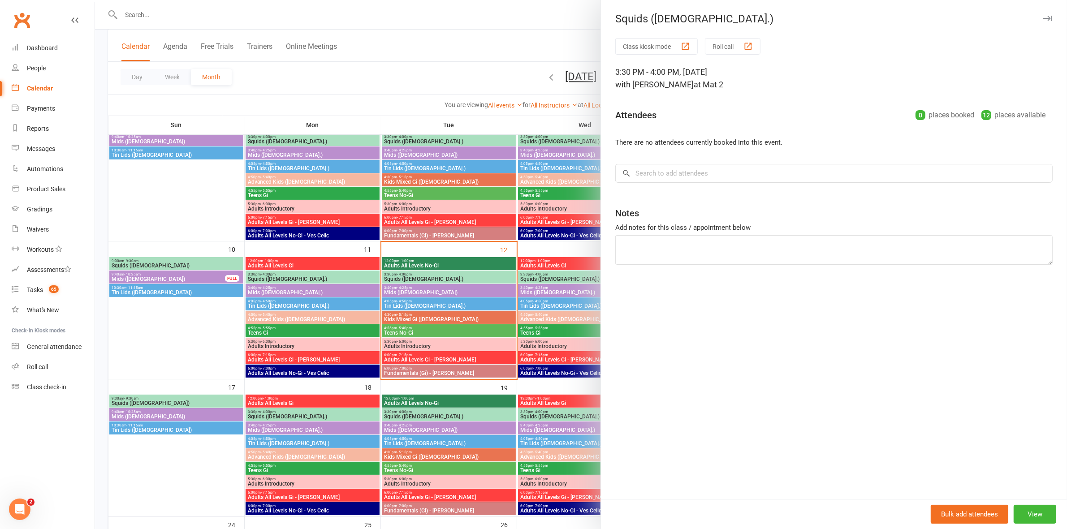
drag, startPoint x: 426, startPoint y: 276, endPoint x: 373, endPoint y: 273, distance: 53.0
click at [423, 276] on div at bounding box center [581, 264] width 972 height 529
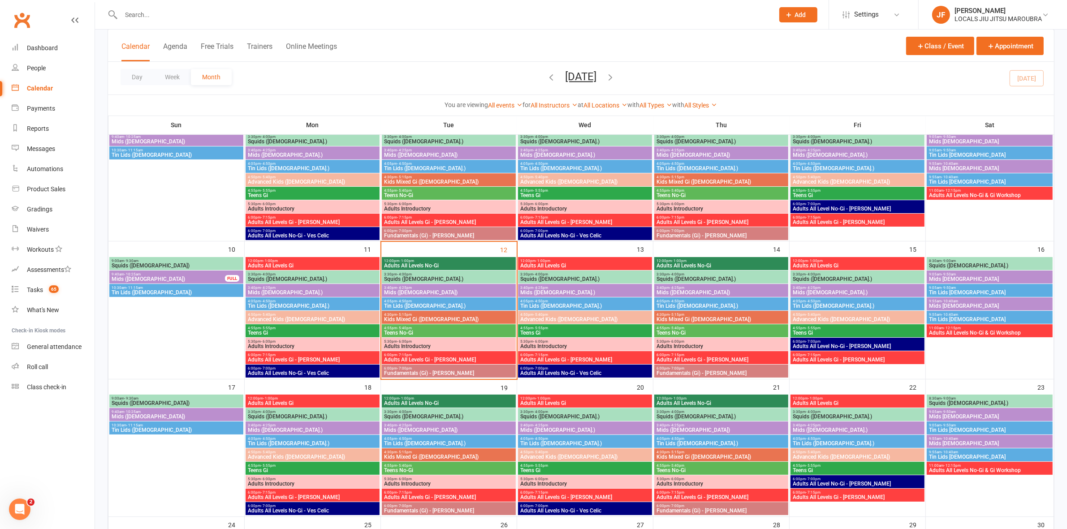
click at [348, 263] on span "Adults All Levels Gi" at bounding box center [312, 265] width 130 height 5
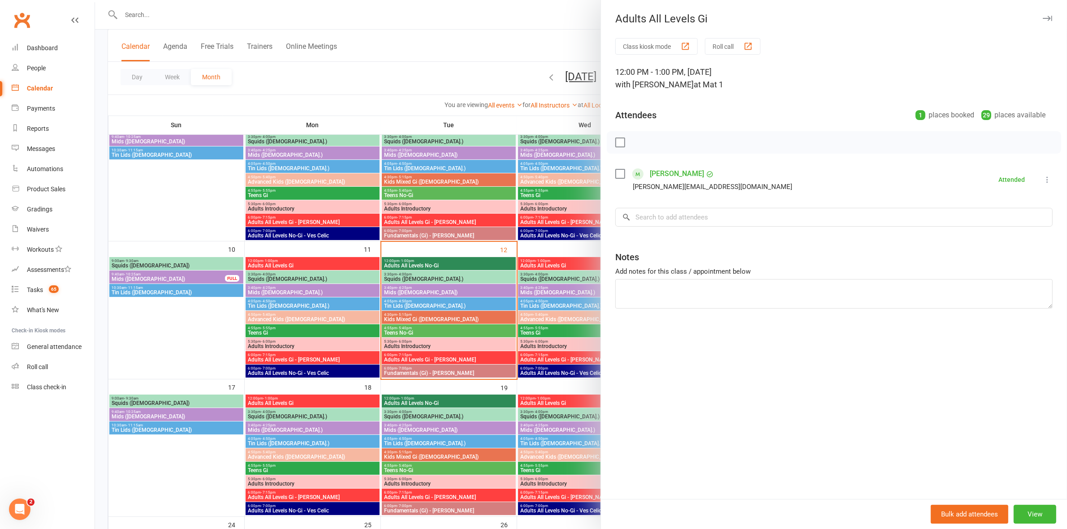
click at [348, 263] on div at bounding box center [581, 264] width 972 height 529
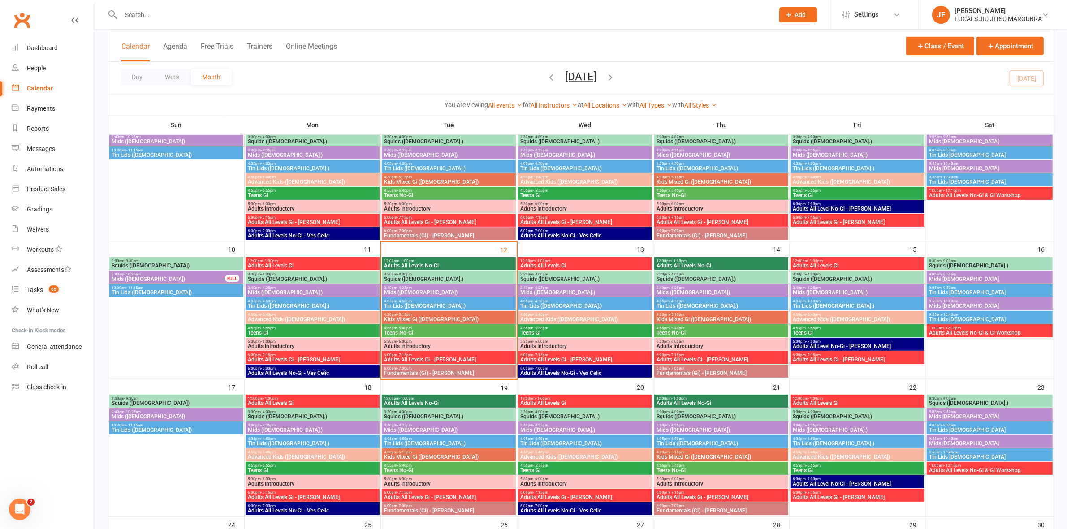
click at [344, 276] on span "3:30pm - 4:00pm" at bounding box center [312, 274] width 130 height 4
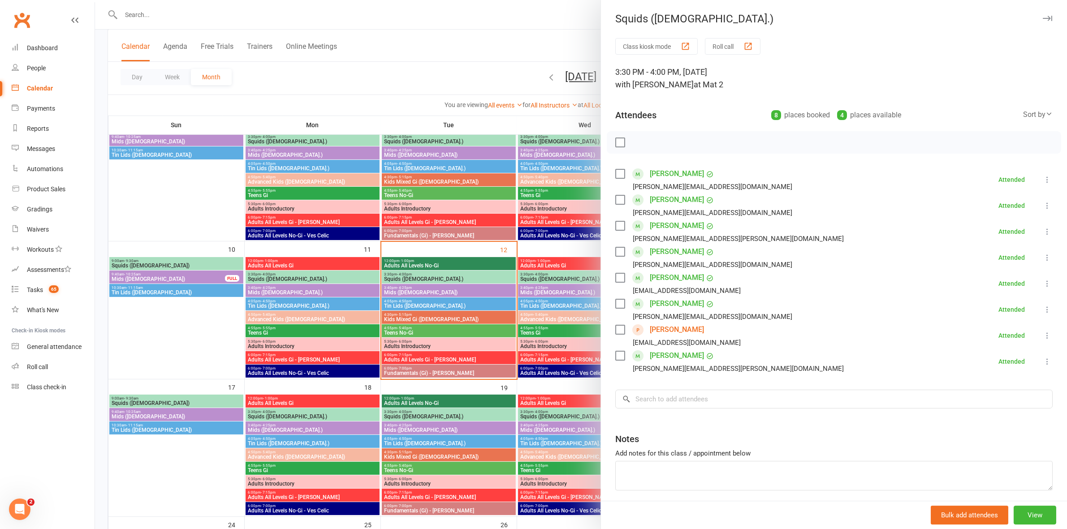
click at [344, 276] on div at bounding box center [581, 264] width 972 height 529
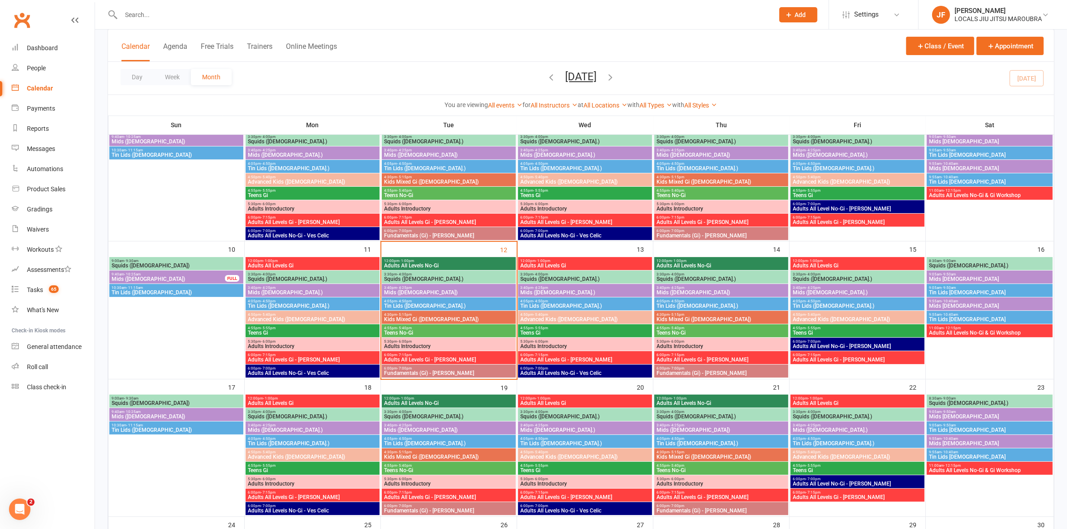
click at [352, 292] on span "Mids (5-7 y.o.)" at bounding box center [312, 292] width 130 height 5
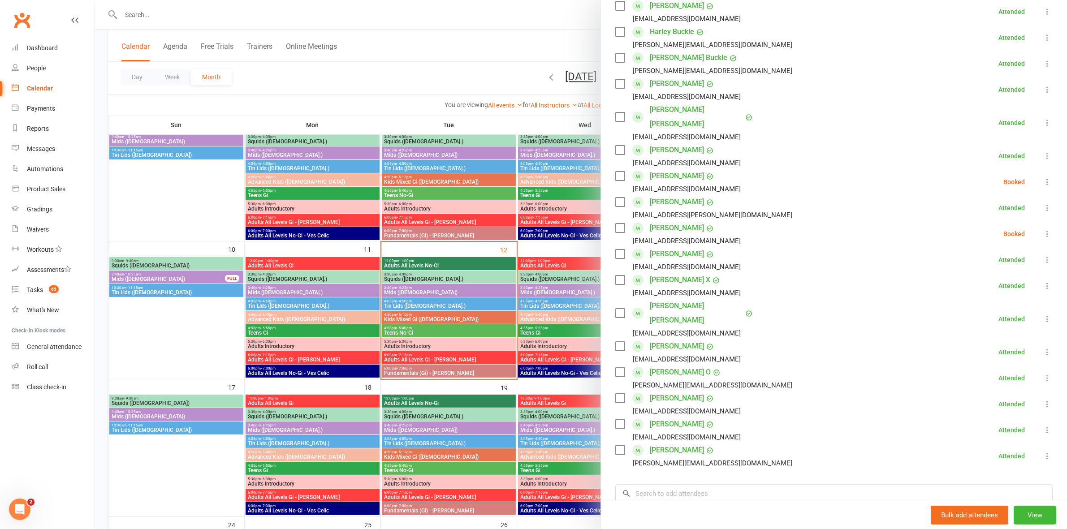
scroll to position [112, 0]
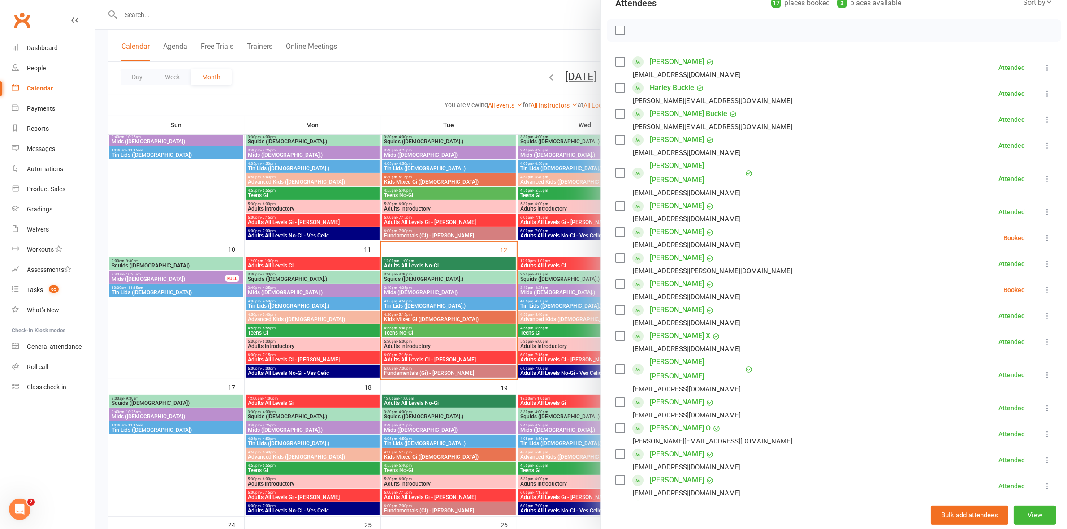
click at [317, 294] on div at bounding box center [581, 264] width 972 height 529
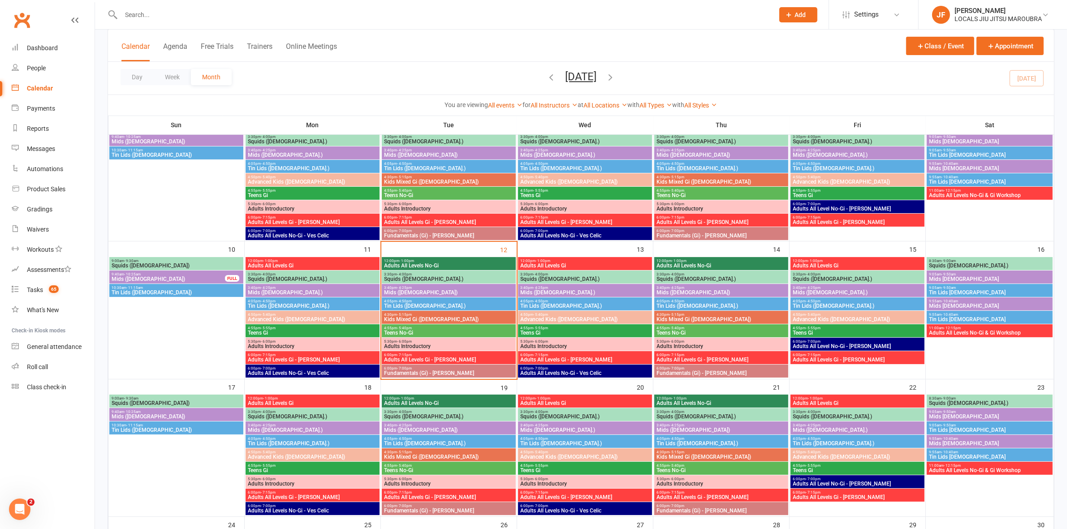
click at [317, 294] on span "Mids (5-7 y.o.)" at bounding box center [312, 292] width 130 height 5
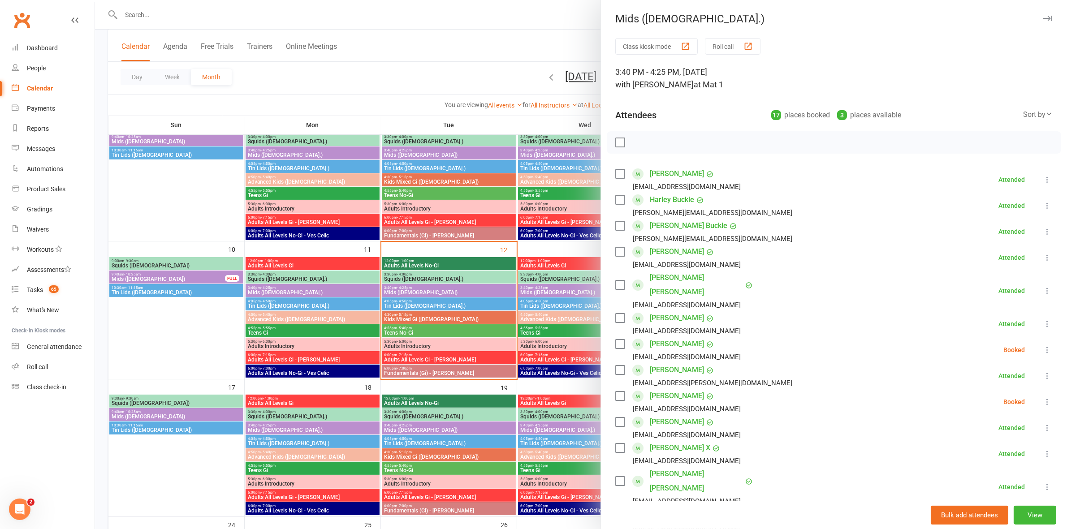
click at [317, 294] on div at bounding box center [581, 264] width 972 height 529
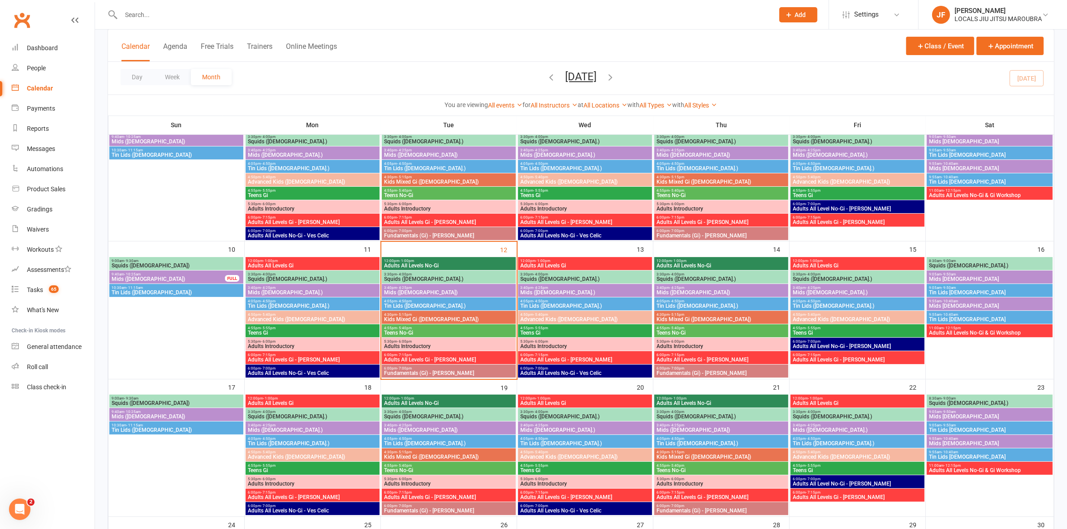
click at [319, 303] on span "4:05pm - 4:50pm" at bounding box center [312, 301] width 130 height 4
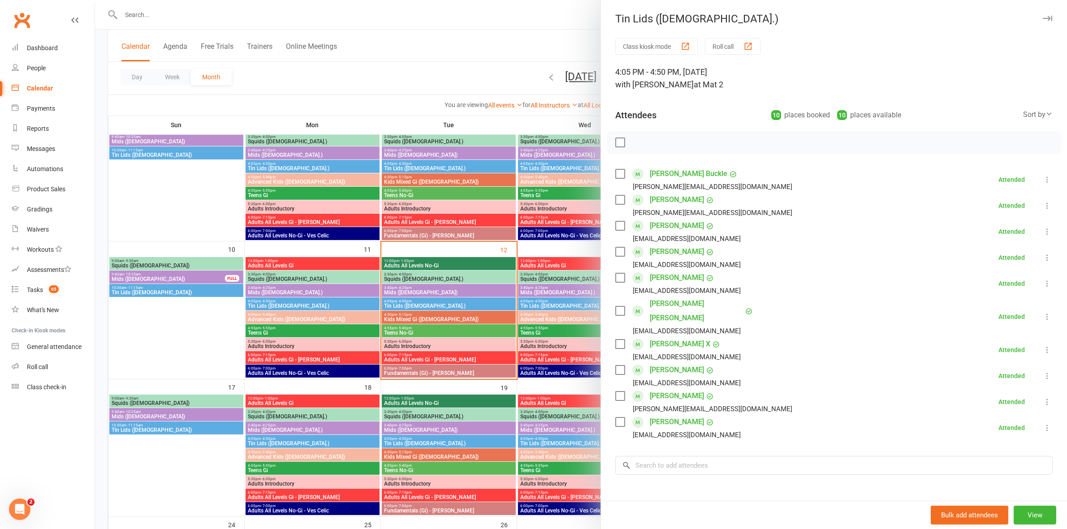
click at [319, 303] on div at bounding box center [581, 264] width 972 height 529
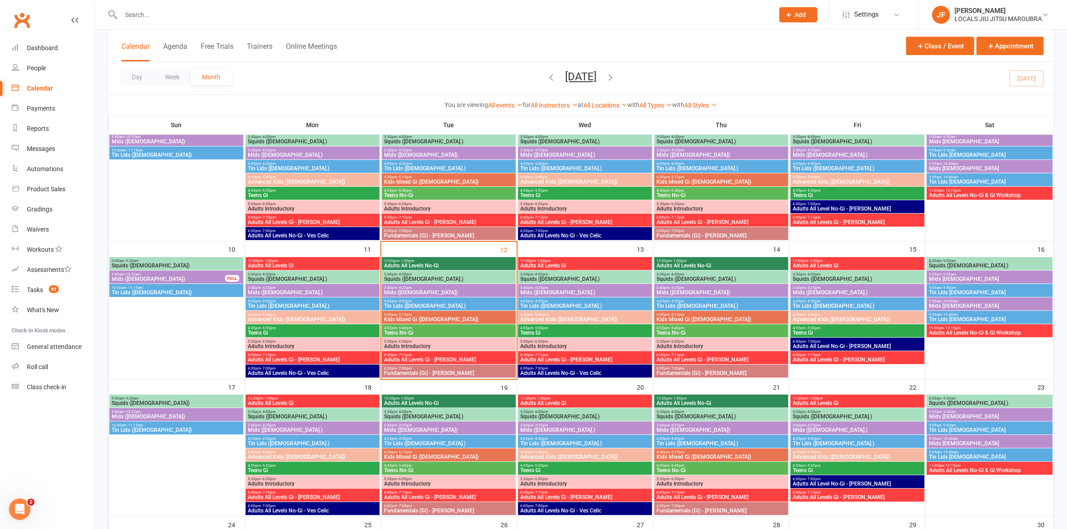
click at [326, 318] on span "Advanced Kids (5-12 y.o)" at bounding box center [312, 319] width 130 height 5
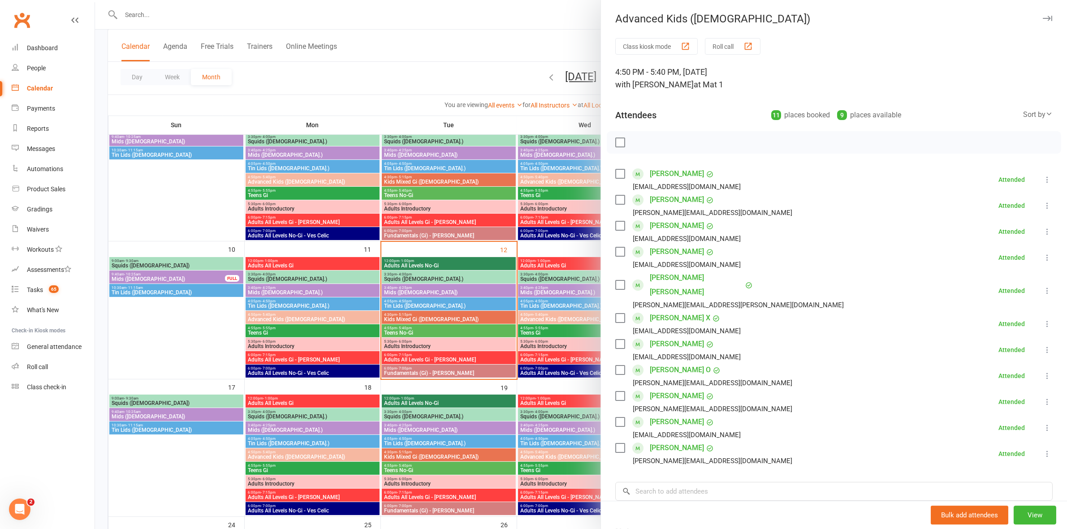
click at [326, 318] on div at bounding box center [581, 264] width 972 height 529
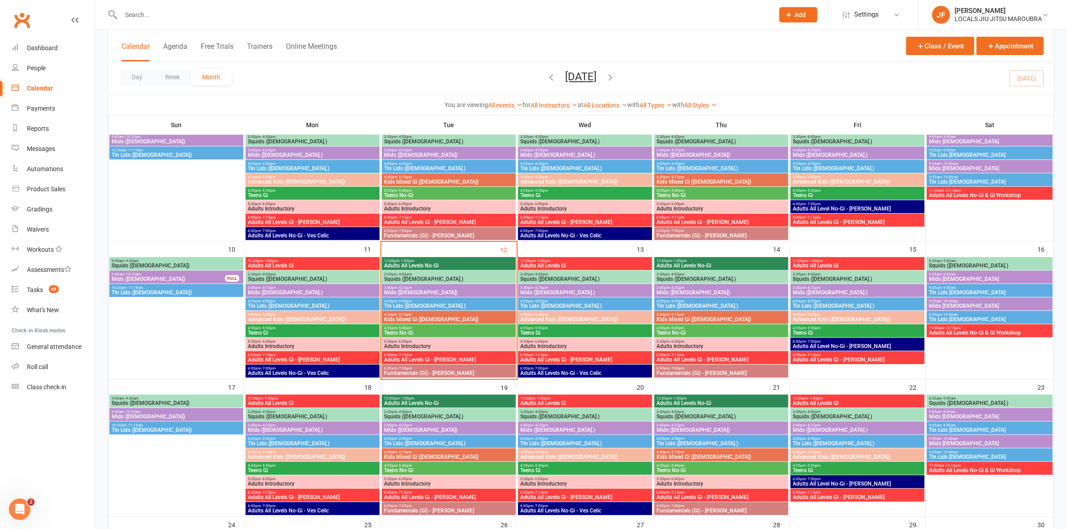
click at [323, 328] on span "4:55pm - 5:55pm" at bounding box center [312, 328] width 130 height 4
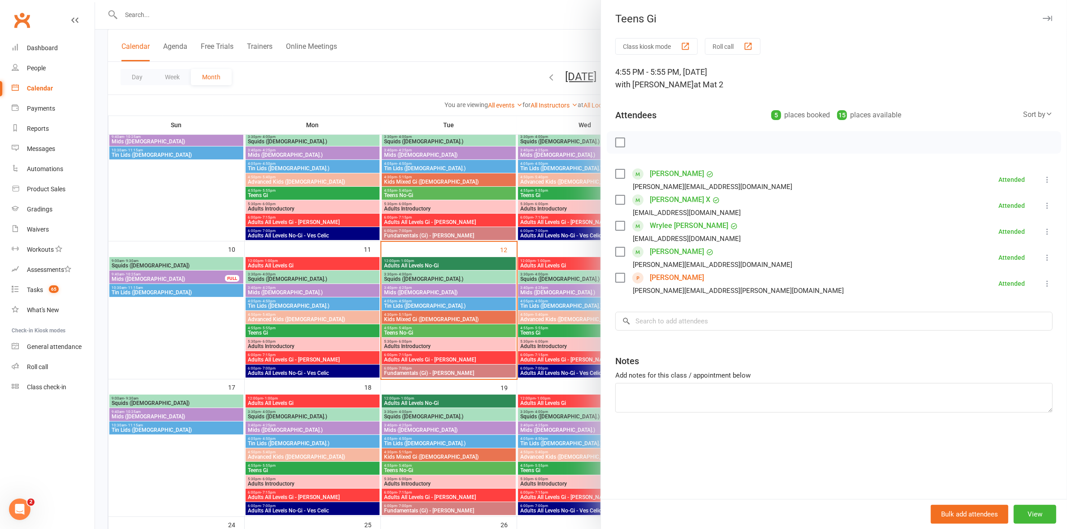
click at [323, 328] on div at bounding box center [581, 264] width 972 height 529
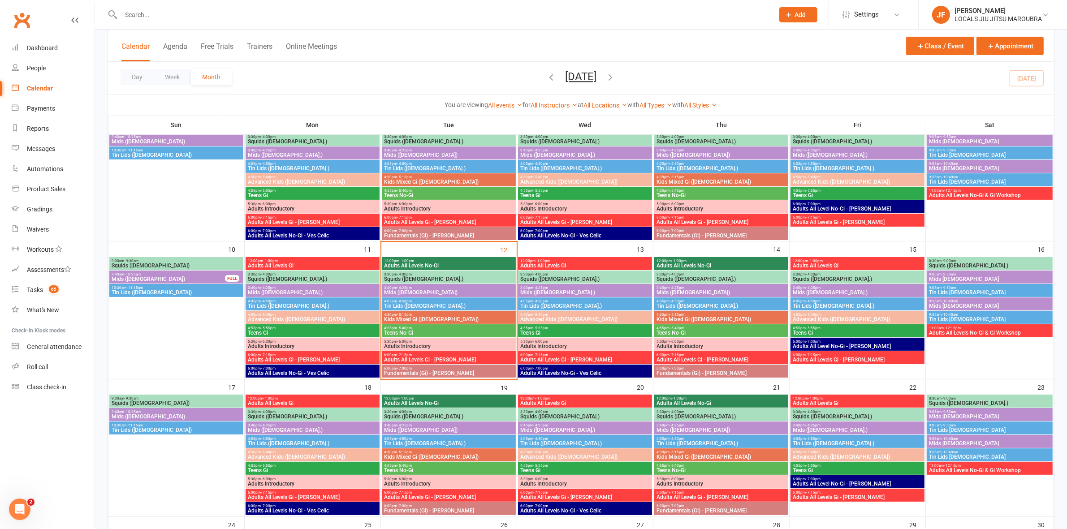
click at [326, 343] on span "5:30pm - 6:00pm" at bounding box center [312, 342] width 130 height 4
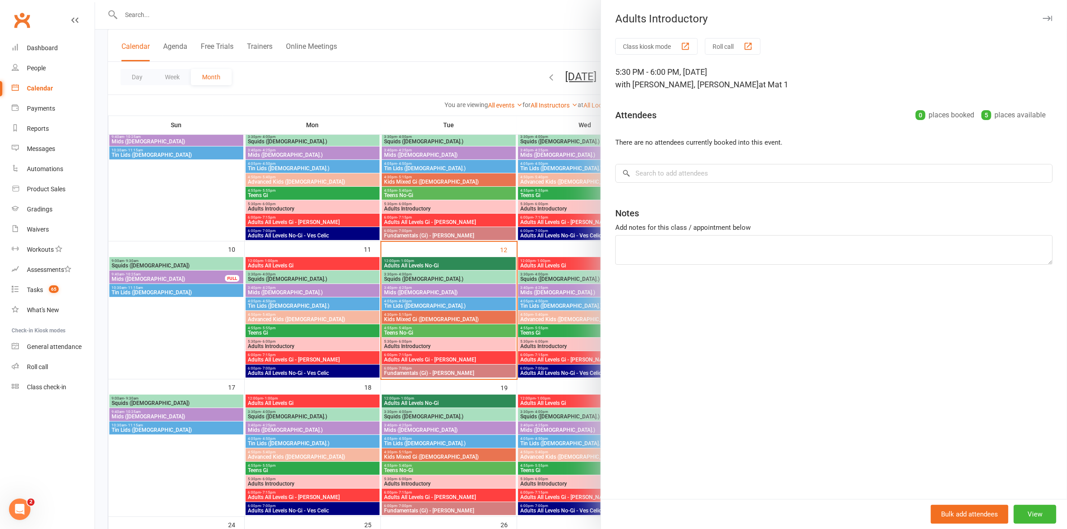
click at [326, 343] on div at bounding box center [581, 264] width 972 height 529
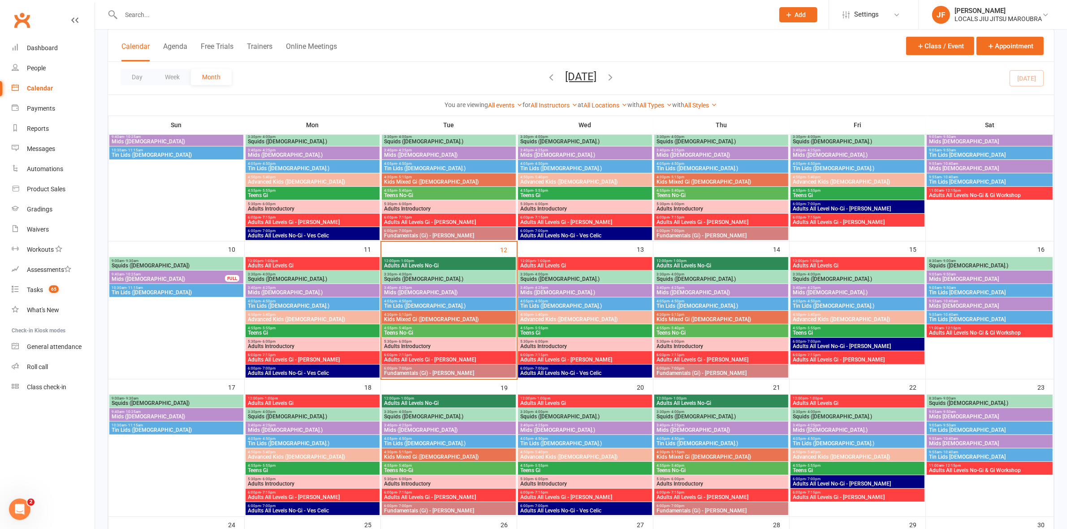
click at [325, 358] on span "Adults All Levels Gi - Daniel Moeller" at bounding box center [312, 359] width 130 height 5
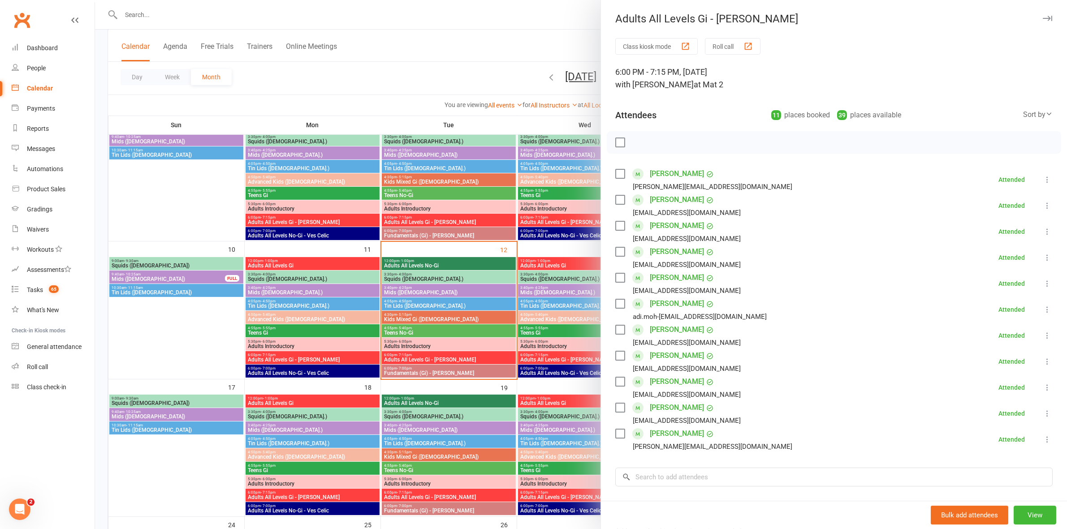
click at [325, 358] on div at bounding box center [581, 264] width 972 height 529
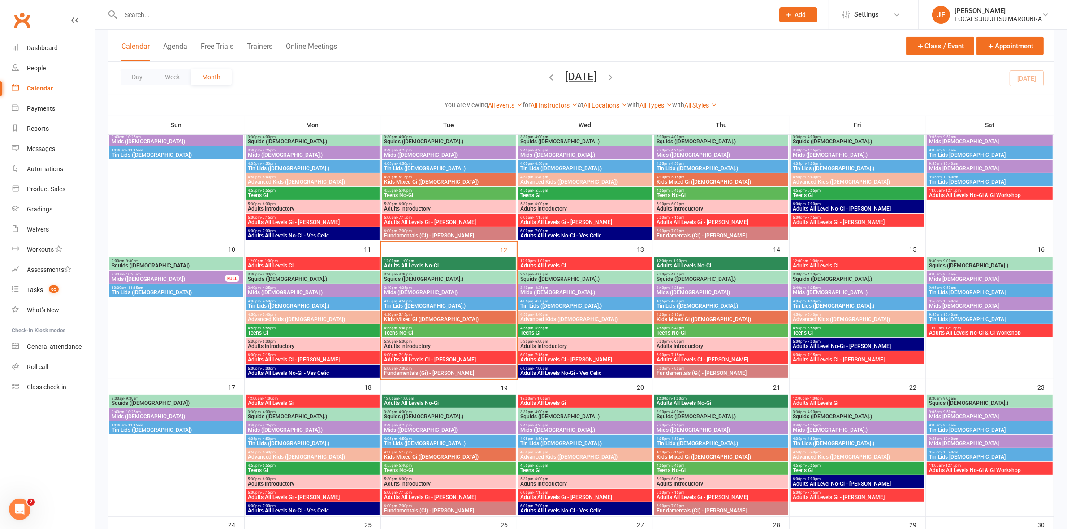
click at [324, 371] on span "Adults All Levels No-Gi - Ves Celic" at bounding box center [312, 373] width 130 height 5
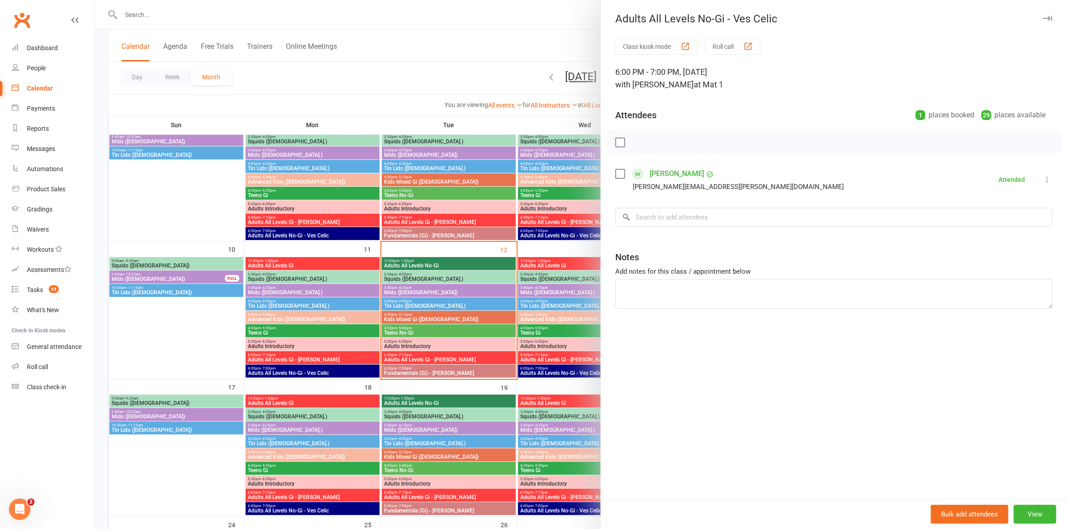
click at [324, 371] on div at bounding box center [581, 264] width 972 height 529
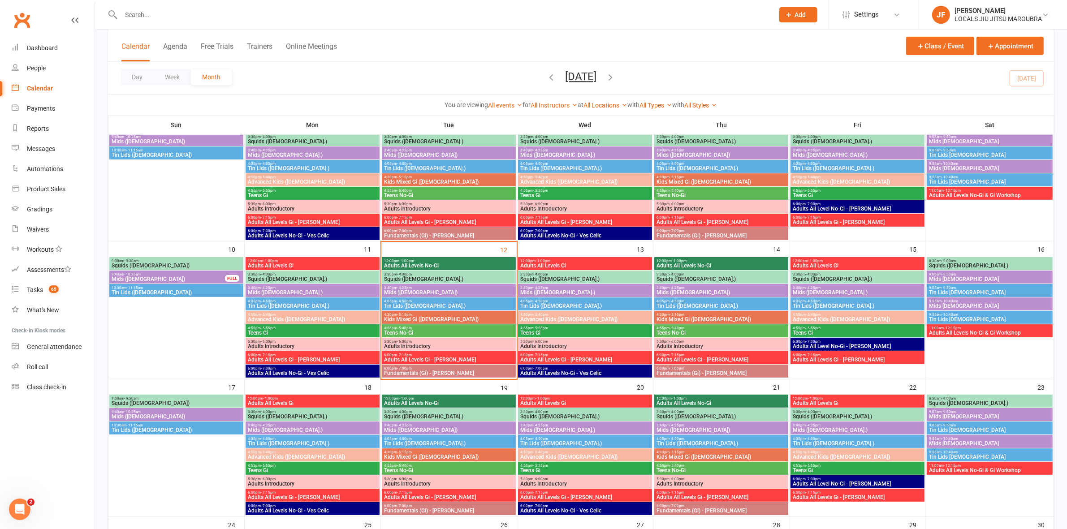
click at [302, 267] on span "Adults All Levels Gi" at bounding box center [312, 265] width 130 height 5
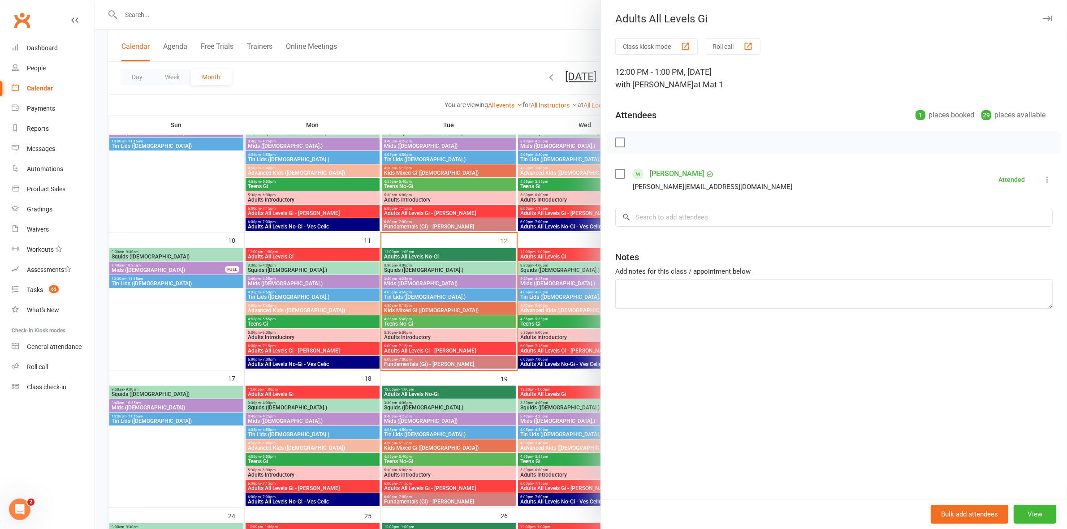
scroll to position [224, 0]
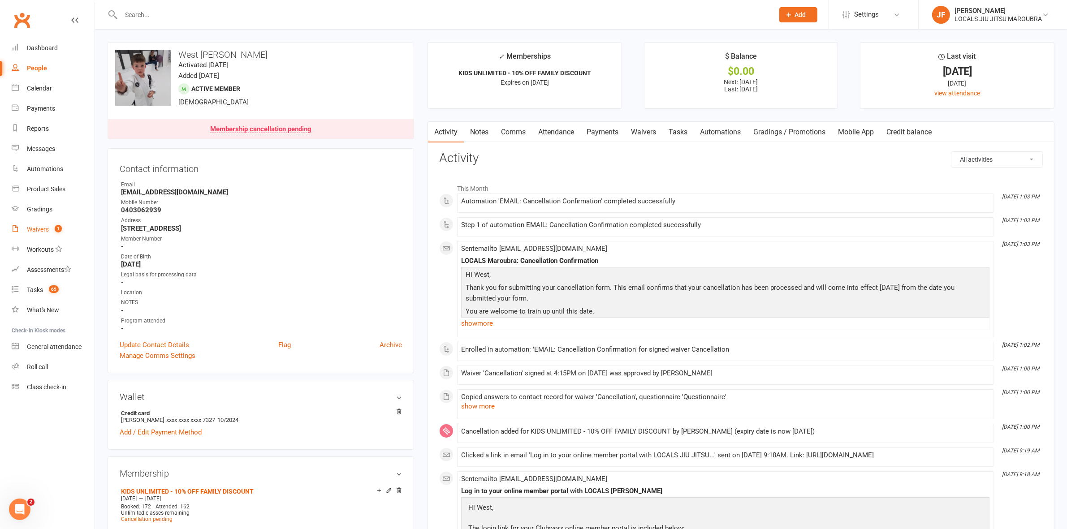
click at [30, 226] on div "Waivers" at bounding box center [38, 229] width 22 height 7
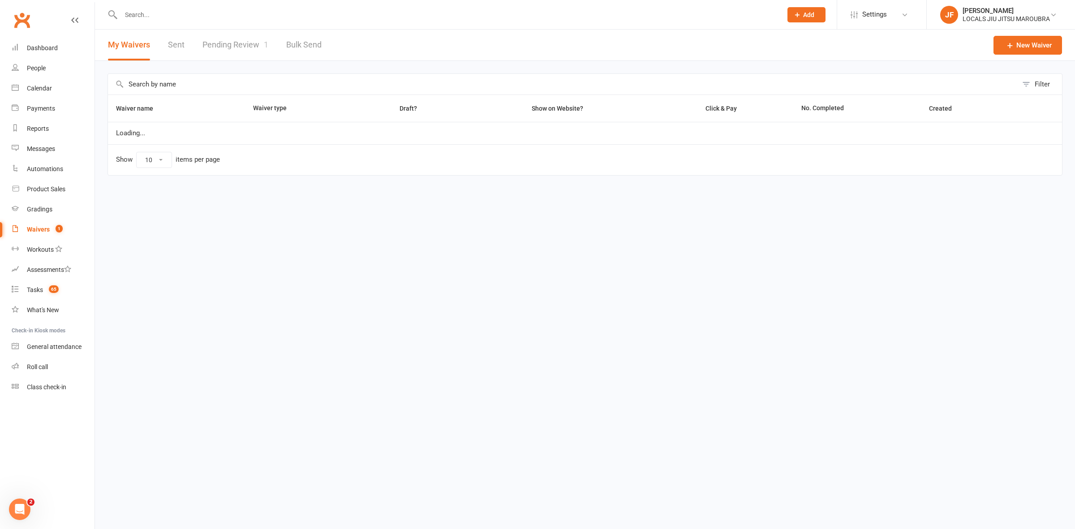
select select "100"
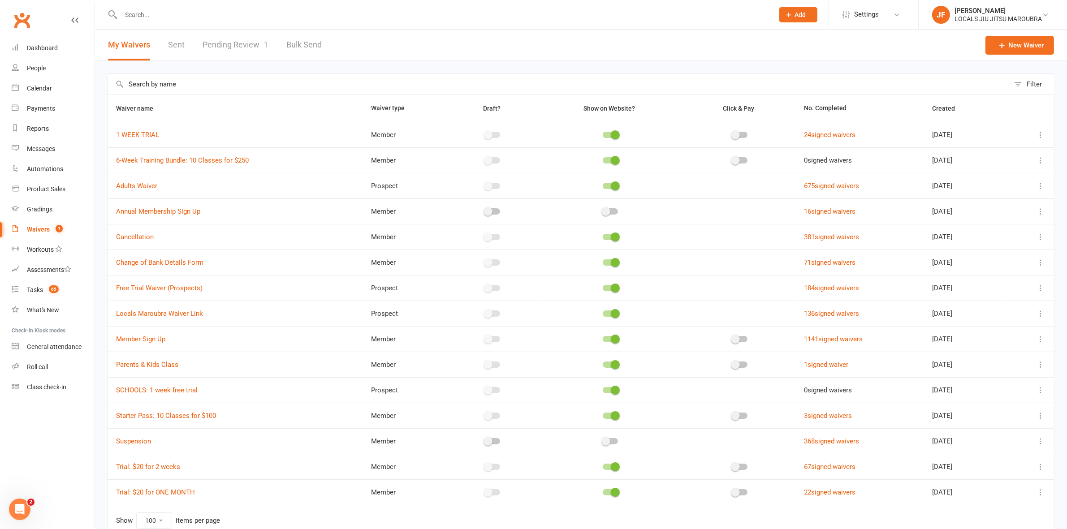
click at [229, 45] on link "Pending Review 1" at bounding box center [236, 45] width 66 height 31
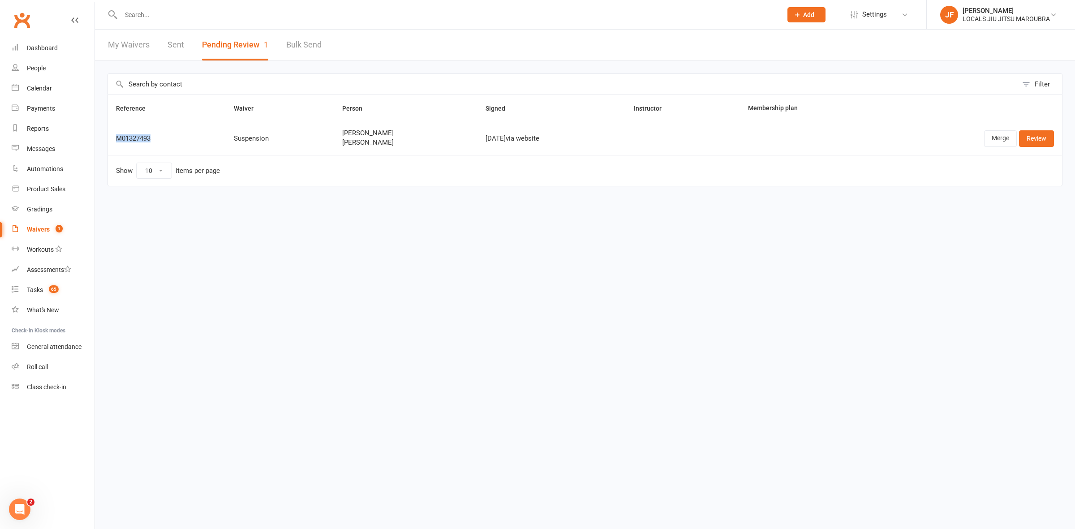
drag, startPoint x: 155, startPoint y: 137, endPoint x: 114, endPoint y: 142, distance: 41.0
click at [114, 142] on td "M01327493" at bounding box center [167, 138] width 118 height 33
drag, startPoint x: 375, startPoint y: 147, endPoint x: 333, endPoint y: 144, distance: 41.7
click at [334, 144] on td "[PERSON_NAME] [PERSON_NAME]" at bounding box center [405, 138] width 143 height 33
copy span "[PERSON_NAME]"
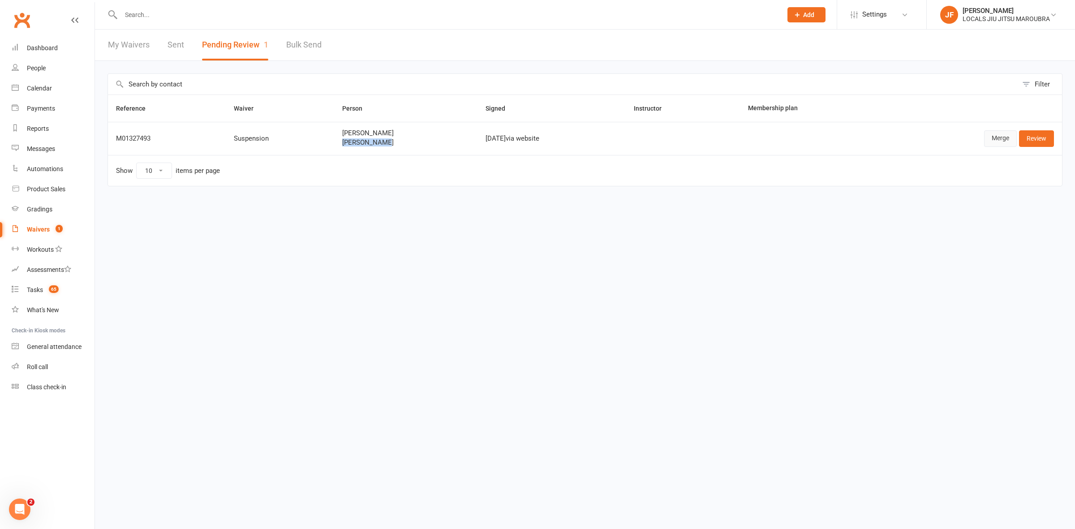
click at [986, 142] on link "Merge" at bounding box center [1000, 138] width 33 height 16
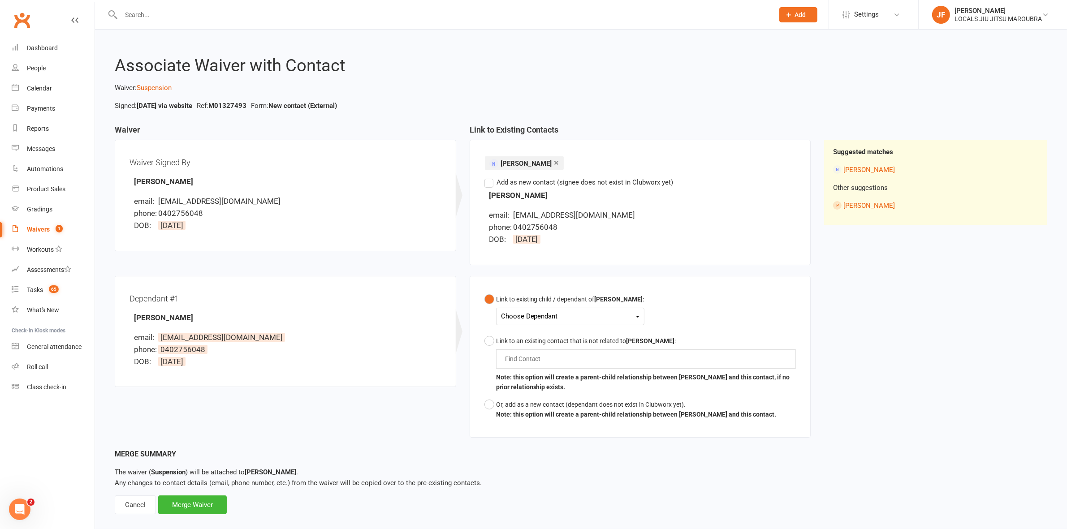
click at [529, 312] on div "Choose Dependant" at bounding box center [570, 317] width 138 height 12
click at [538, 354] on link "[PERSON_NAME]" at bounding box center [545, 356] width 89 height 19
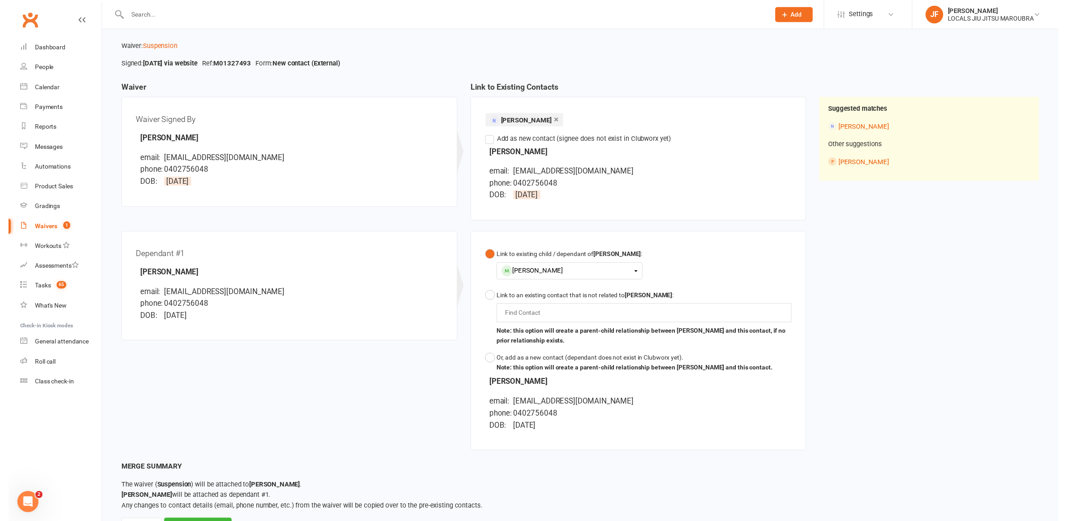
scroll to position [84, 0]
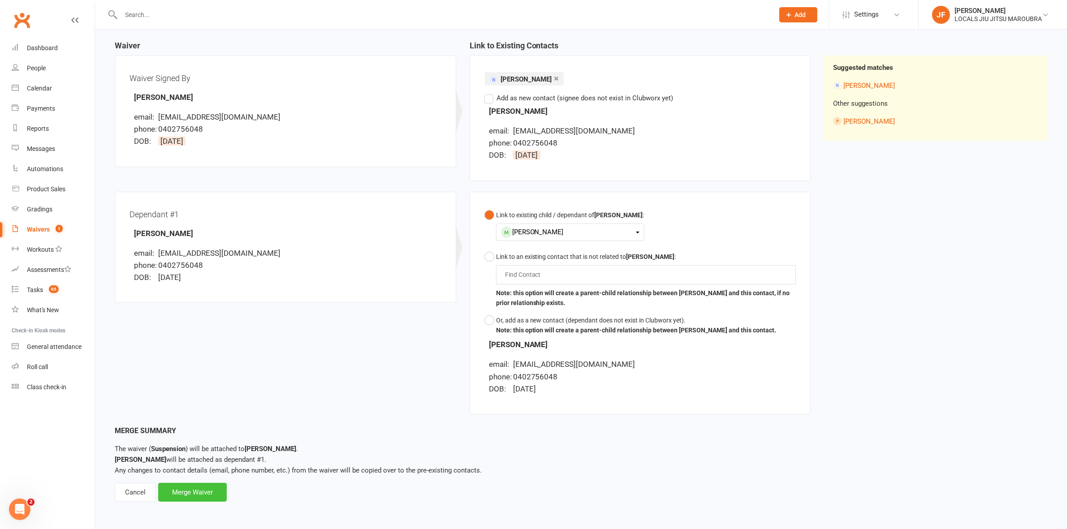
click at [214, 496] on div "Merge Waiver" at bounding box center [192, 492] width 69 height 19
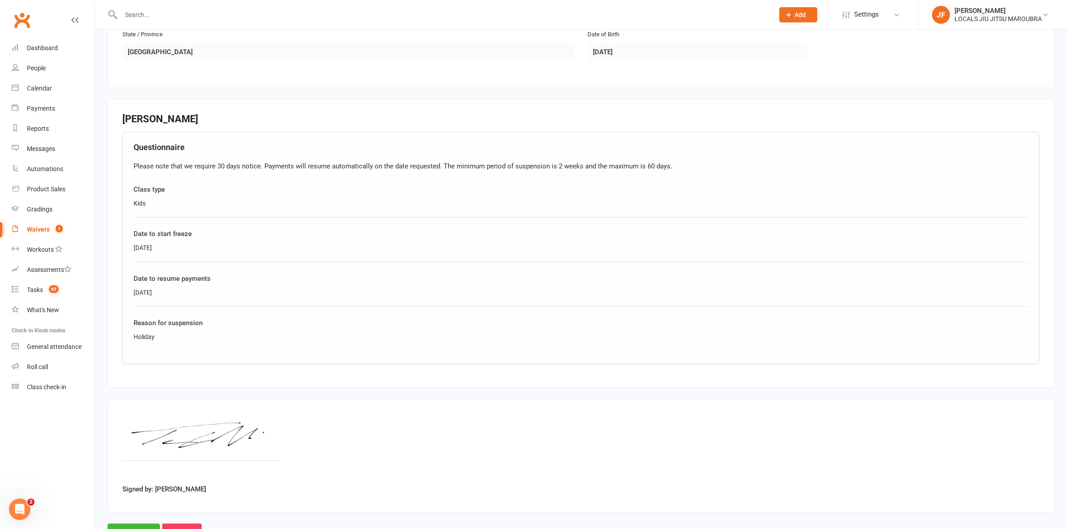
scroll to position [709, 0]
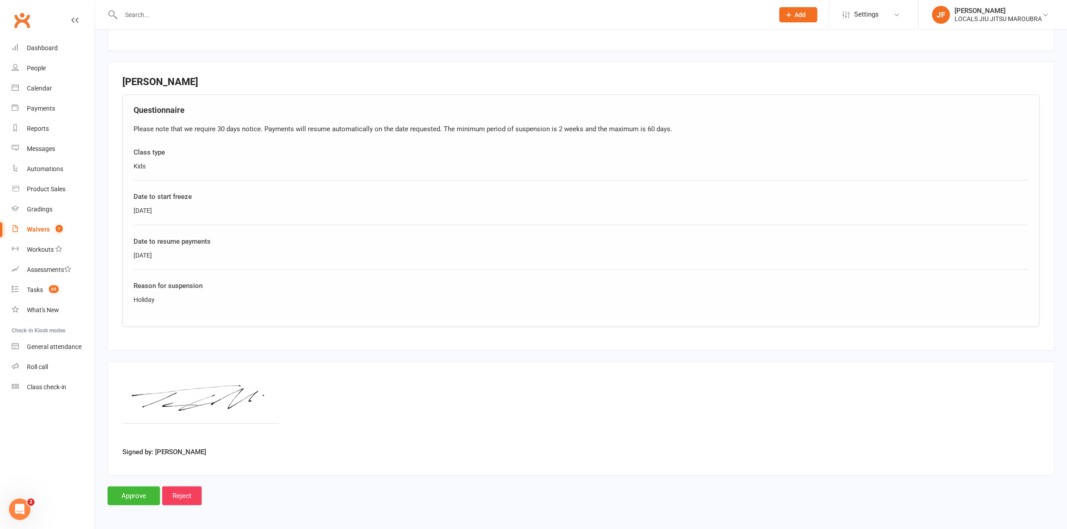
click at [136, 500] on input "Approve" at bounding box center [134, 496] width 52 height 19
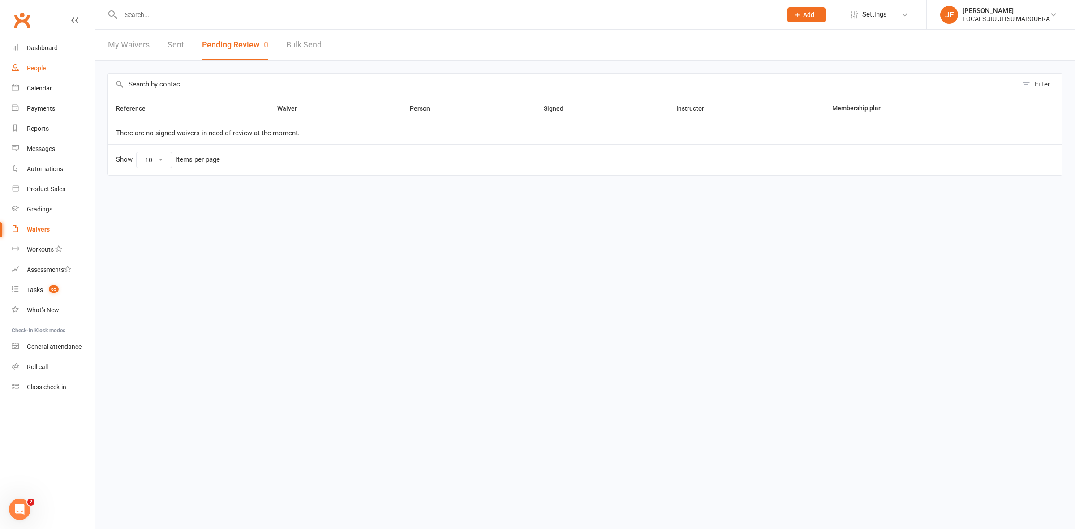
click at [25, 68] on link "People" at bounding box center [53, 68] width 83 height 20
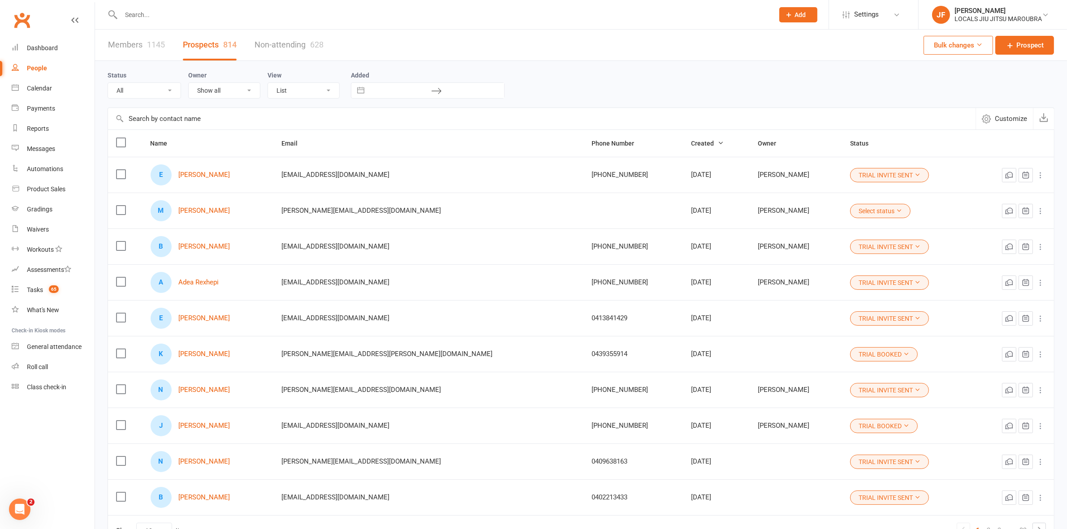
click at [131, 51] on link "Members 1145" at bounding box center [136, 45] width 57 height 31
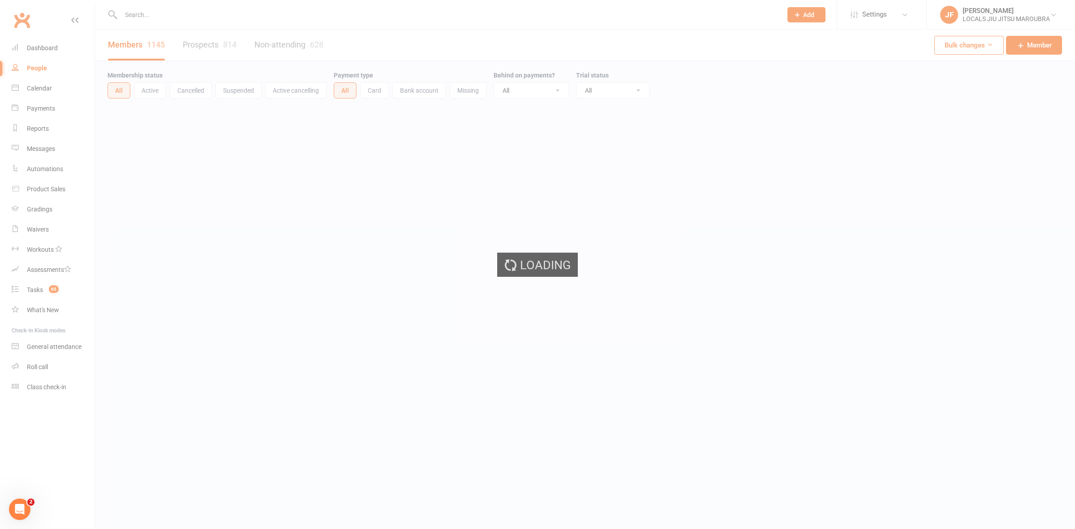
select select "25"
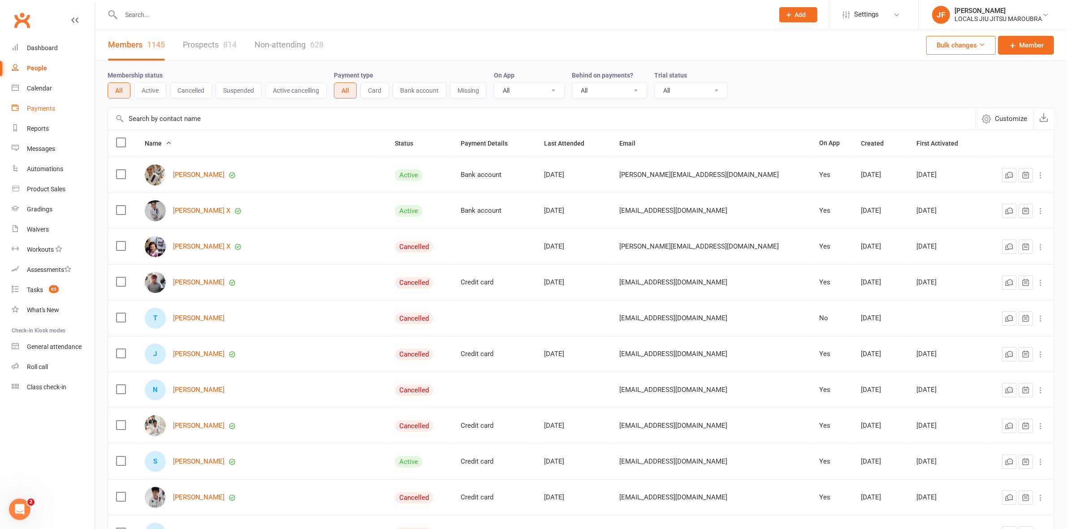
click at [45, 108] on div "Payments" at bounding box center [41, 108] width 28 height 7
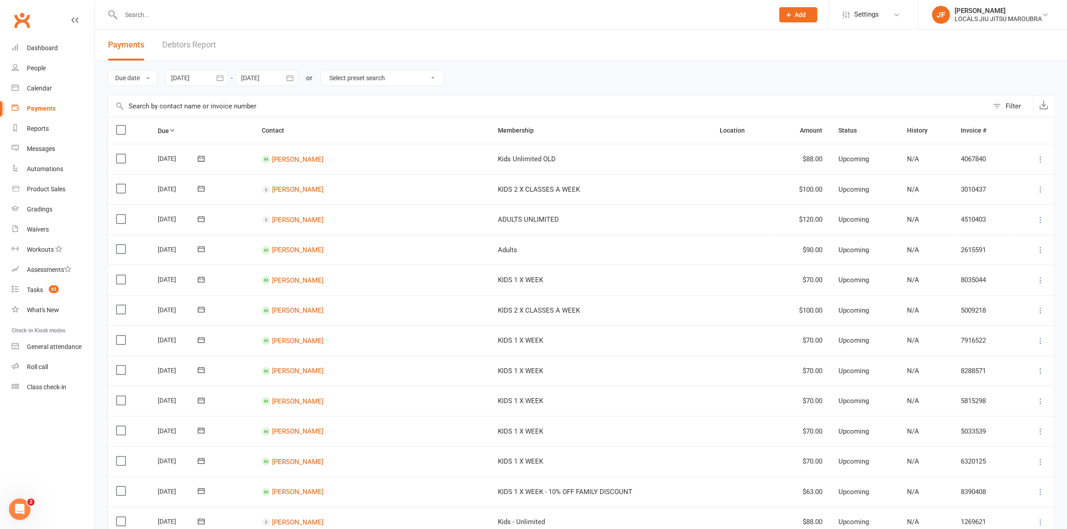
click at [187, 41] on link "Debtors Report" at bounding box center [189, 45] width 54 height 31
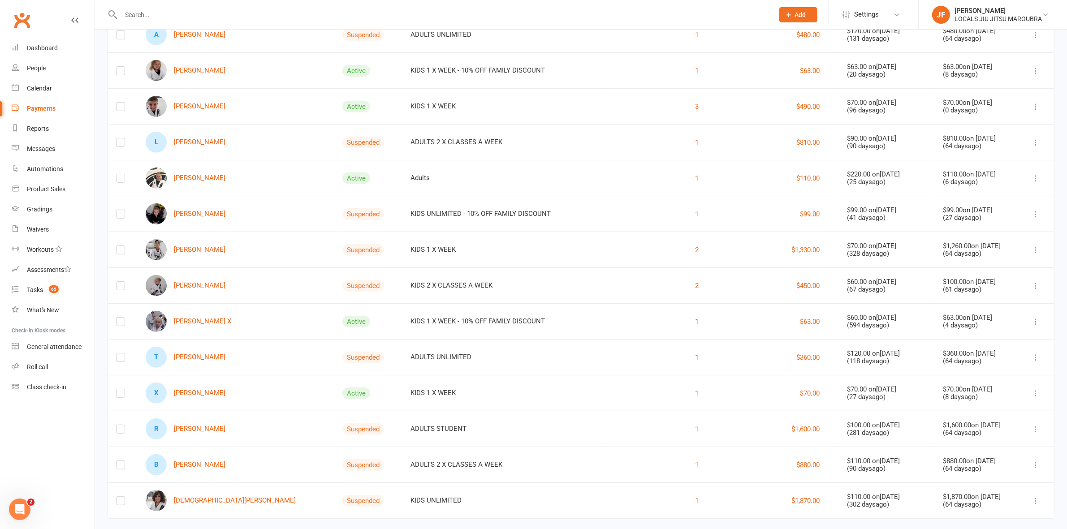
scroll to position [469, 0]
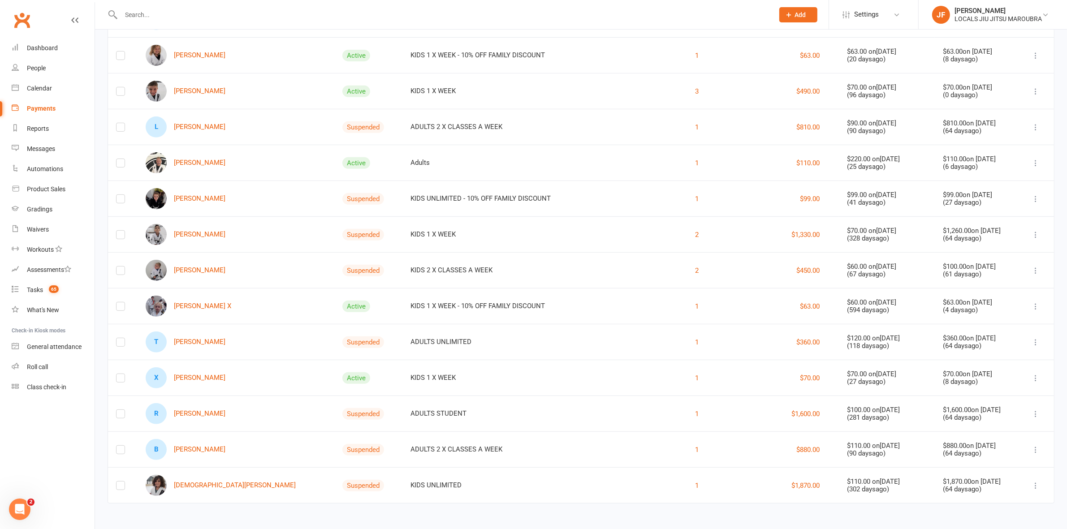
drag, startPoint x: 165, startPoint y: 373, endPoint x: 579, endPoint y: 380, distance: 413.7
click at [612, 380] on div "1" at bounding box center [661, 378] width 98 height 11
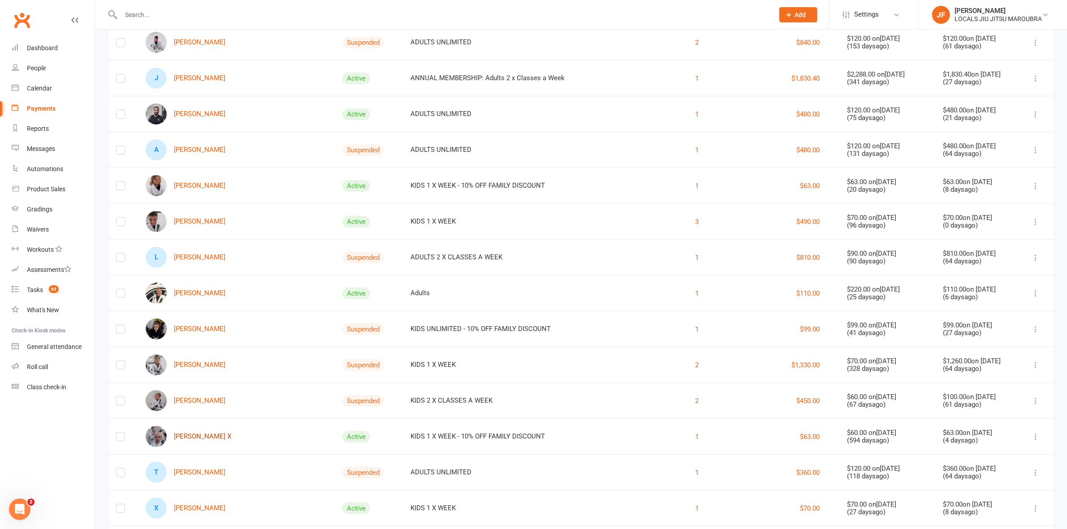
scroll to position [336, 0]
click at [654, 13] on input "text" at bounding box center [442, 15] width 649 height 13
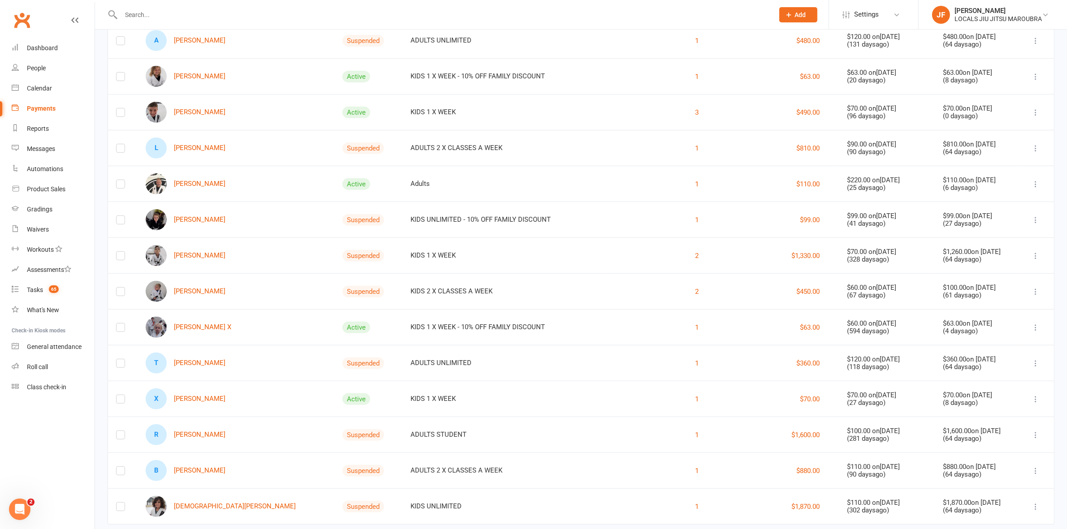
scroll to position [442, 0]
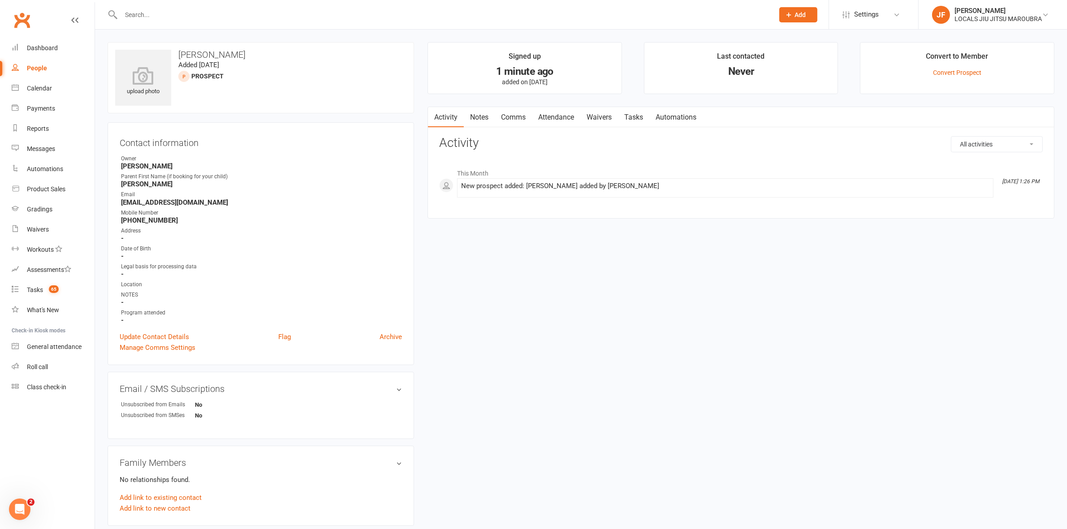
click at [684, 115] on link "Automations" at bounding box center [675, 117] width 53 height 21
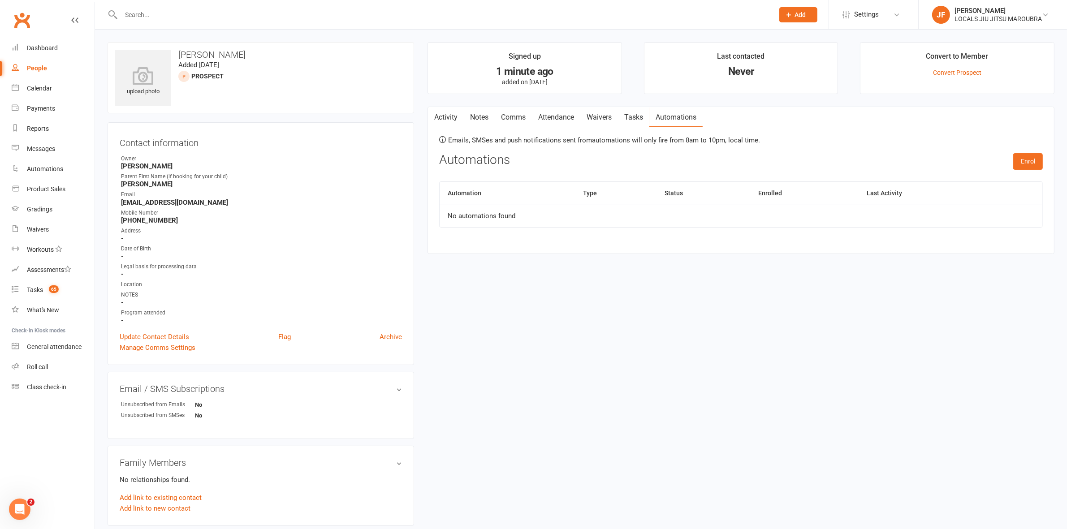
click at [444, 116] on link "Activity" at bounding box center [446, 117] width 36 height 21
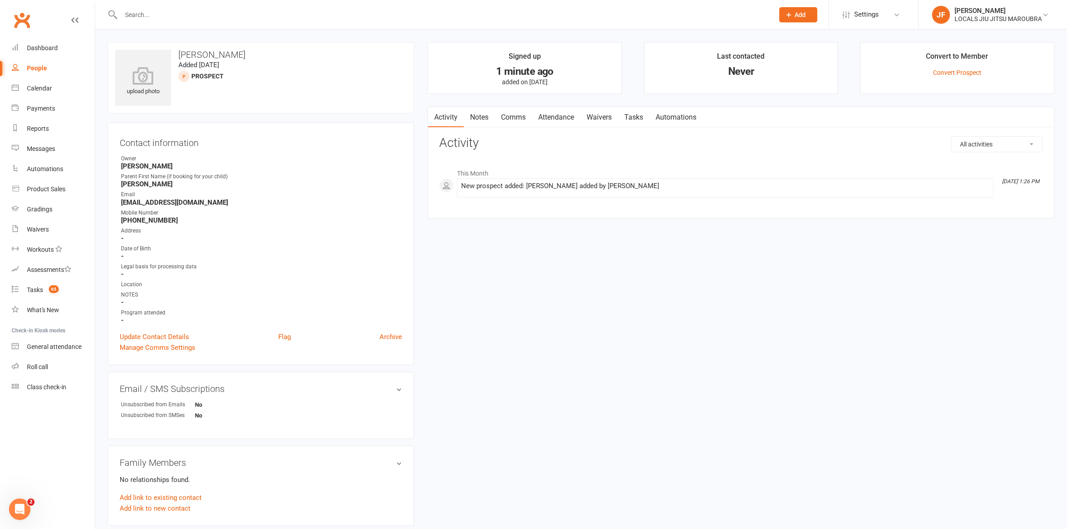
click at [678, 118] on link "Automations" at bounding box center [675, 117] width 53 height 21
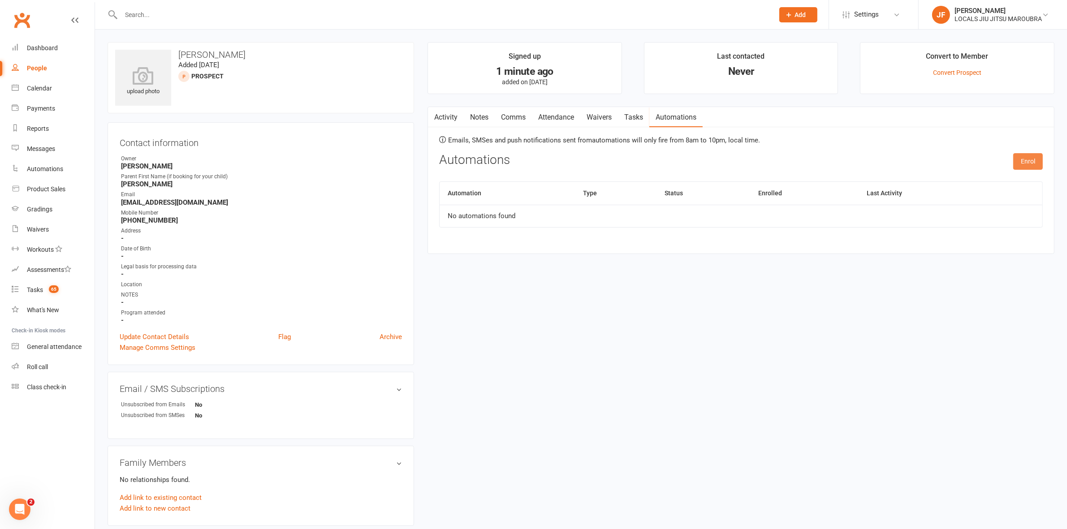
click at [1036, 168] on button "Enrol" at bounding box center [1028, 161] width 30 height 16
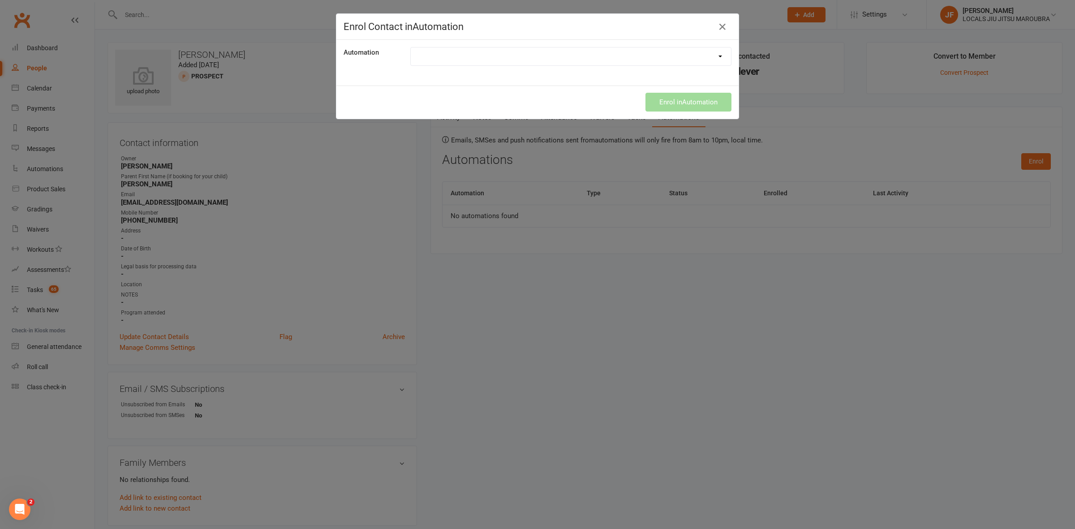
drag, startPoint x: 486, startPoint y: 52, endPoint x: 478, endPoint y: 61, distance: 12.4
click at [486, 53] on select "EMAIL: Cancellation Confirmation EMAIL: New prospects waiver form for free tria…" at bounding box center [571, 56] width 320 height 18
select select "7571"
click at [411, 47] on select "EMAIL: Cancellation Confirmation EMAIL: New prospects waiver form for free tria…" at bounding box center [571, 56] width 320 height 18
click at [712, 104] on button "Enrol in Automation" at bounding box center [689, 102] width 86 height 19
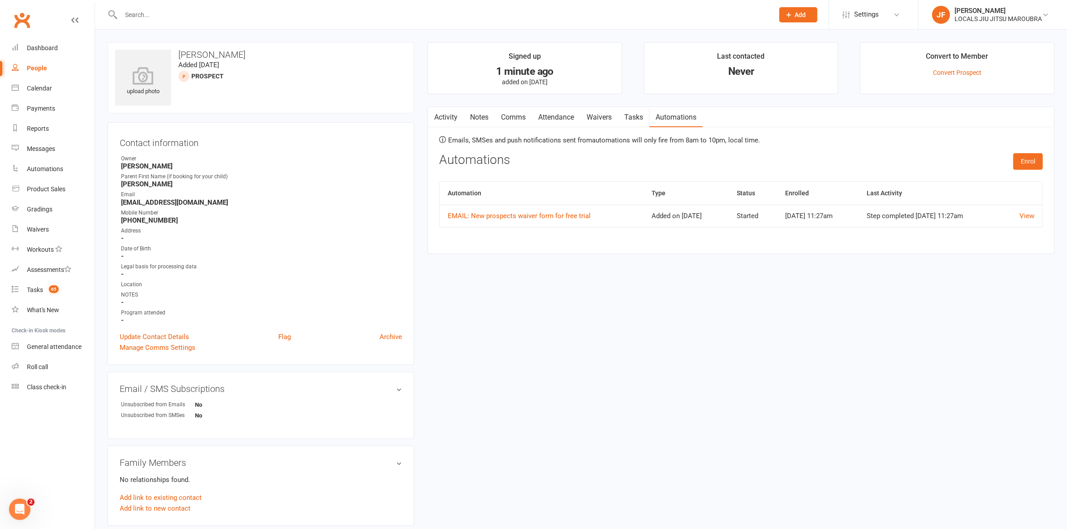
click at [430, 116] on button "button" at bounding box center [433, 117] width 11 height 20
click at [453, 116] on link "Activity" at bounding box center [446, 117] width 36 height 21
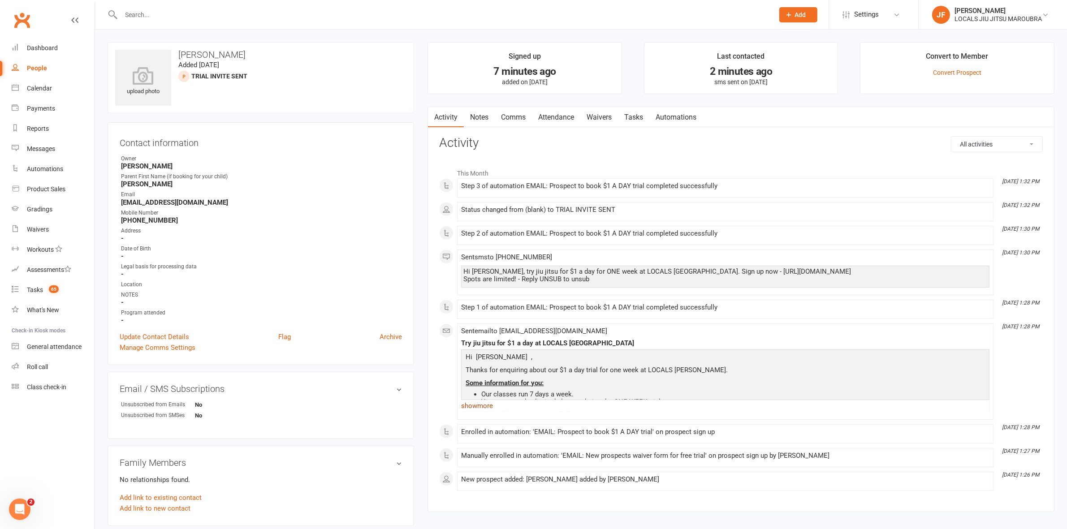
click at [474, 406] on link "show more" at bounding box center [725, 406] width 528 height 13
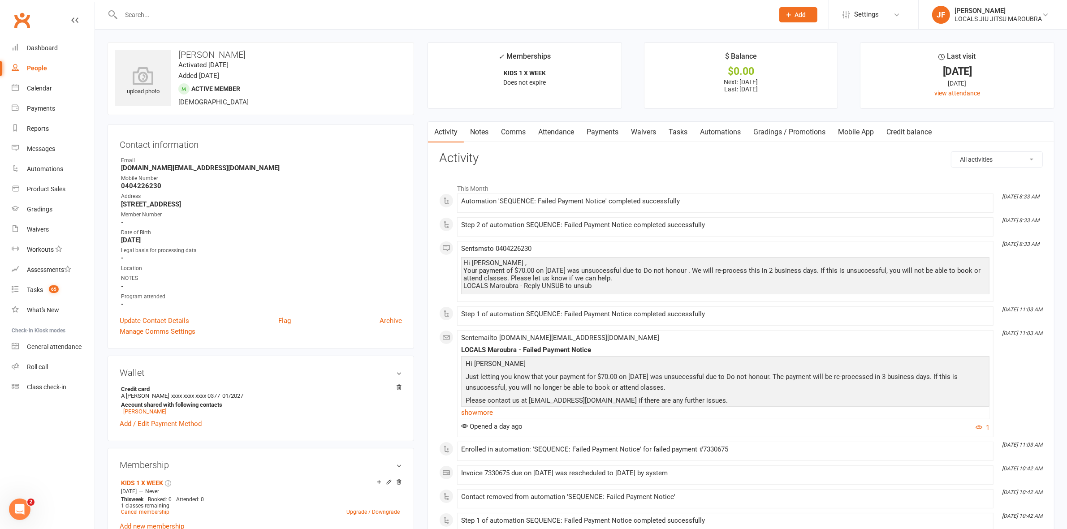
click at [599, 137] on link "Payments" at bounding box center [602, 132] width 44 height 21
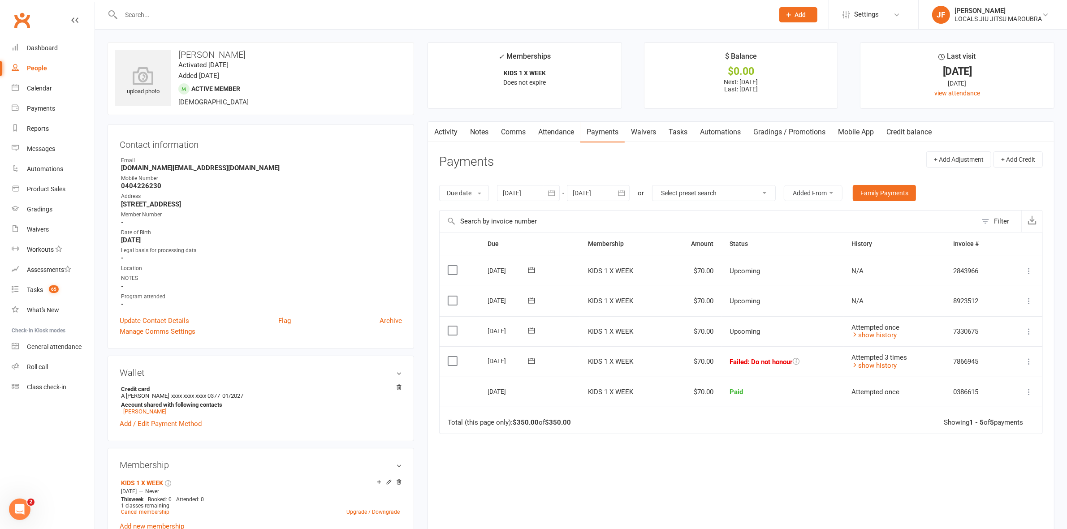
click at [445, 131] on link "Activity" at bounding box center [446, 132] width 36 height 21
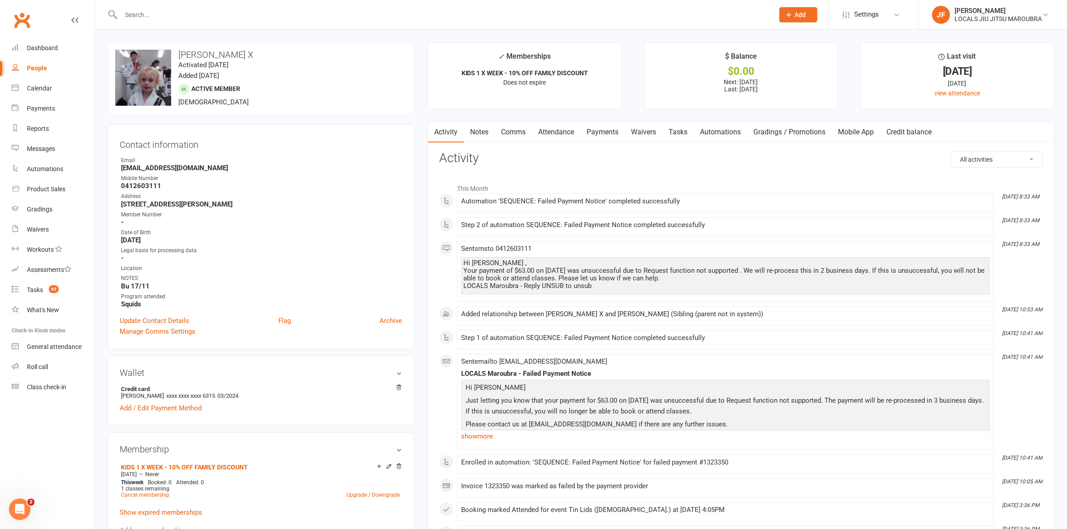
click at [609, 128] on link "Payments" at bounding box center [602, 132] width 44 height 21
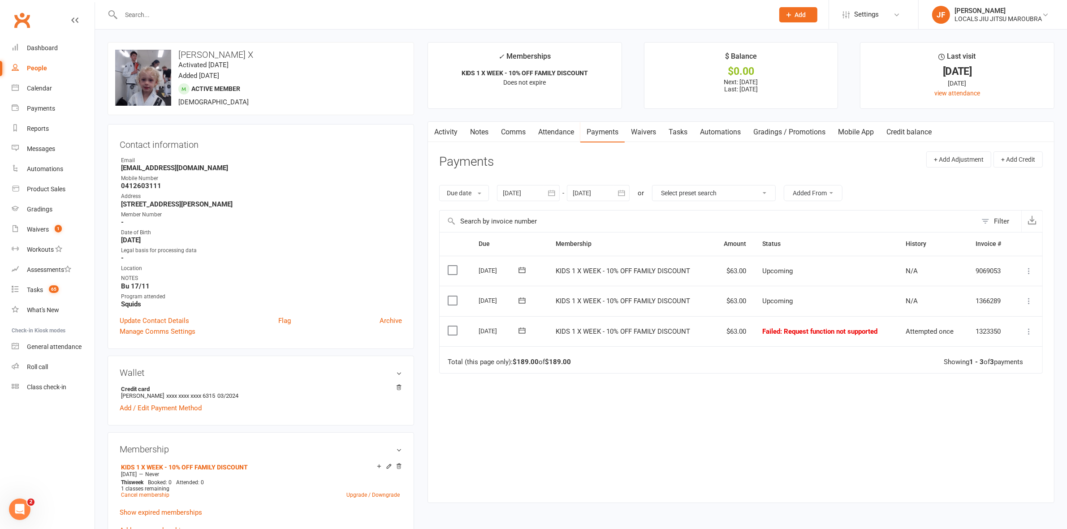
click at [207, 15] on input "text" at bounding box center [442, 15] width 649 height 13
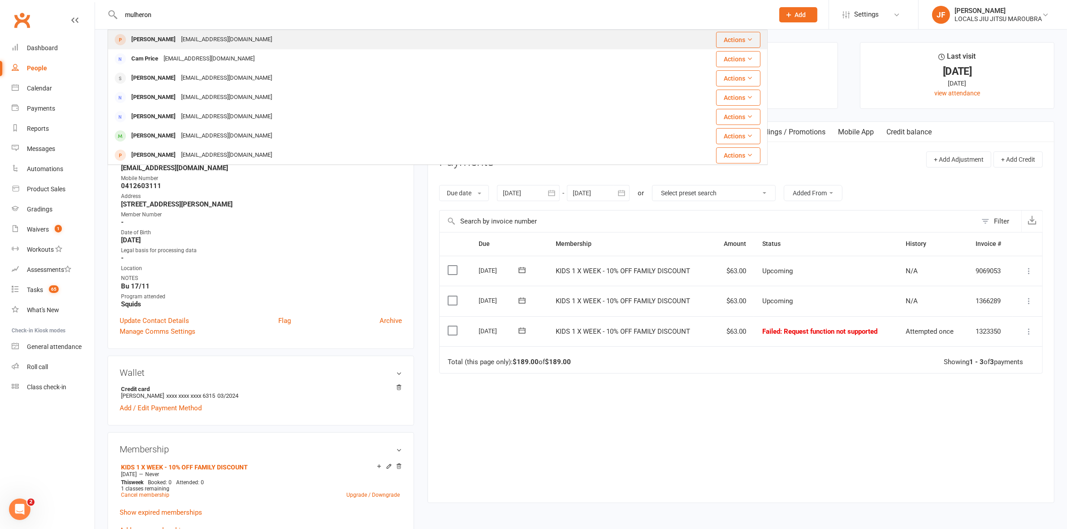
type input "mulheron"
click at [201, 46] on div "katemulheron@yahoo.com.au" at bounding box center [226, 39] width 96 height 13
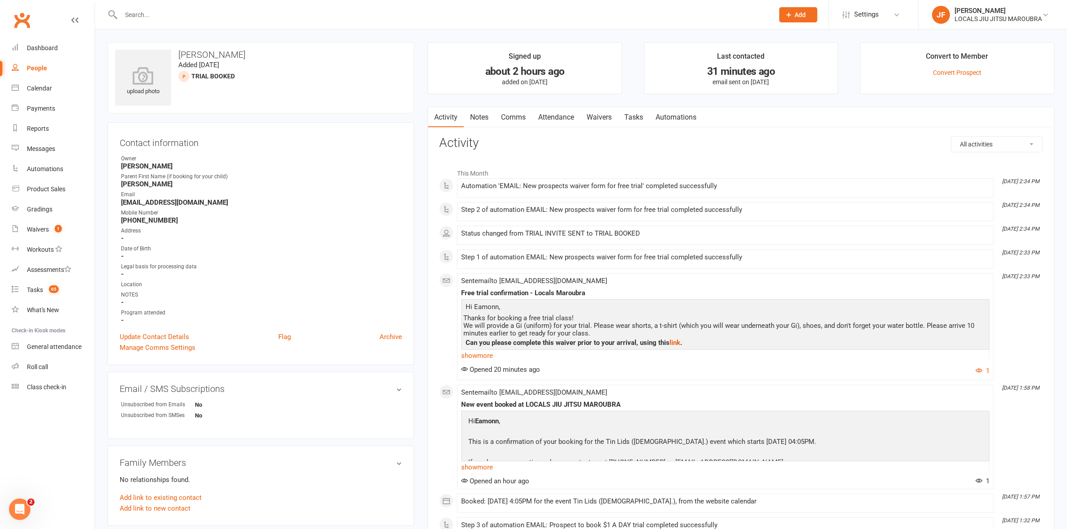
click at [349, 10] on input "text" at bounding box center [442, 15] width 649 height 13
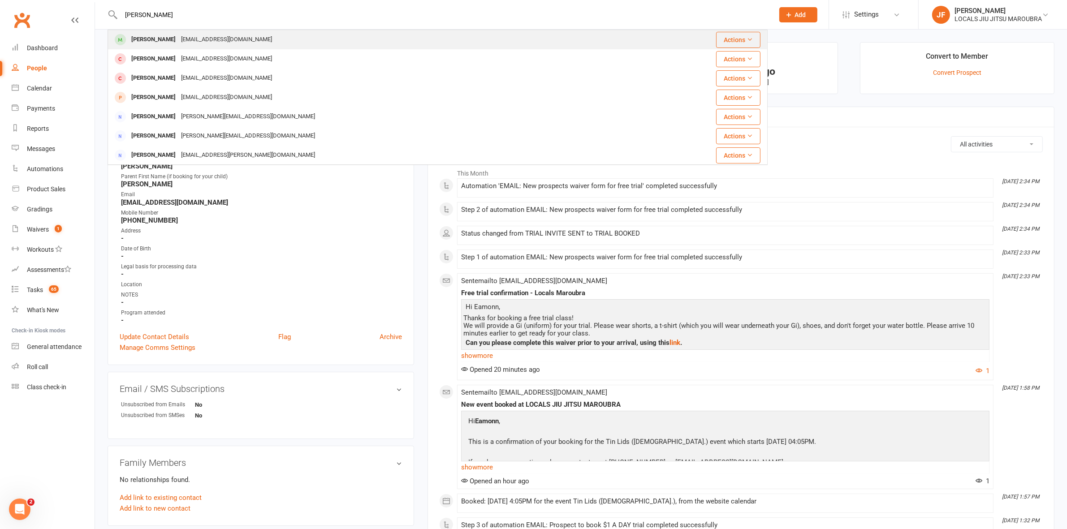
type input "orson"
click at [178, 43] on div "orsonjolliffe2323@gmail.com" at bounding box center [226, 39] width 96 height 13
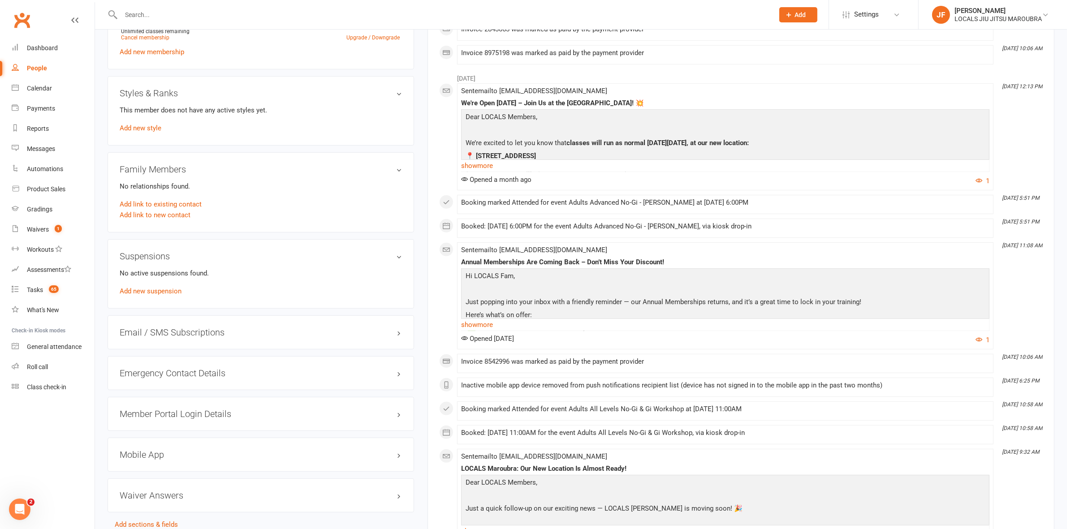
scroll to position [280, 0]
